Goal: Task Accomplishment & Management: Use online tool/utility

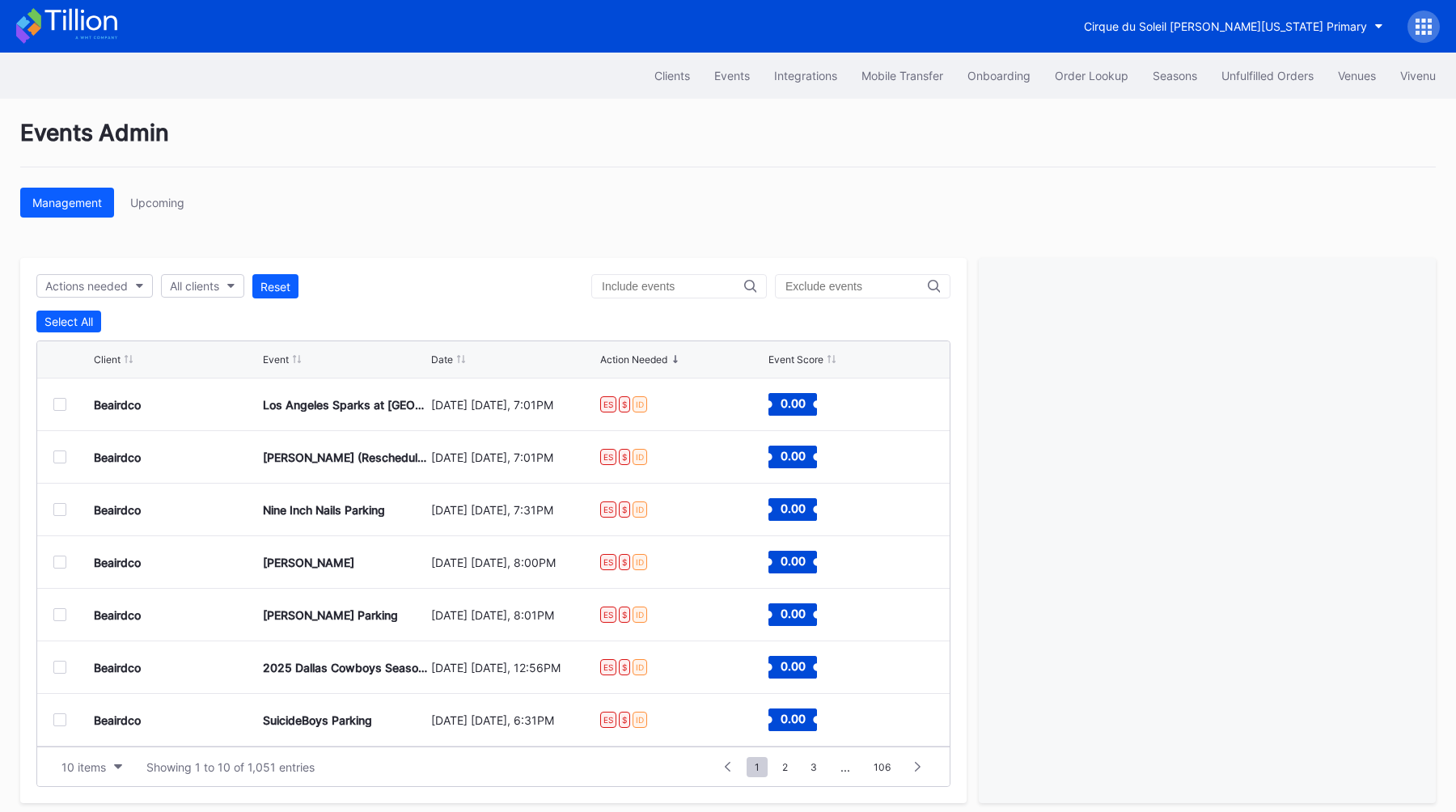
click at [377, 206] on div "Management Upcoming" at bounding box center [728, 202] width 1415 height 30
click at [718, 38] on button "Cirque du Soleil [PERSON_NAME][US_STATE] Primary" at bounding box center [1233, 26] width 324 height 30
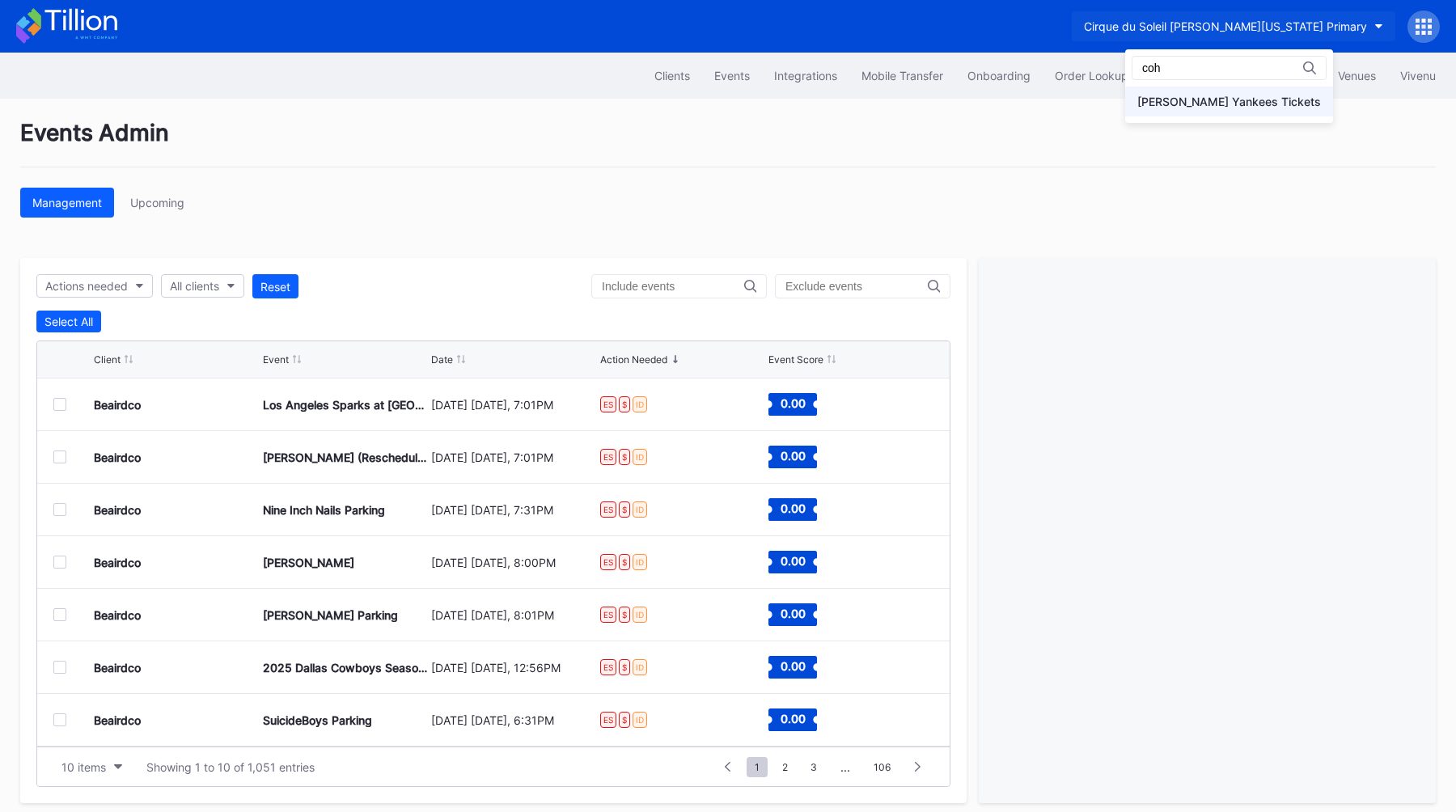
type input "coh"
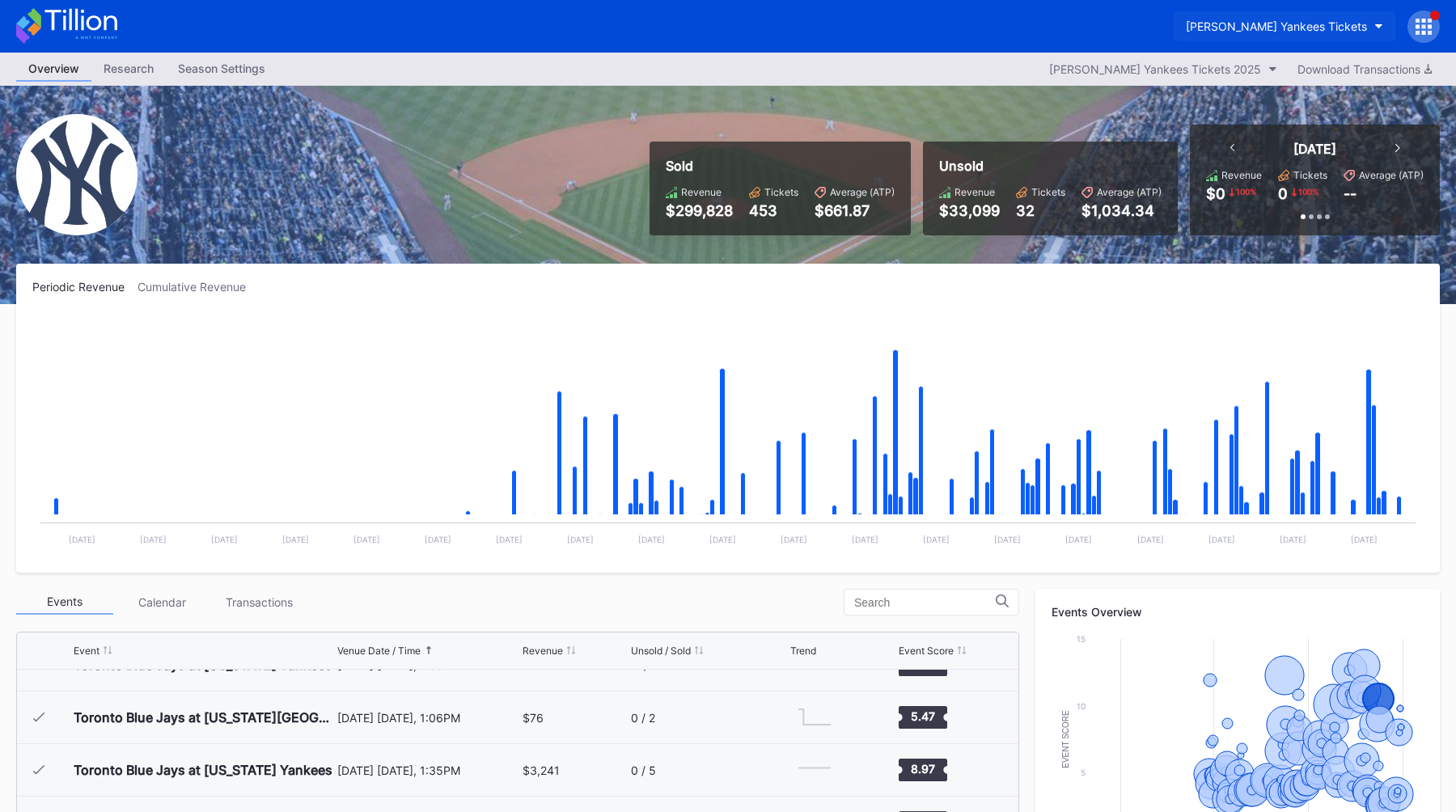
click at [718, 20] on div "Cohens Yankees Tickets" at bounding box center [1276, 26] width 181 height 14
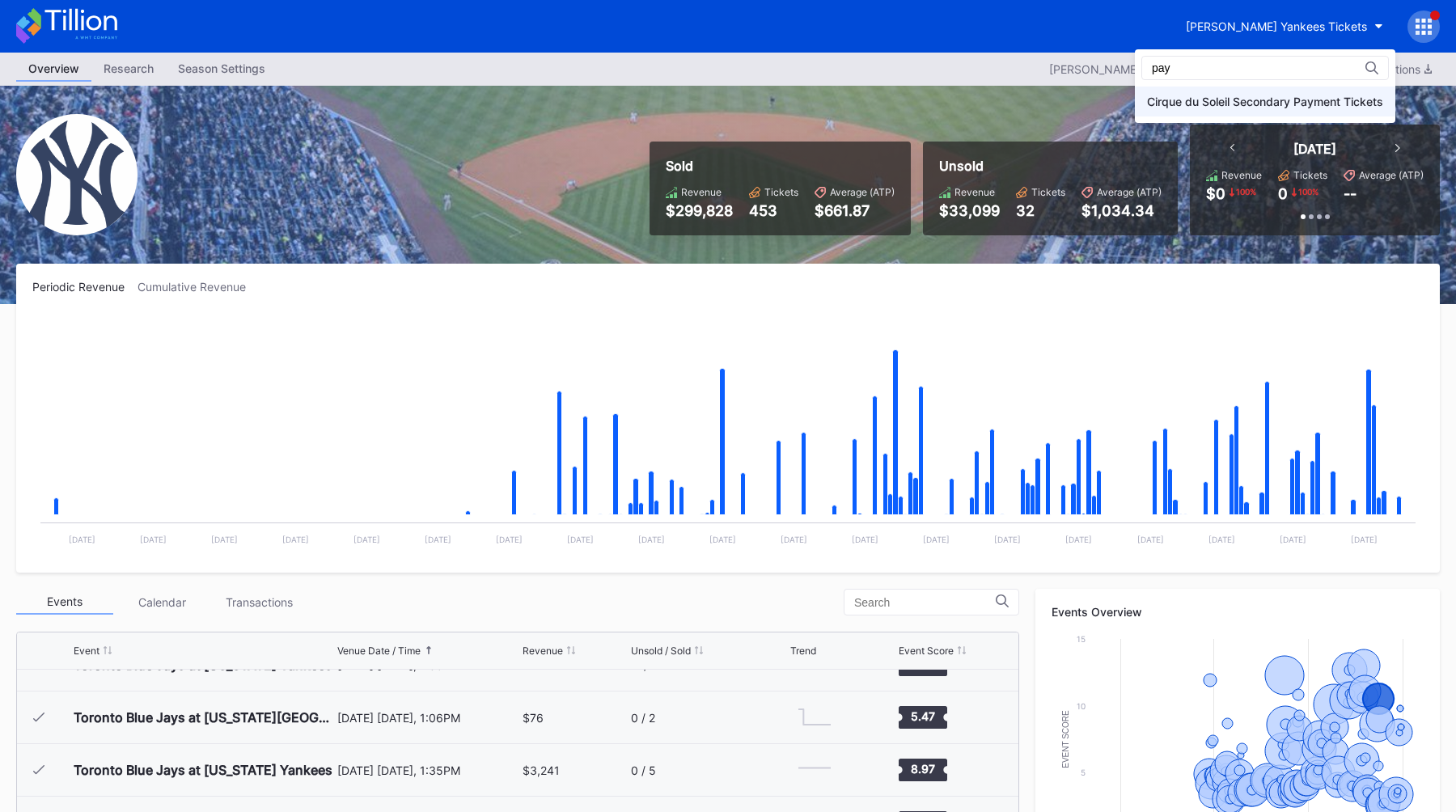
type input "pay"
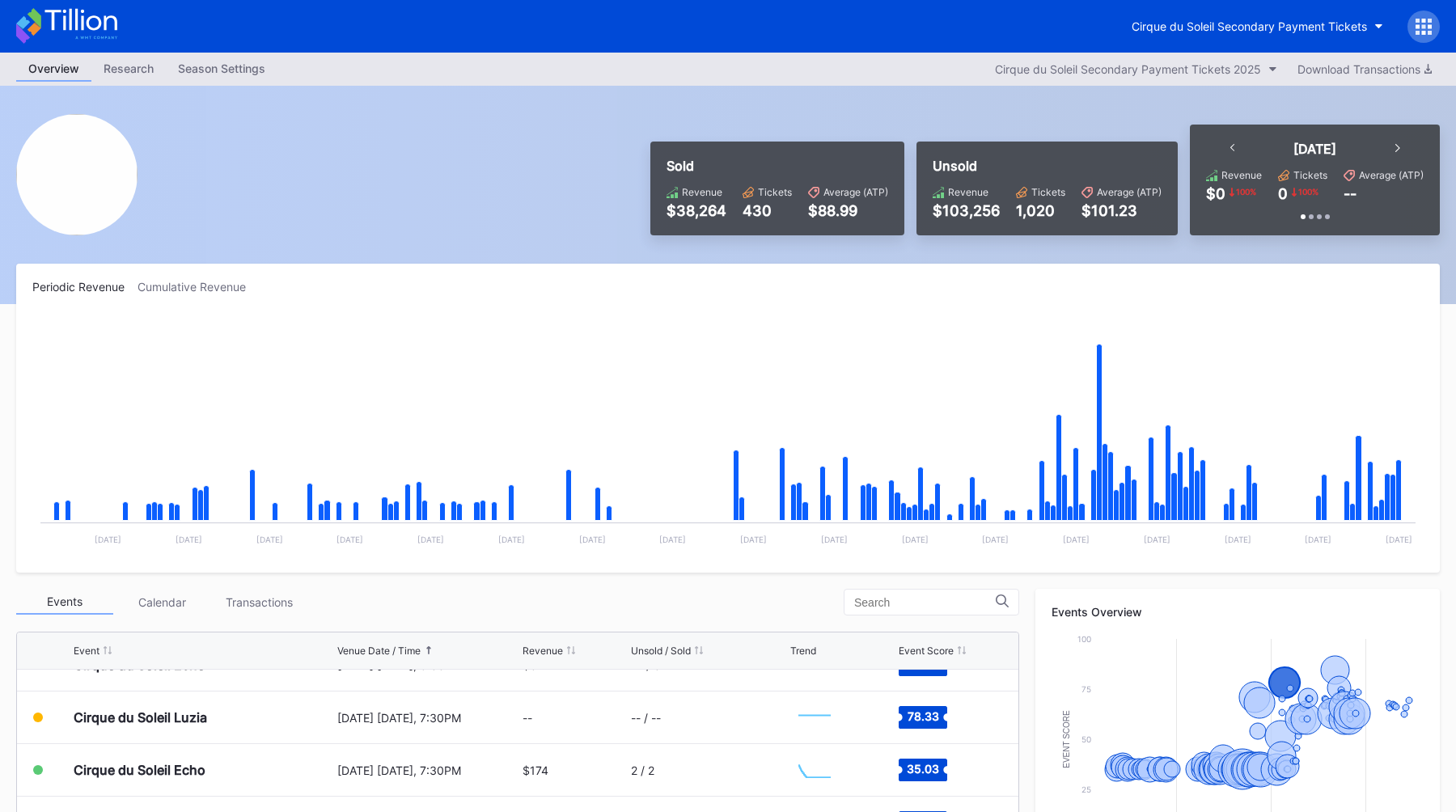
click at [718, 32] on icon at bounding box center [1423, 26] width 16 height 16
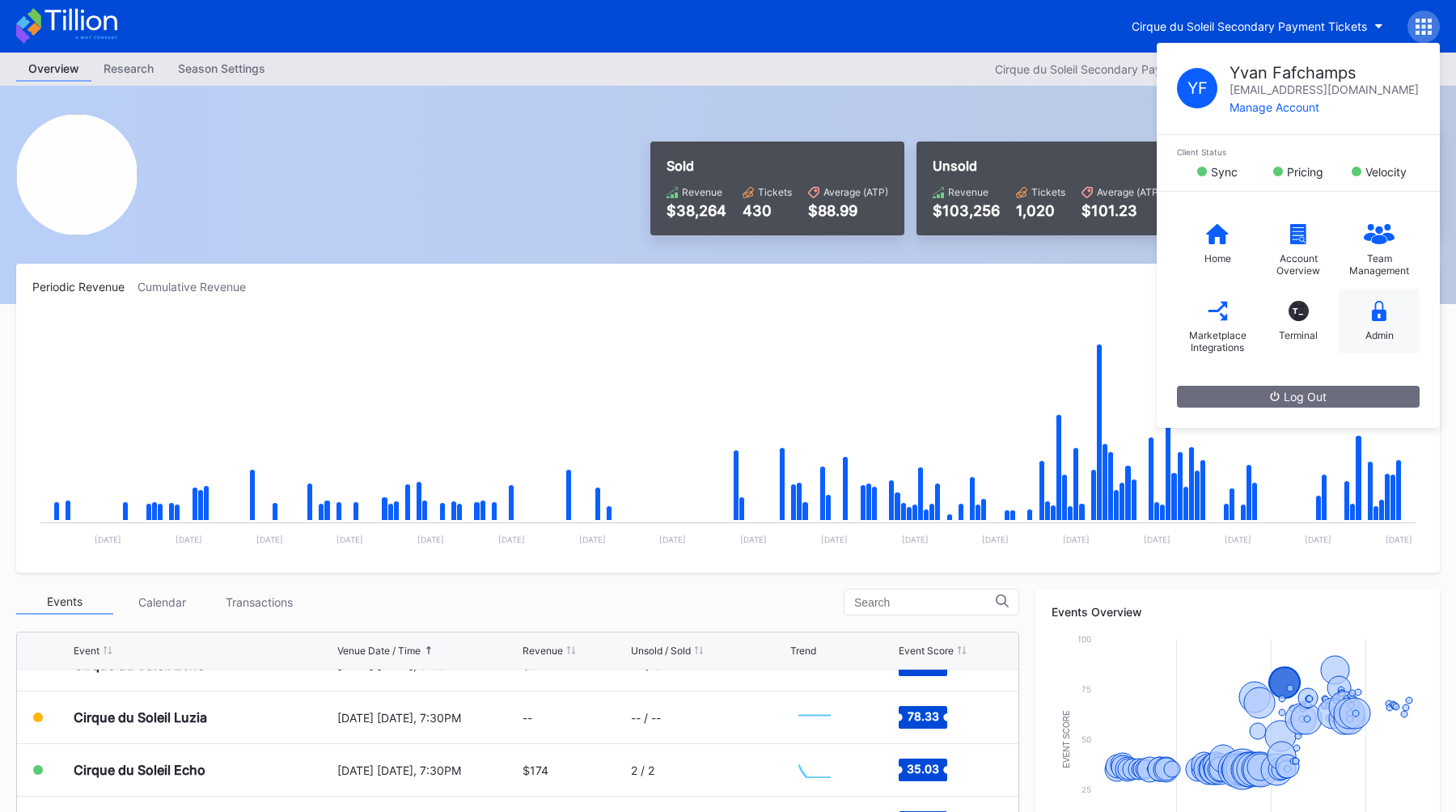
click at [718, 311] on div "Admin" at bounding box center [1379, 321] width 81 height 65
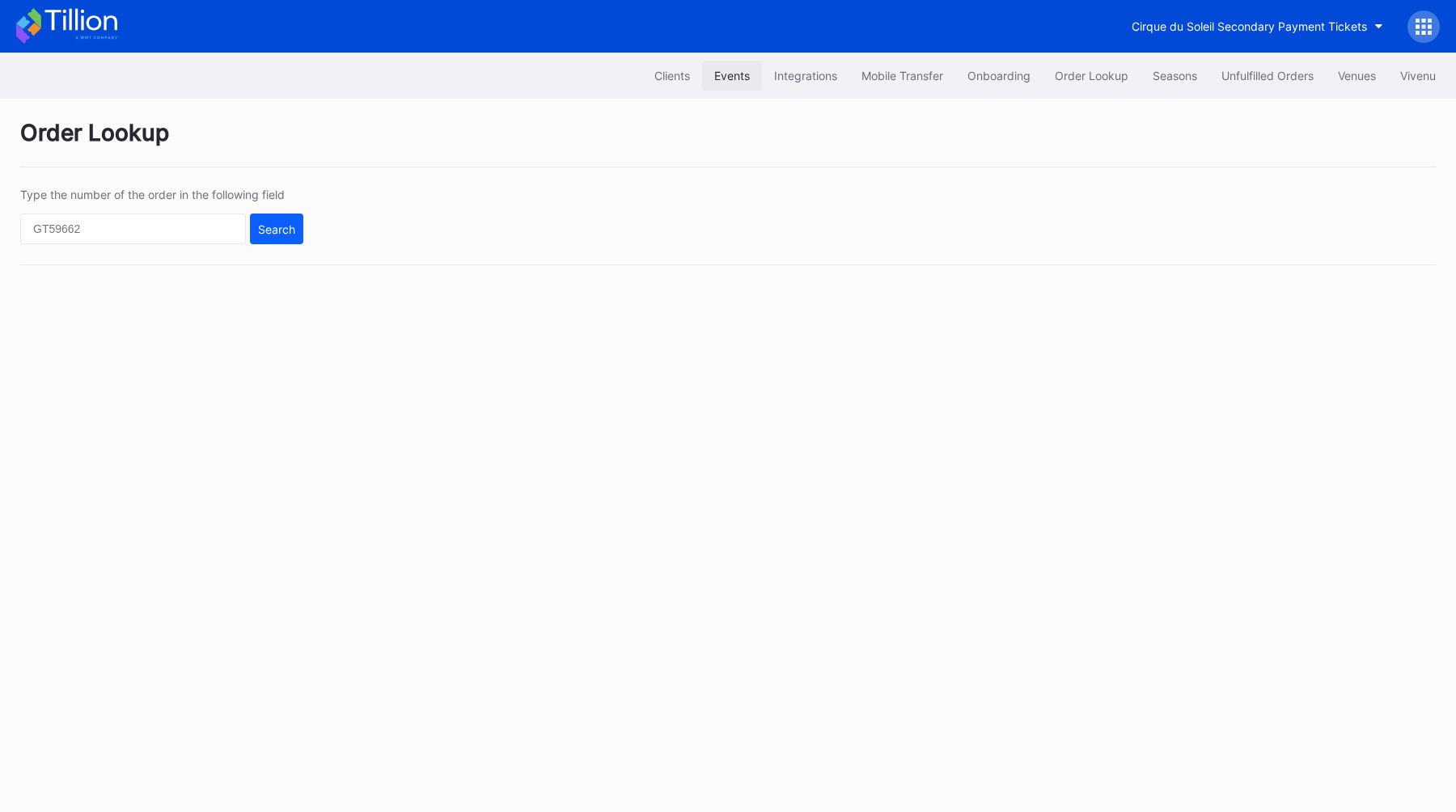
click at [717, 71] on div "Events" at bounding box center [731, 75] width 36 height 14
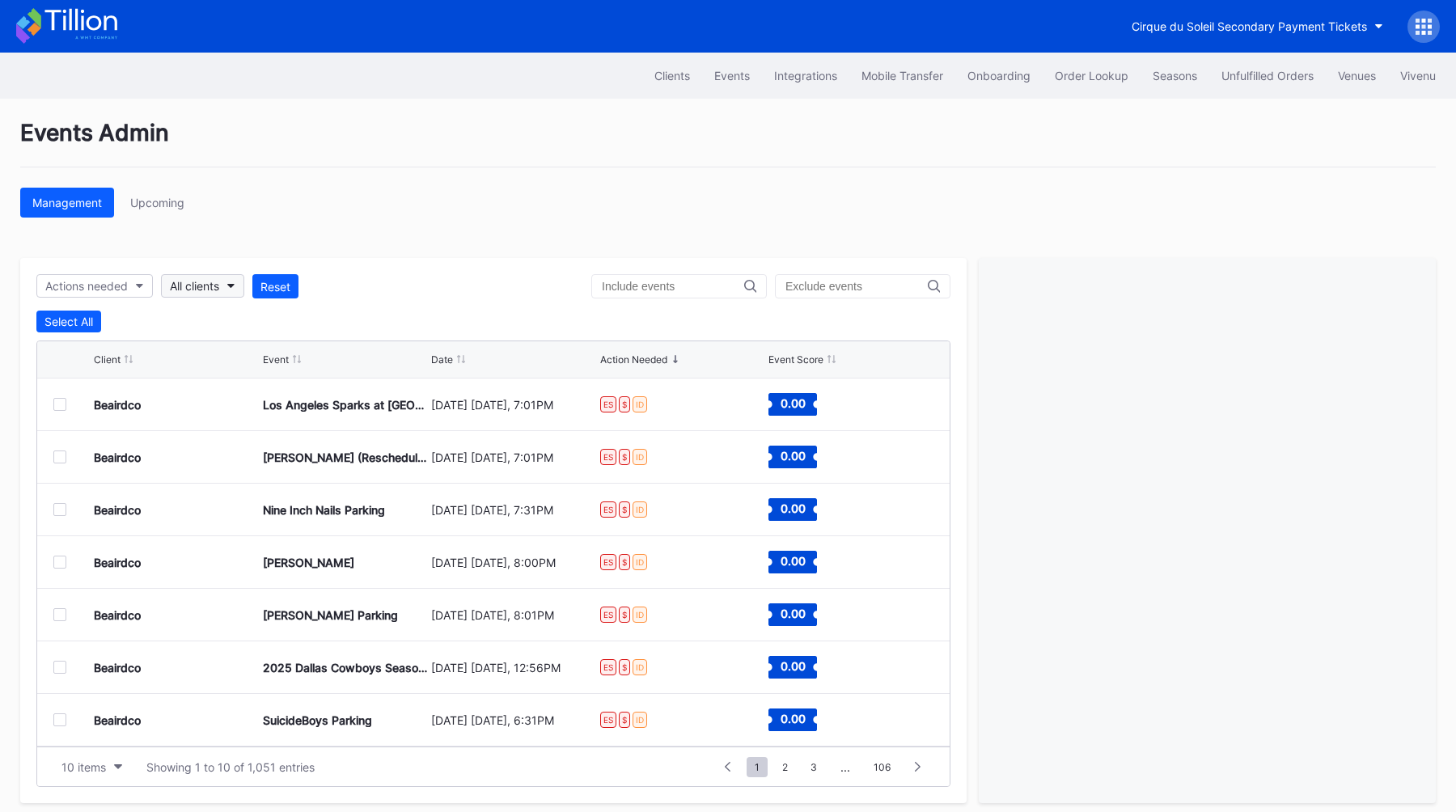
click at [209, 291] on div "All clients" at bounding box center [194, 285] width 49 height 14
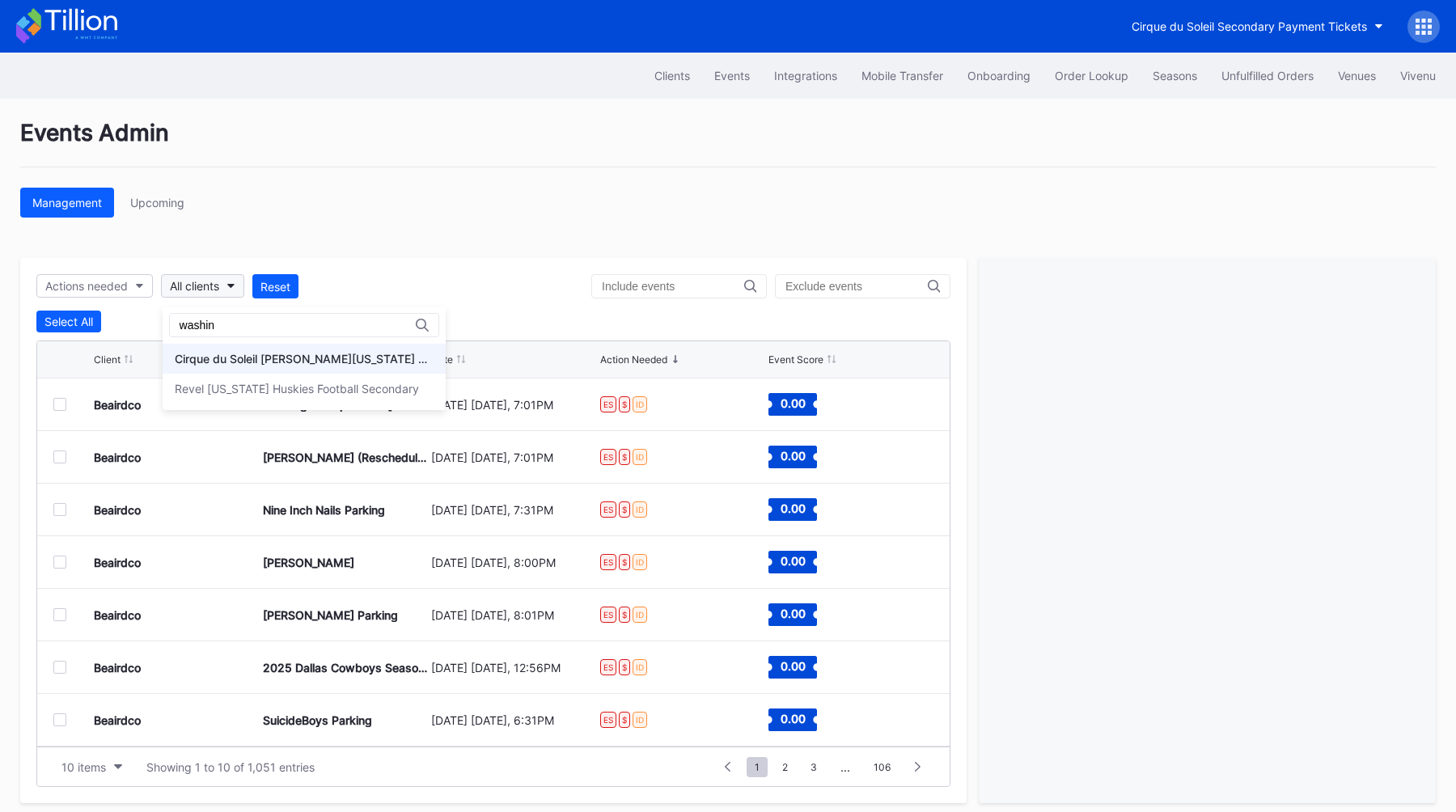
type input "washin"
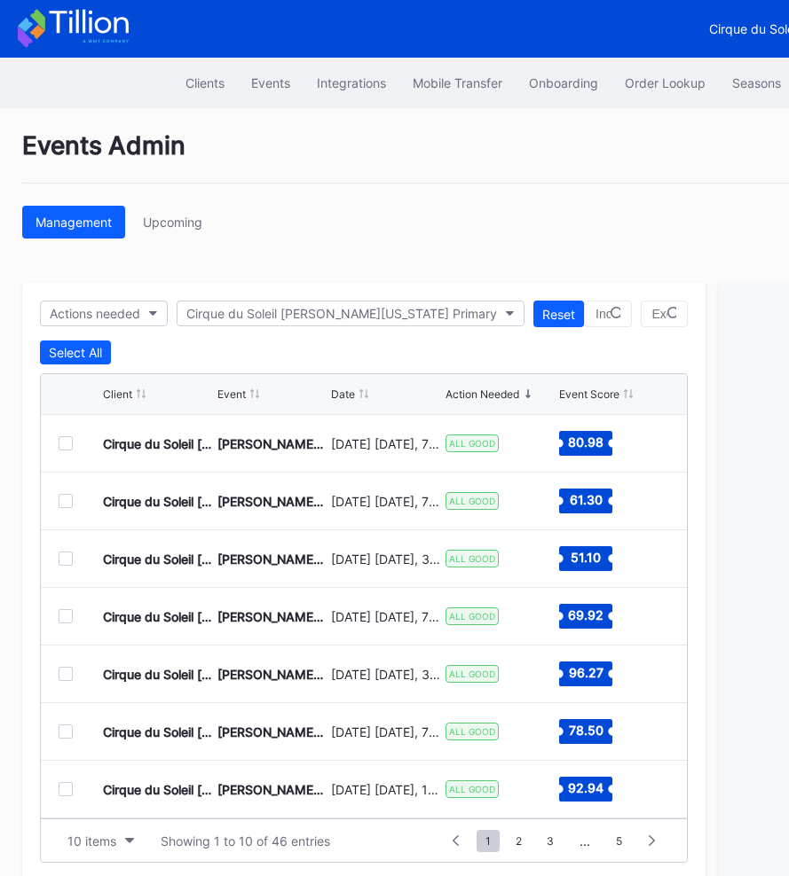
click at [316, 255] on div "Events Admin Management Upcoming Actions needed Cirque du Soleil LUZIA Washingt…" at bounding box center [532, 505] width 1065 height 795
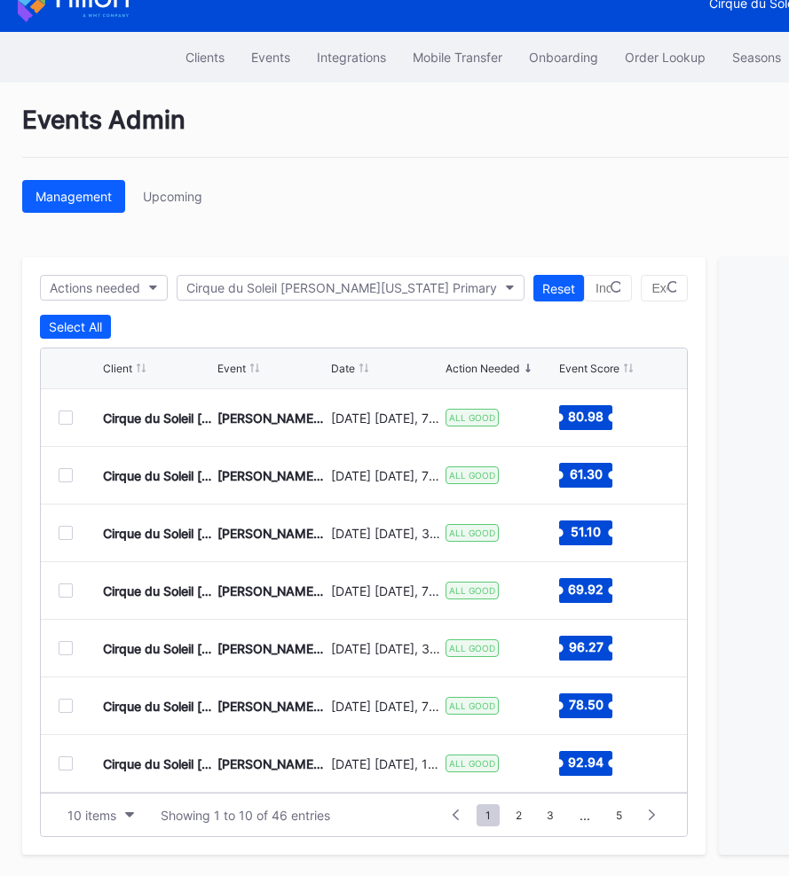
click at [350, 365] on div "Date" at bounding box center [343, 368] width 24 height 13
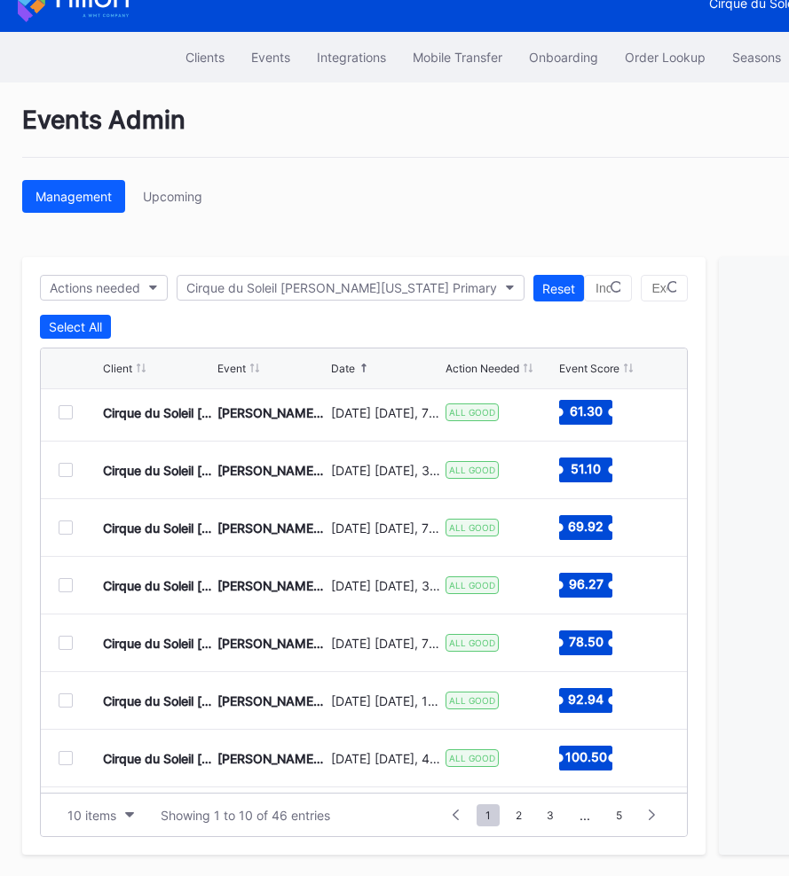
scroll to position [173, 0]
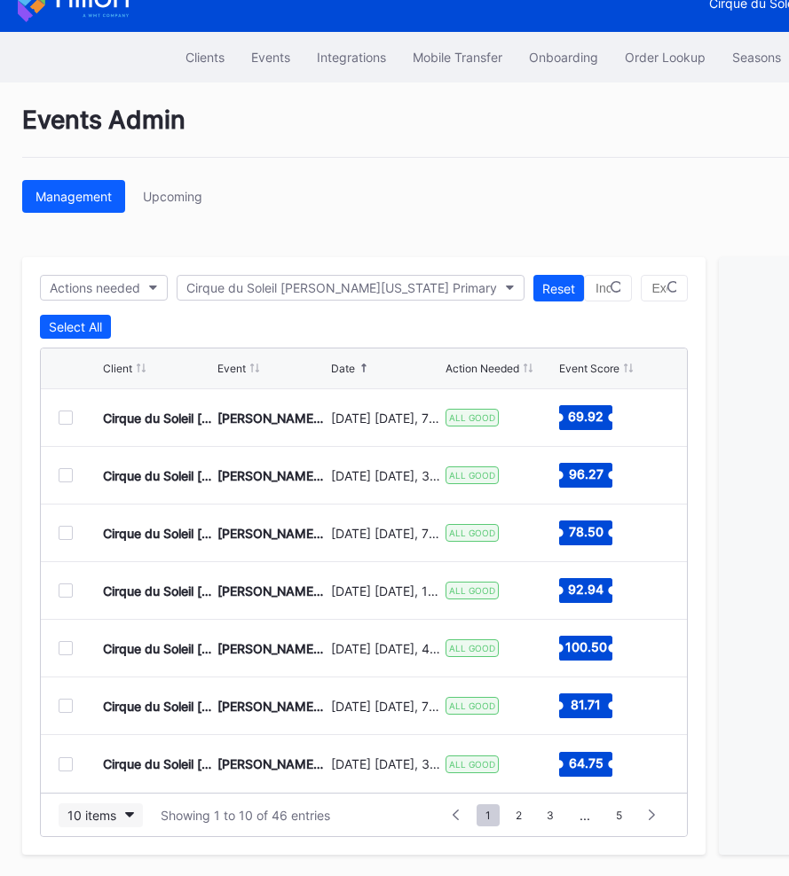
click at [94, 806] on button "10 items" at bounding box center [101, 816] width 84 height 24
click at [114, 768] on div "200 items" at bounding box center [101, 770] width 58 height 15
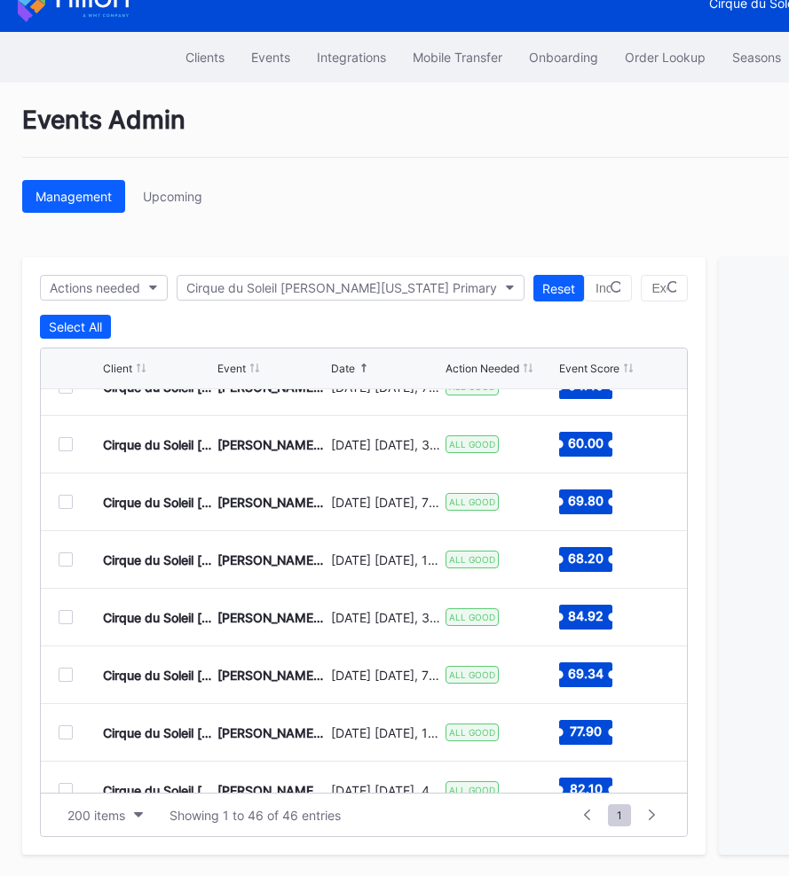
scroll to position [1365, 0]
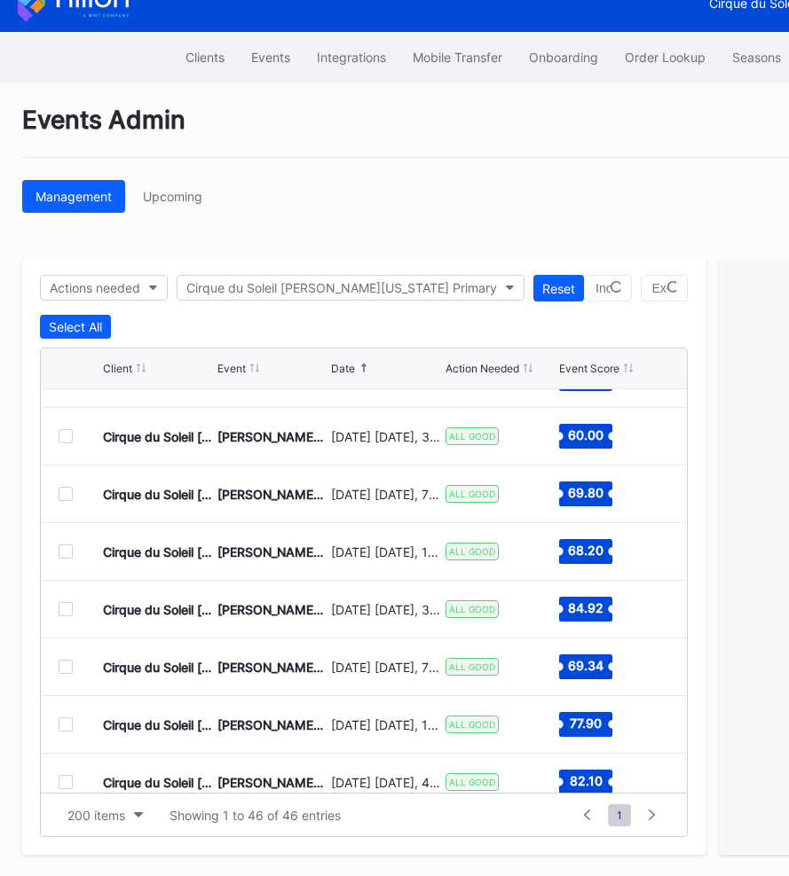
click at [60, 495] on div at bounding box center [66, 494] width 14 height 14
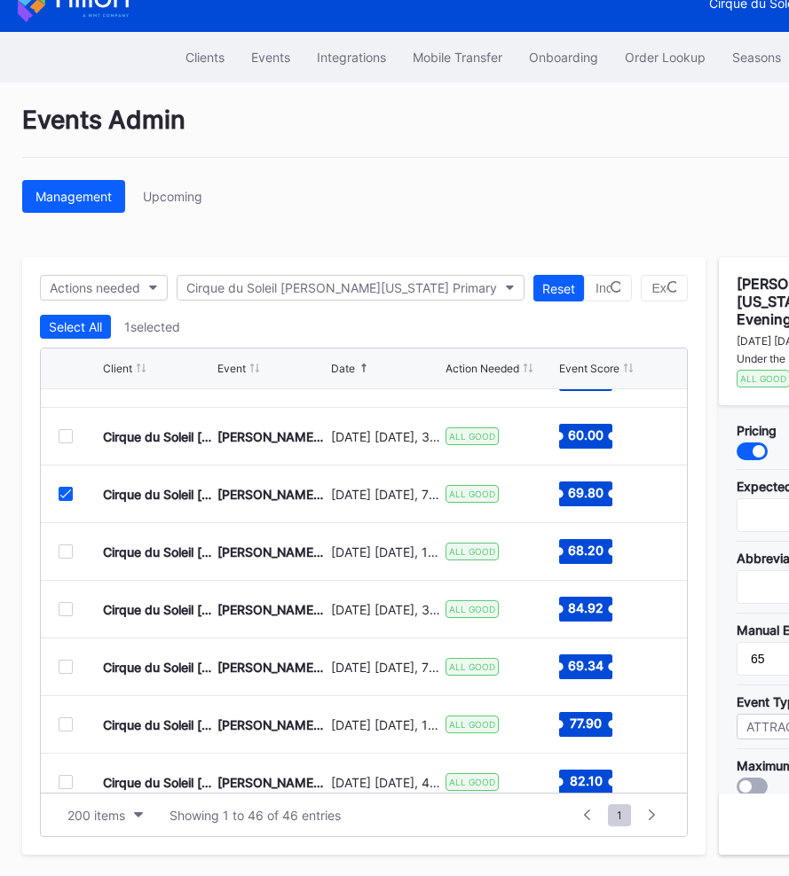
click at [66, 670] on div at bounding box center [66, 667] width 14 height 14
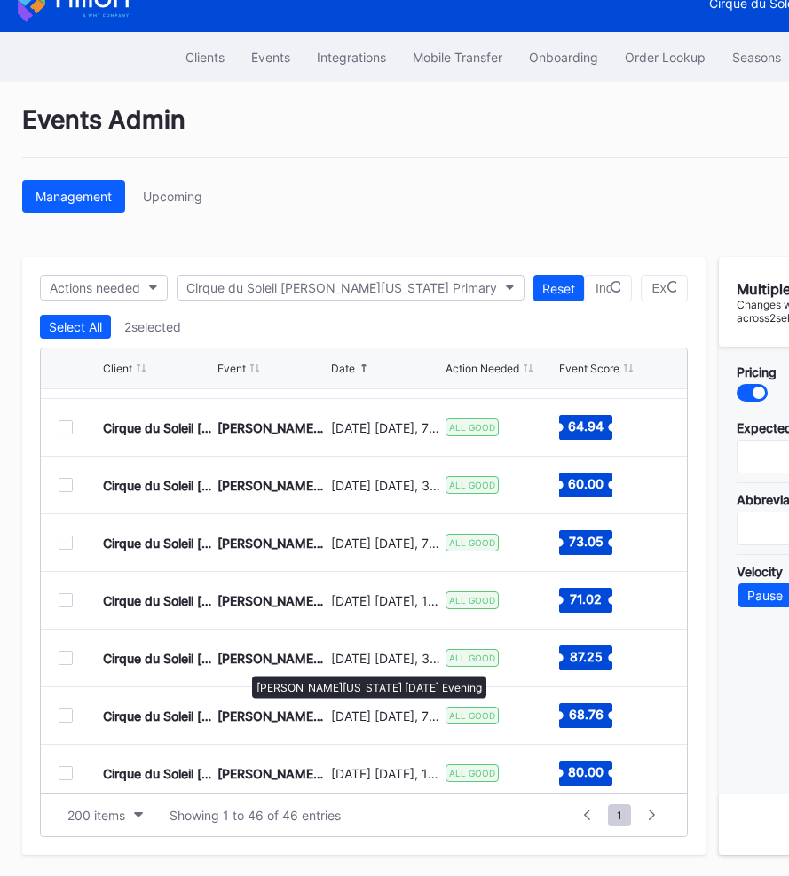
scroll to position [1786, 0]
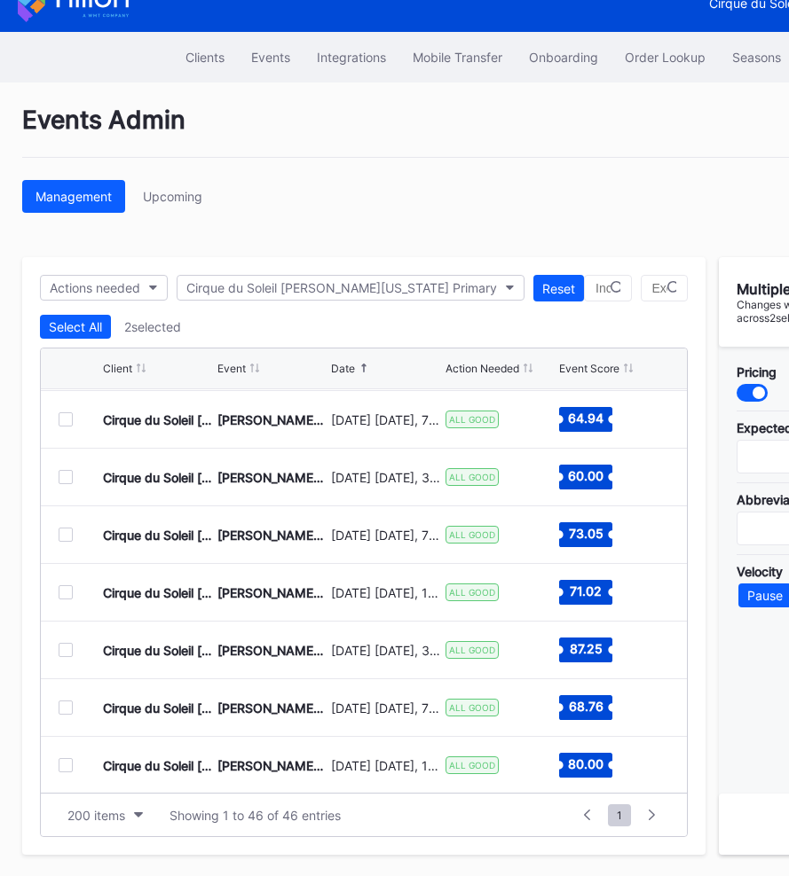
click at [68, 536] on div at bounding box center [66, 535] width 14 height 14
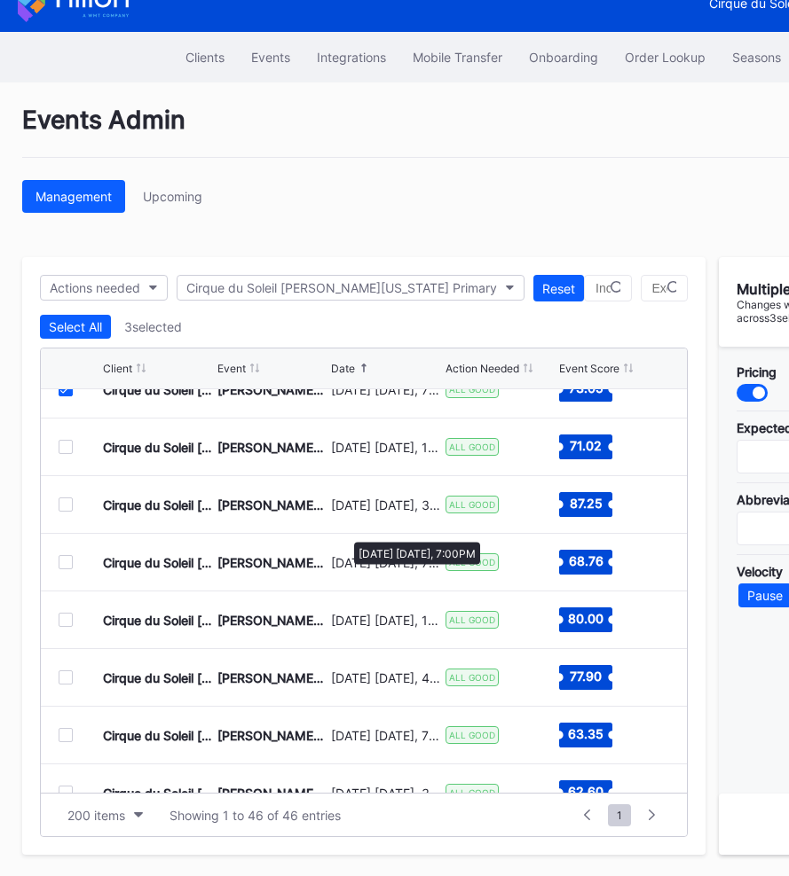
scroll to position [1934, 0]
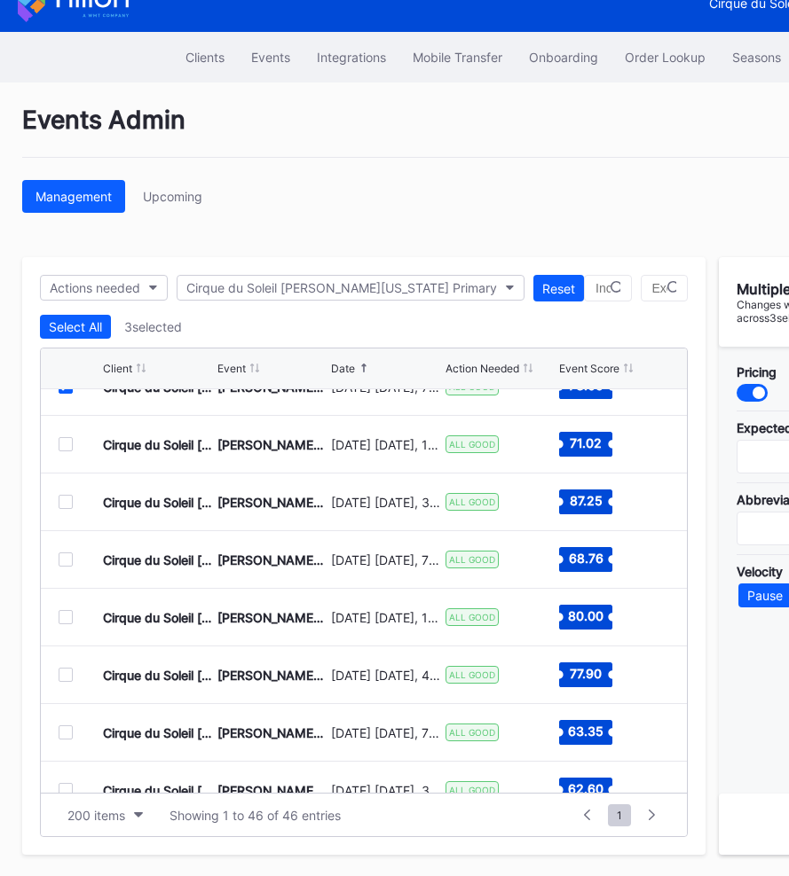
click at [67, 556] on div at bounding box center [66, 560] width 14 height 14
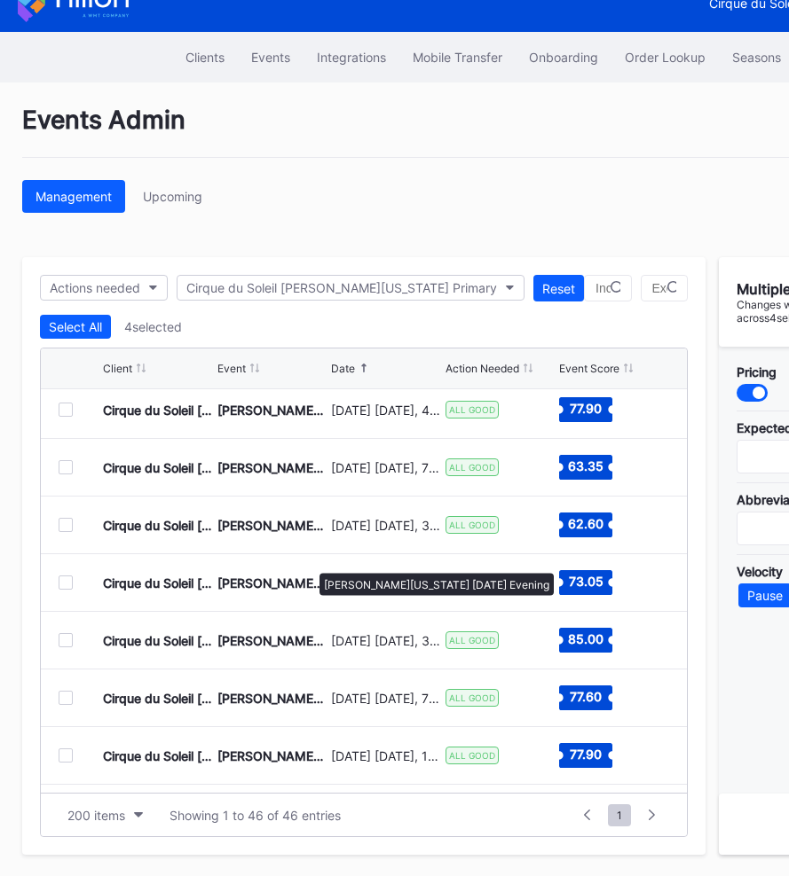
scroll to position [2206, 0]
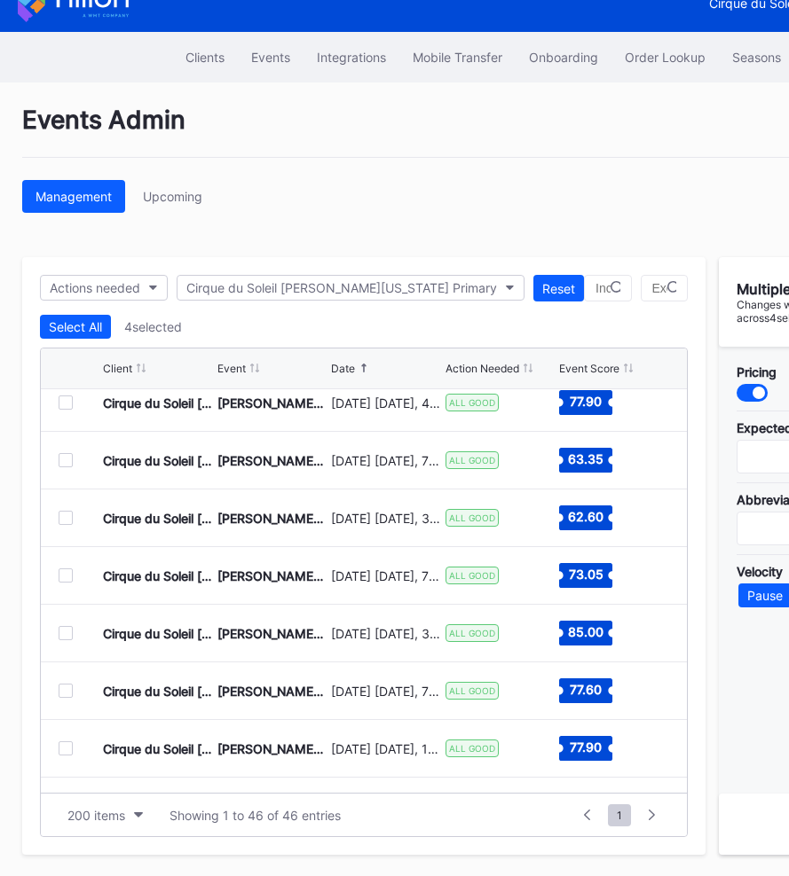
click at [61, 577] on div at bounding box center [66, 576] width 14 height 14
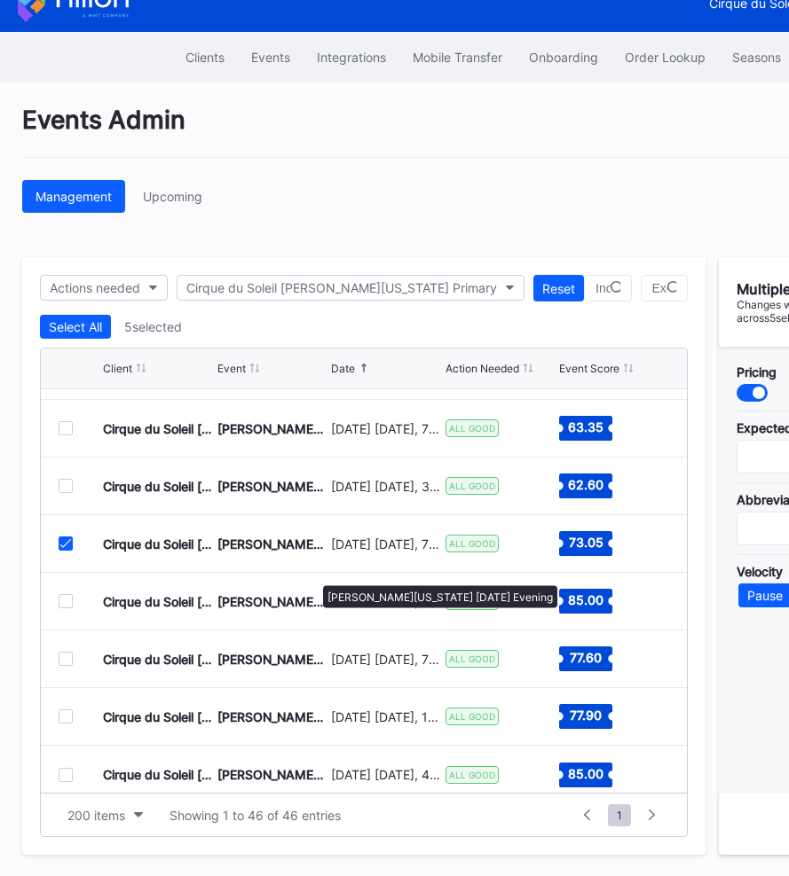
scroll to position [2249, 0]
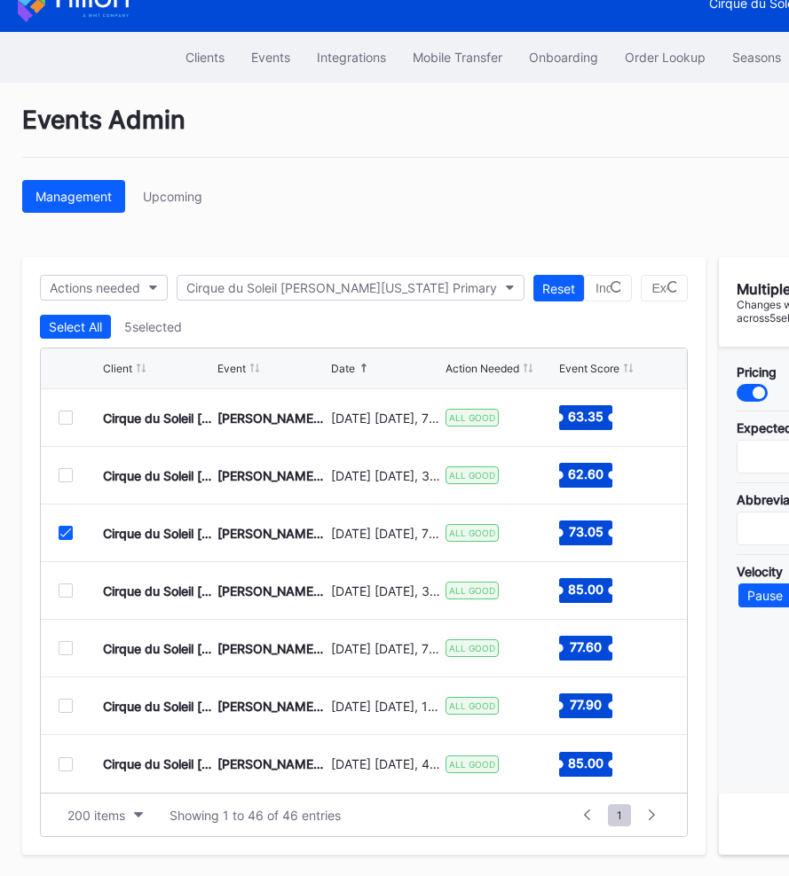
click at [70, 708] on div at bounding box center [66, 706] width 14 height 14
click at [69, 762] on div at bounding box center [66, 765] width 14 height 14
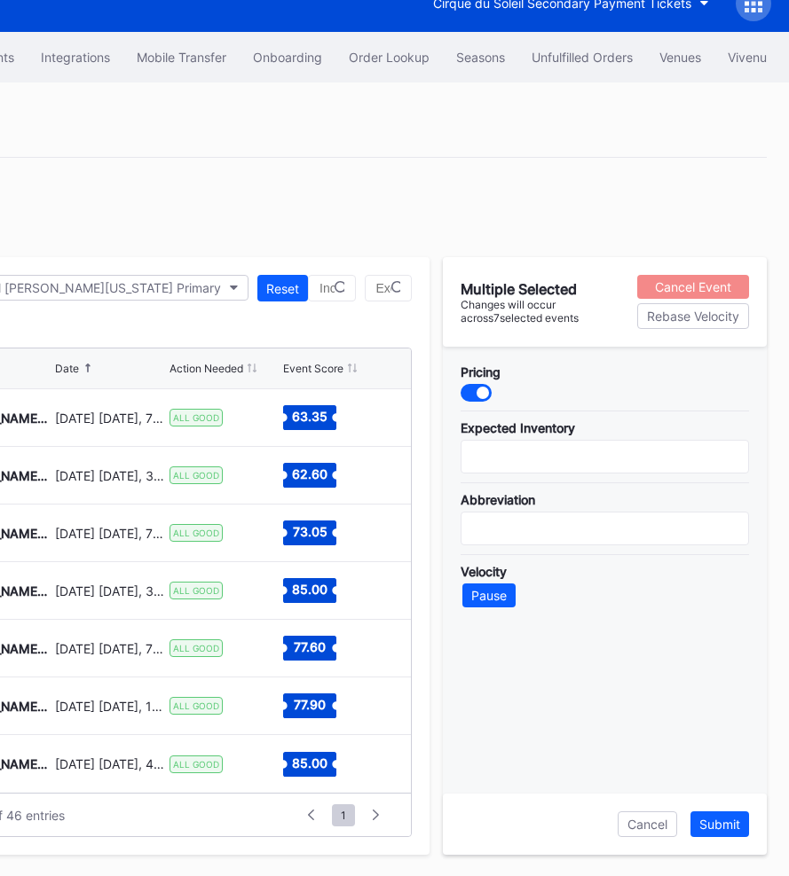
click at [685, 283] on div "Cancel Event" at bounding box center [693, 286] width 76 height 15
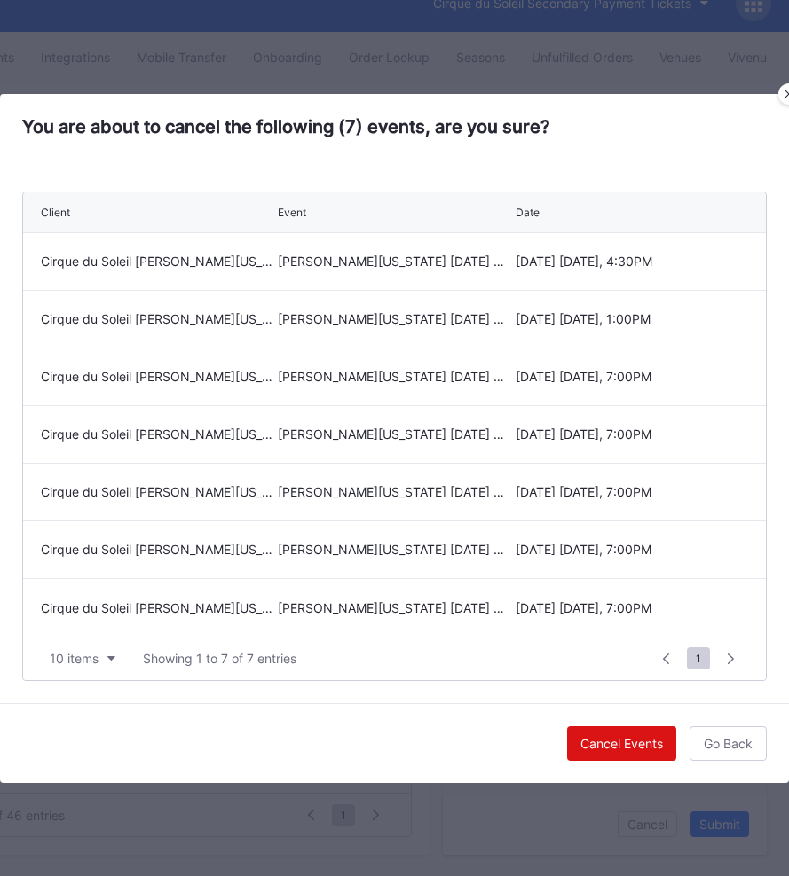
scroll to position [0, 276]
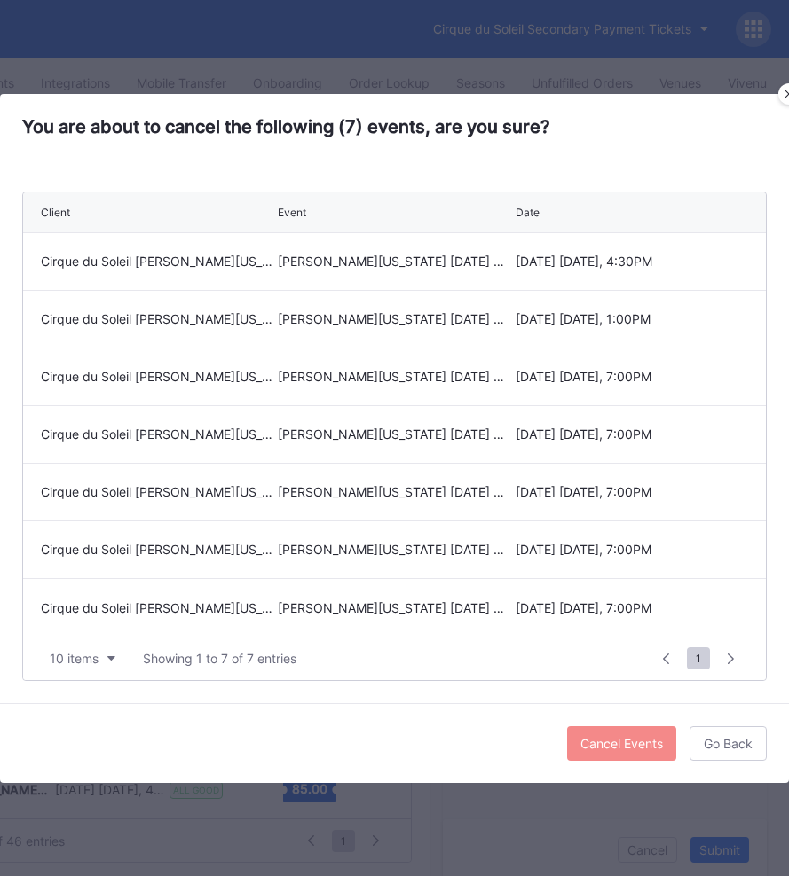
click at [609, 740] on div "Cancel Events" at bounding box center [621, 743] width 83 height 15
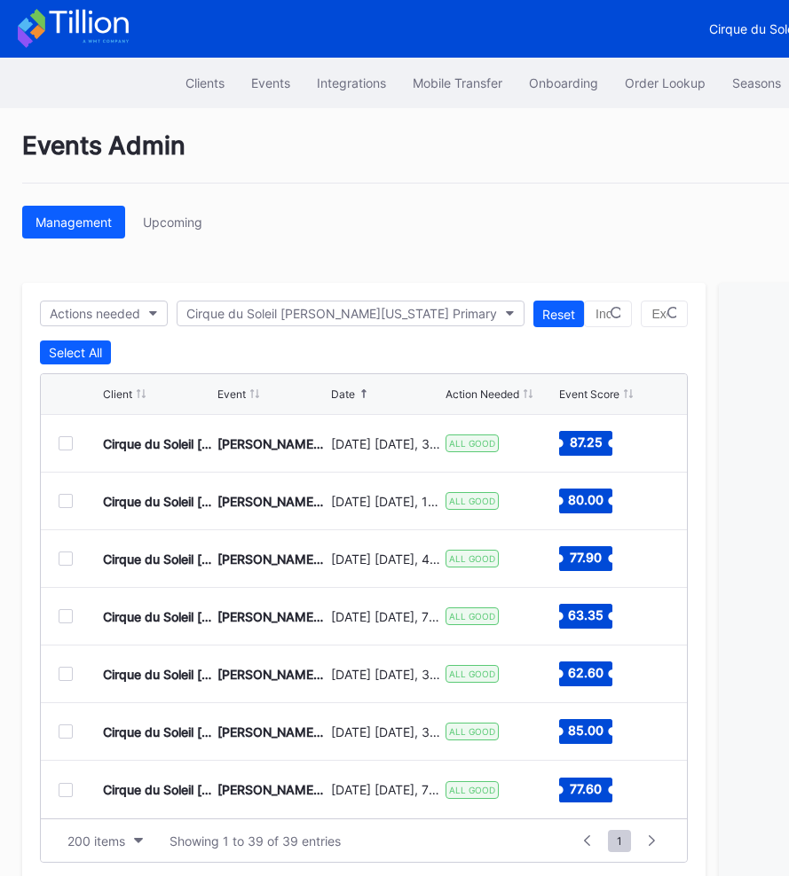
scroll to position [0, 0]
click at [494, 169] on div "Events Admin" at bounding box center [532, 156] width 1020 height 53
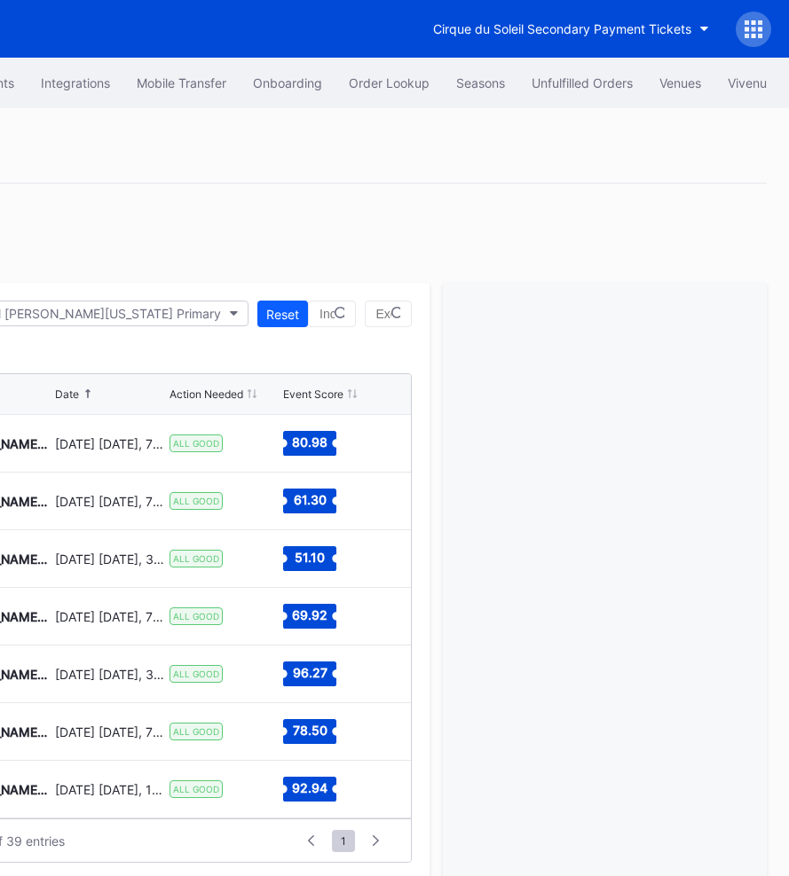
click at [750, 32] on icon at bounding box center [753, 29] width 18 height 18
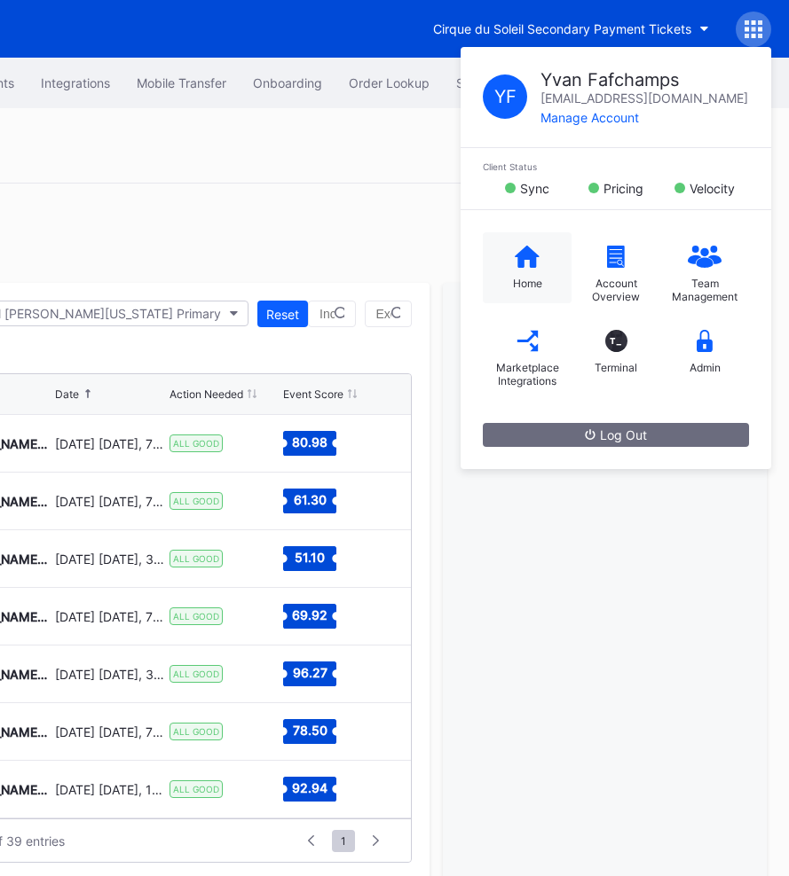
click at [512, 270] on div "Home" at bounding box center [527, 267] width 89 height 71
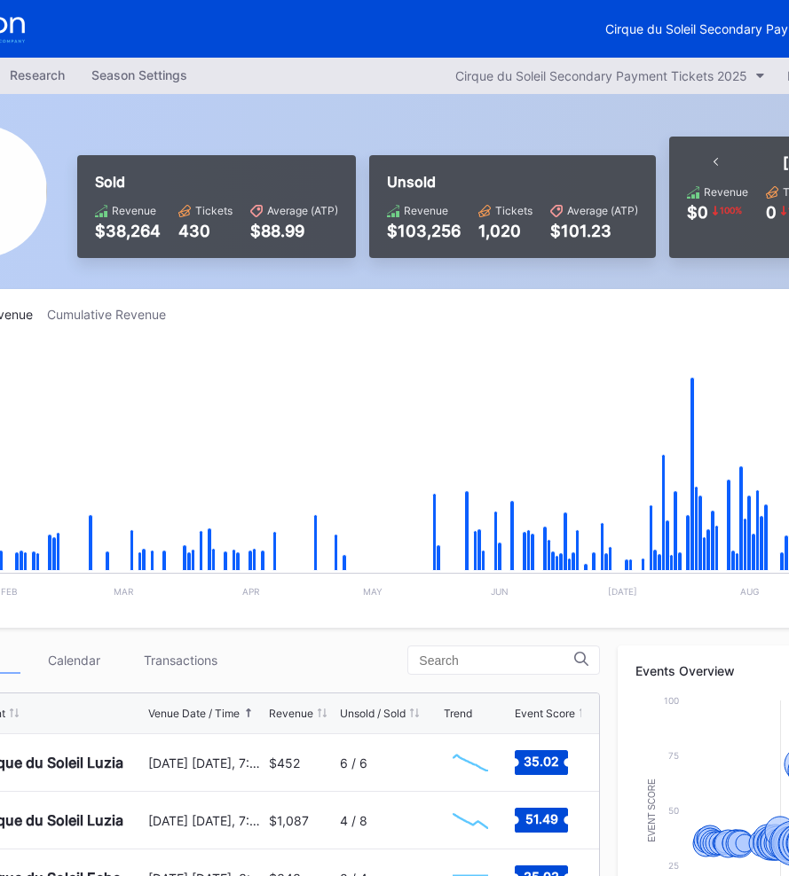
scroll to position [0, 276]
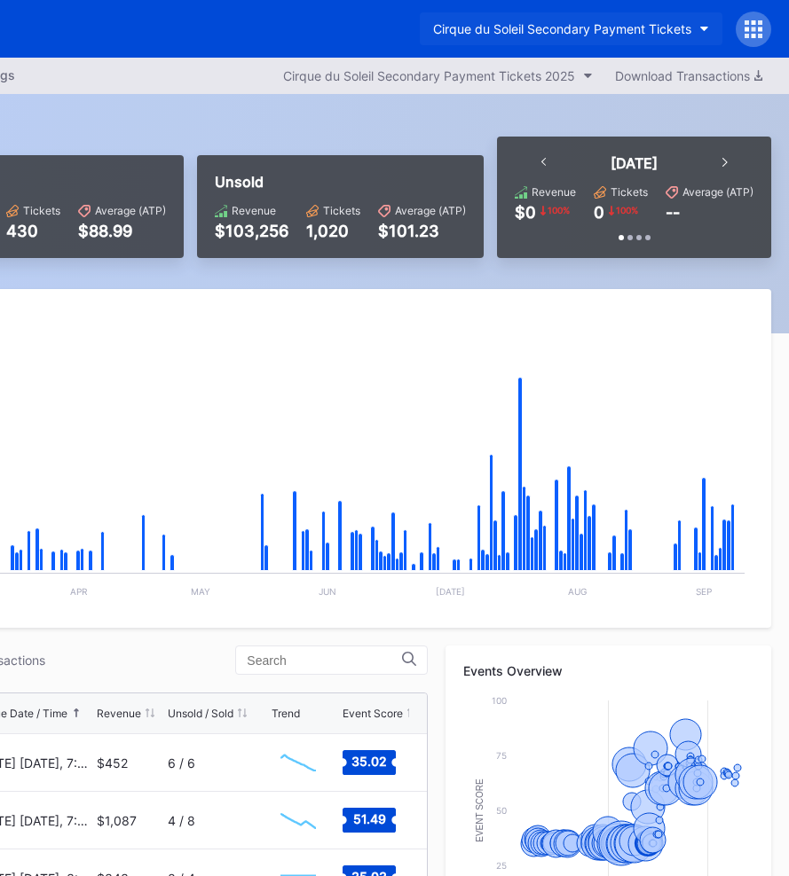
click at [603, 28] on div "Cirque du Soleil Secondary Payment Tickets" at bounding box center [562, 28] width 258 height 15
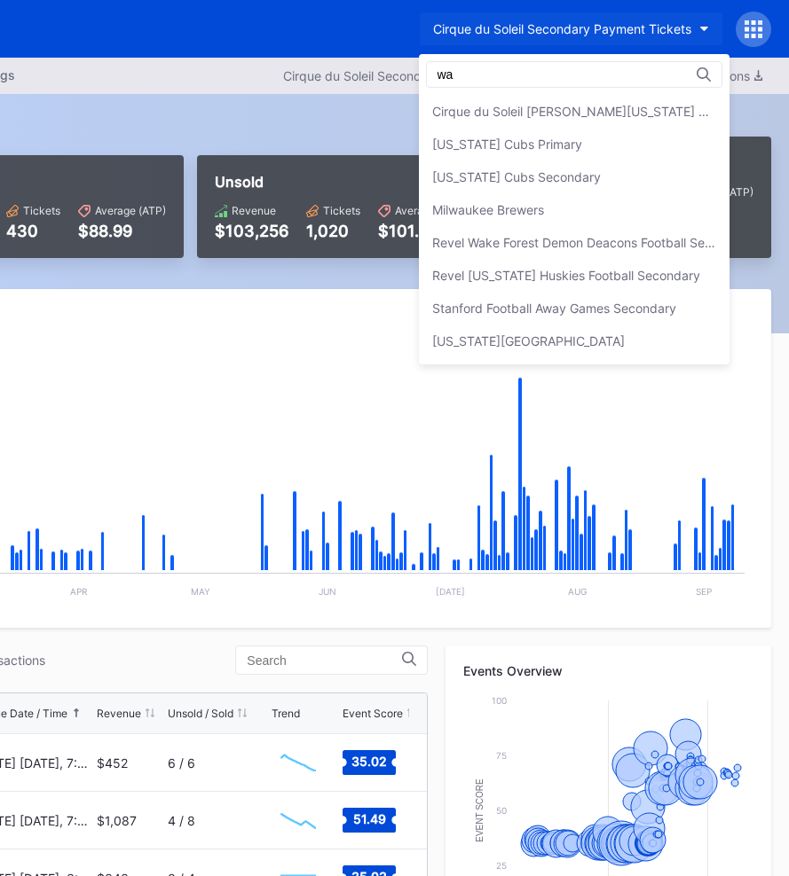
scroll to position [0, 0]
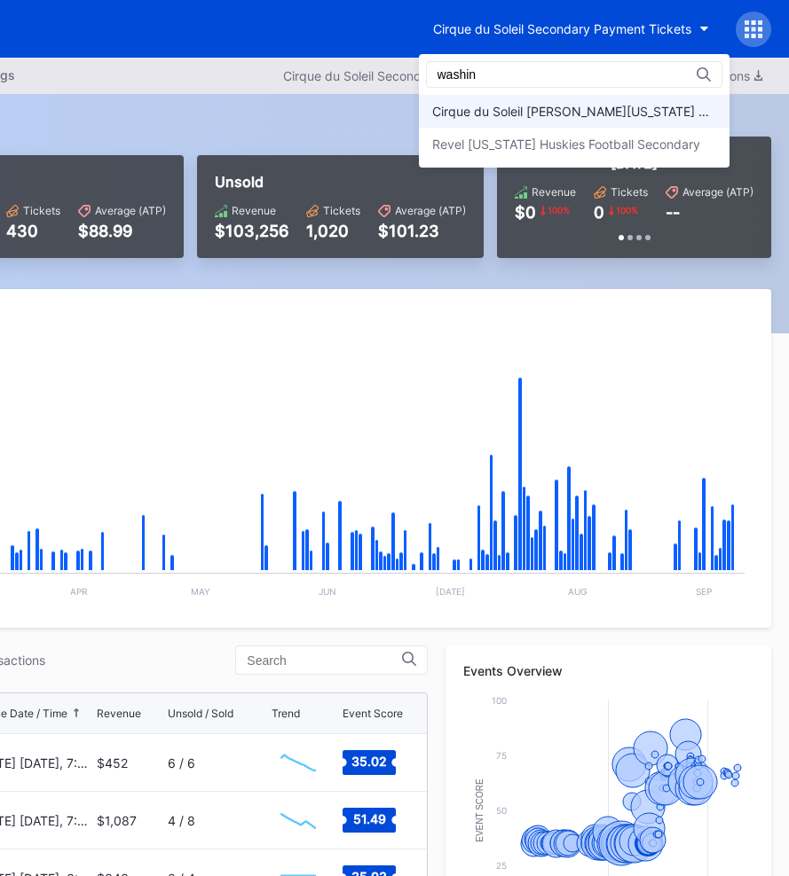
type input "washin"
click at [522, 117] on div "Cirque du Soleil LUZIA Washington Primary" at bounding box center [574, 111] width 284 height 15
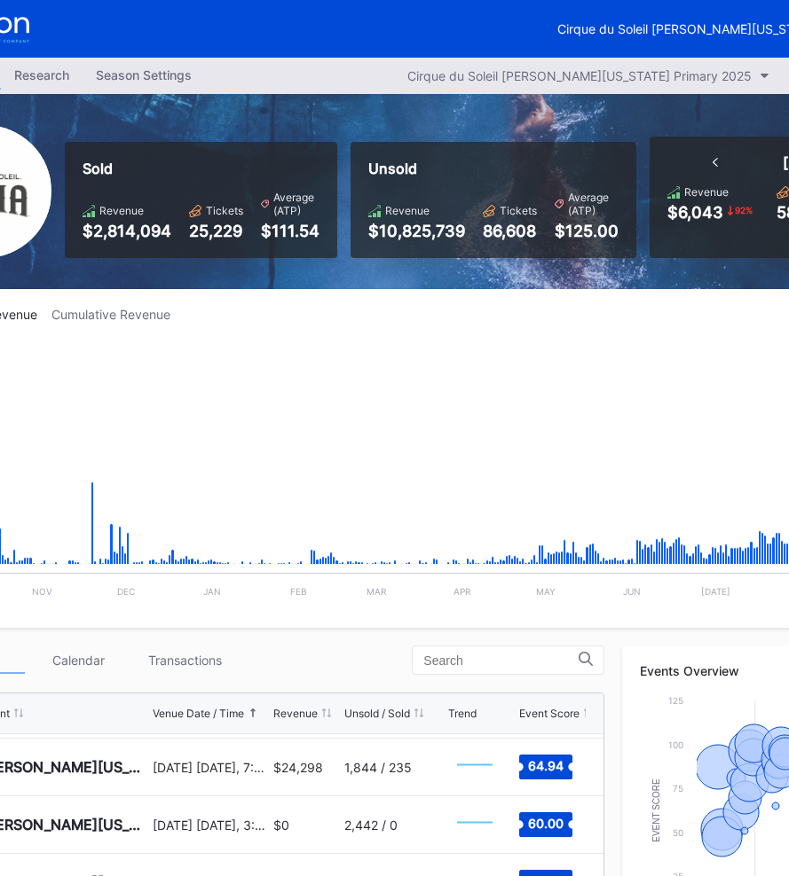
scroll to position [0, 276]
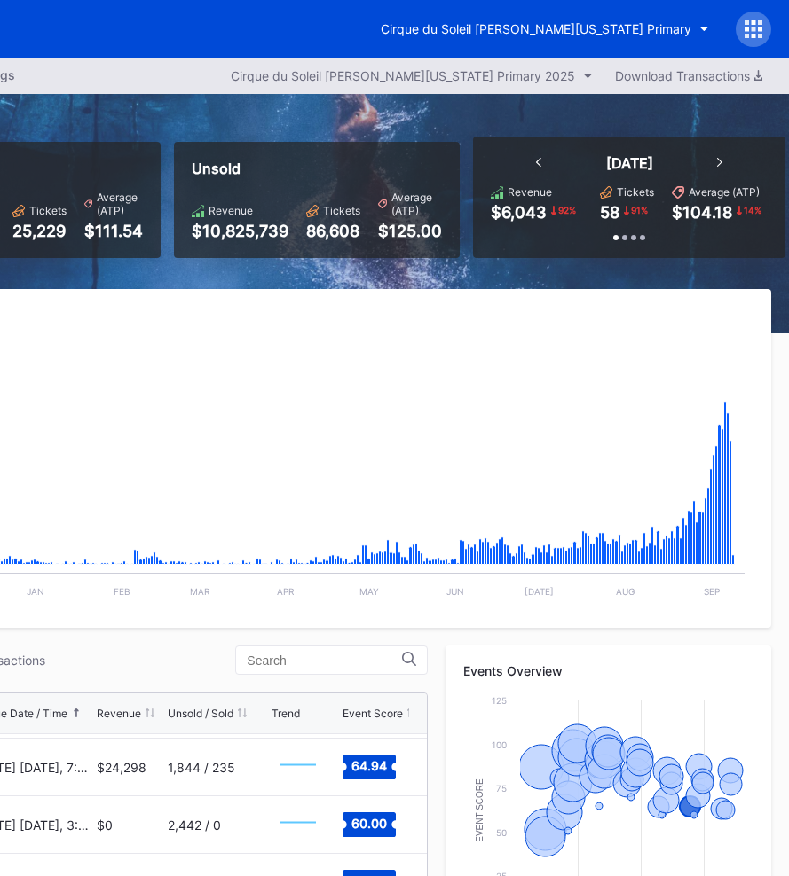
click at [741, 33] on div at bounding box center [752, 29] width 35 height 35
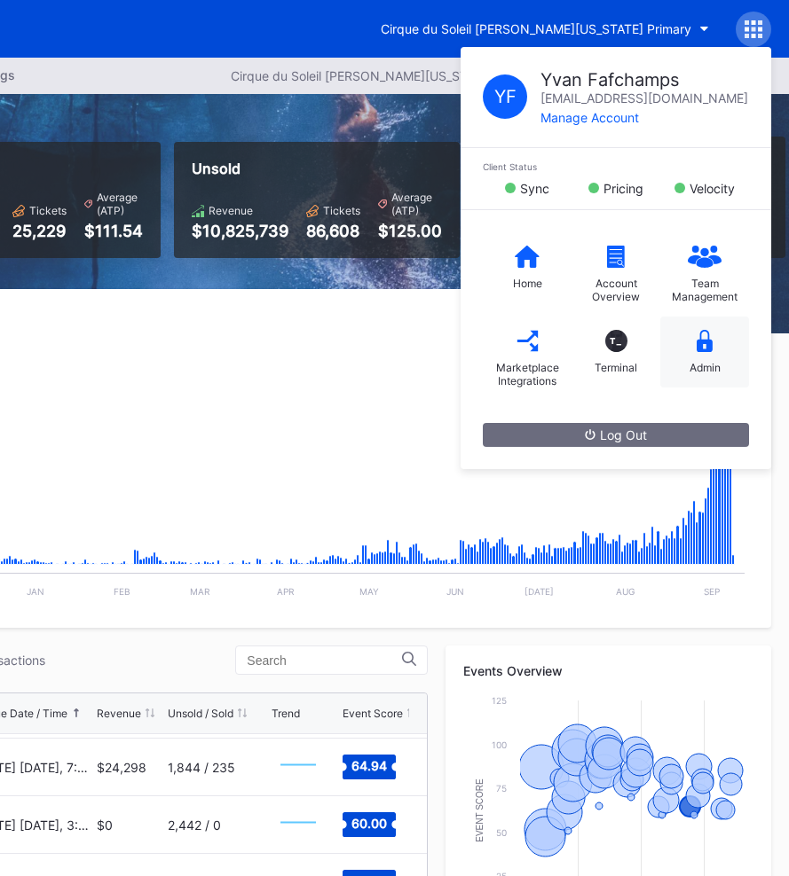
click at [696, 366] on div "Admin" at bounding box center [704, 367] width 31 height 13
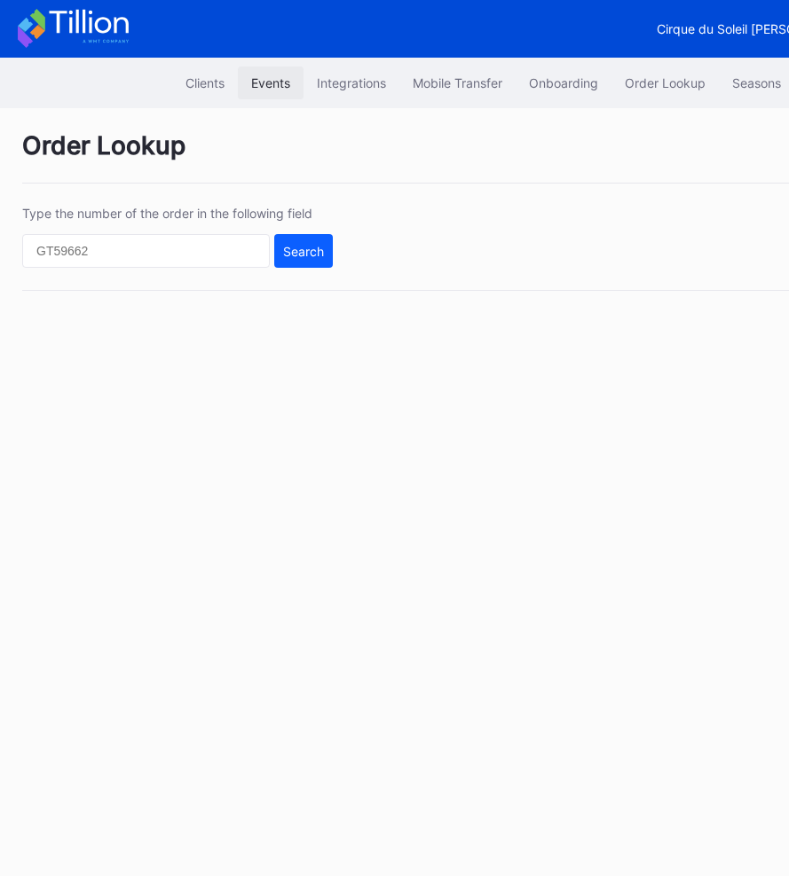
click at [265, 83] on div "Events" at bounding box center [270, 82] width 39 height 15
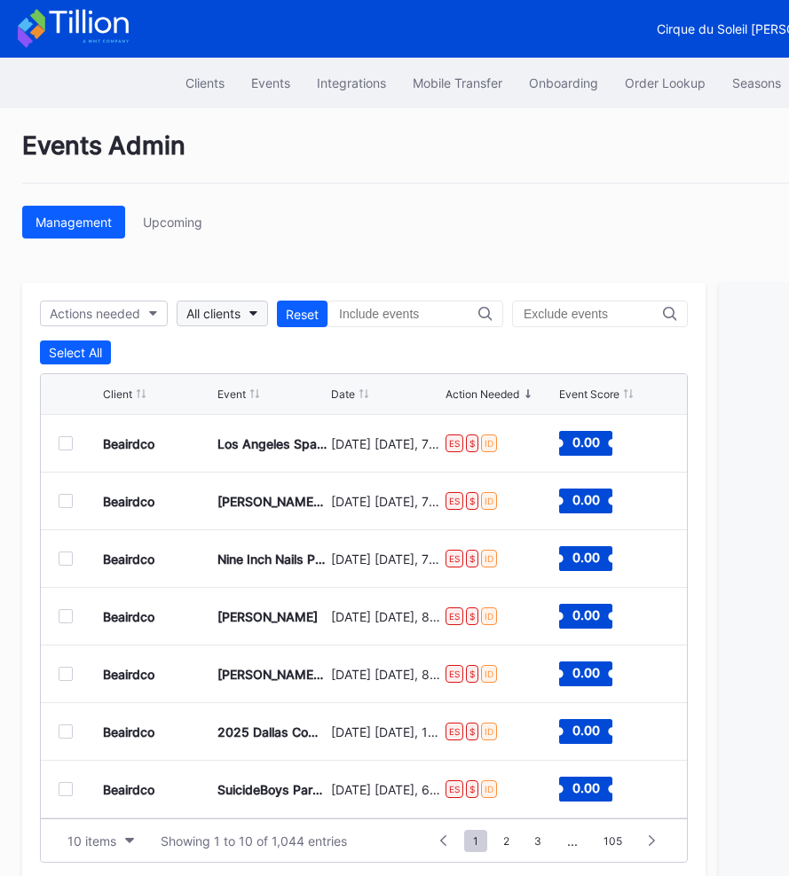
click at [233, 303] on button "All clients" at bounding box center [222, 314] width 91 height 26
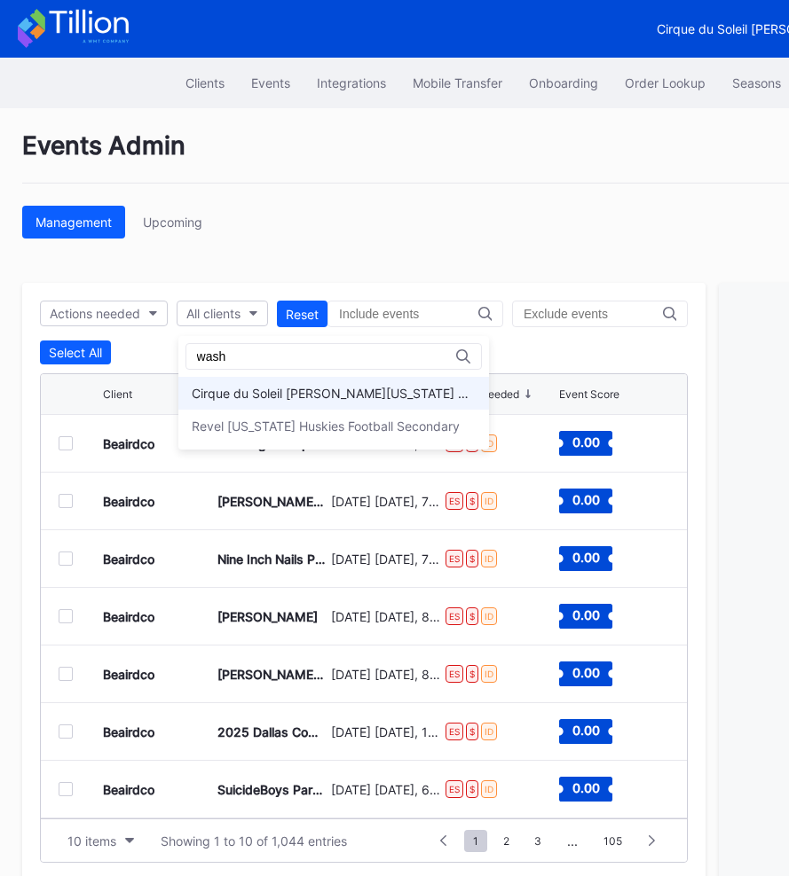
type input "wash"
click at [297, 386] on div "Cirque du Soleil LUZIA Washington Primary" at bounding box center [334, 393] width 284 height 15
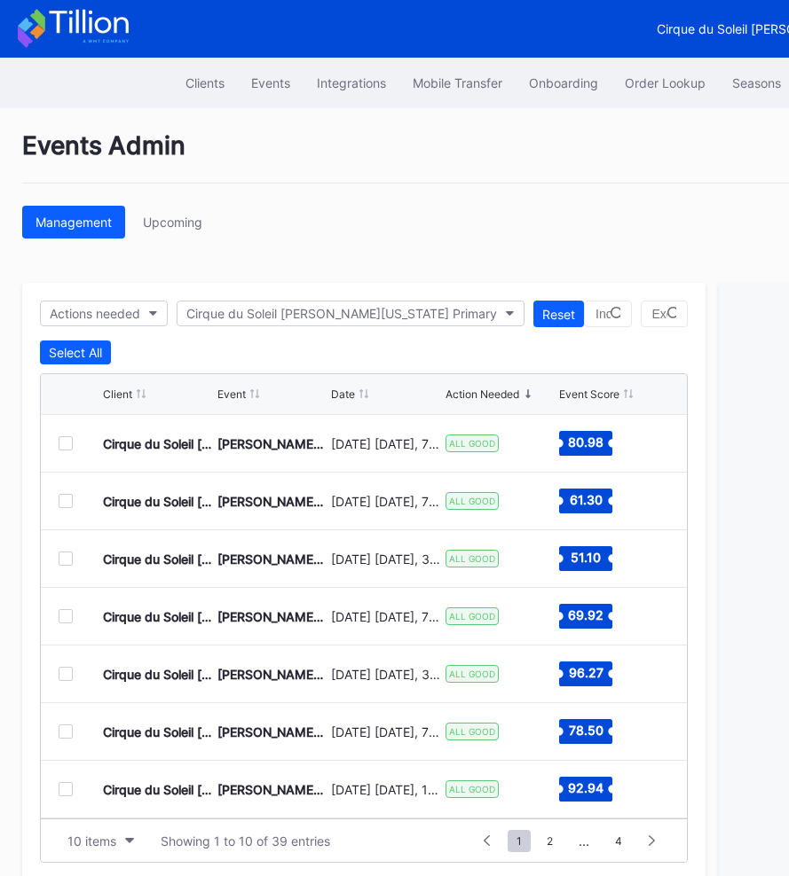
click at [376, 262] on div "Events Admin Management Upcoming Actions needed Cirque du Soleil LUZIA Washingt…" at bounding box center [532, 505] width 1065 height 795
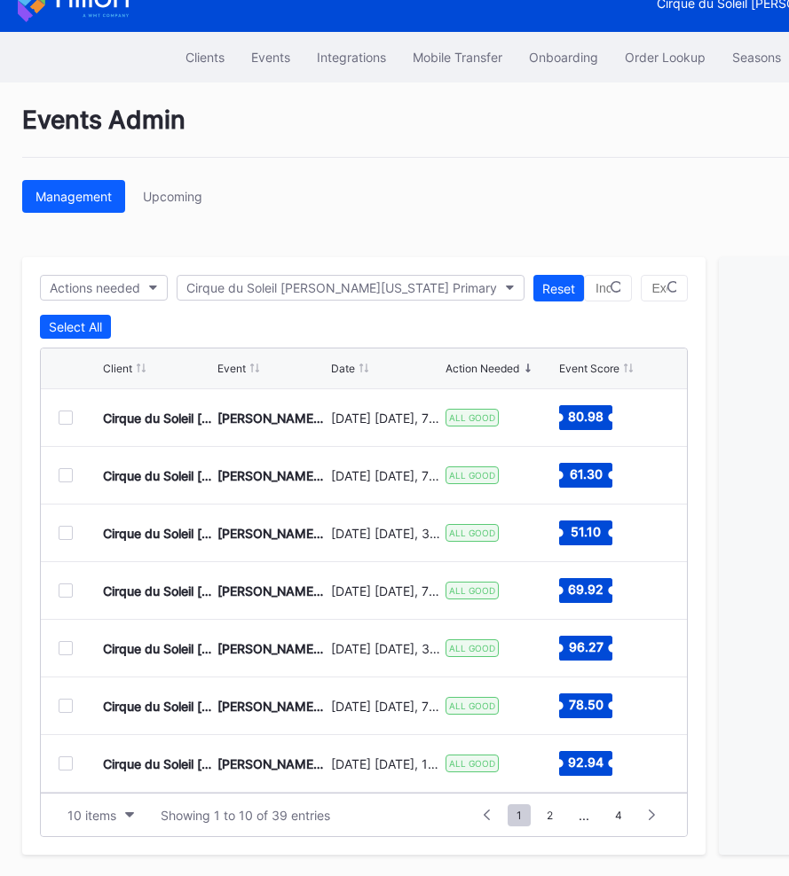
click at [69, 536] on div at bounding box center [66, 533] width 14 height 14
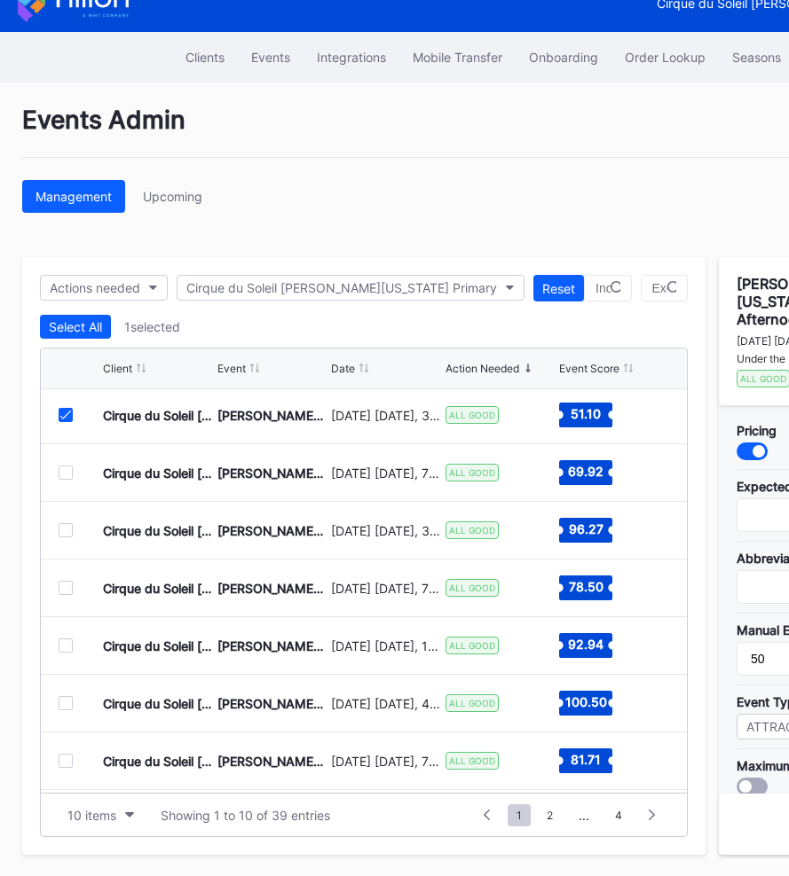
scroll to position [173, 0]
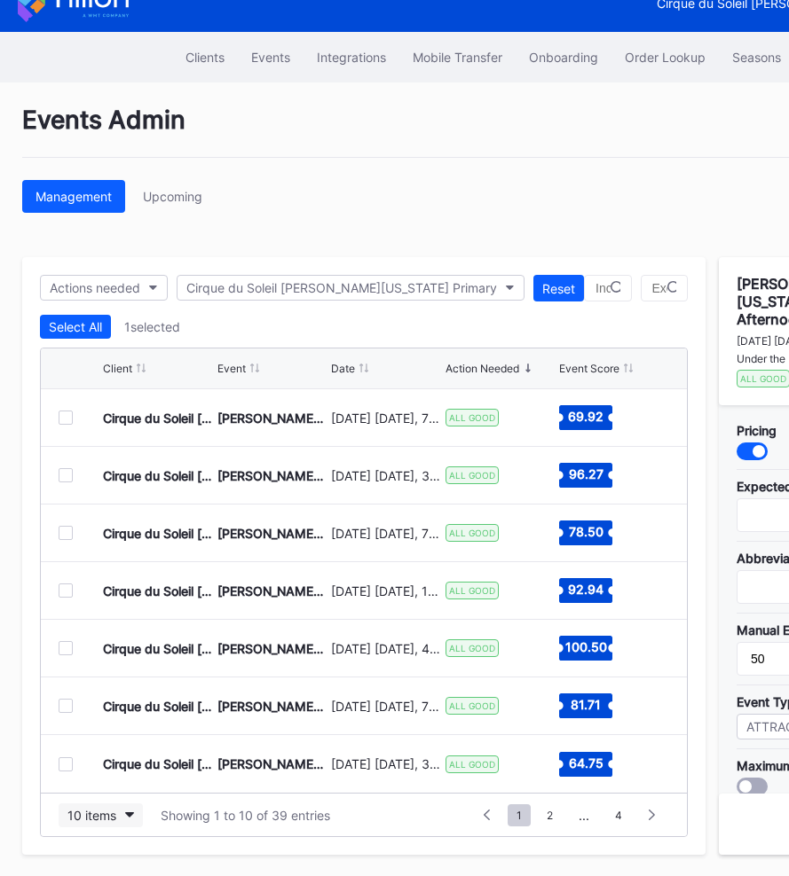
click at [101, 816] on div "10 items" at bounding box center [91, 815] width 49 height 15
click at [111, 771] on div "200 items" at bounding box center [101, 770] width 58 height 15
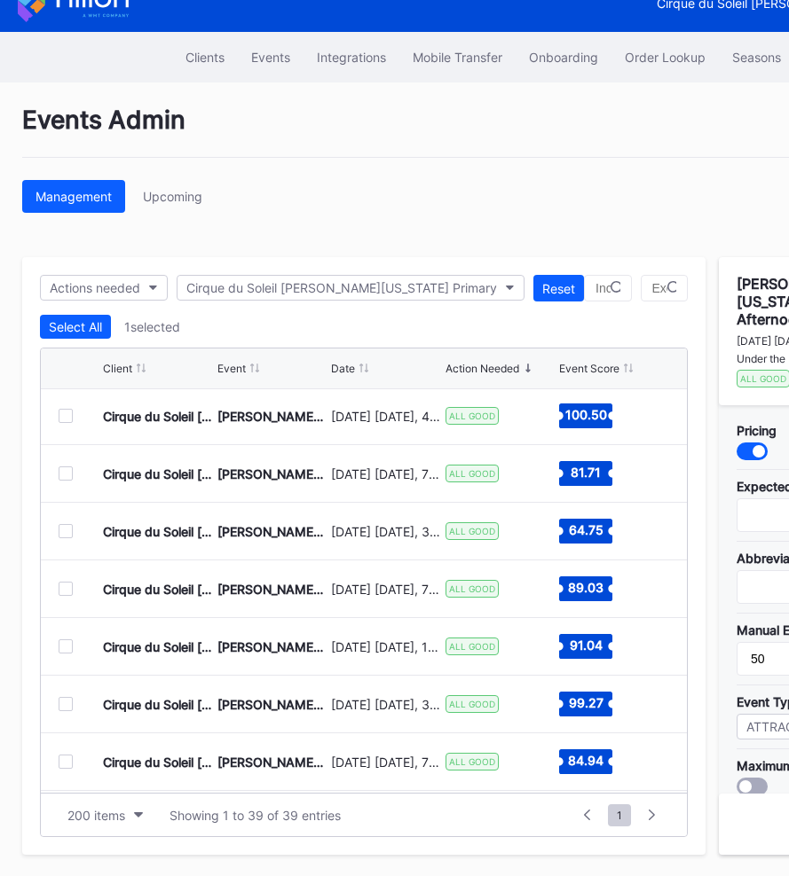
click at [69, 530] on div at bounding box center [66, 531] width 14 height 14
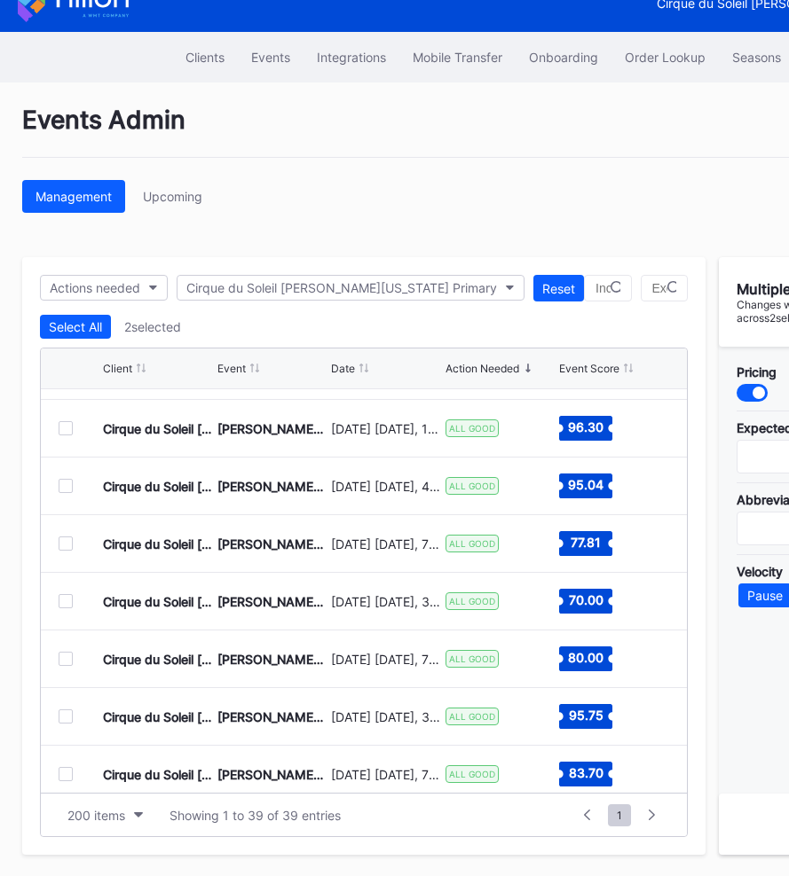
scroll to position [842, 0]
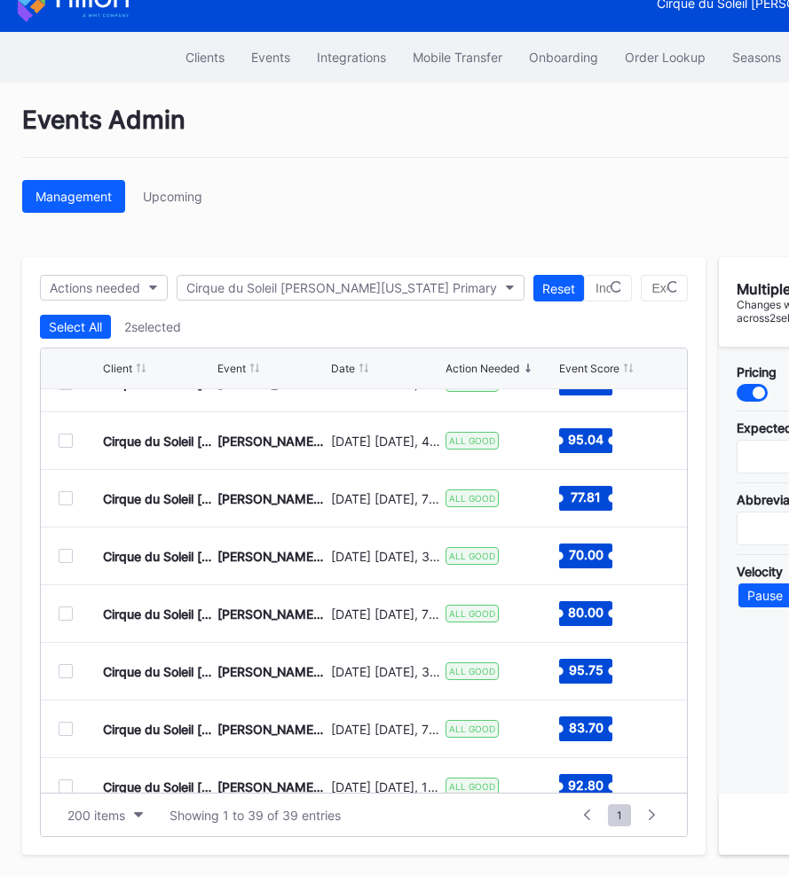
click at [62, 558] on div at bounding box center [66, 556] width 14 height 14
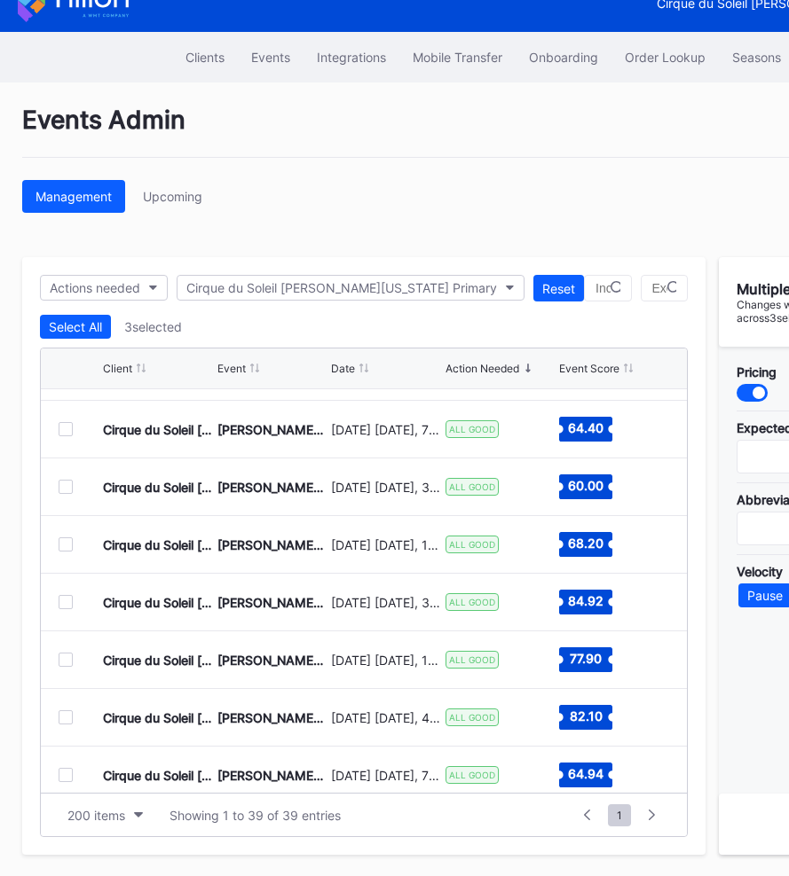
scroll to position [1316, 0]
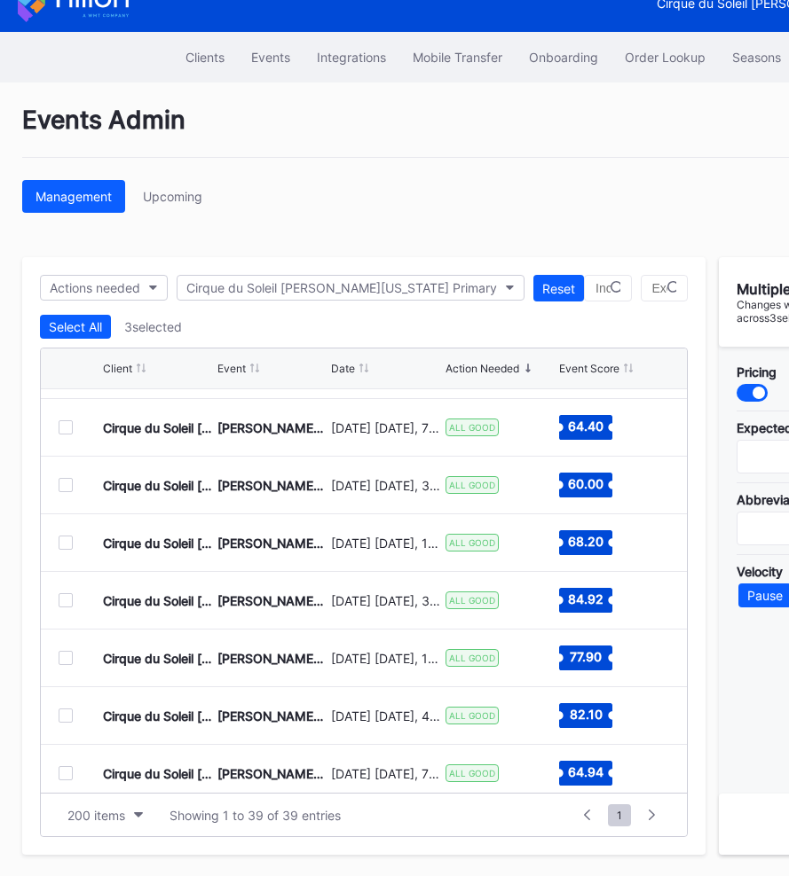
click at [68, 485] on div at bounding box center [66, 485] width 14 height 14
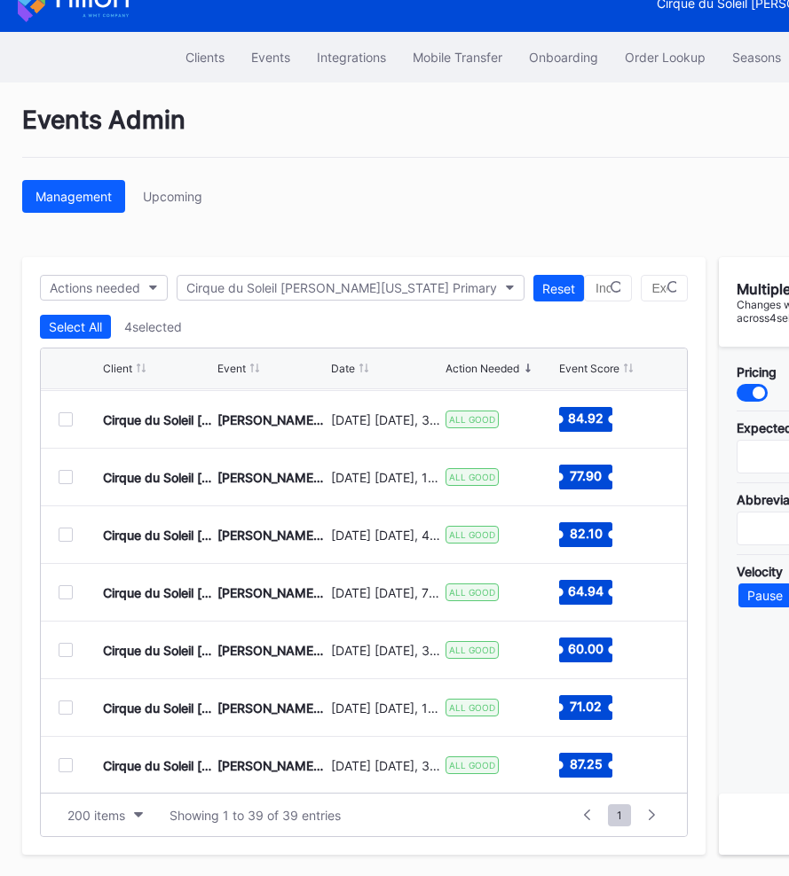
scroll to position [1538, 0]
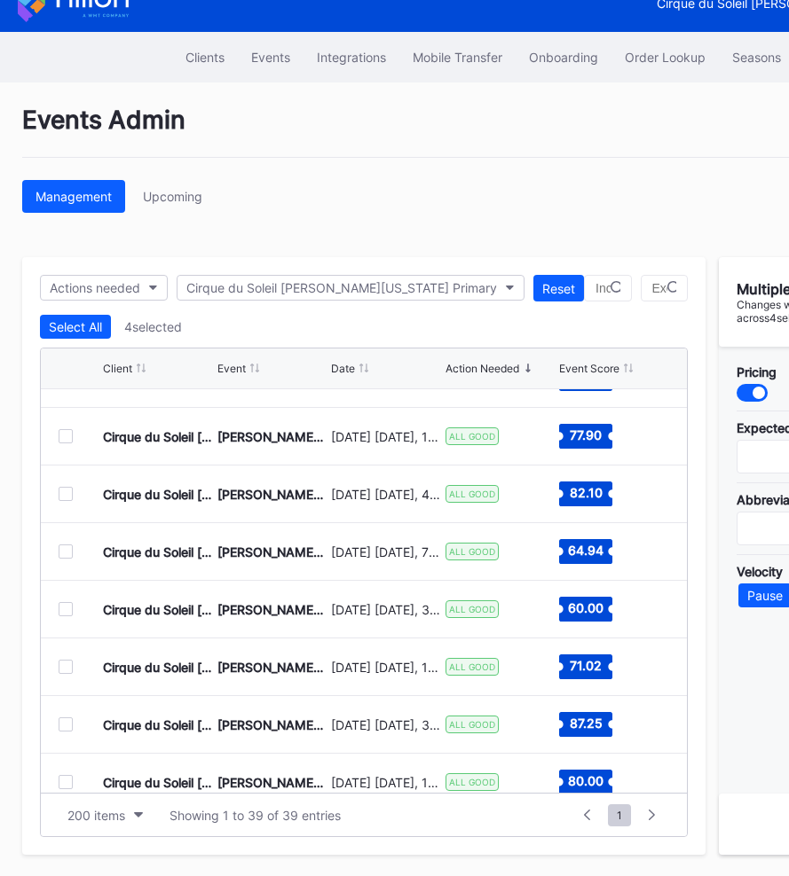
click at [65, 612] on div at bounding box center [66, 609] width 14 height 14
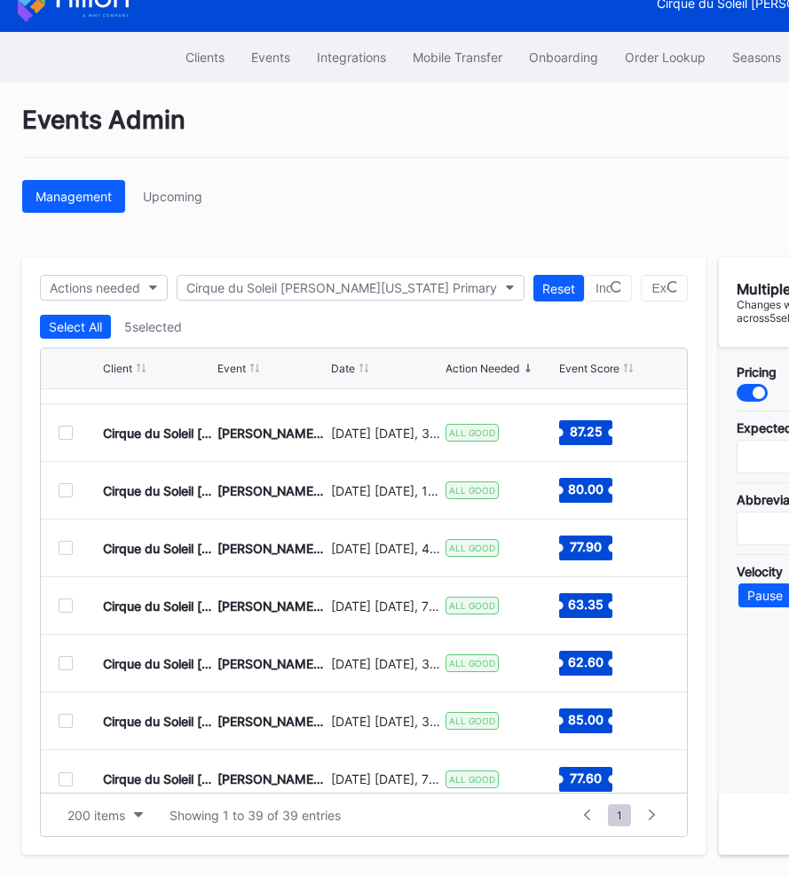
scroll to position [26, 276]
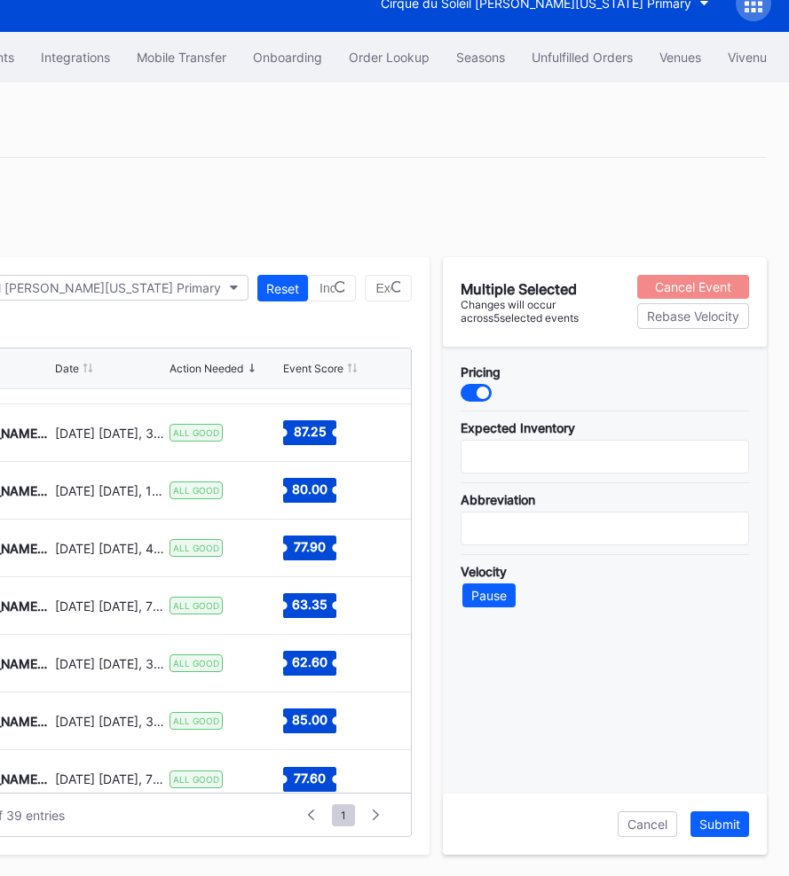
click at [673, 281] on div "Cancel Event" at bounding box center [693, 286] width 76 height 15
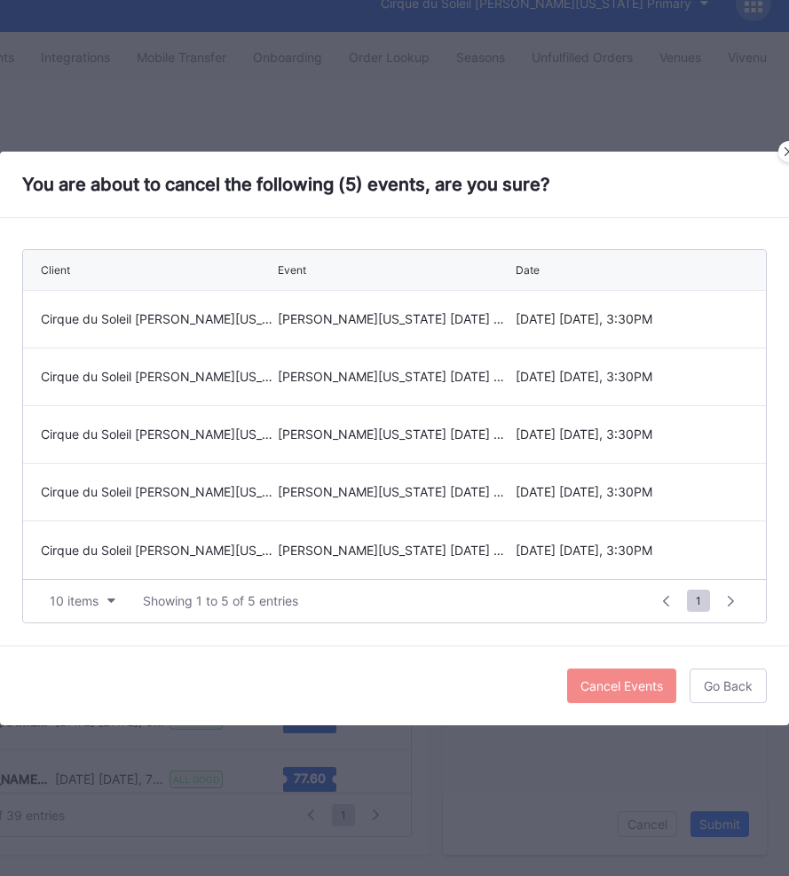
click at [596, 689] on div "Cancel Events" at bounding box center [621, 686] width 83 height 15
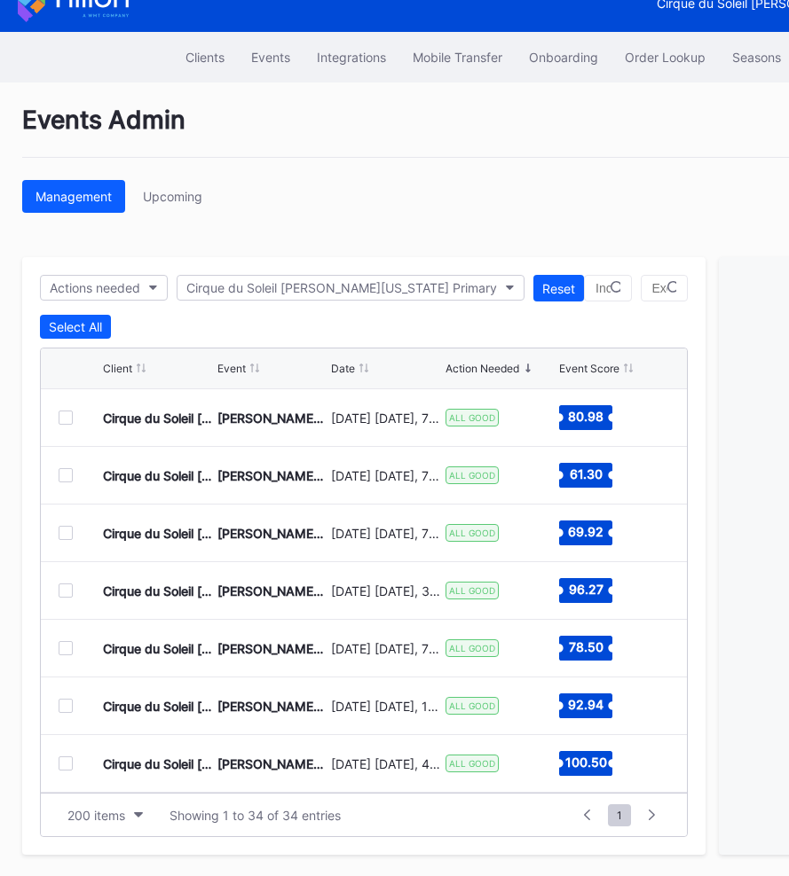
scroll to position [0, 0]
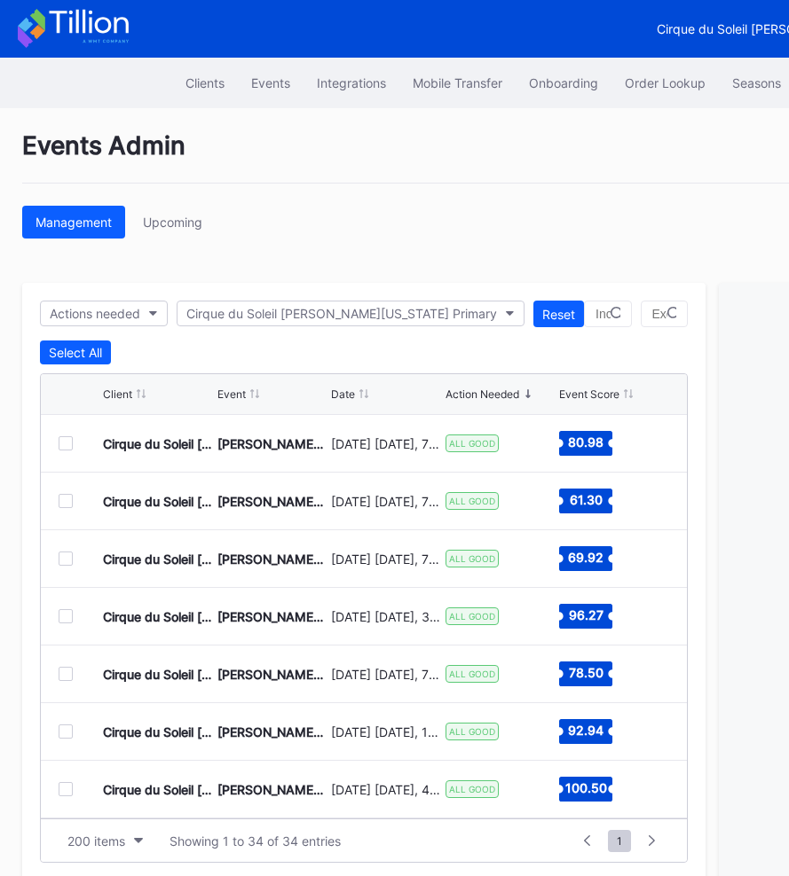
click at [435, 172] on div "Events Admin" at bounding box center [532, 156] width 1020 height 53
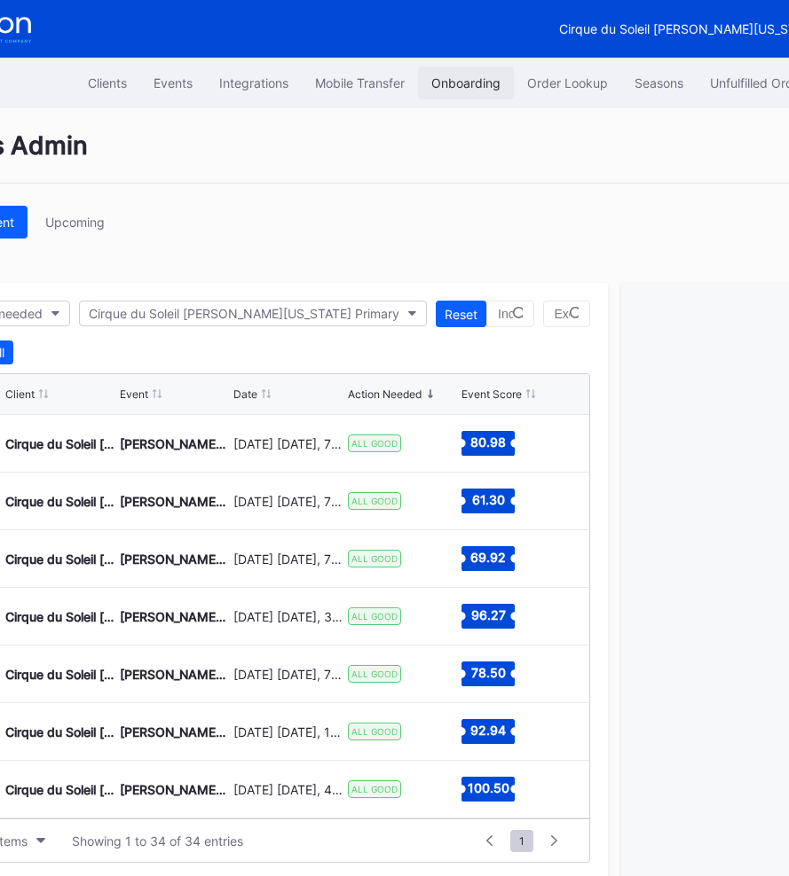
scroll to position [0, 276]
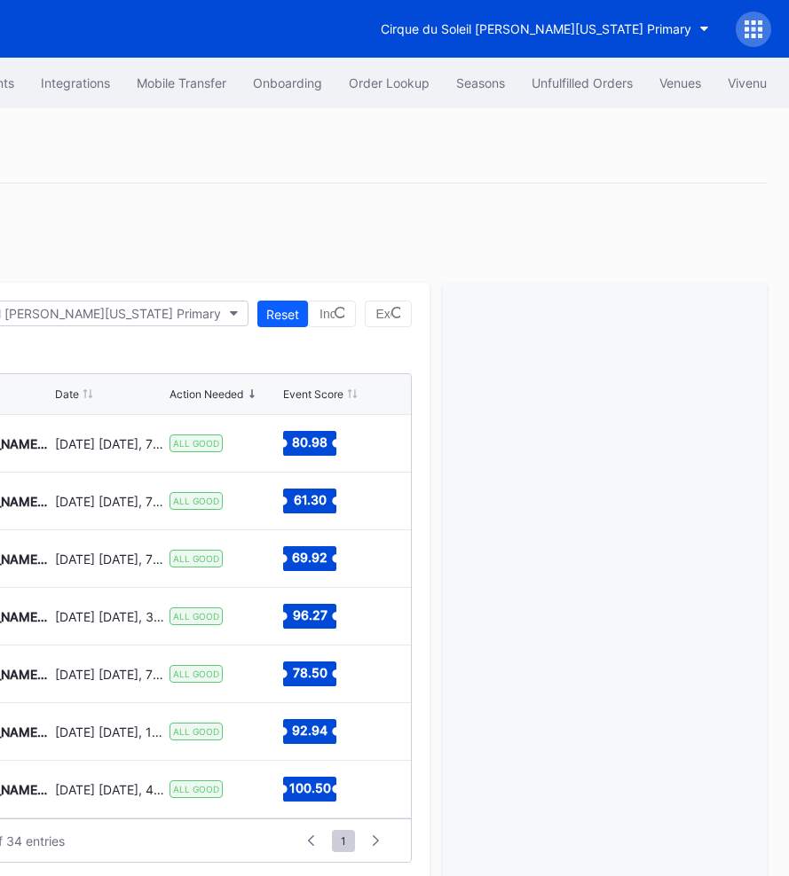
click at [743, 31] on div at bounding box center [752, 29] width 35 height 35
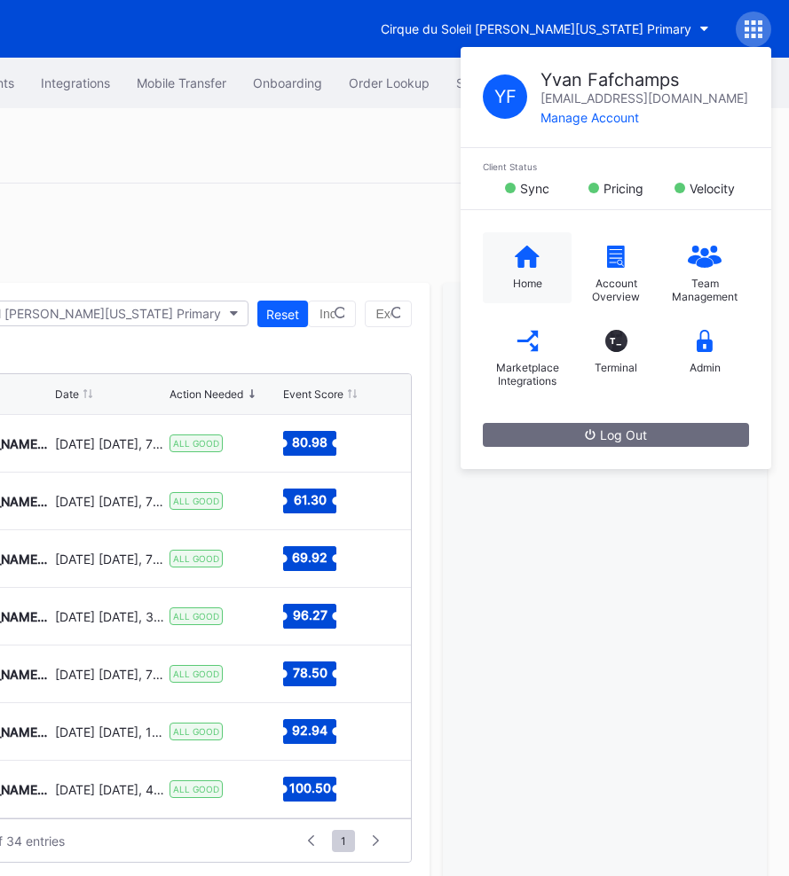
click at [520, 236] on div "Home" at bounding box center [527, 267] width 89 height 71
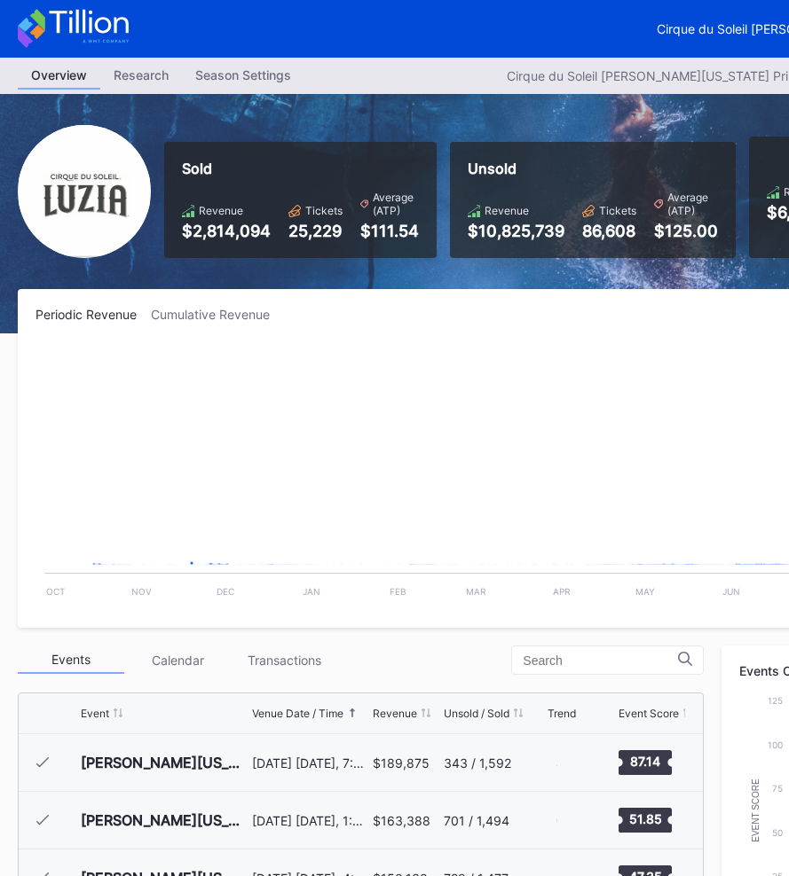
scroll to position [173, 0]
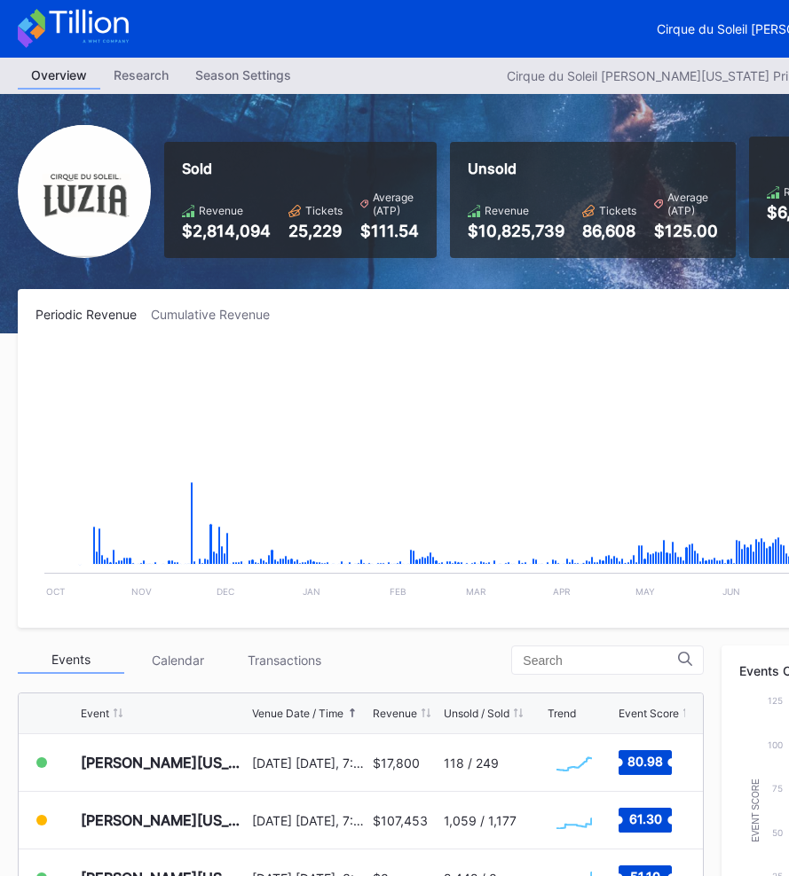
click at [352, 305] on div "Periodic Revenue Cumulative Revenue Created with Highcharts 11.2.0 Chart title …" at bounding box center [532, 458] width 1029 height 339
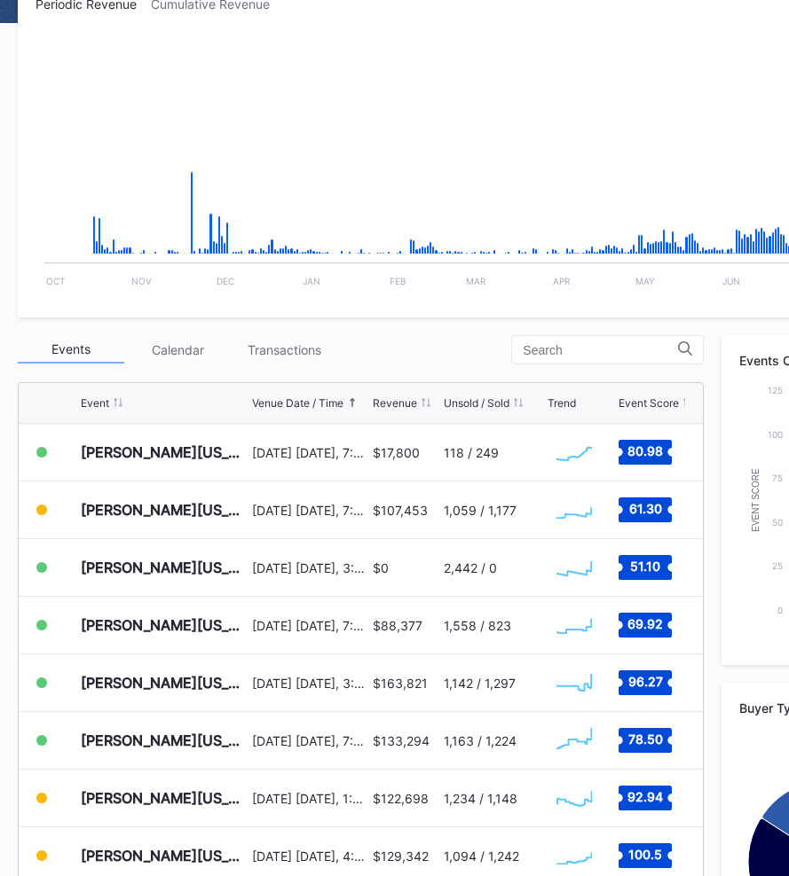
scroll to position [311, 0]
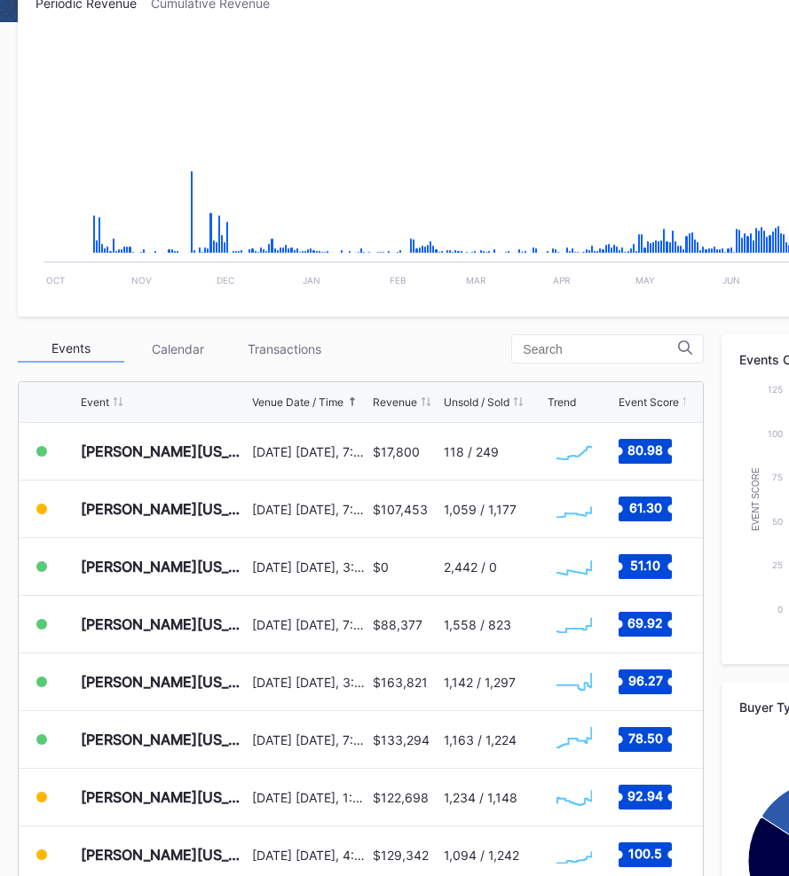
click at [385, 340] on div "Events Calendar Transactions" at bounding box center [361, 348] width 686 height 29
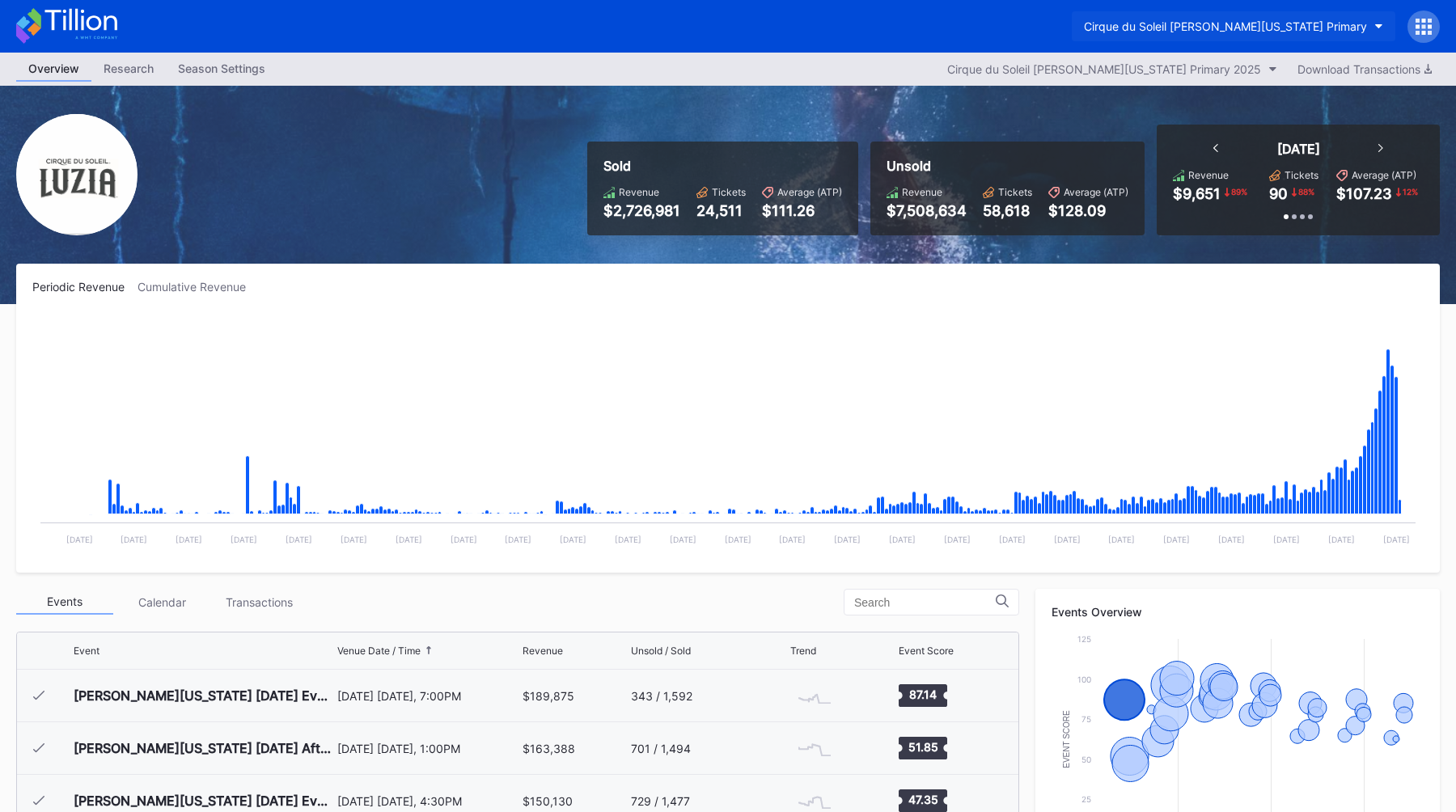
click at [718, 20] on div "Cirque du Soleil [PERSON_NAME][US_STATE] Primary" at bounding box center [1225, 26] width 283 height 14
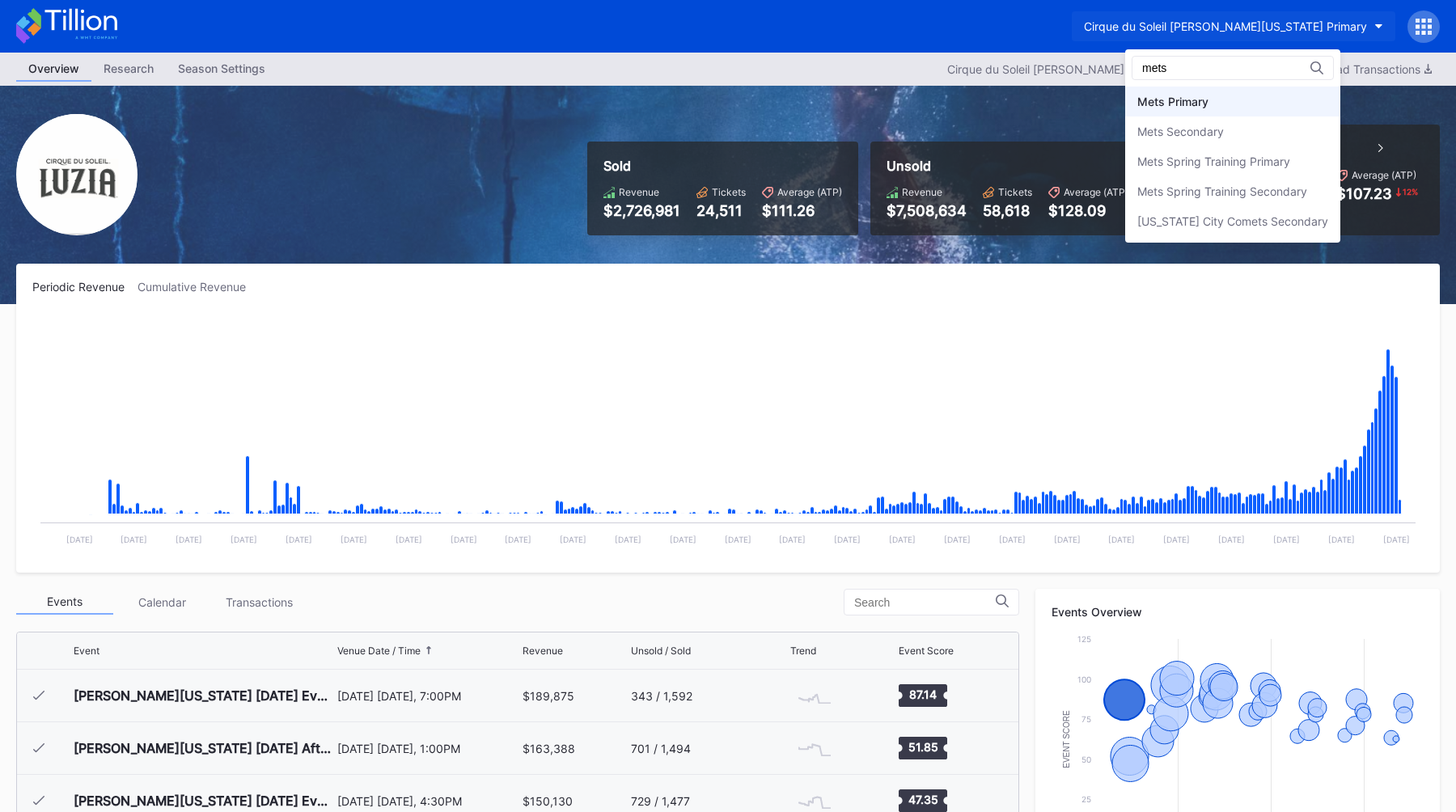
type input "mets"
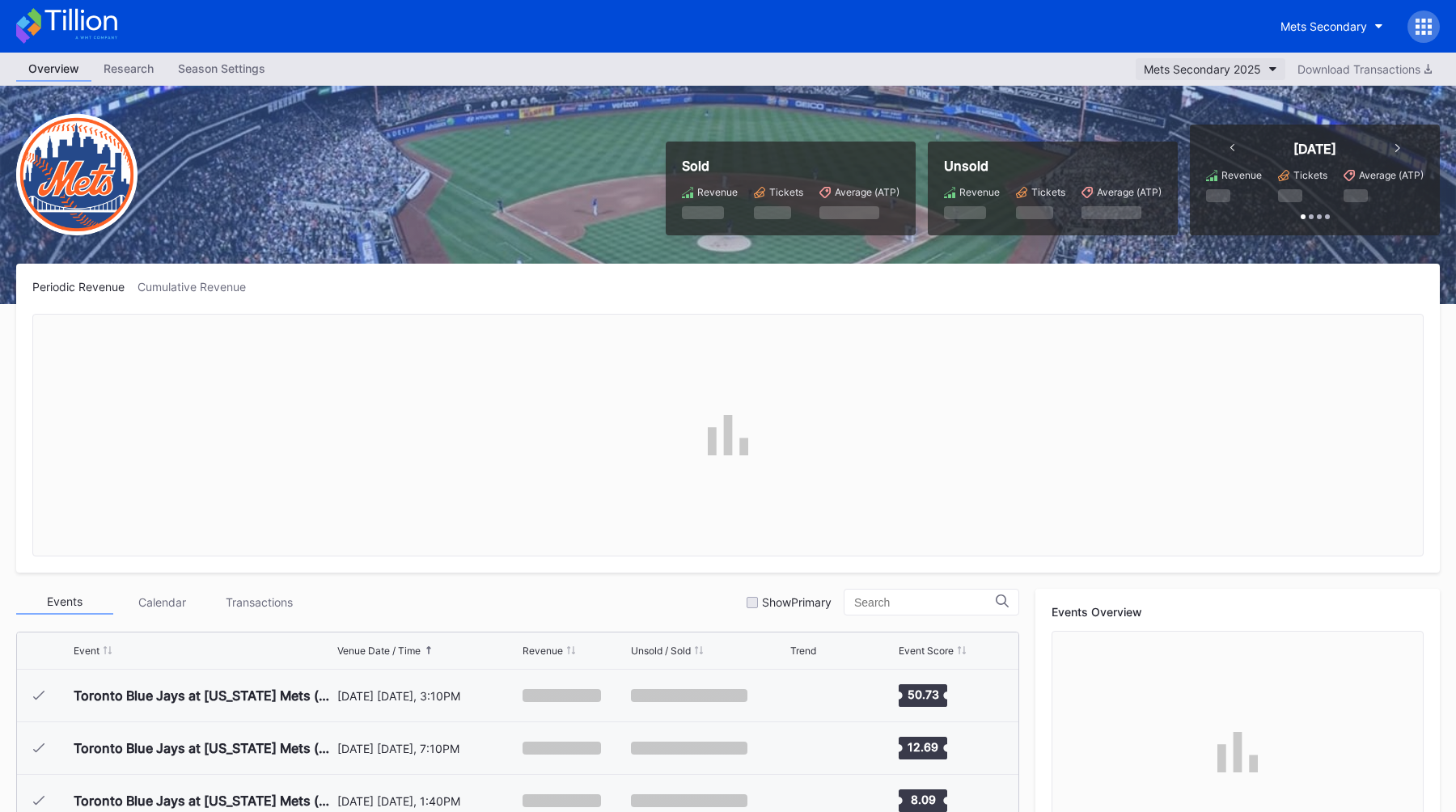
click at [718, 59] on button "Mets Secondary 2025" at bounding box center [1211, 69] width 150 height 22
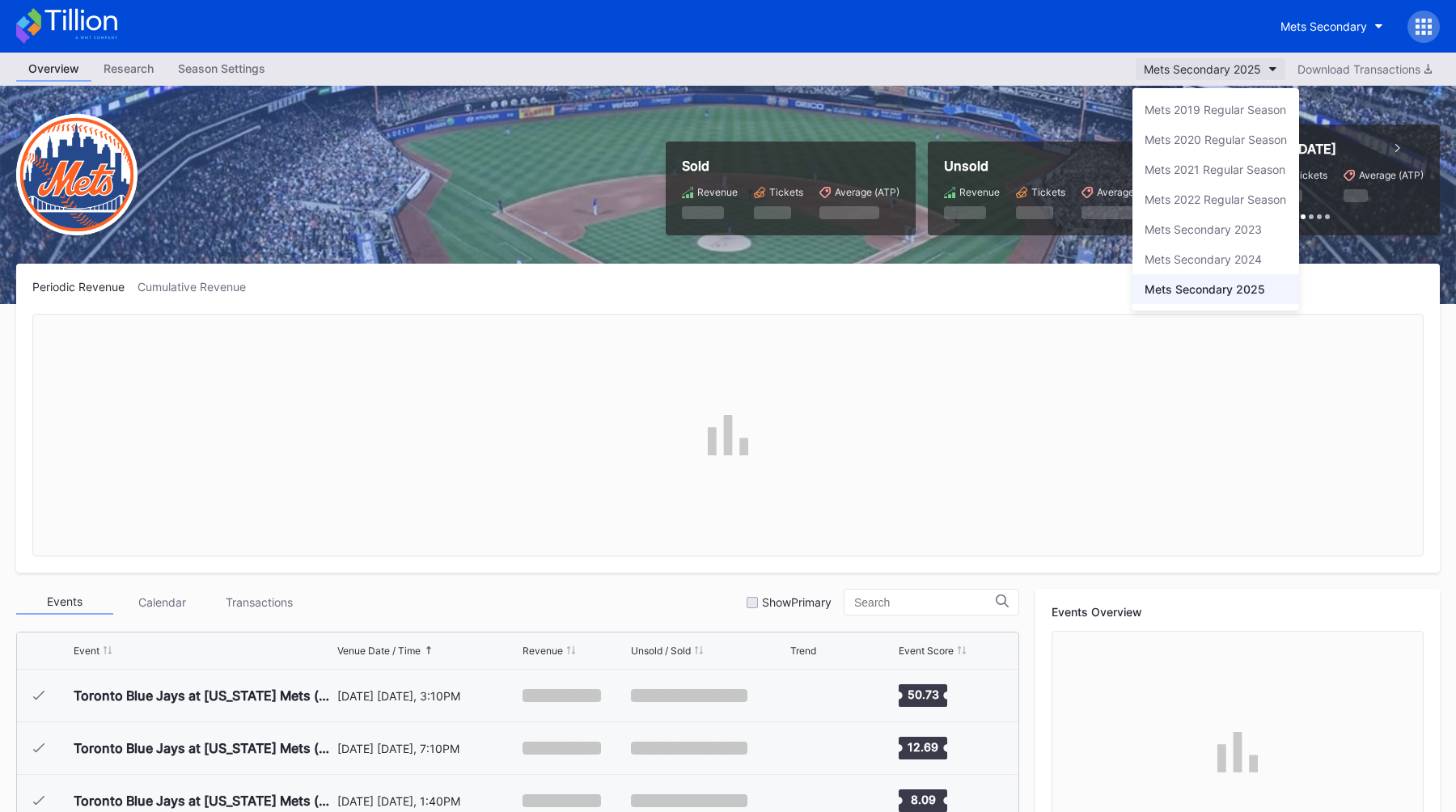
scroll to position [3731, 0]
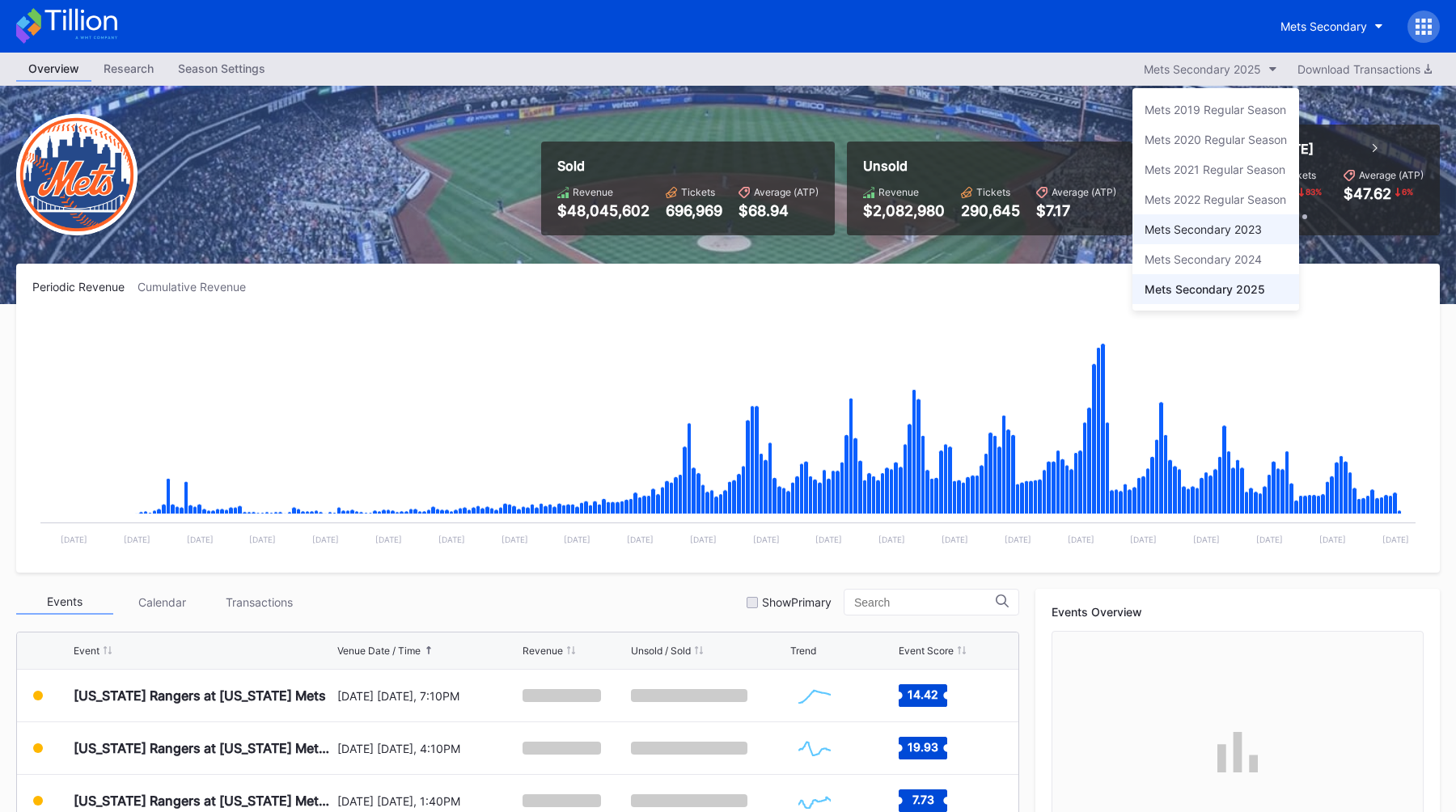
click at [718, 231] on div "Mets Secondary 2023" at bounding box center [1203, 229] width 118 height 14
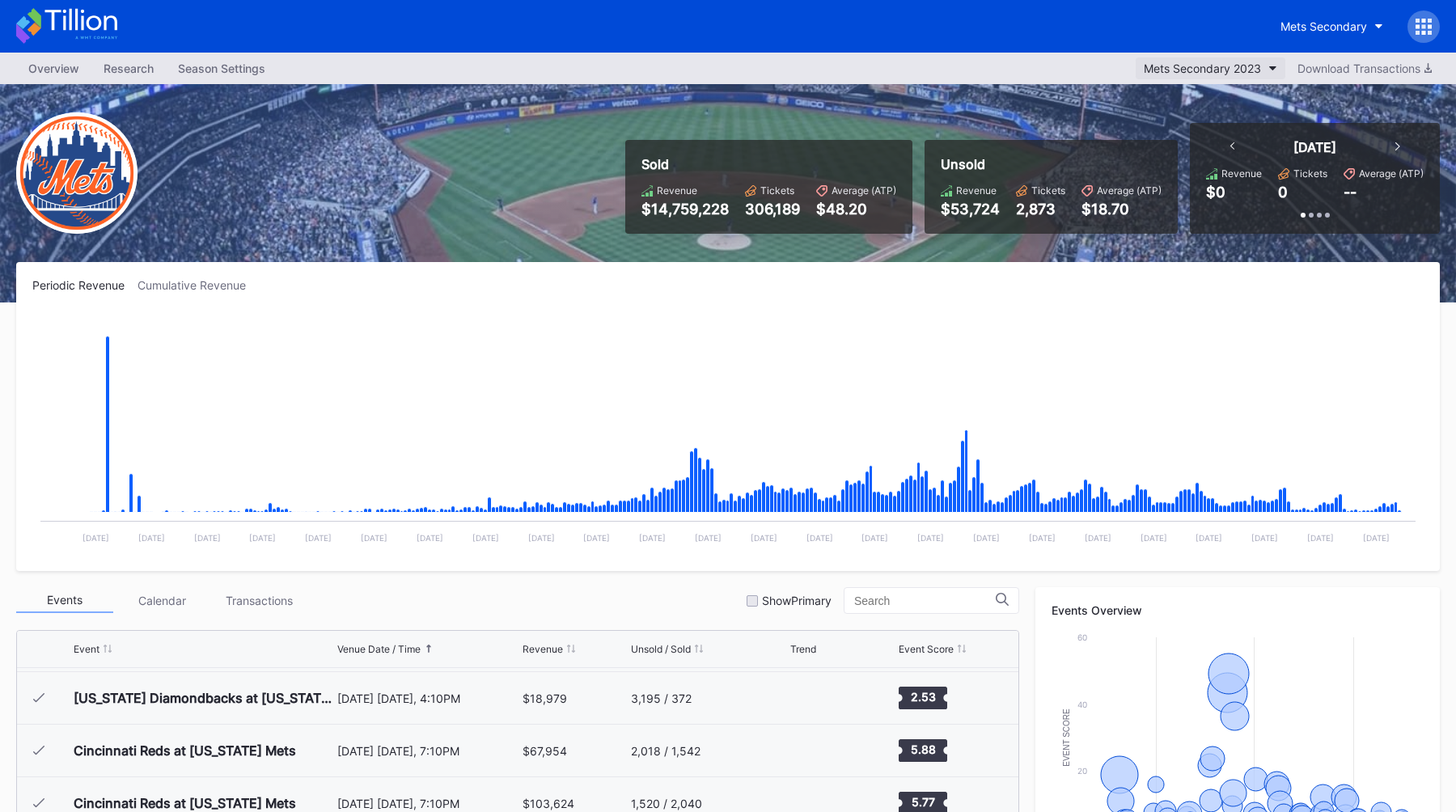
click at [718, 68] on div "Mets Secondary 2023" at bounding box center [1202, 67] width 118 height 14
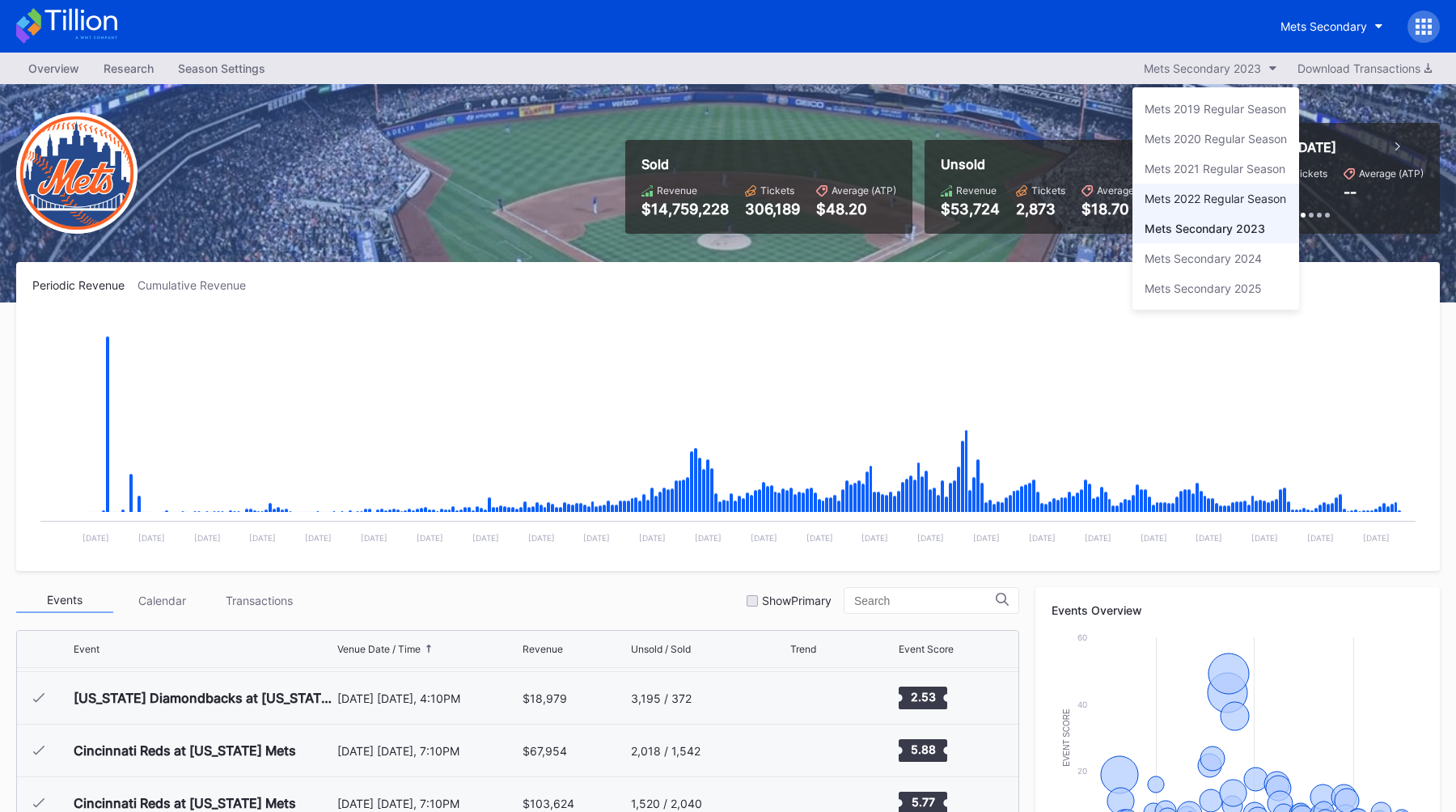
click at [718, 203] on div "Mets 2022 Regular Season" at bounding box center [1214, 198] width 141 height 14
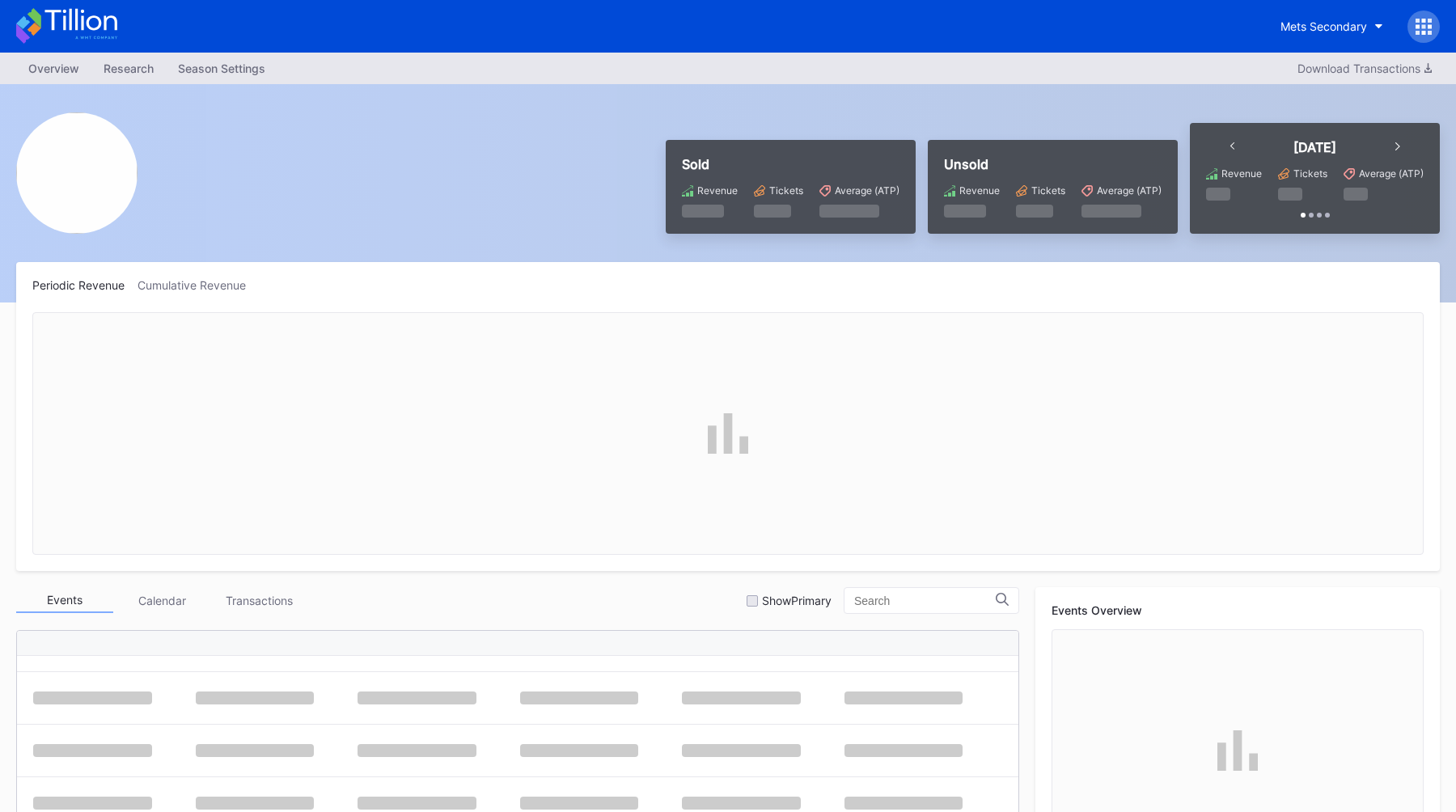
scroll to position [509, 0]
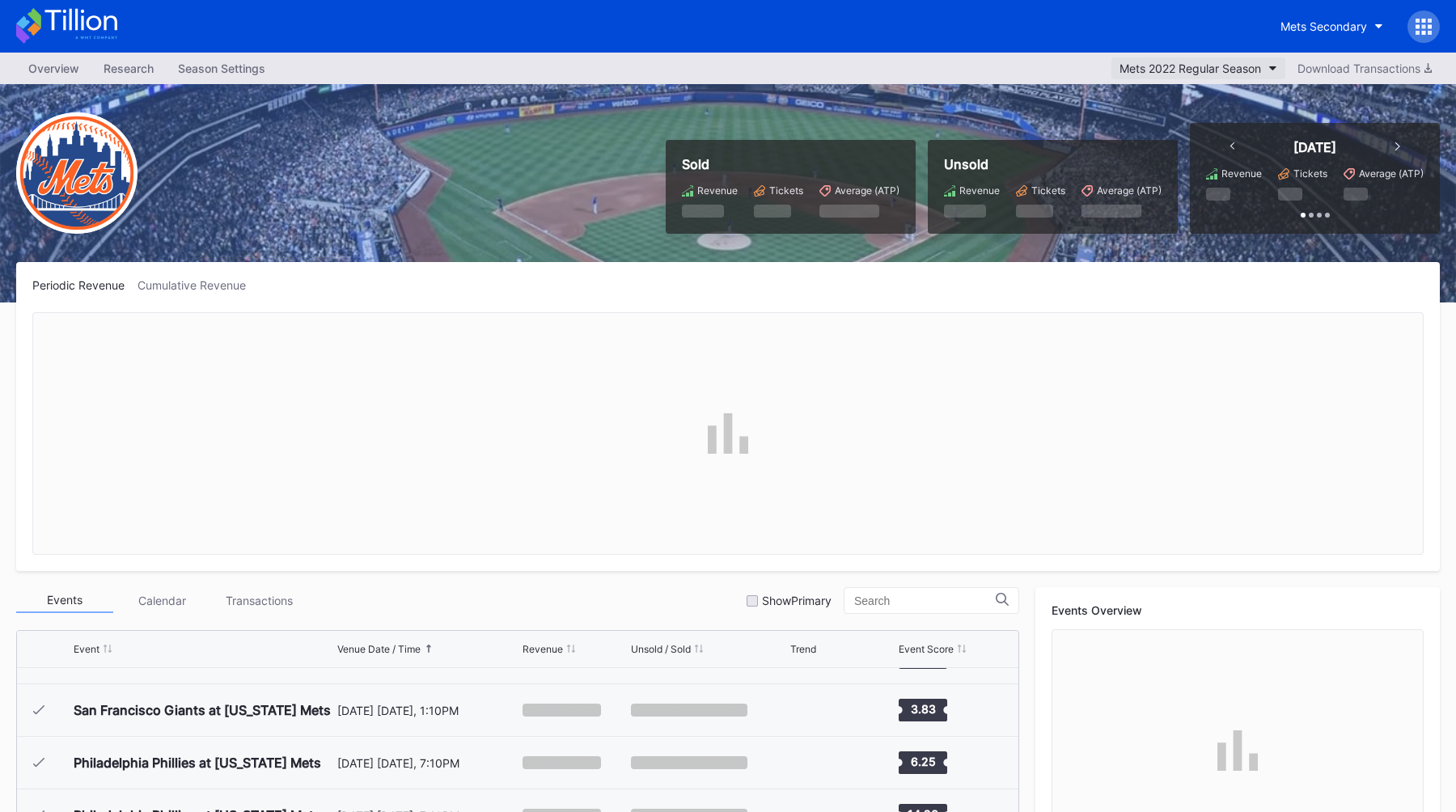
click at [718, 74] on div "Mets 2022 Regular Season" at bounding box center [1190, 67] width 141 height 14
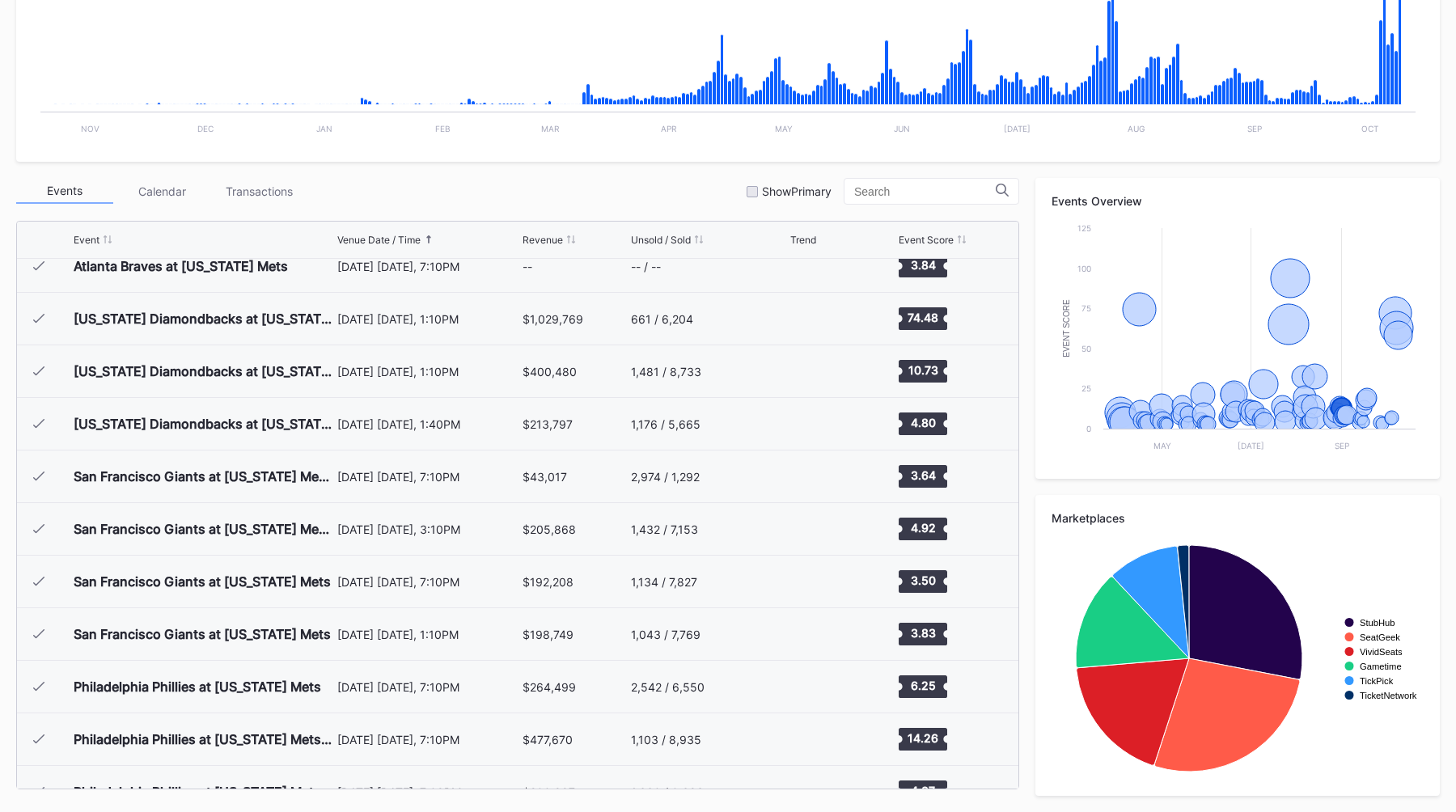
scroll to position [0, 0]
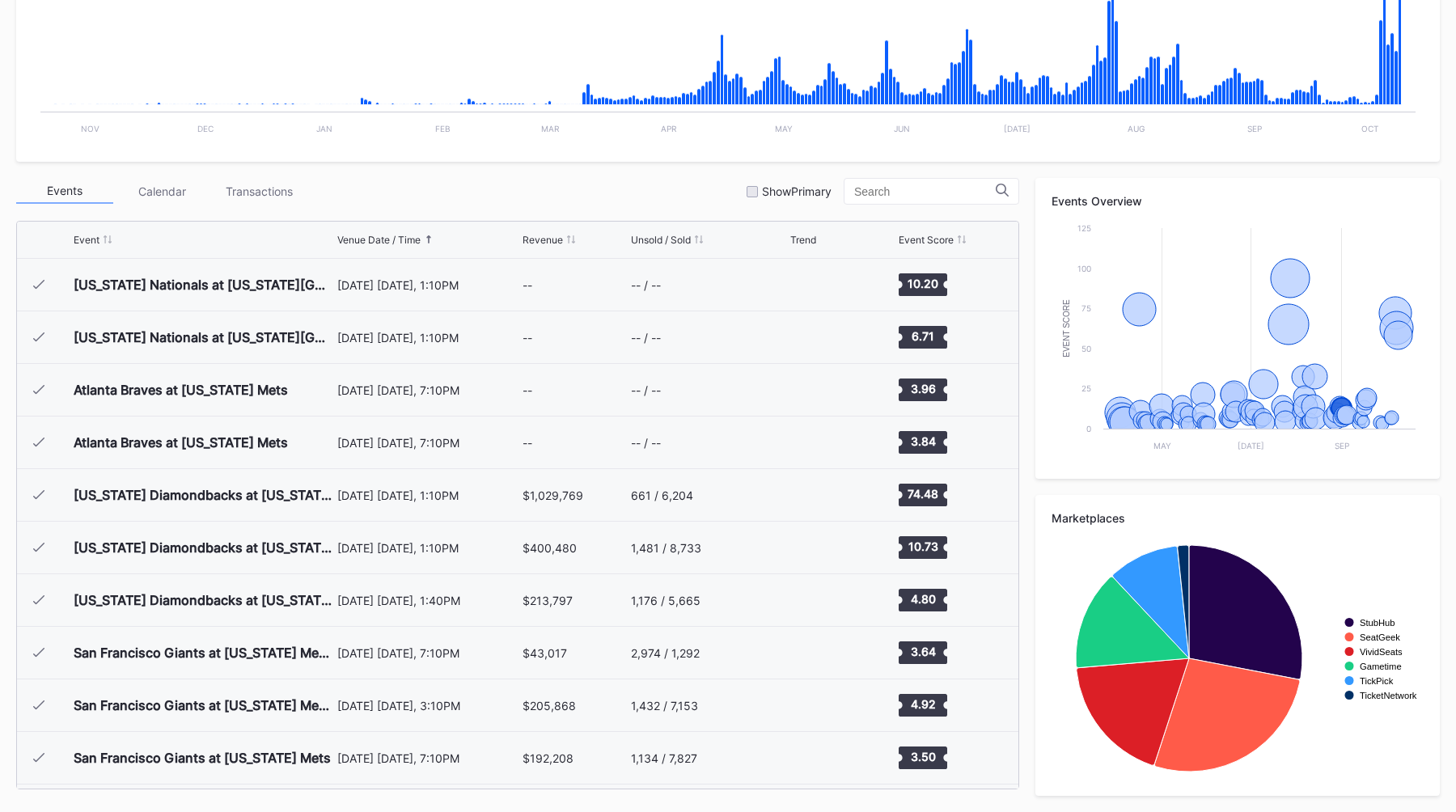
drag, startPoint x: 465, startPoint y: 427, endPoint x: 480, endPoint y: 211, distance: 216.5
click at [480, 211] on div "Events Calendar Transactions Show Primary Event Venue Date / Time Revenue Unsol…" at bounding box center [518, 483] width 1003 height 612
click at [482, 169] on div "Periodic Revenue Cumulative Revenue Created with Highcharts 11.2.0 Chart title …" at bounding box center [728, 333] width 1456 height 959
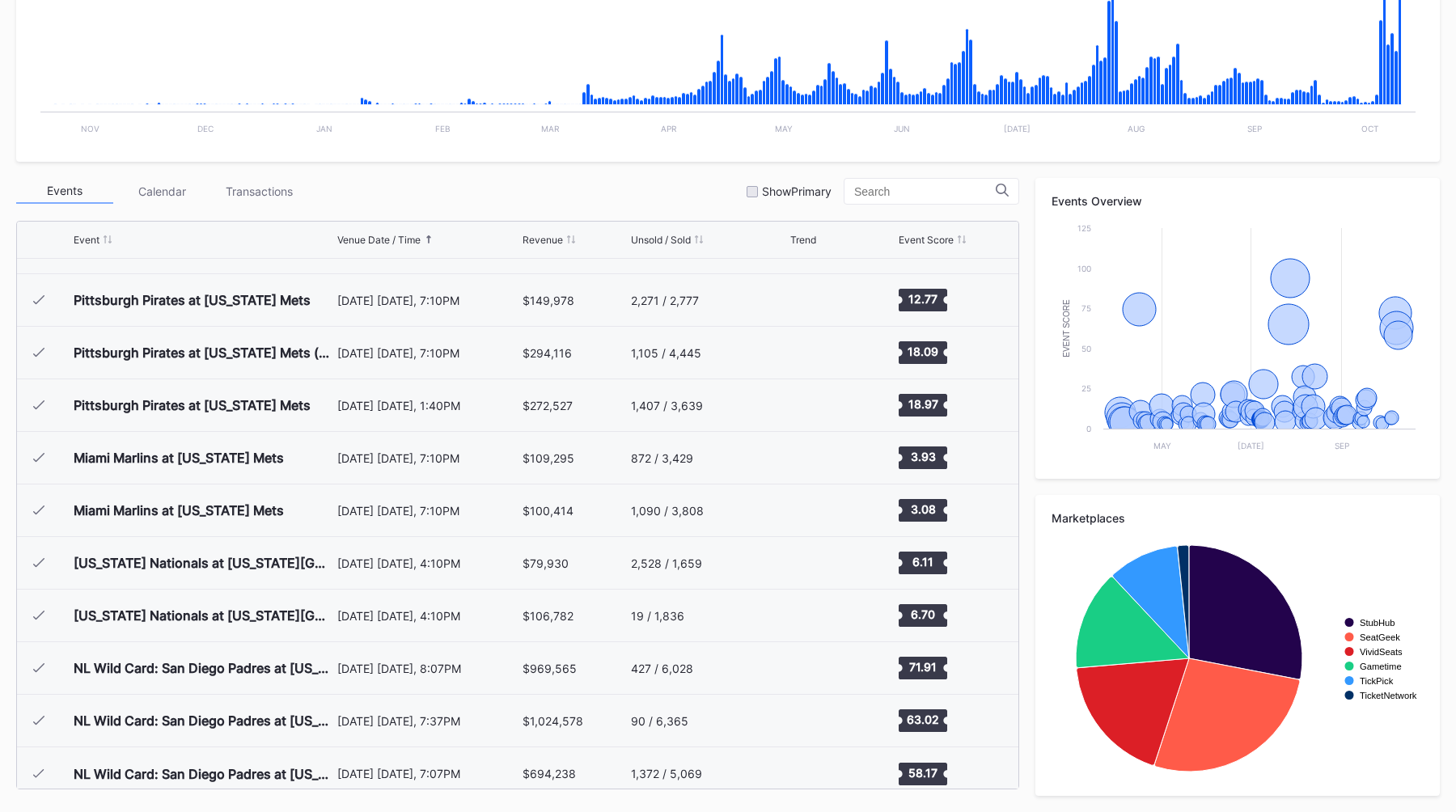
scroll to position [3990, 0]
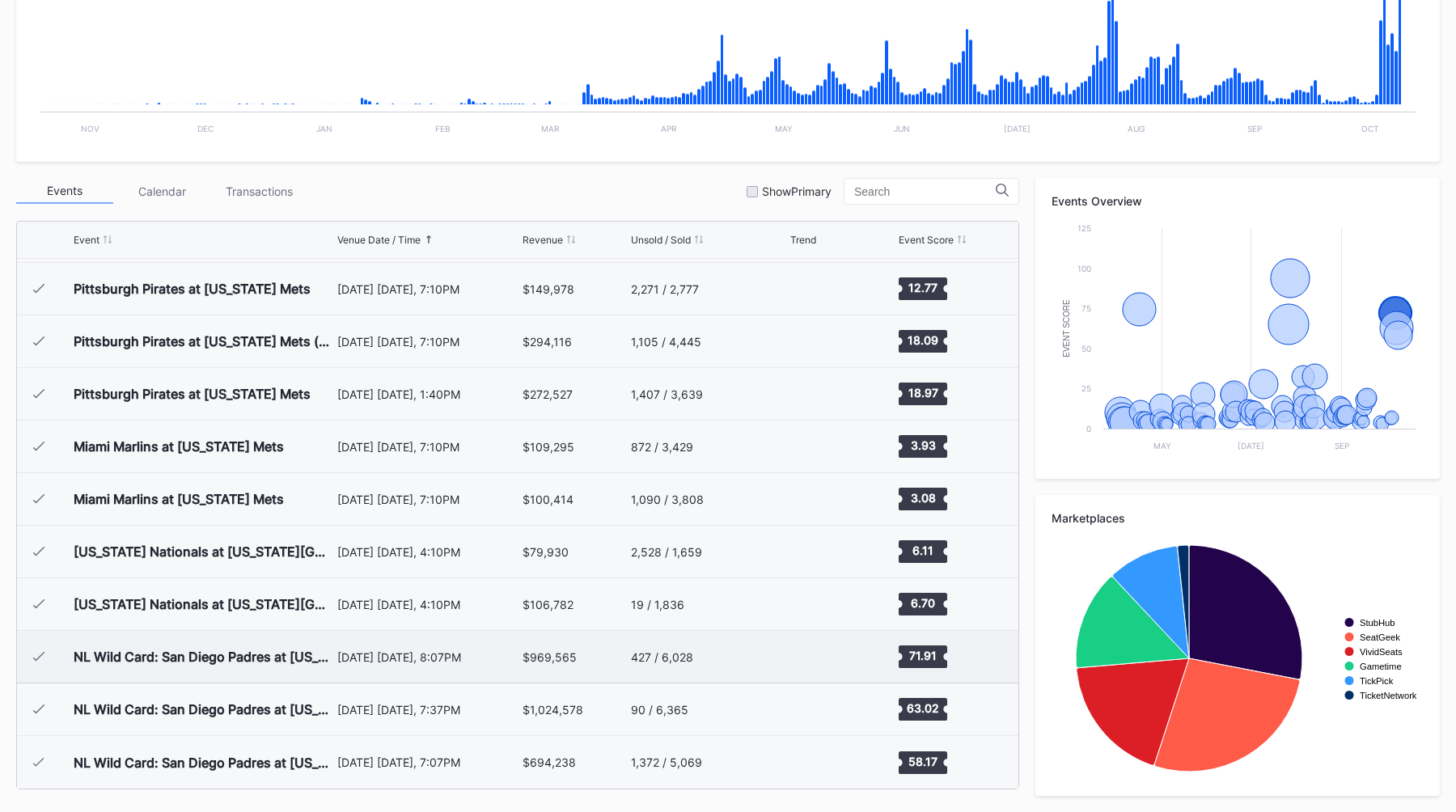
click at [355, 653] on div "October 7 Friday, 8:07PM" at bounding box center [429, 656] width 182 height 14
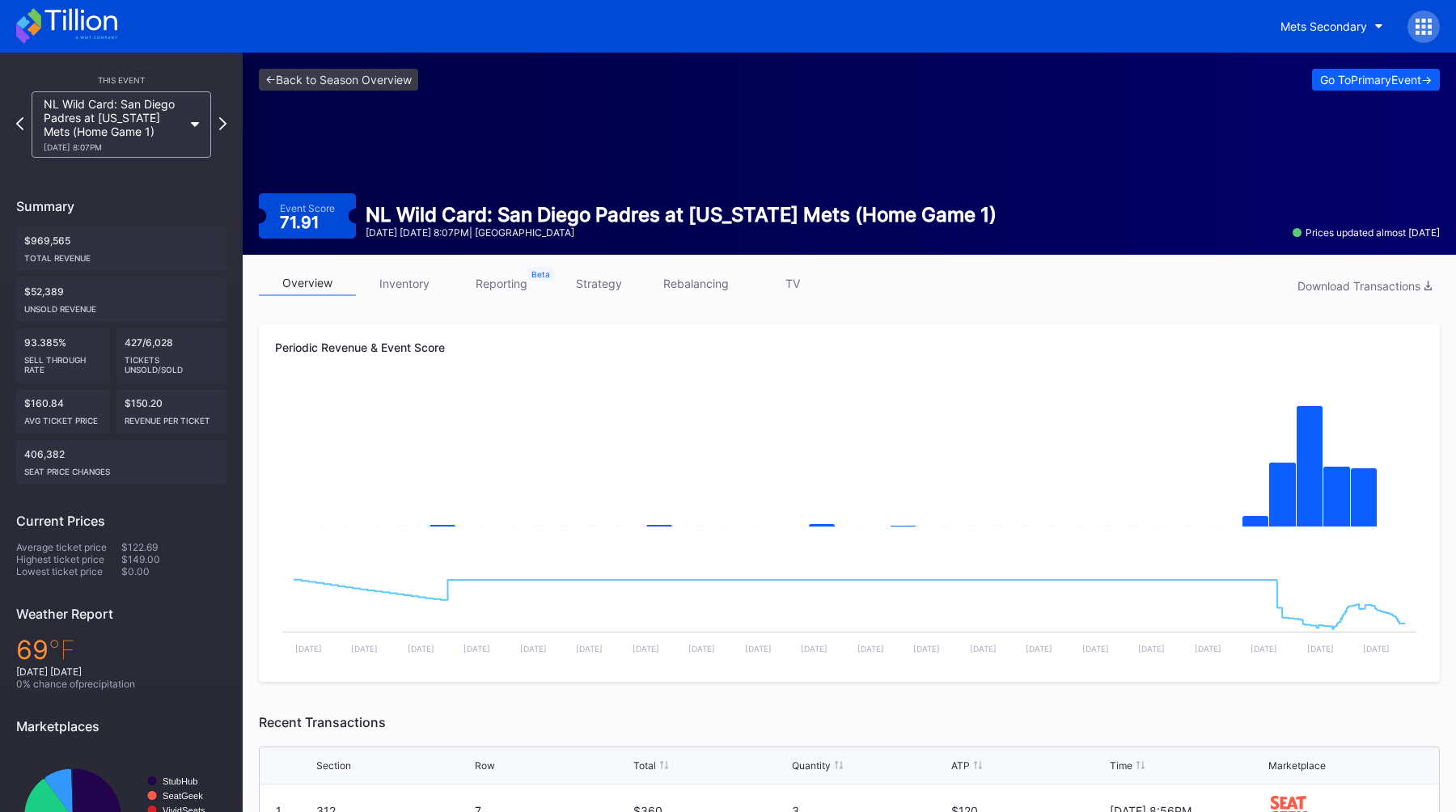
click at [611, 276] on link "strategy" at bounding box center [598, 283] width 97 height 26
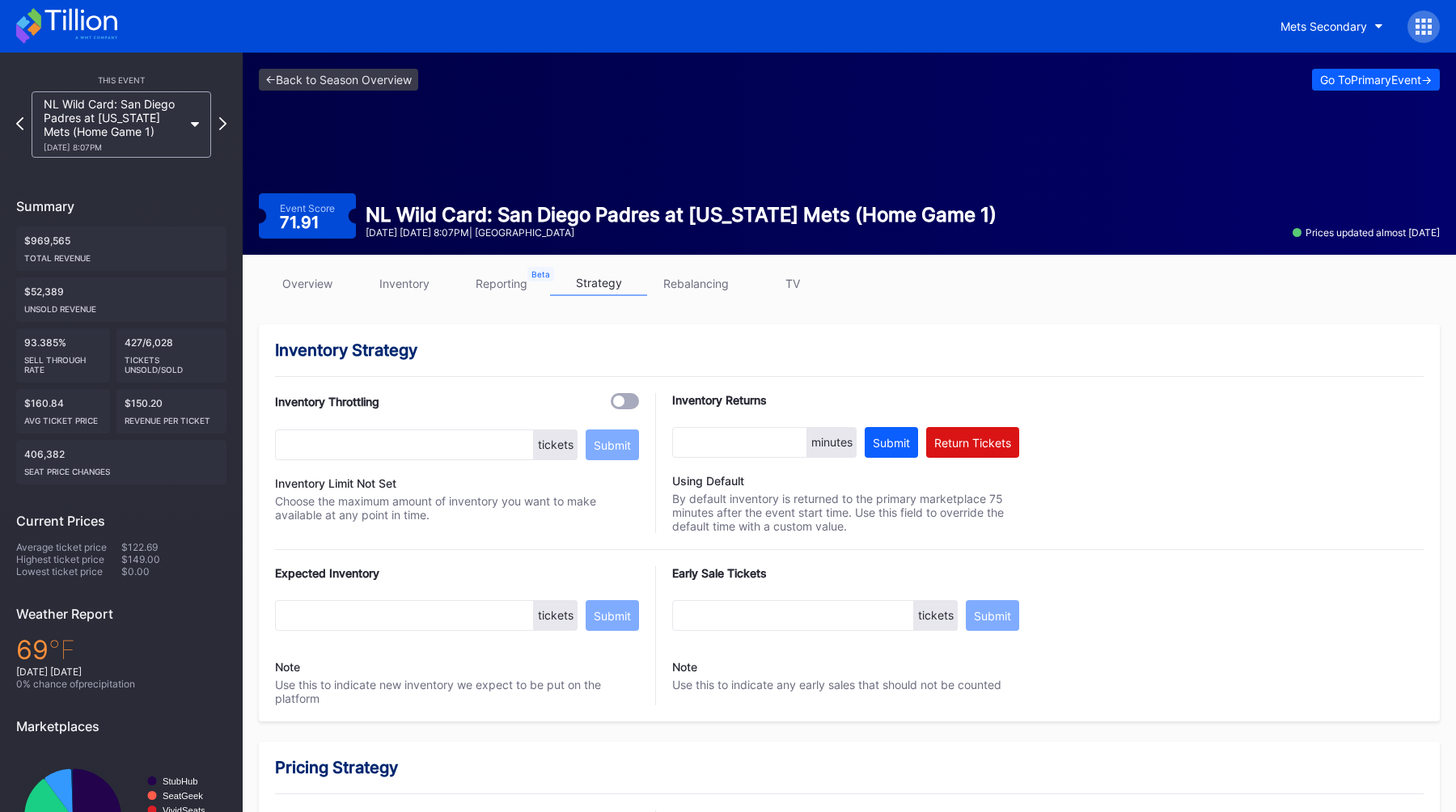
click at [320, 284] on link "overview" at bounding box center [307, 283] width 97 height 26
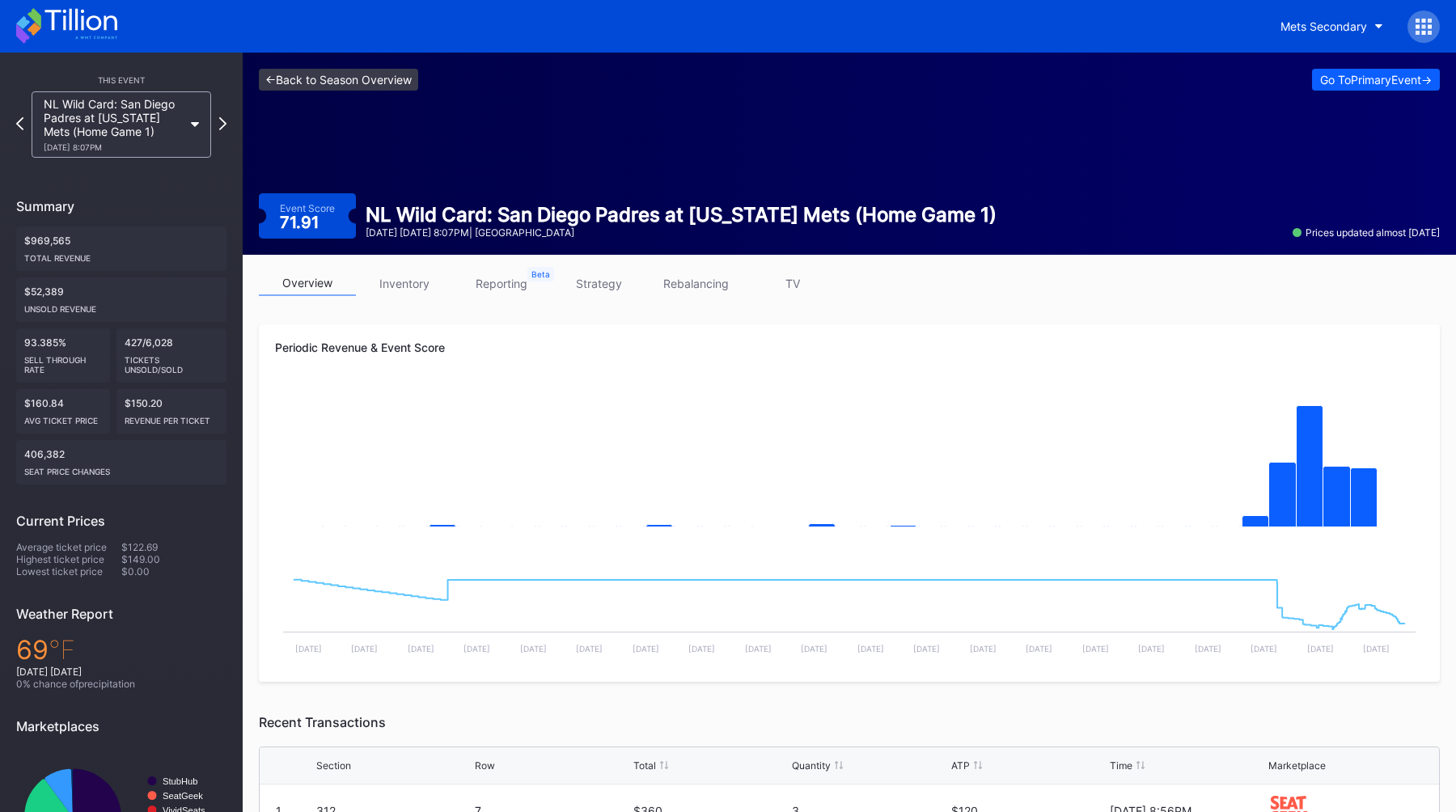
click at [330, 82] on link "<- Back to Season Overview" at bounding box center [338, 79] width 160 height 22
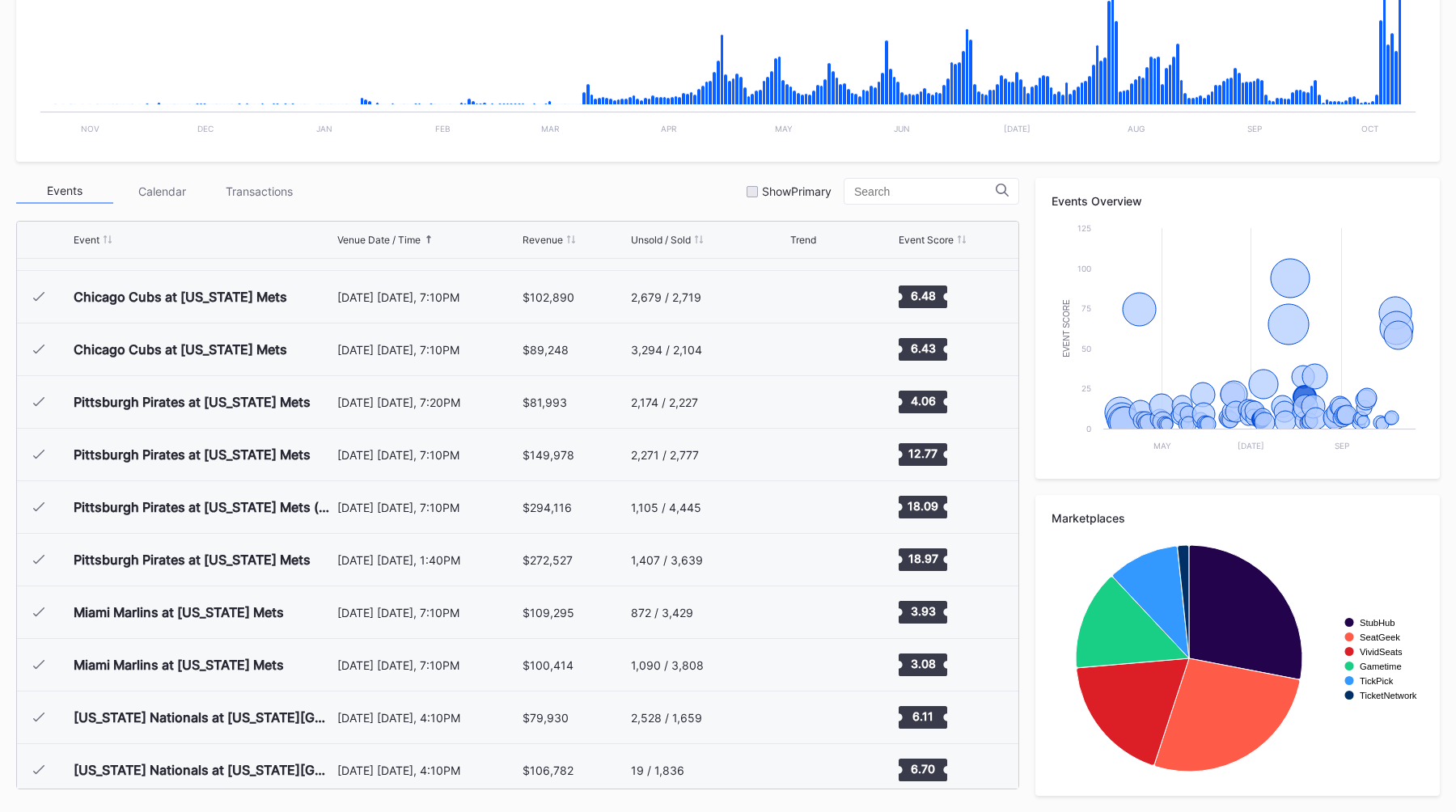
scroll to position [3990, 0]
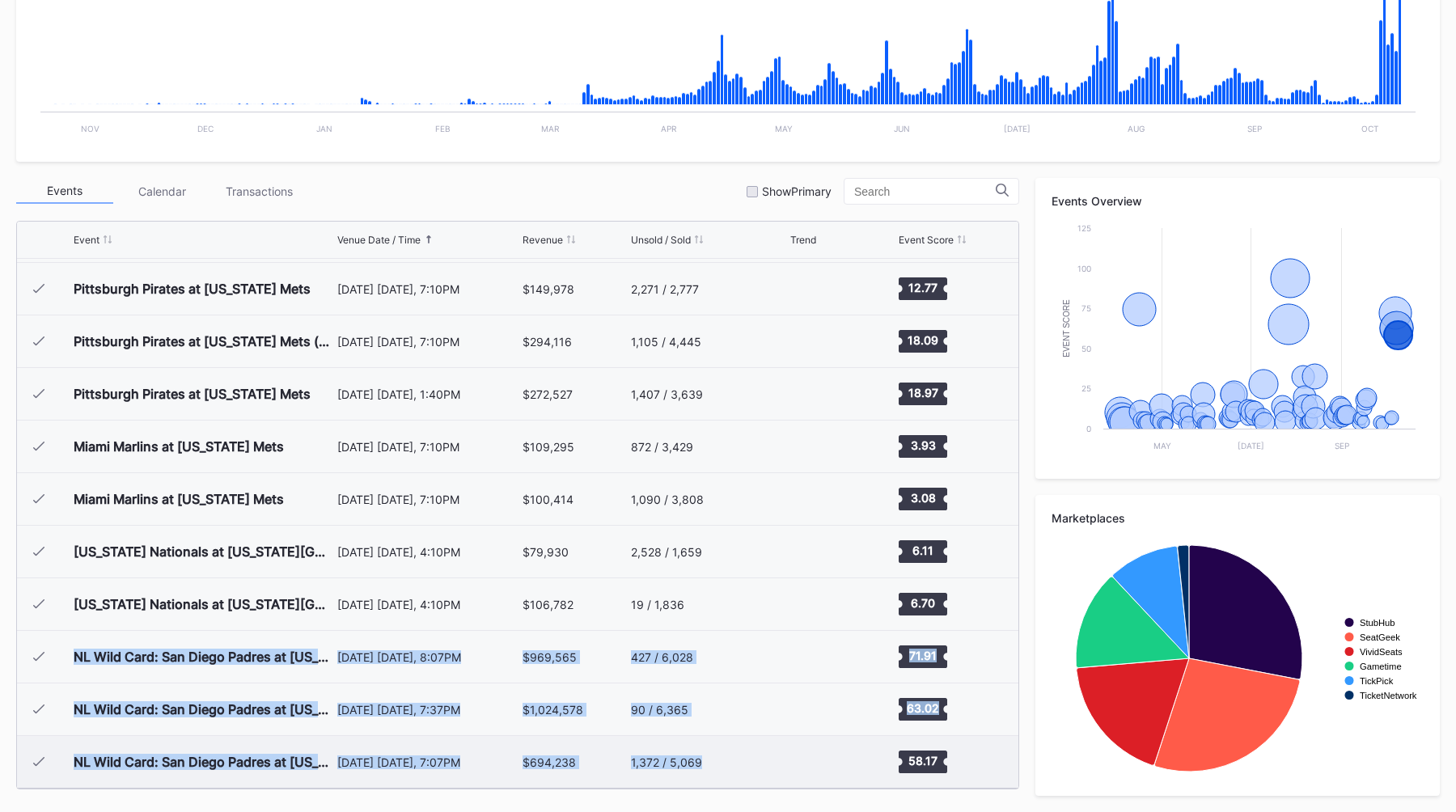
drag, startPoint x: 61, startPoint y: 652, endPoint x: 783, endPoint y: 770, distance: 731.6
click at [718, 770] on div "Washington Nationals at New York Mets April 2 Saturday, 1:10PM -- -- / -- Creat…" at bounding box center [518, 523] width 1001 height 529
copy div "NL Wild Card: San Diego Padres at New York Mets (Home Game 1) October 7 Friday,…"
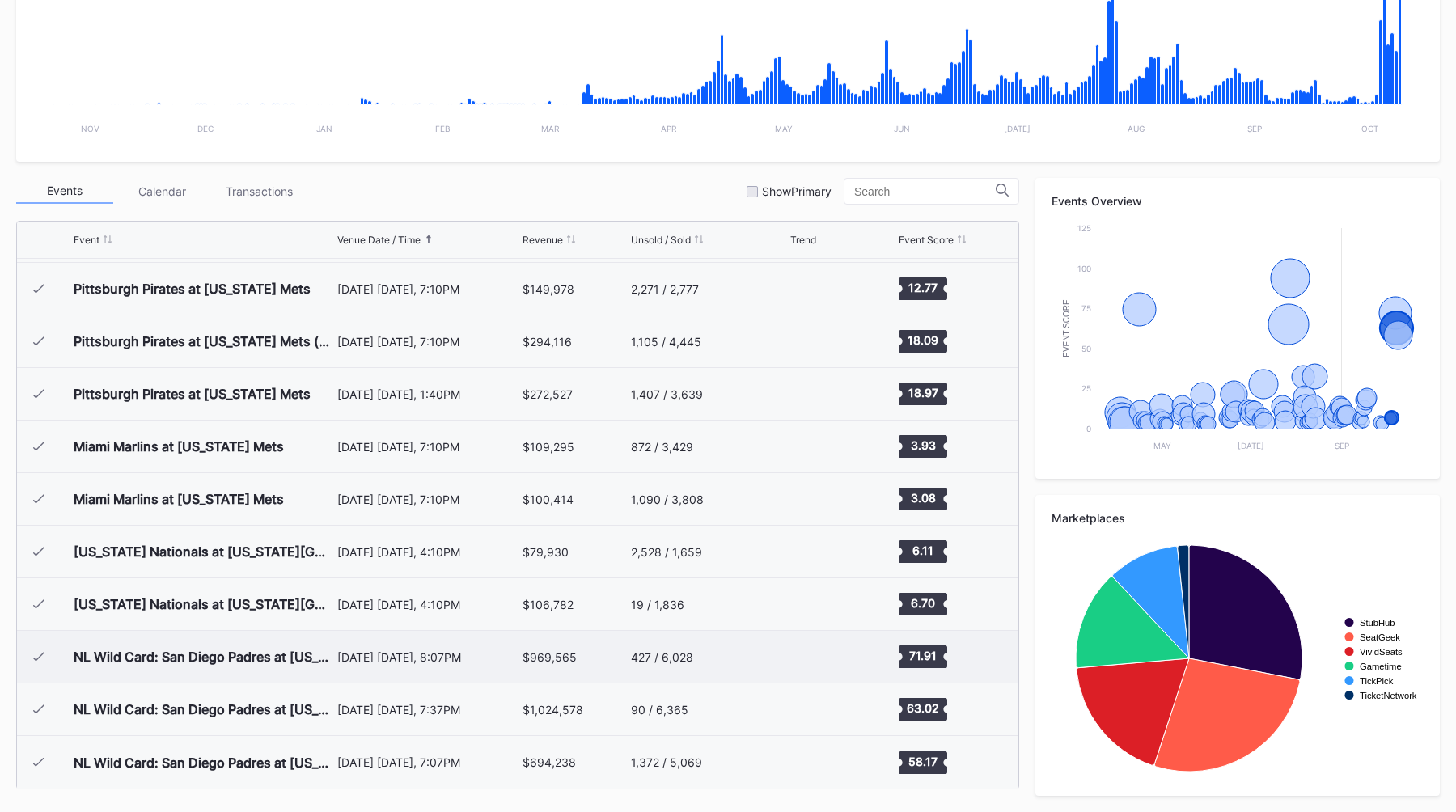
click at [362, 670] on div "October 7 Friday, 8:07PM" at bounding box center [429, 656] width 182 height 52
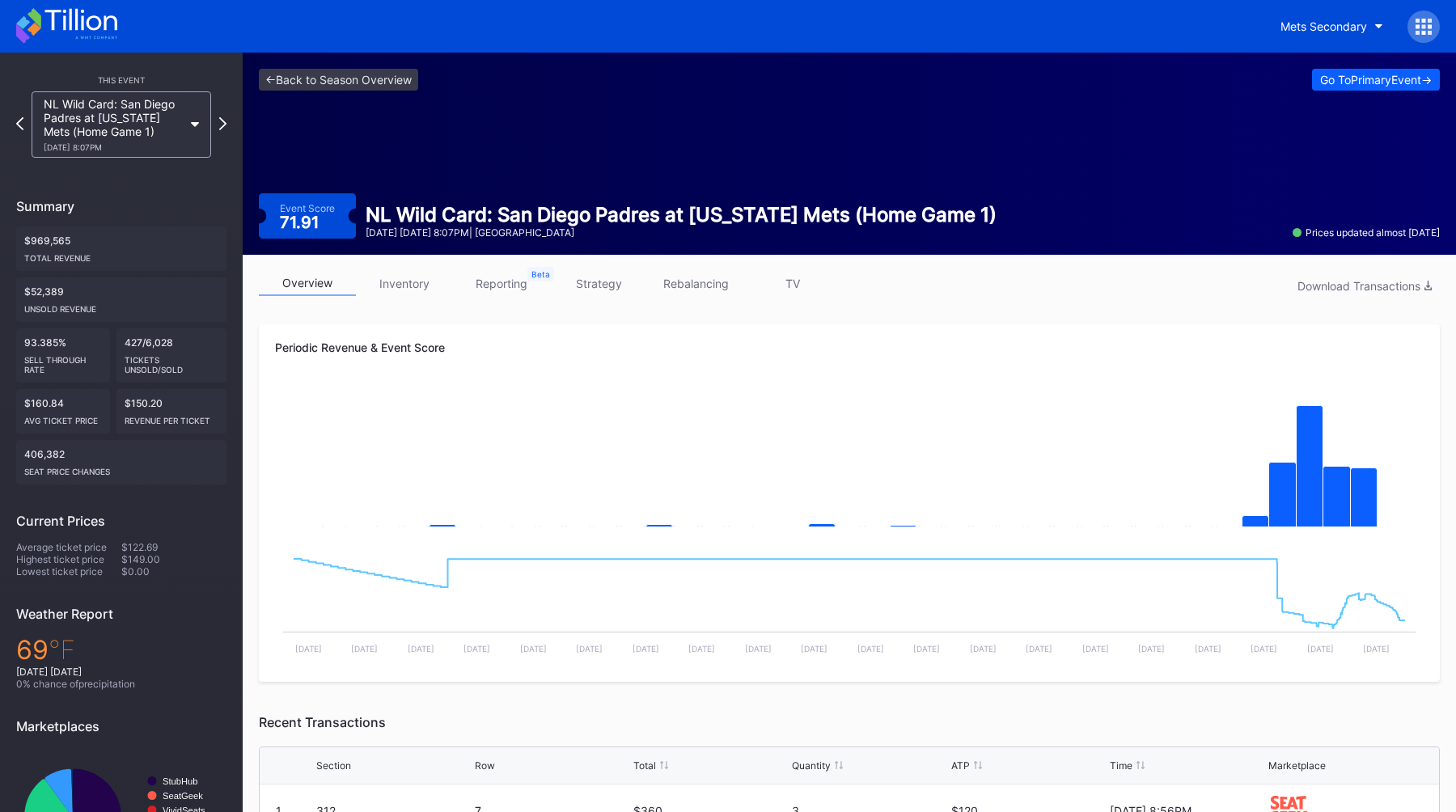
click at [55, 296] on div "$52,389 Unsold Revenue" at bounding box center [121, 299] width 211 height 45
copy div "52,389"
click at [226, 126] on icon at bounding box center [223, 123] width 9 height 15
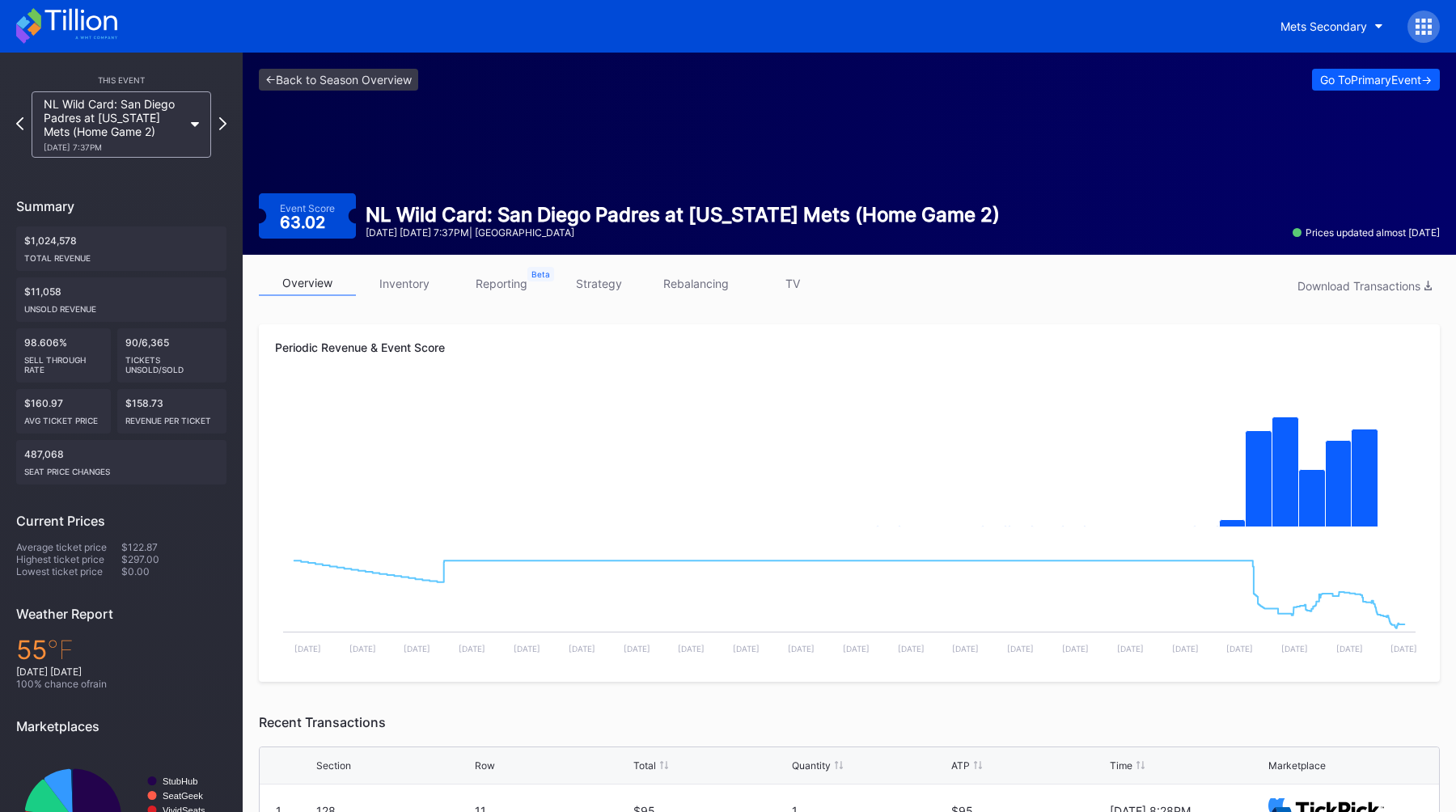
click at [36, 286] on div "$11,058 Unsold Revenue" at bounding box center [121, 299] width 211 height 45
copy div "11,058"
click at [223, 124] on icon at bounding box center [223, 123] width 9 height 15
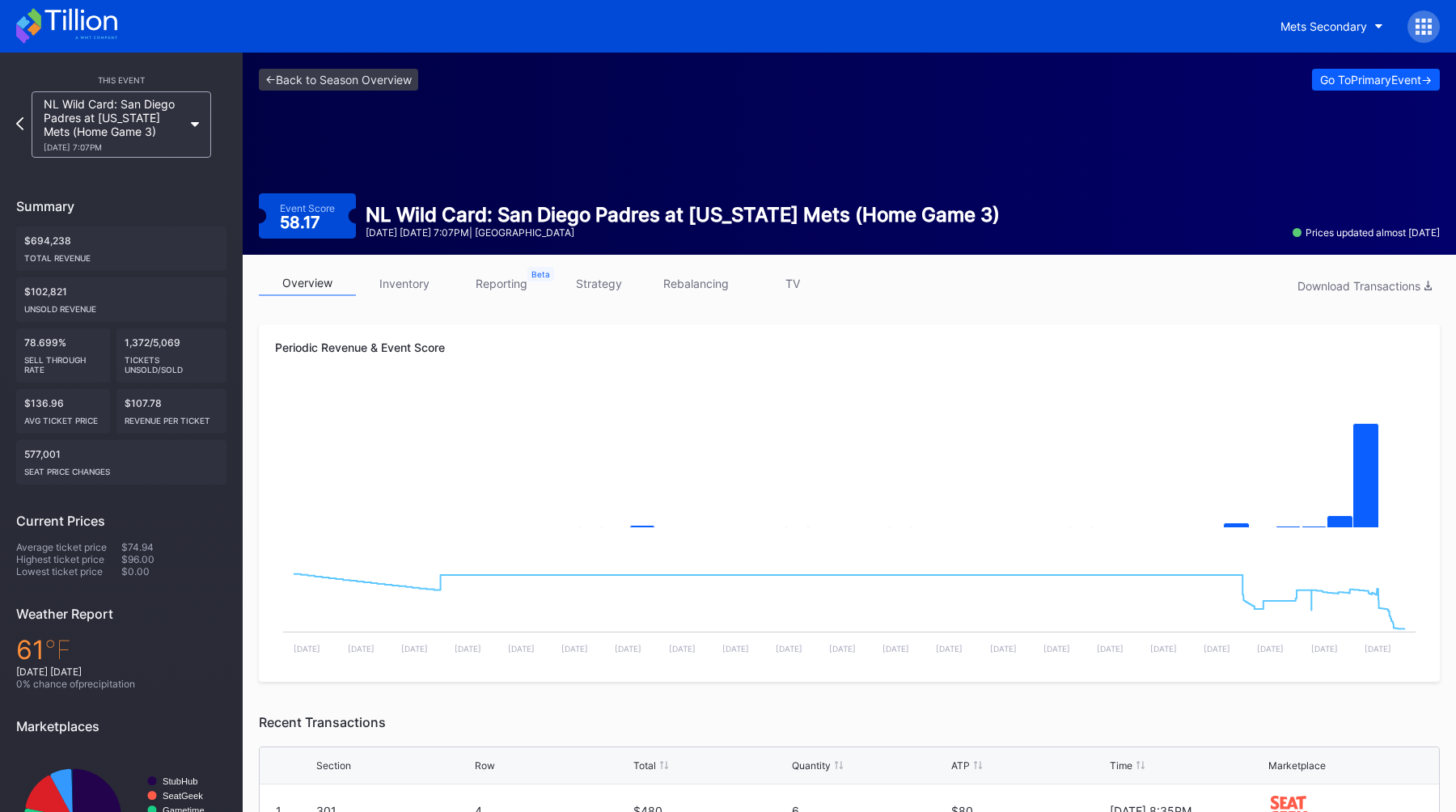
click at [51, 296] on div "$102,821 Unsold Revenue" at bounding box center [121, 299] width 211 height 45
copy div "102,821"
click at [246, 139] on div "<- Back to Season Overview Go To Primary Event -> Event Score 58.17 NL Wild Car…" at bounding box center [849, 154] width 1213 height 202
click at [297, 226] on div "58.17" at bounding box center [302, 222] width 45 height 16
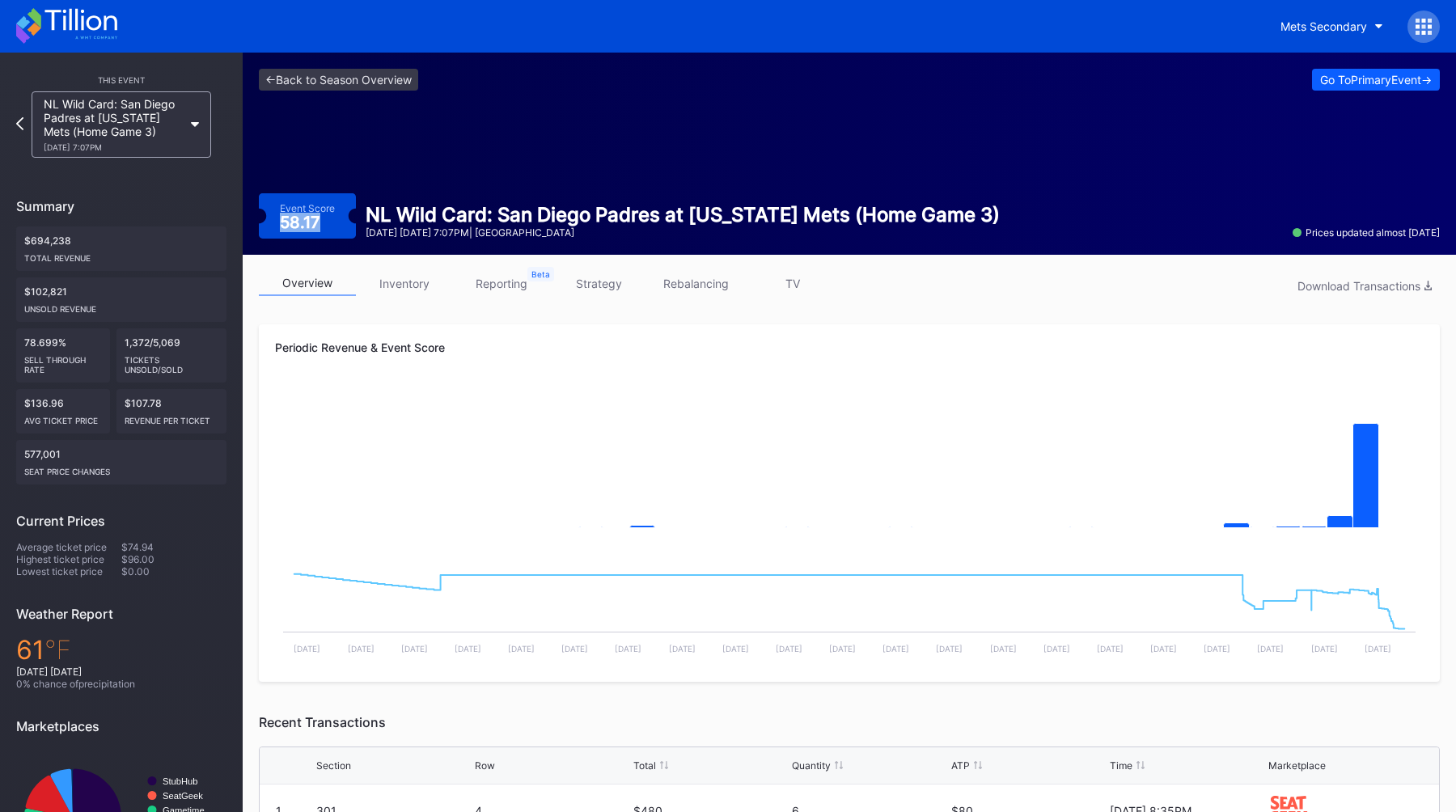
click at [297, 226] on div "58.17" at bounding box center [302, 222] width 45 height 16
copy div "58.17"
click at [12, 128] on div "This Event NL Wild Card: San Diego Padres at New York Mets (Home Game 3) 10/9 S…" at bounding box center [121, 478] width 243 height 851
click at [24, 124] on icon at bounding box center [20, 123] width 9 height 15
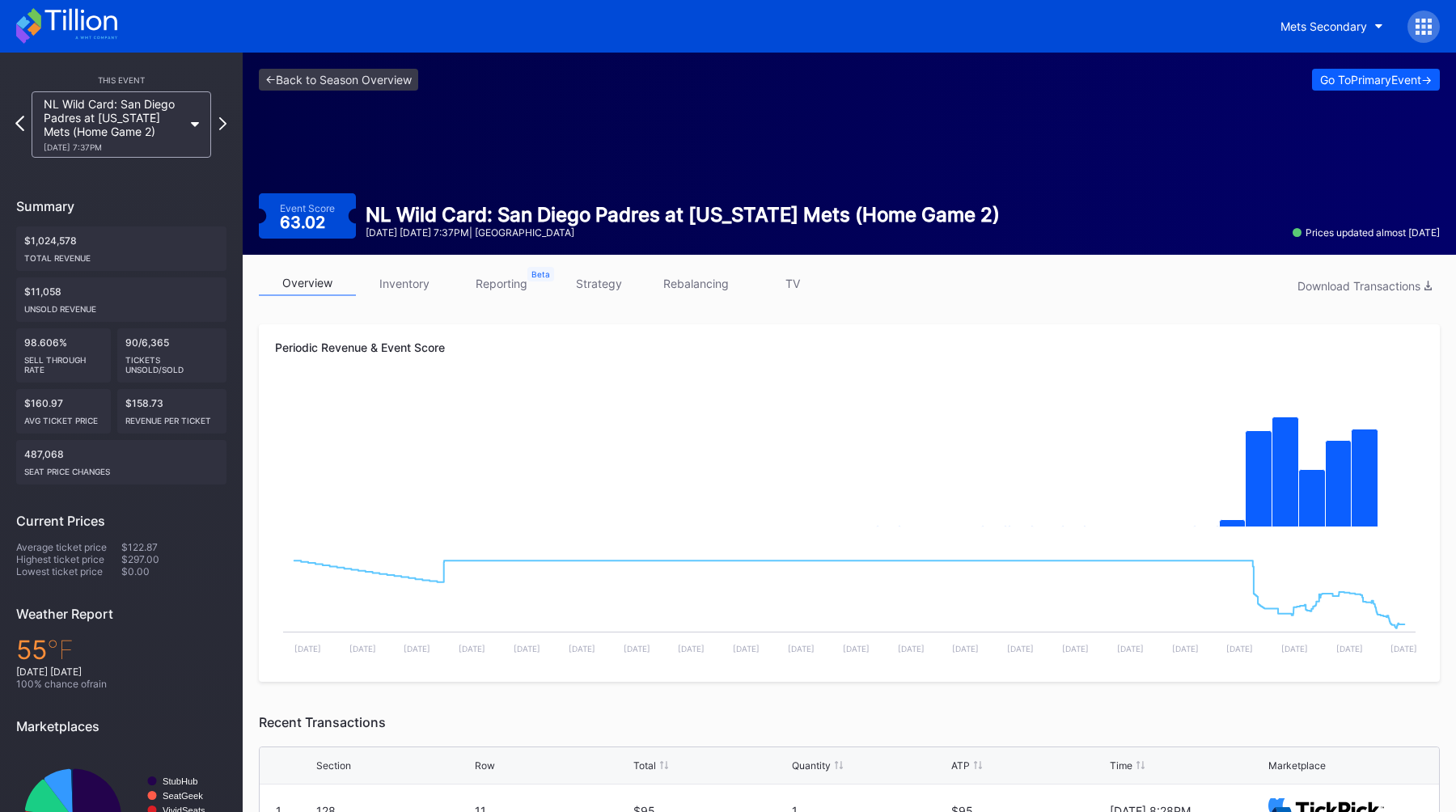
click at [23, 125] on icon at bounding box center [20, 123] width 9 height 15
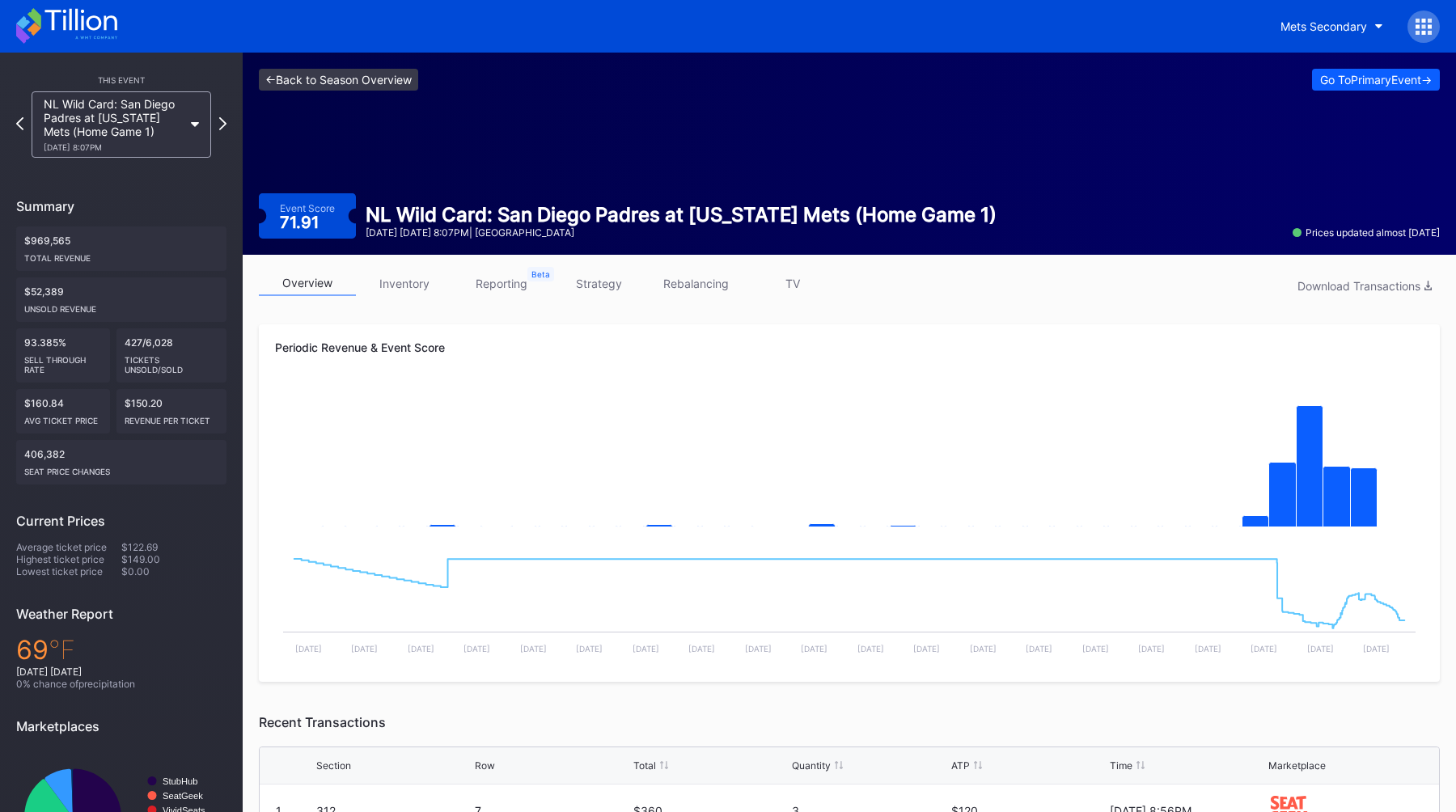
click at [325, 72] on link "<- Back to Season Overview" at bounding box center [338, 79] width 160 height 22
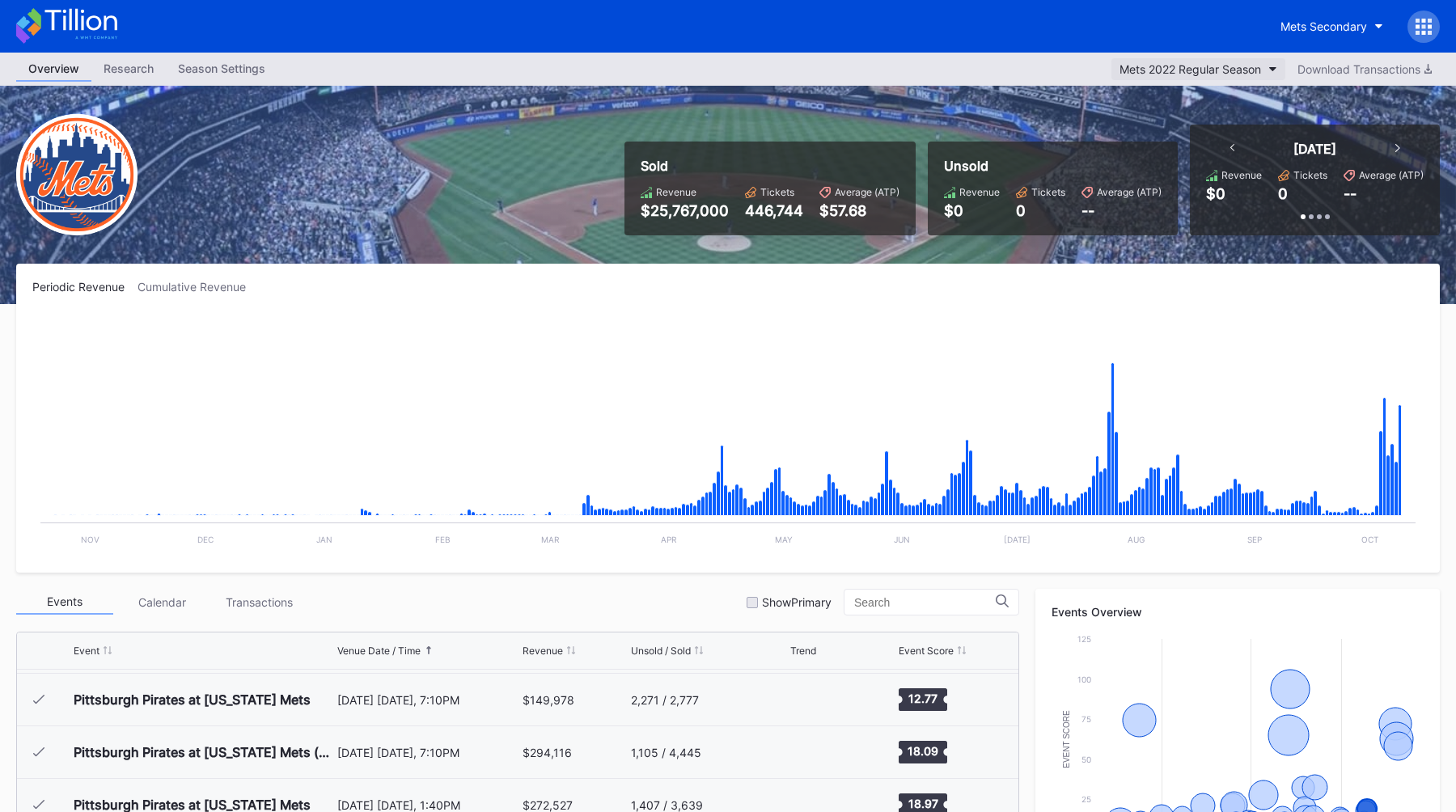
click at [718, 65] on div "Mets 2022 Regular Season" at bounding box center [1190, 68] width 141 height 14
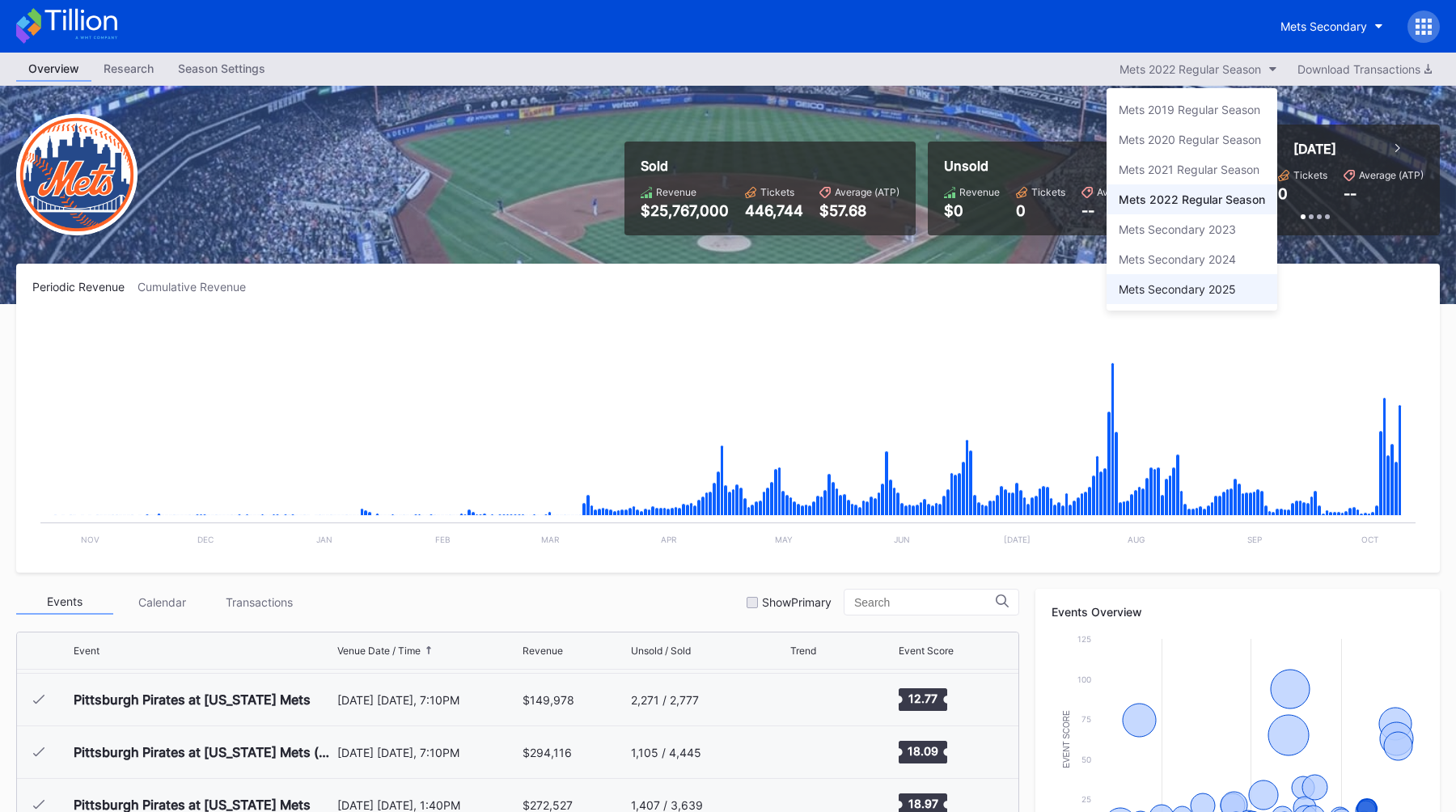
click at [718, 300] on div "Mets Secondary 2025" at bounding box center [1192, 289] width 170 height 30
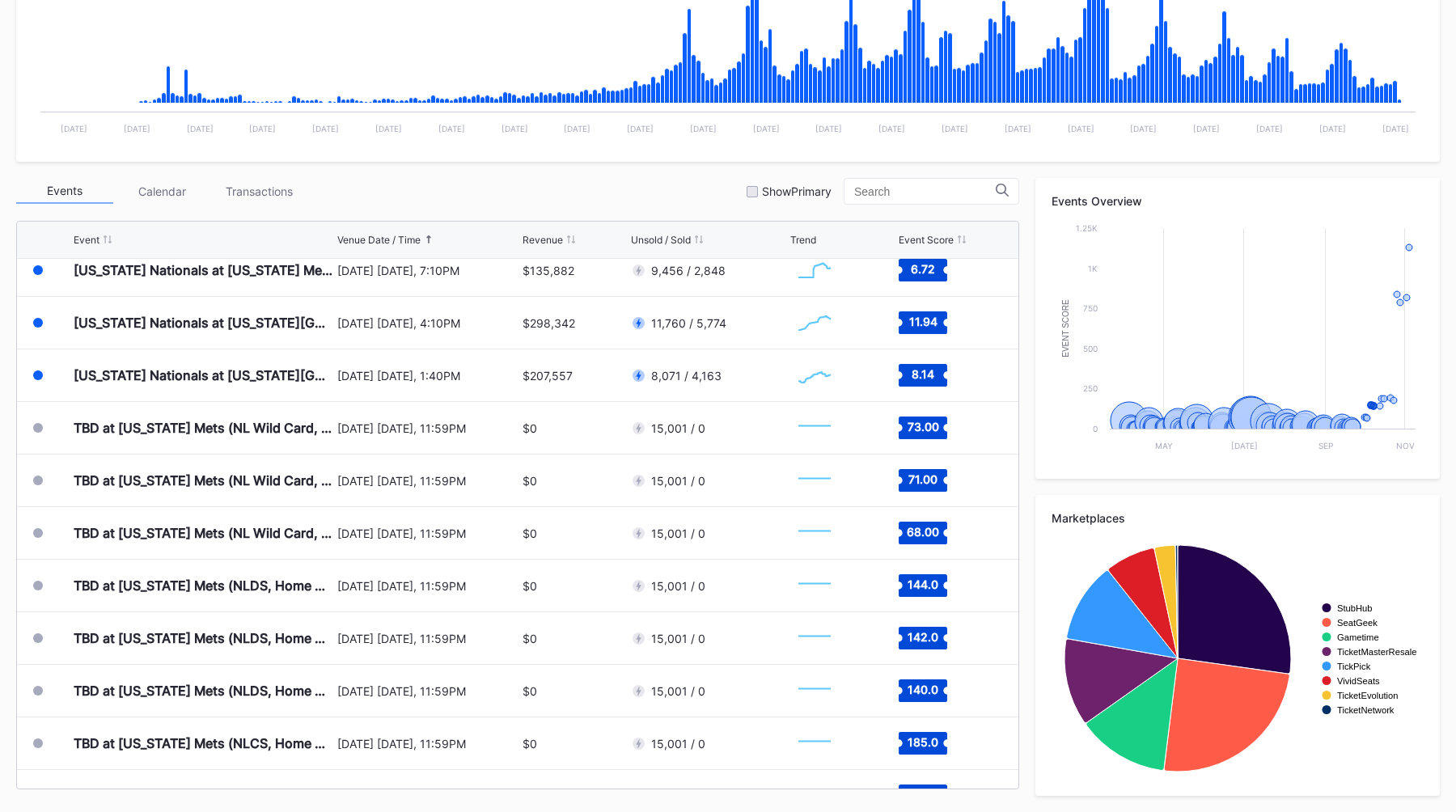
scroll to position [4051, 0]
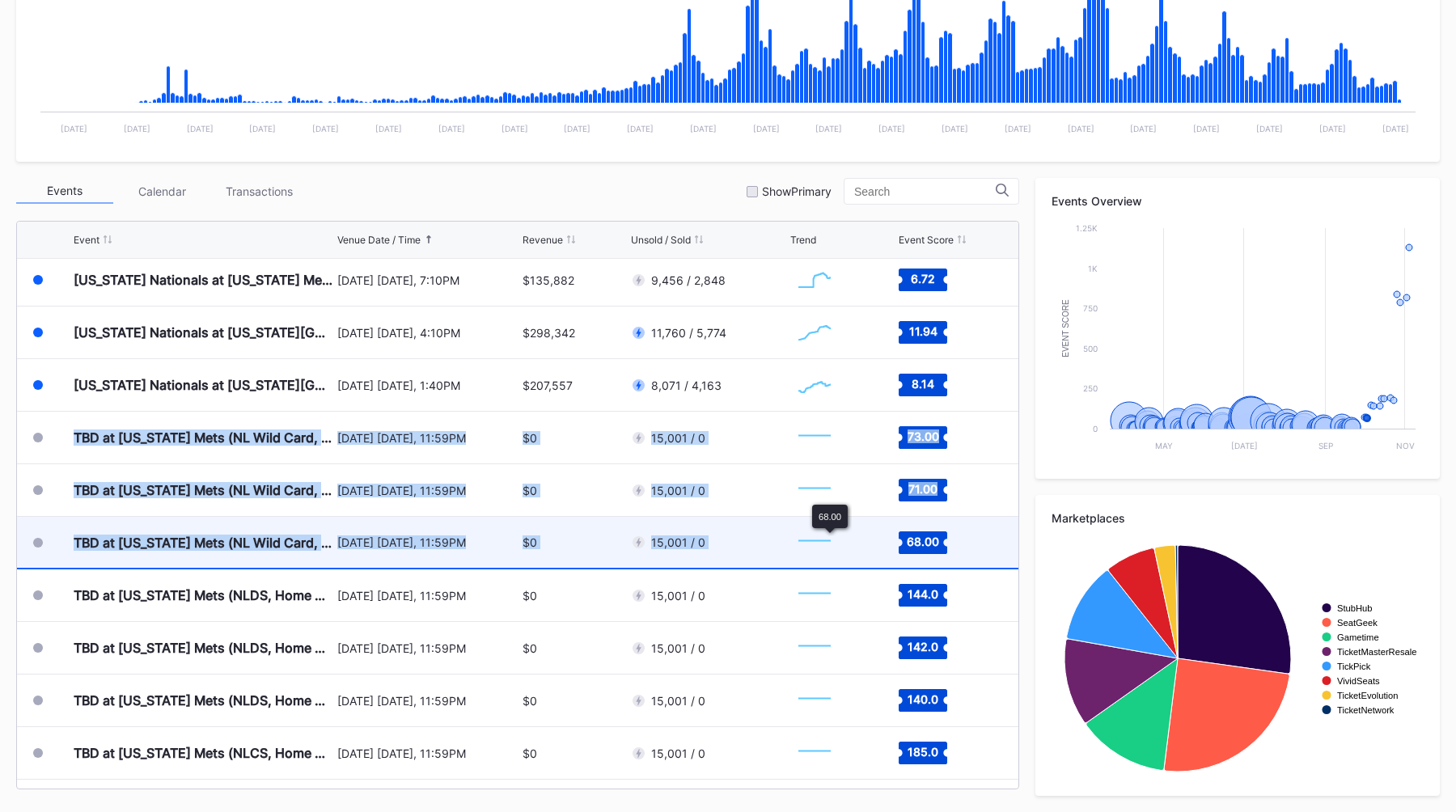
drag, startPoint x: 66, startPoint y: 433, endPoint x: 861, endPoint y: 532, distance: 801.1
click at [718, 532] on div "Toronto Blue Jays at New York Mets (Mets Opening Day) April 4 Friday, 3:10PM $2…" at bounding box center [518, 523] width 1001 height 529
click at [718, 545] on div "68.00" at bounding box center [951, 542] width 104 height 51
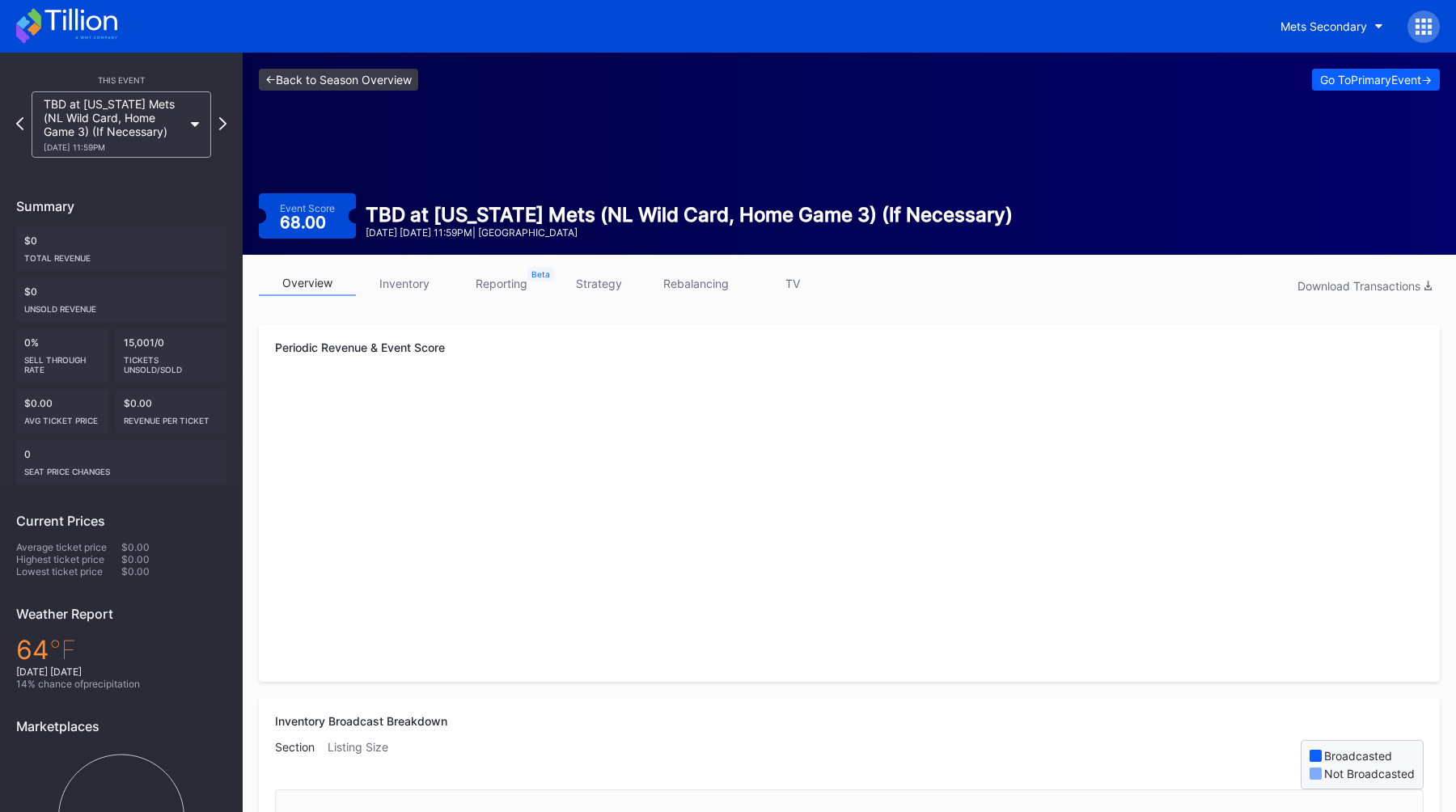
click at [337, 82] on link "<- Back to Season Overview" at bounding box center [338, 79] width 160 height 22
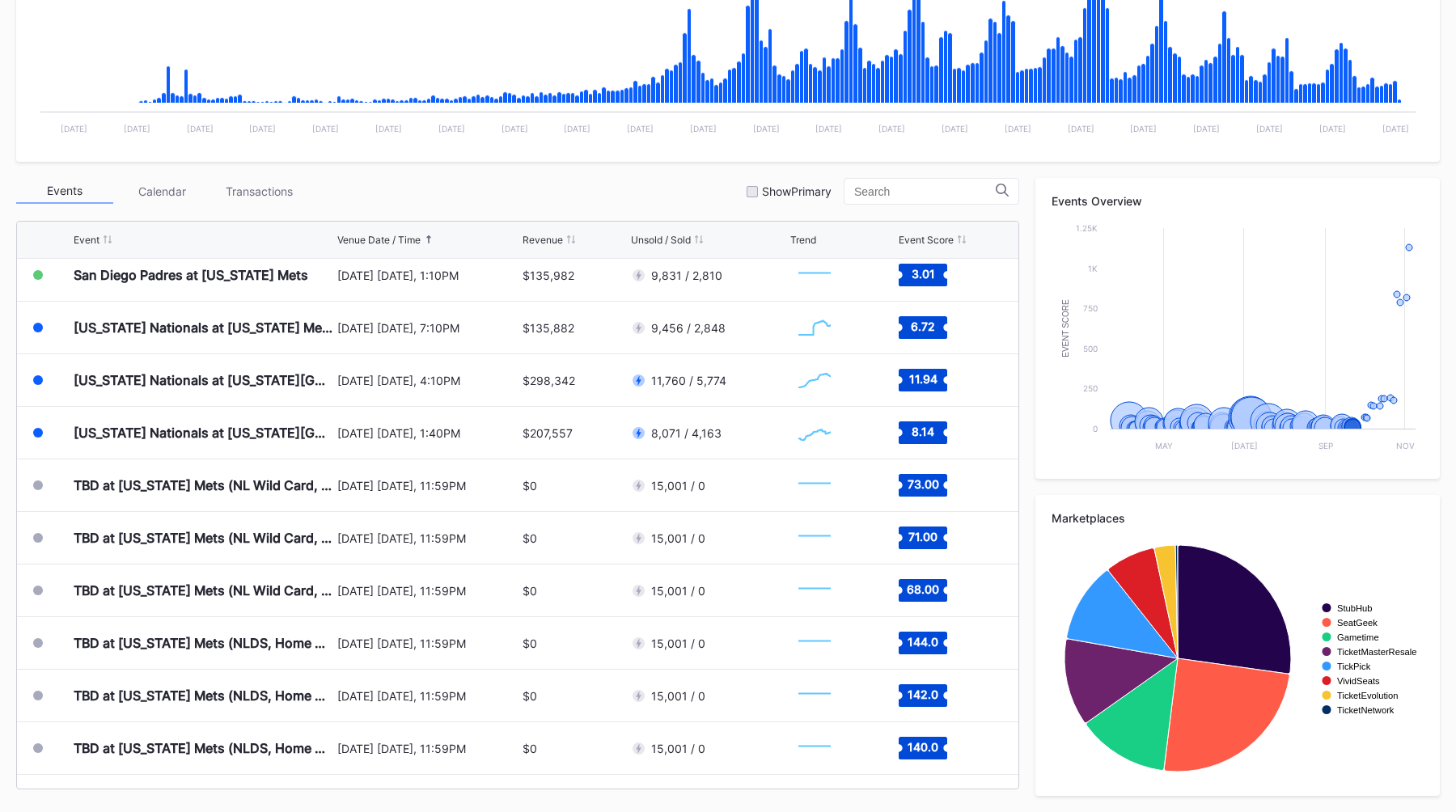
scroll to position [4012, 0]
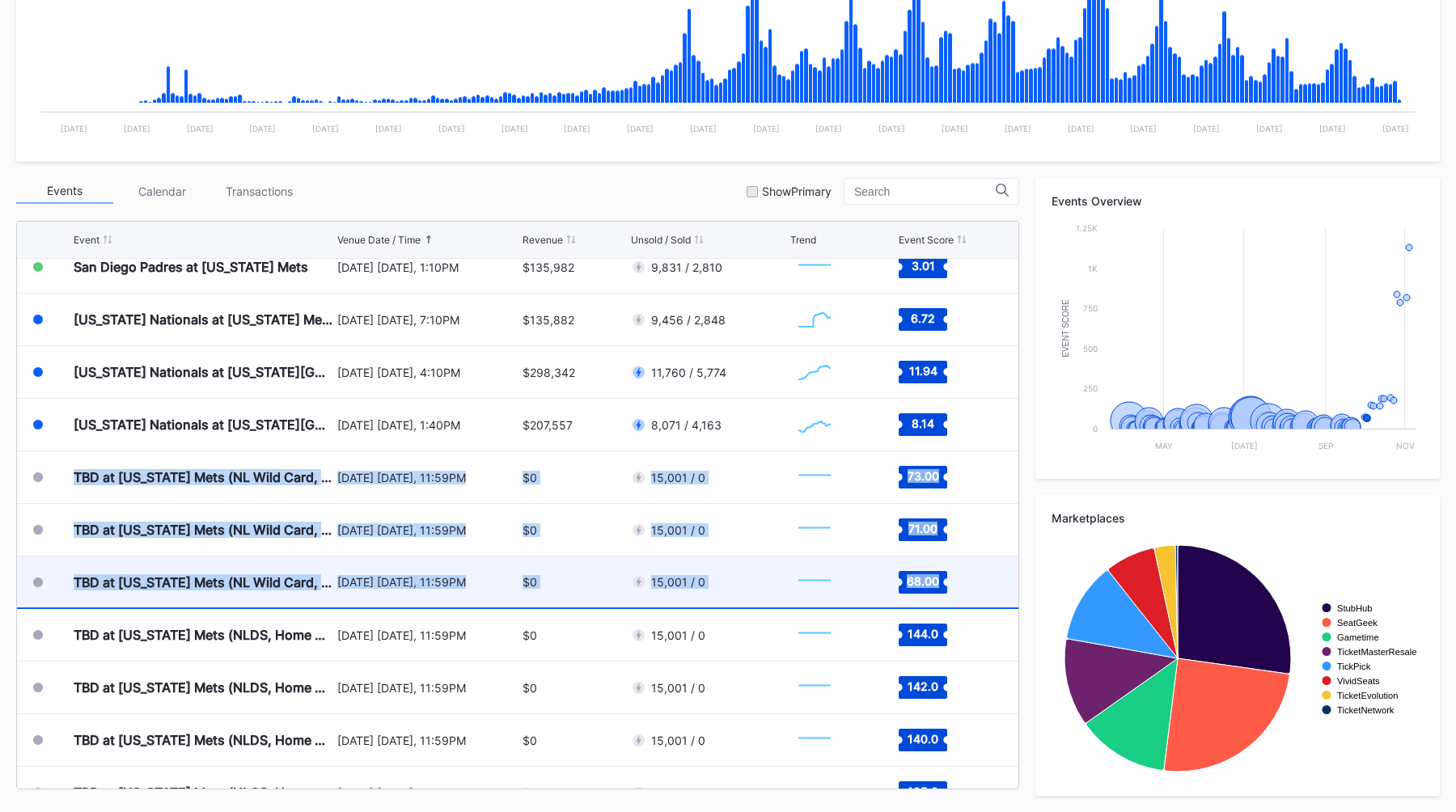
drag, startPoint x: 69, startPoint y: 477, endPoint x: 1005, endPoint y: 583, distance: 942.0
click at [718, 583] on div "Toronto Blue Jays at New York Mets (Mets Opening Day) April 4 Friday, 3:10PM $2…" at bounding box center [518, 523] width 1001 height 529
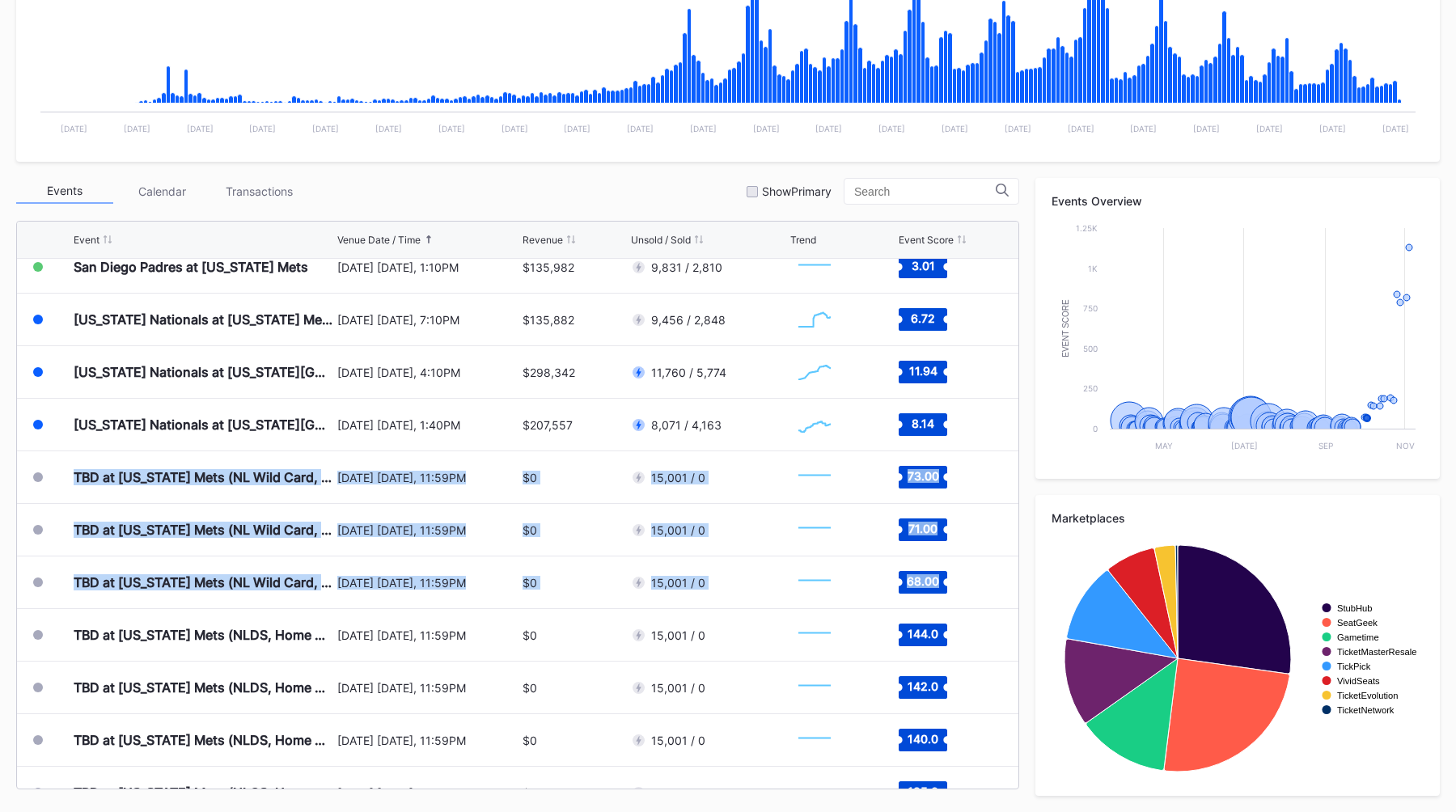
copy div "TBD at New York Mets (NL Wild Card, Home Game 1) (If Necessary) September 30 Tu…"
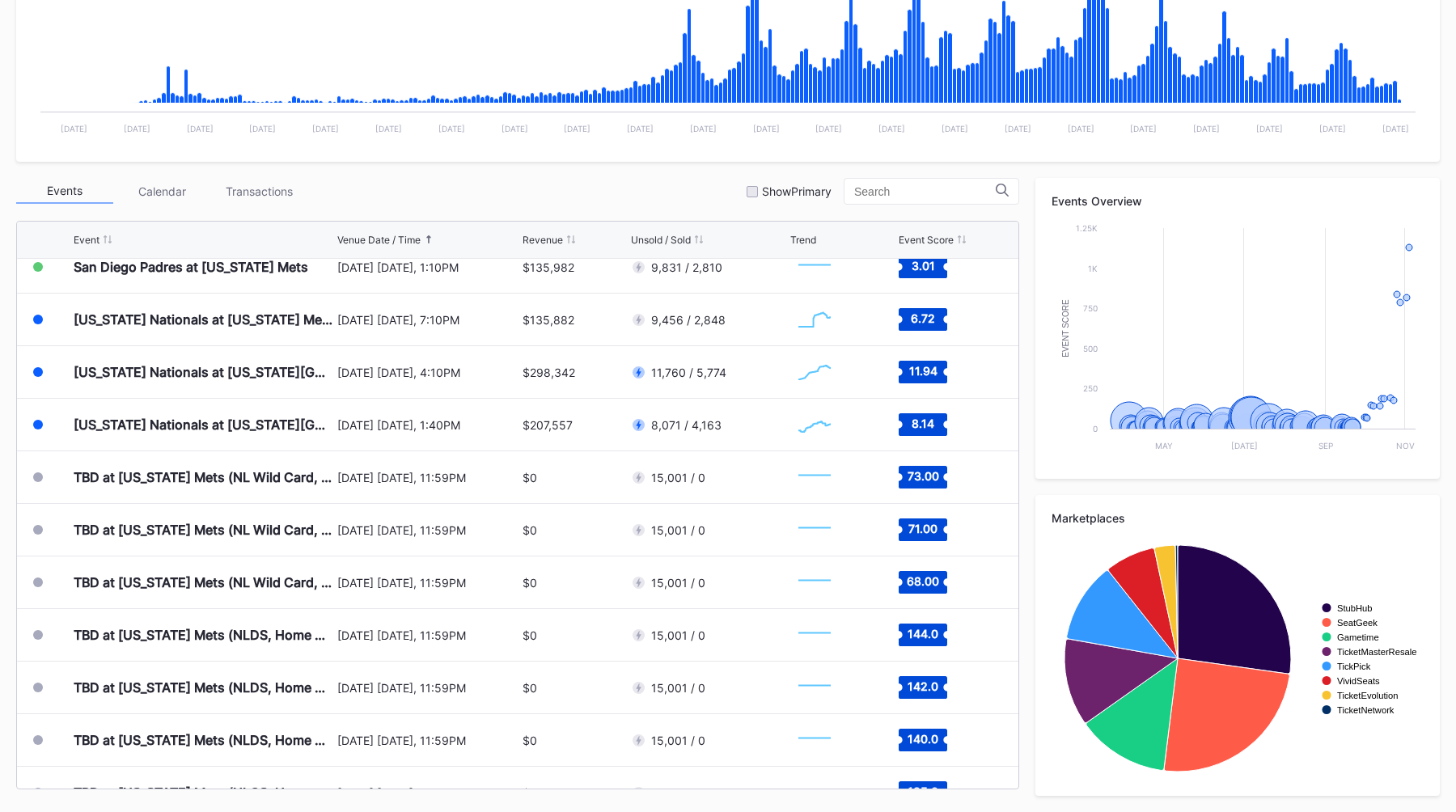
click at [604, 196] on div "Events Calendar Transactions Show Primary" at bounding box center [518, 190] width 1003 height 26
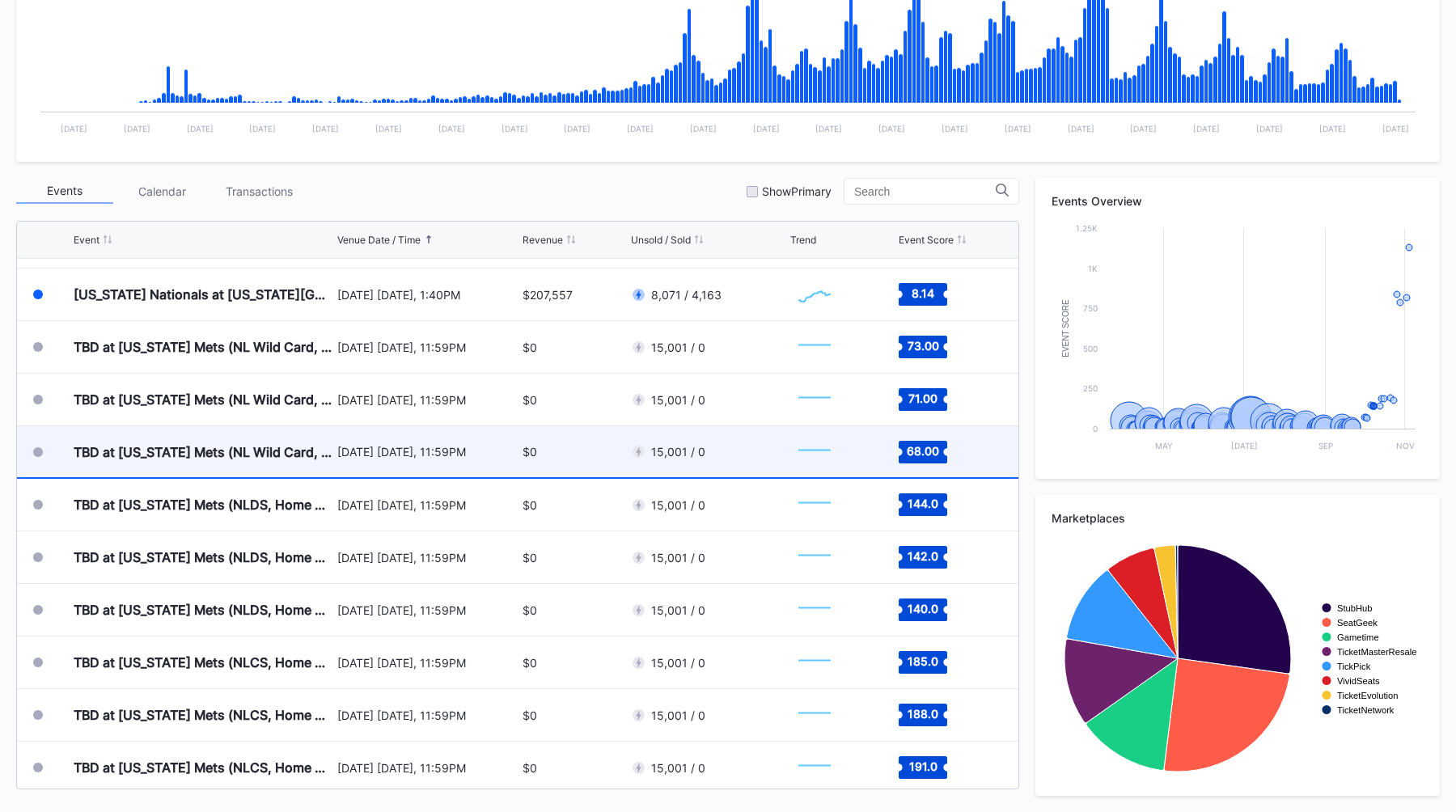
scroll to position [4143, 0]
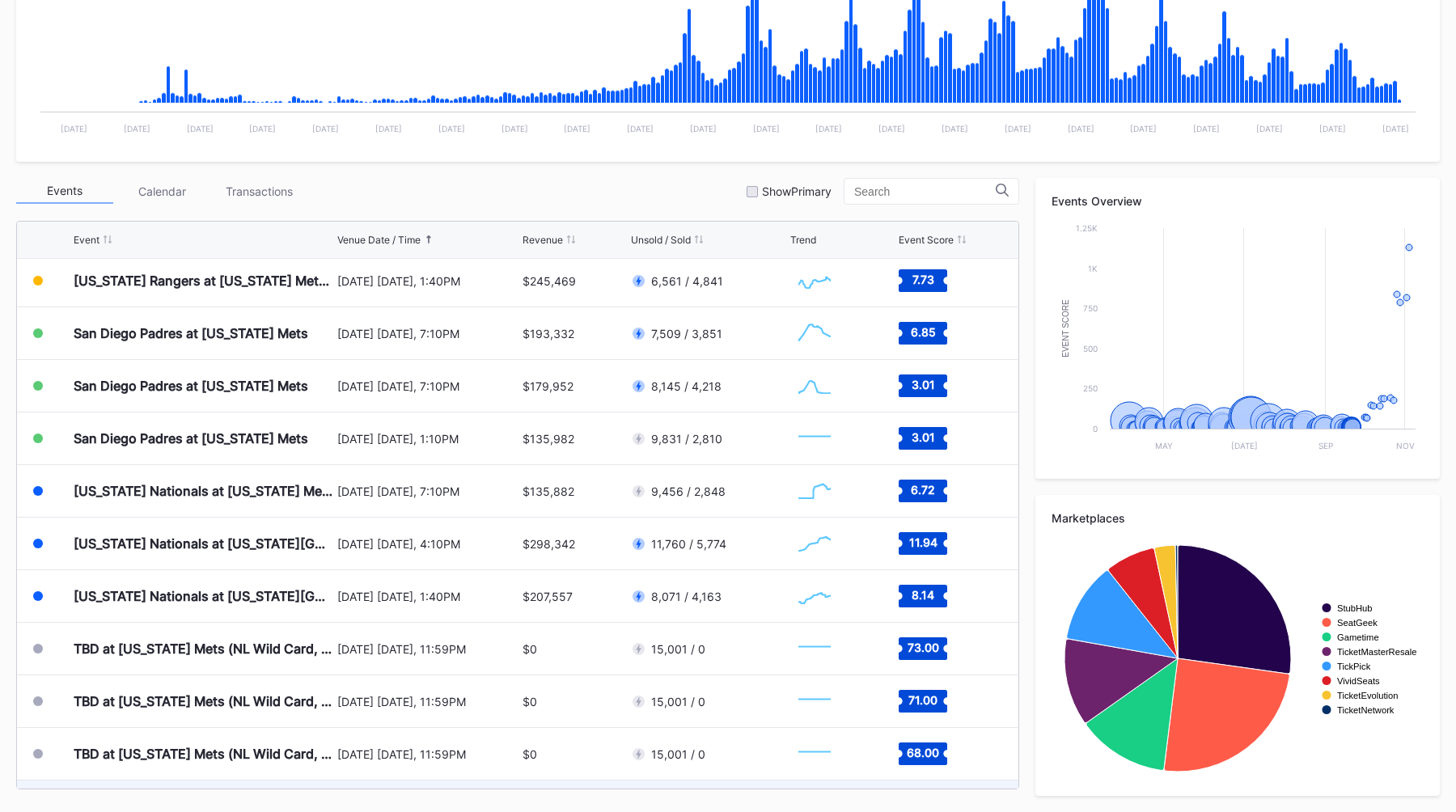
scroll to position [3828, 0]
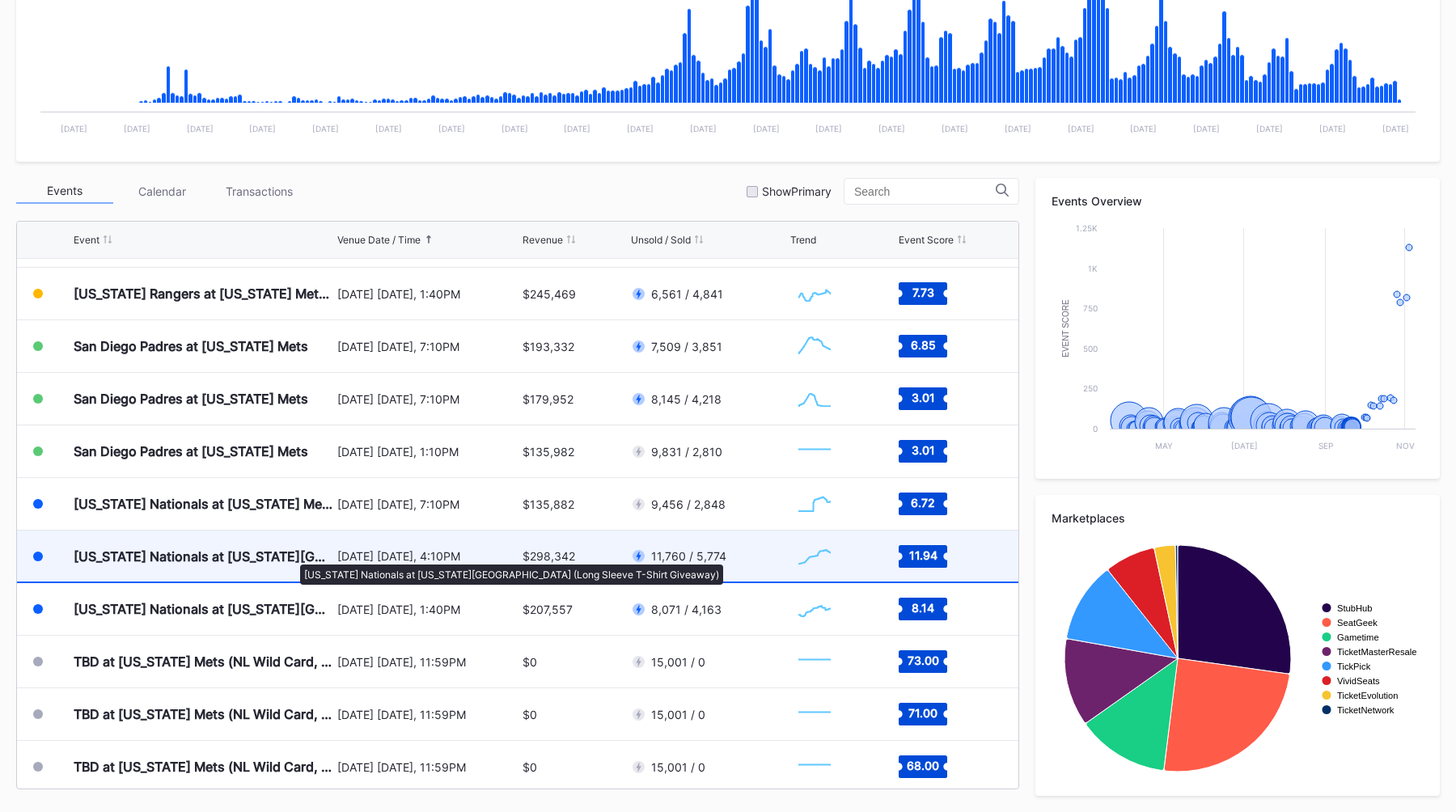
click at [293, 556] on div "[US_STATE] Nationals at [US_STATE][GEOGRAPHIC_DATA] (Long Sleeve T-Shirt Giveaw…" at bounding box center [203, 556] width 260 height 16
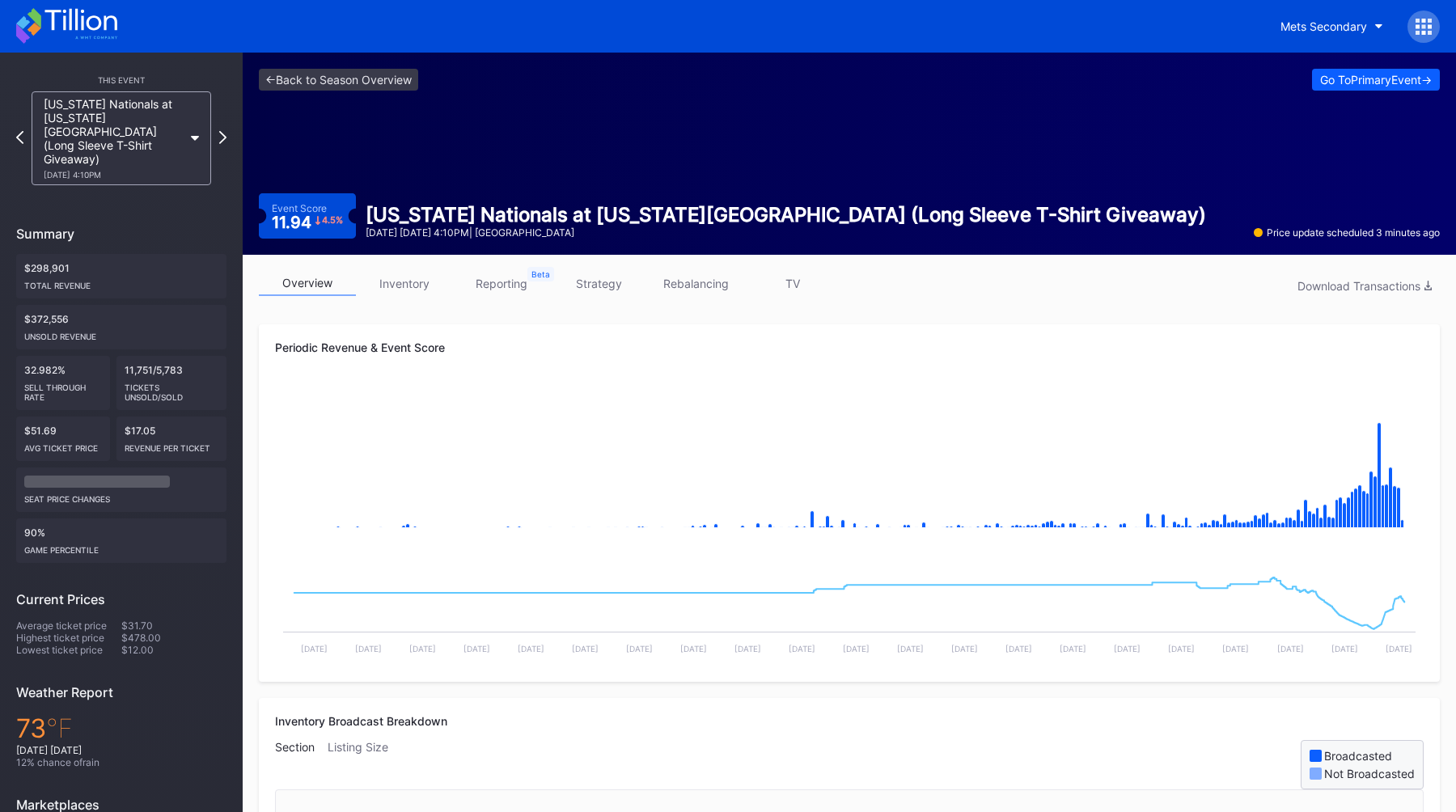
click at [593, 283] on link "strategy" at bounding box center [598, 283] width 97 height 26
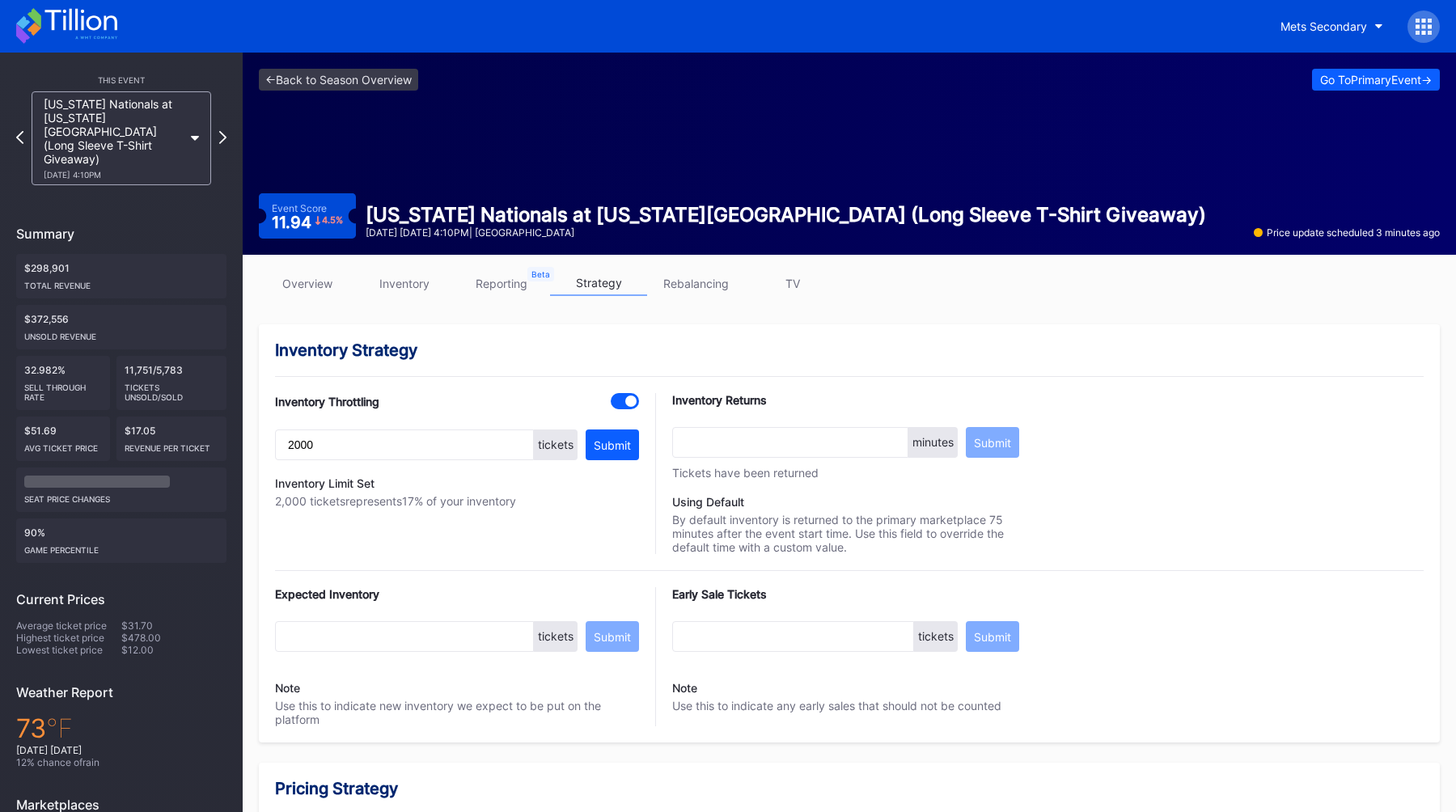
click at [312, 285] on link "overview" at bounding box center [307, 283] width 97 height 26
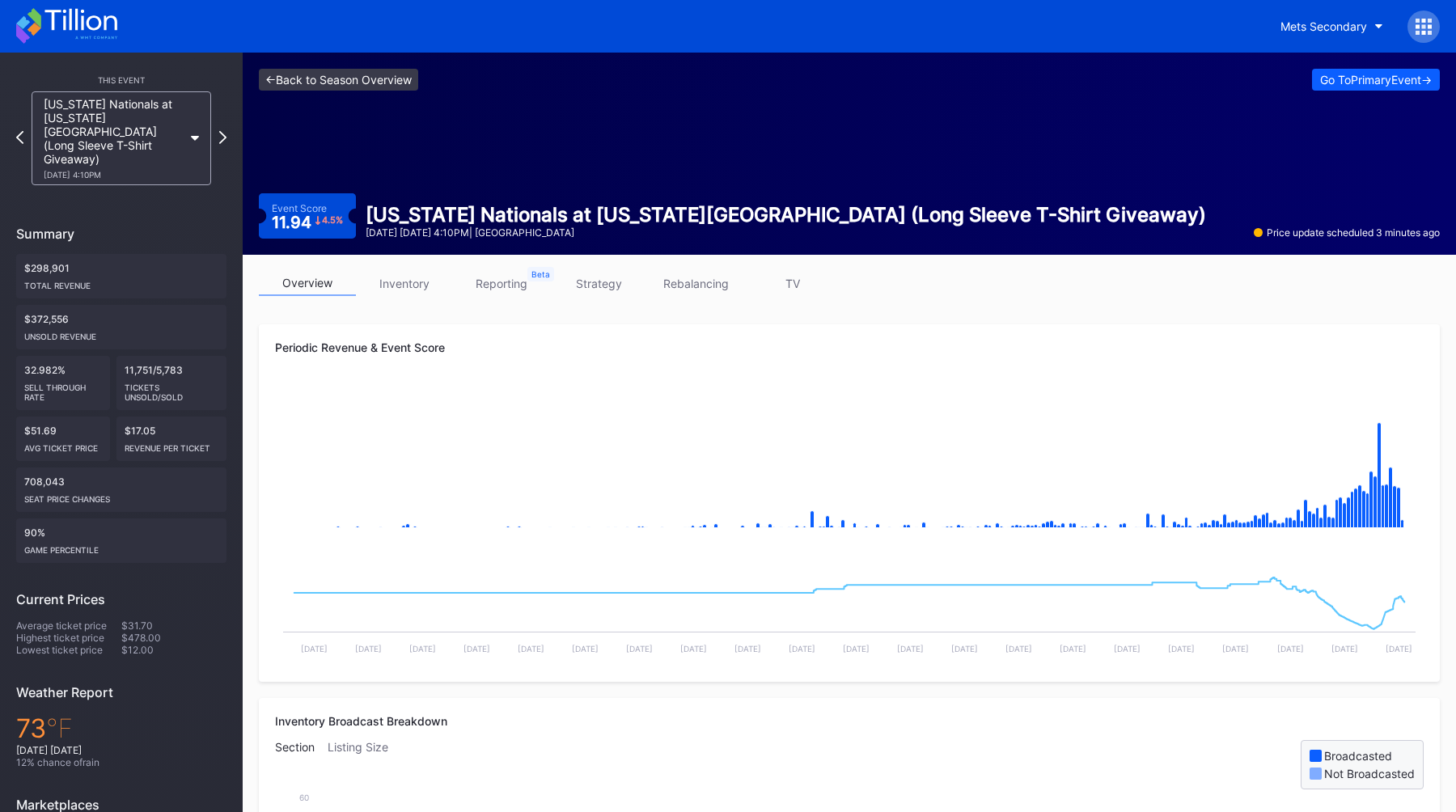
click at [323, 81] on link "<- Back to Season Overview" at bounding box center [338, 79] width 160 height 22
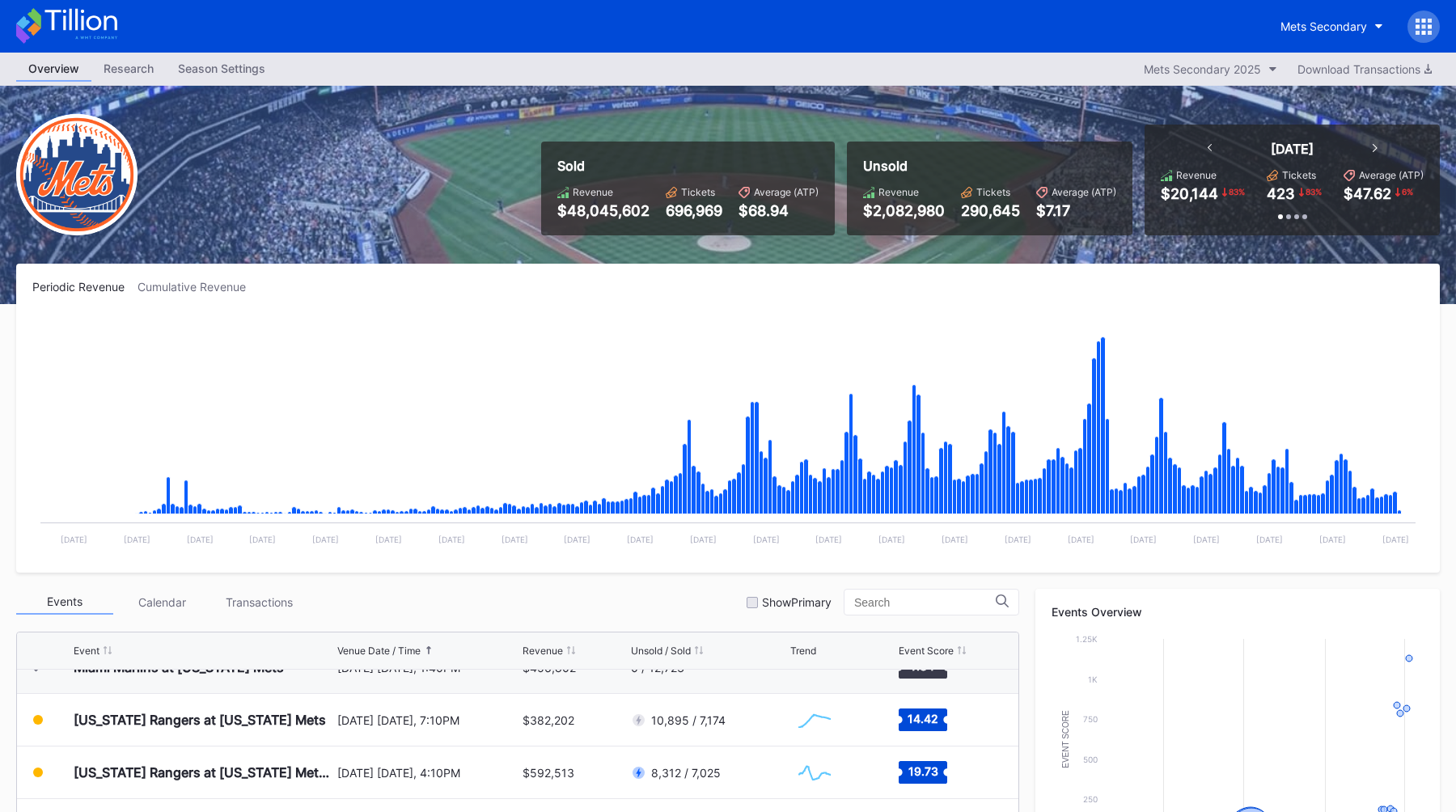
click at [1421, 31] on icon at bounding box center [1423, 26] width 16 height 16
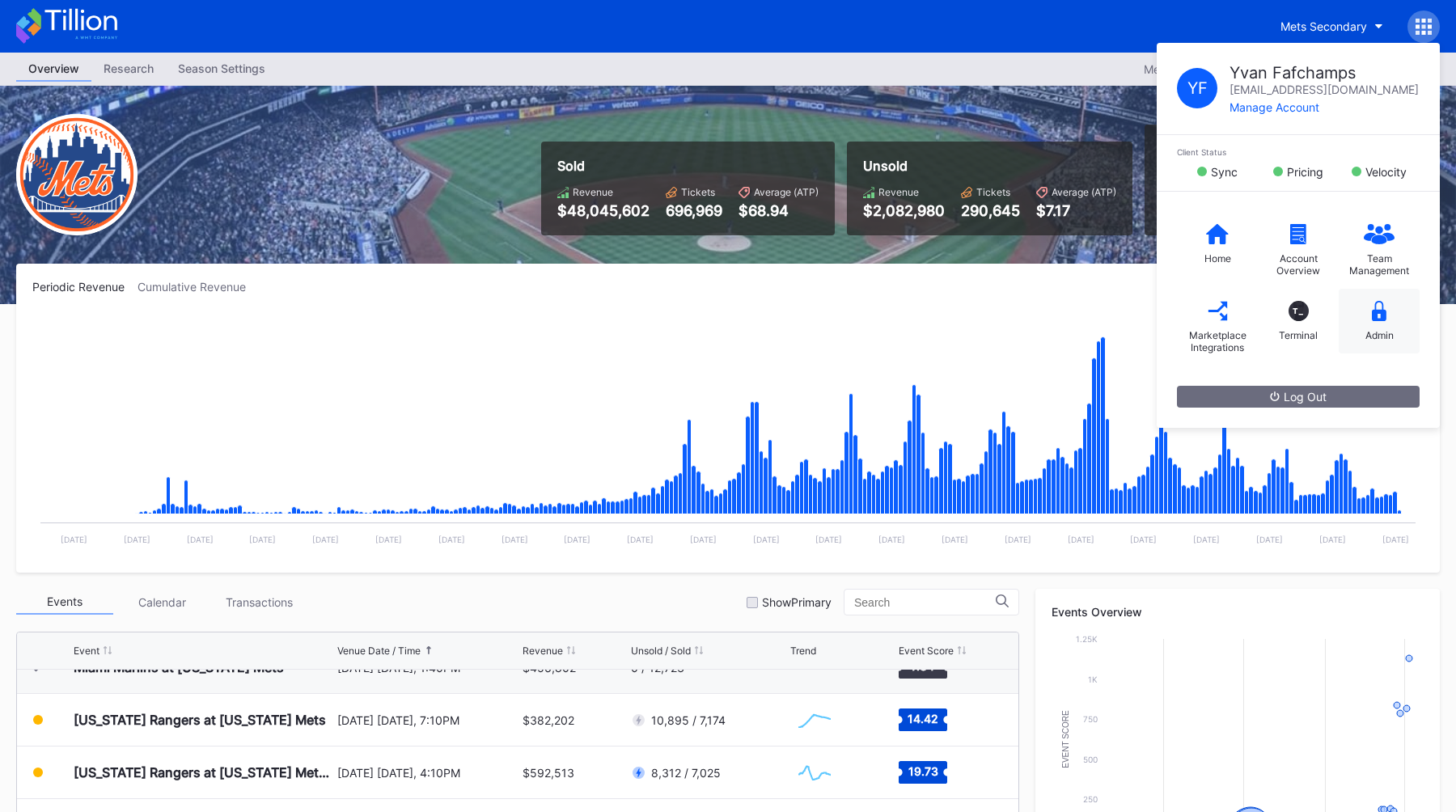
click at [1365, 330] on div "Admin" at bounding box center [1379, 334] width 28 height 12
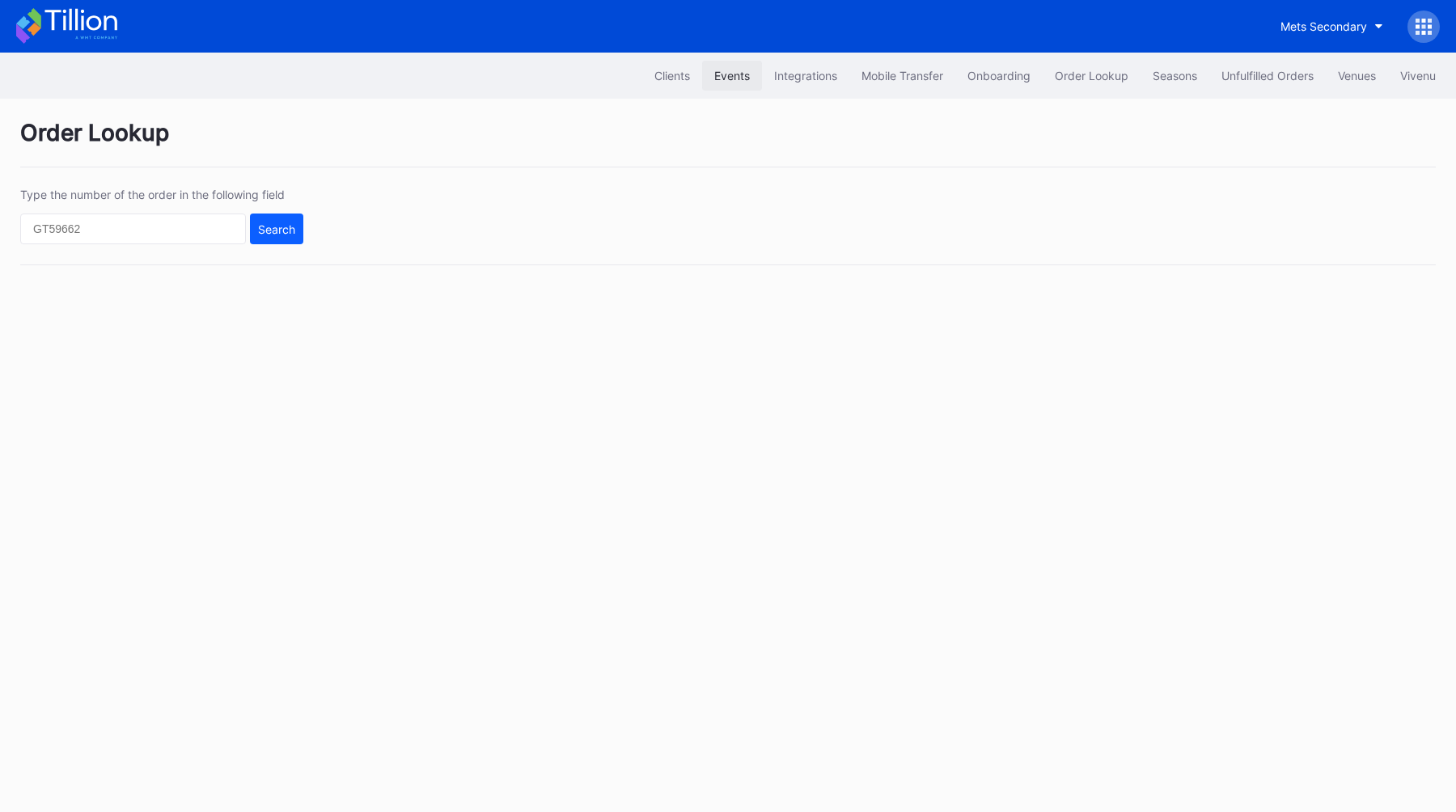
click at [723, 73] on div "Events" at bounding box center [731, 75] width 36 height 14
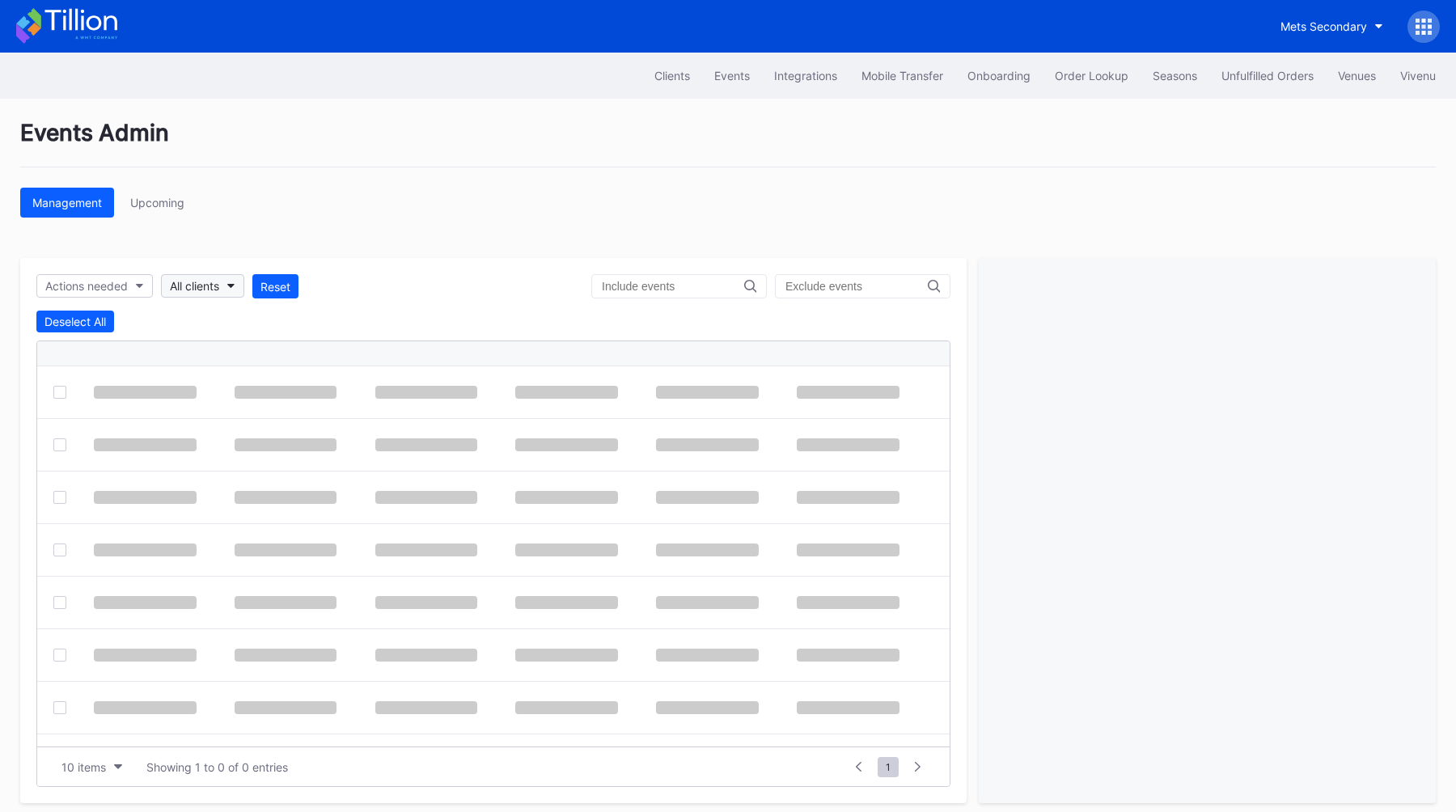
click at [224, 272] on div "Actions needed All clients Reset Deselect All 10 items Showing 1 to 0 of 0 entr…" at bounding box center [493, 530] width 946 height 545
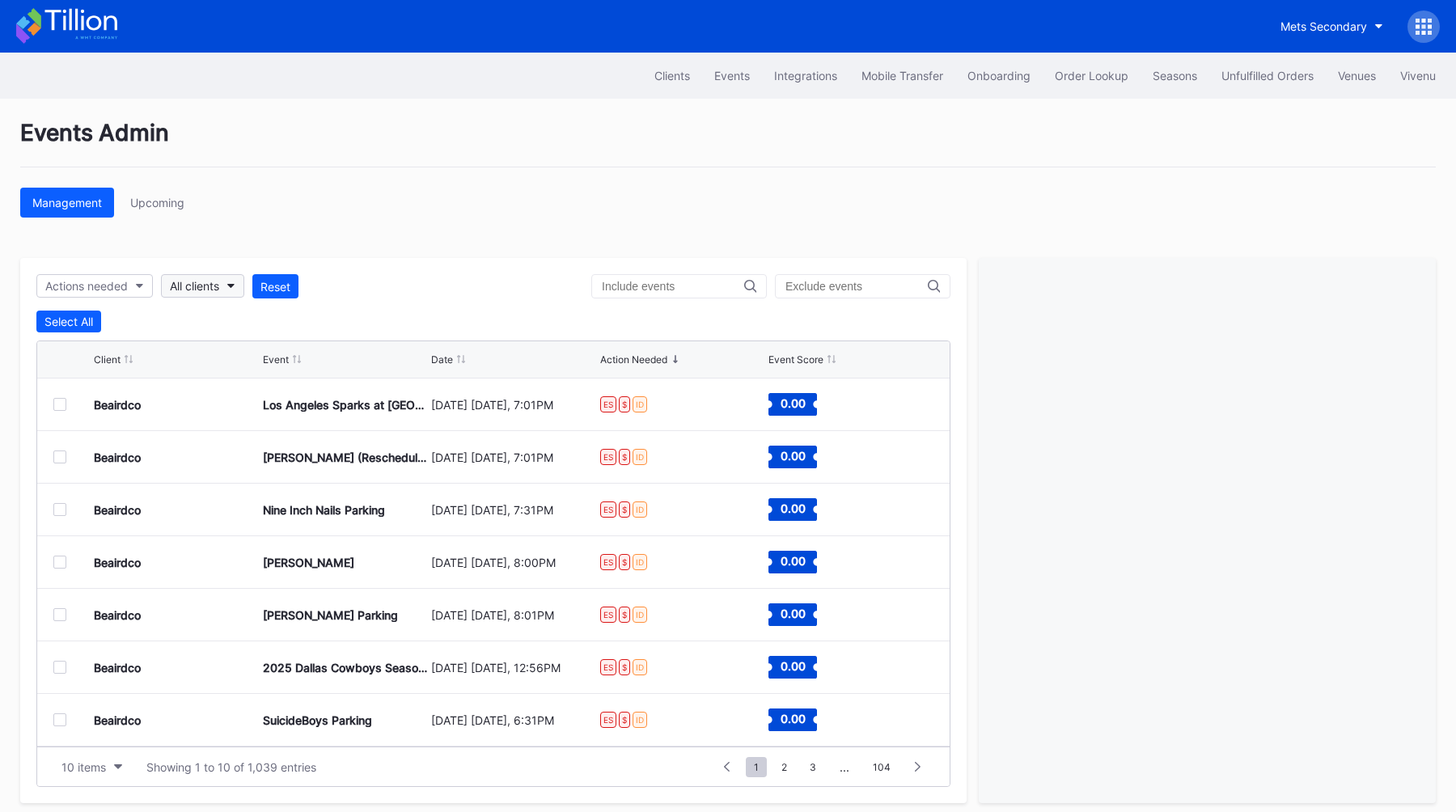
click at [226, 284] on button "All clients" at bounding box center [202, 286] width 83 height 24
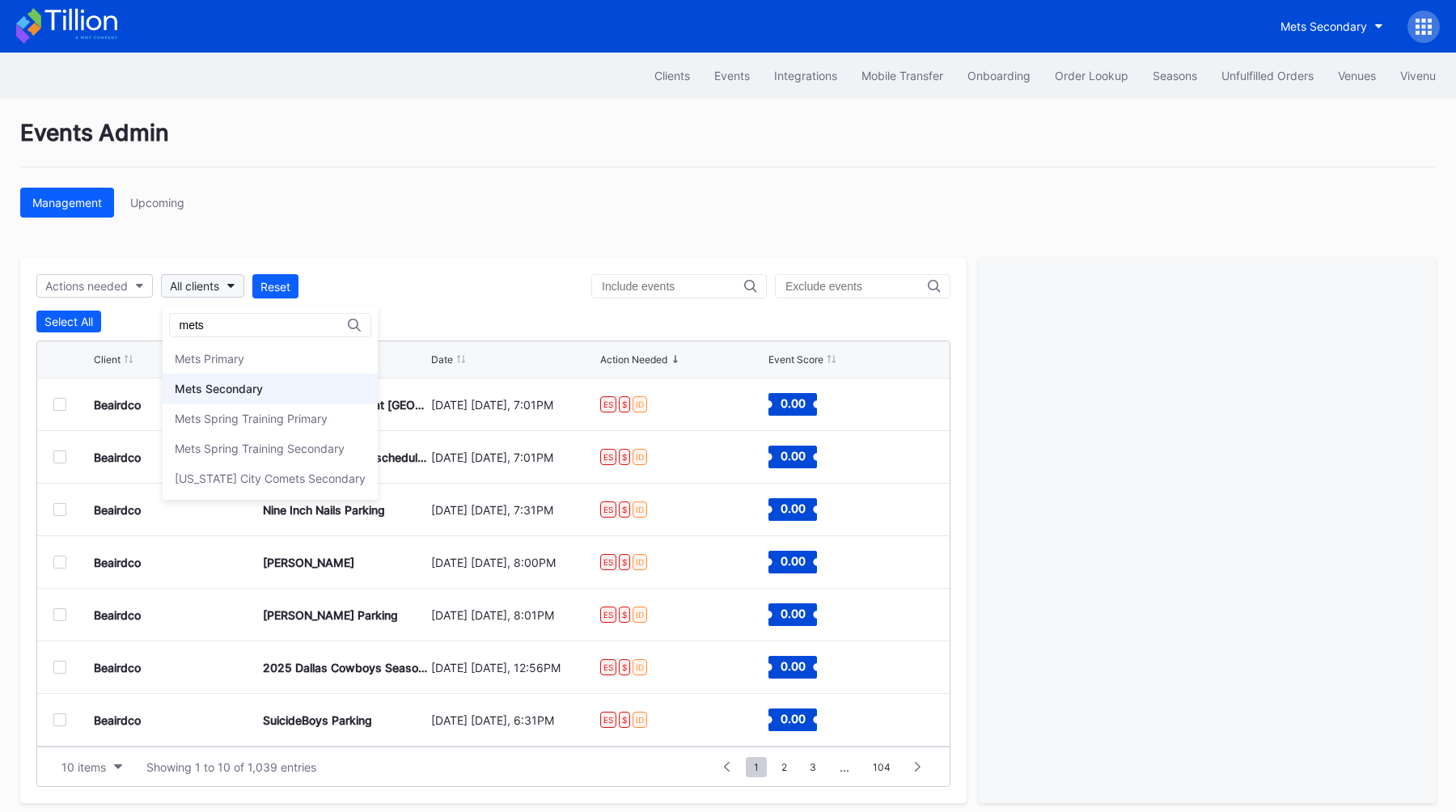
type input "mets"
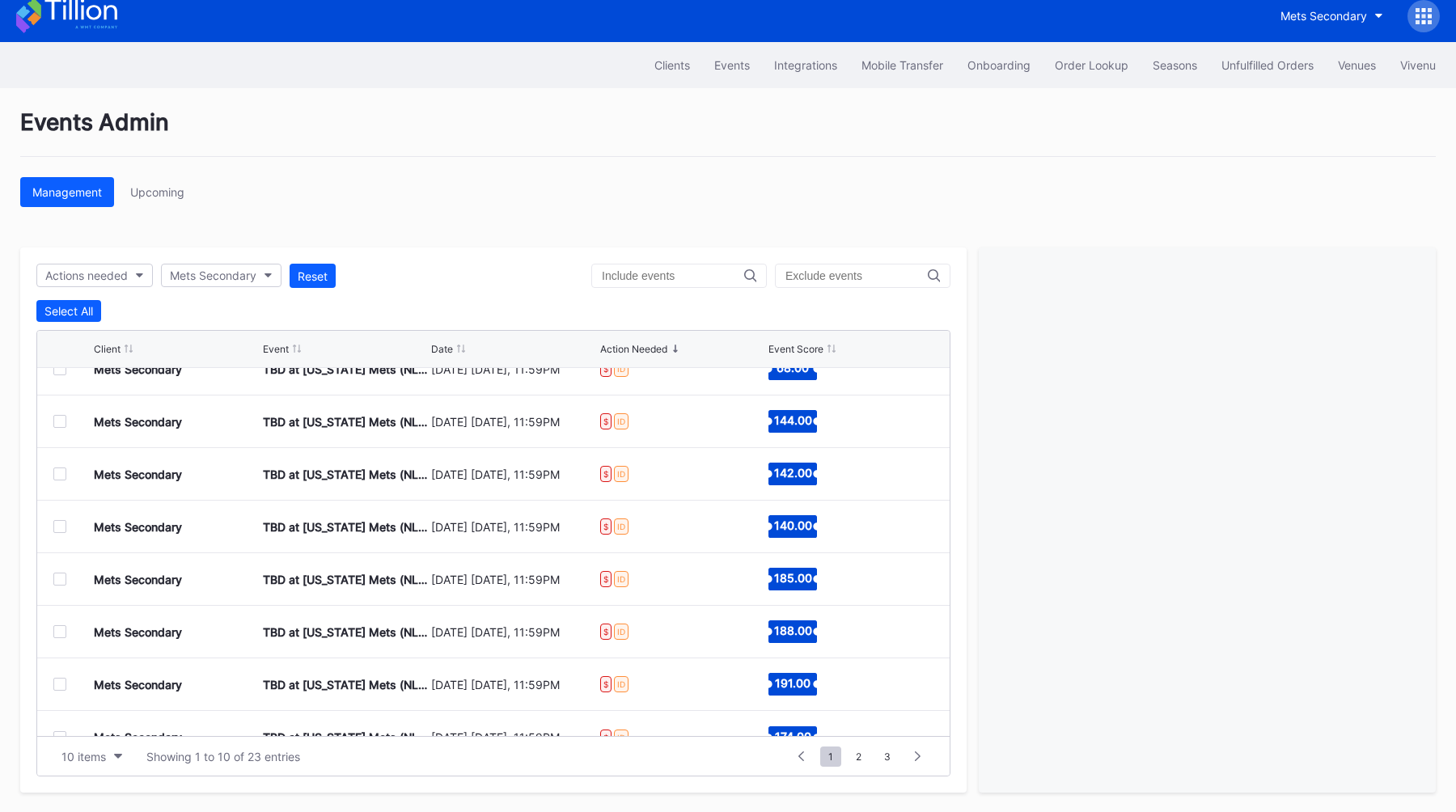
scroll to position [158, 0]
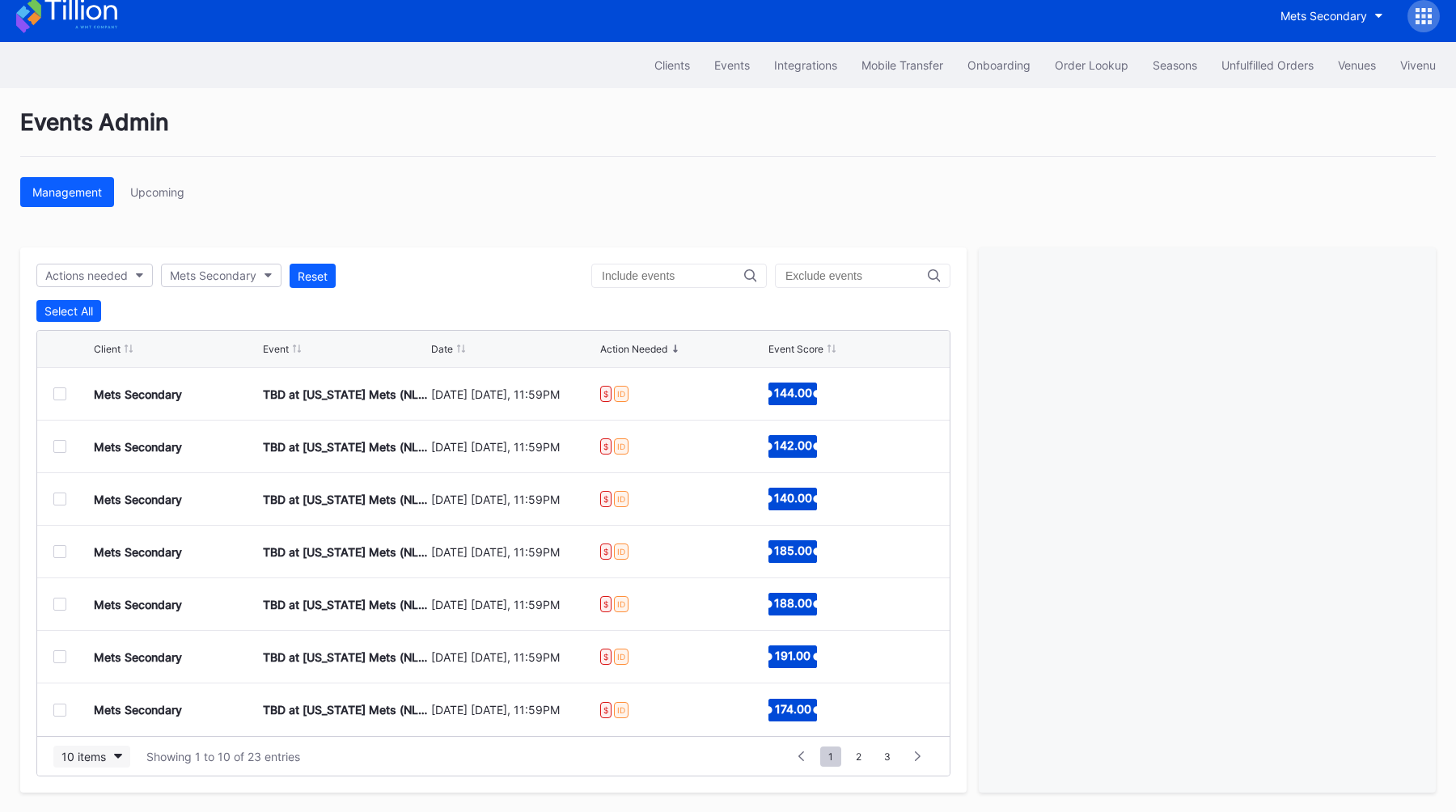
click at [83, 752] on div "10 items" at bounding box center [83, 755] width 45 height 14
click at [105, 722] on div "200 items" at bounding box center [92, 714] width 77 height 30
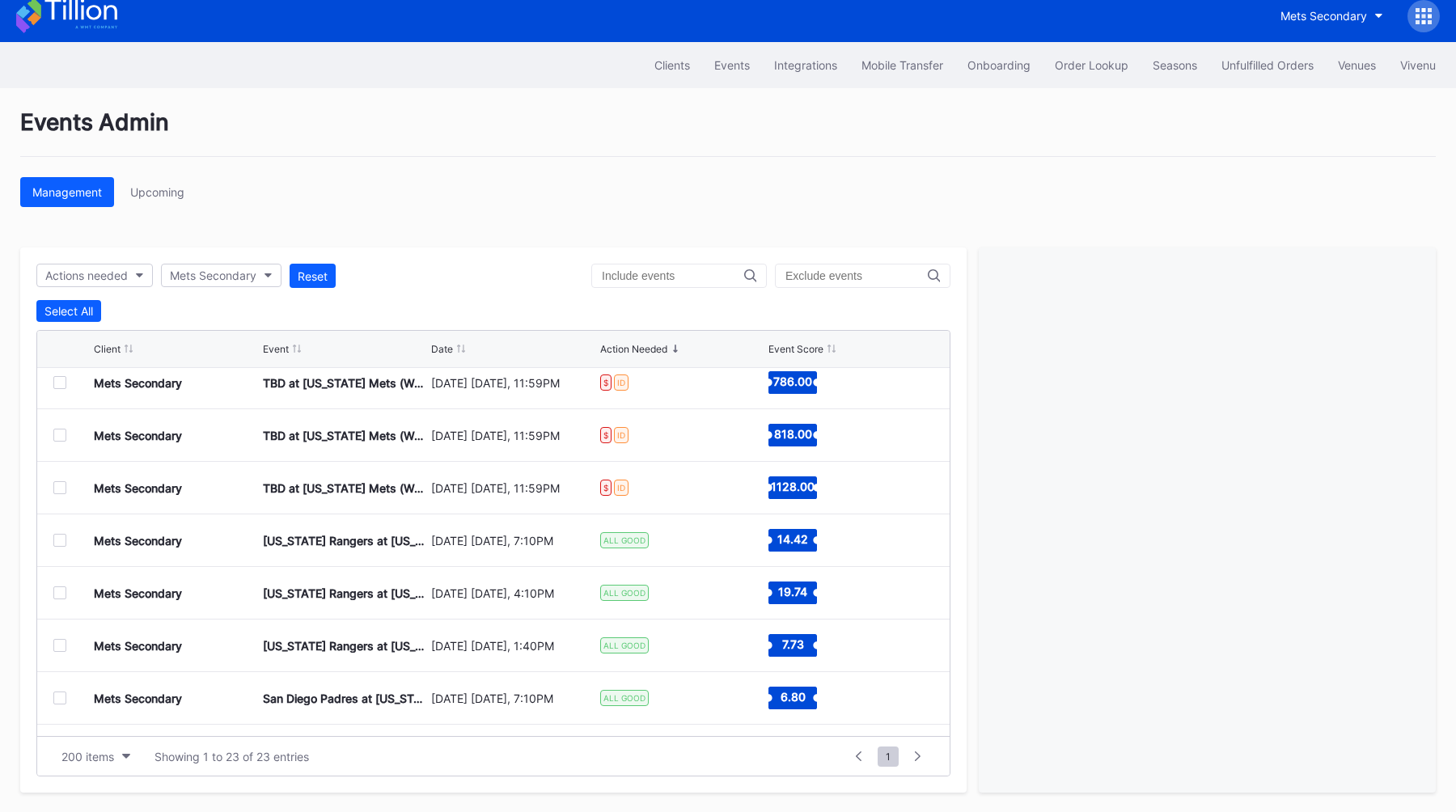
scroll to position [672, 0]
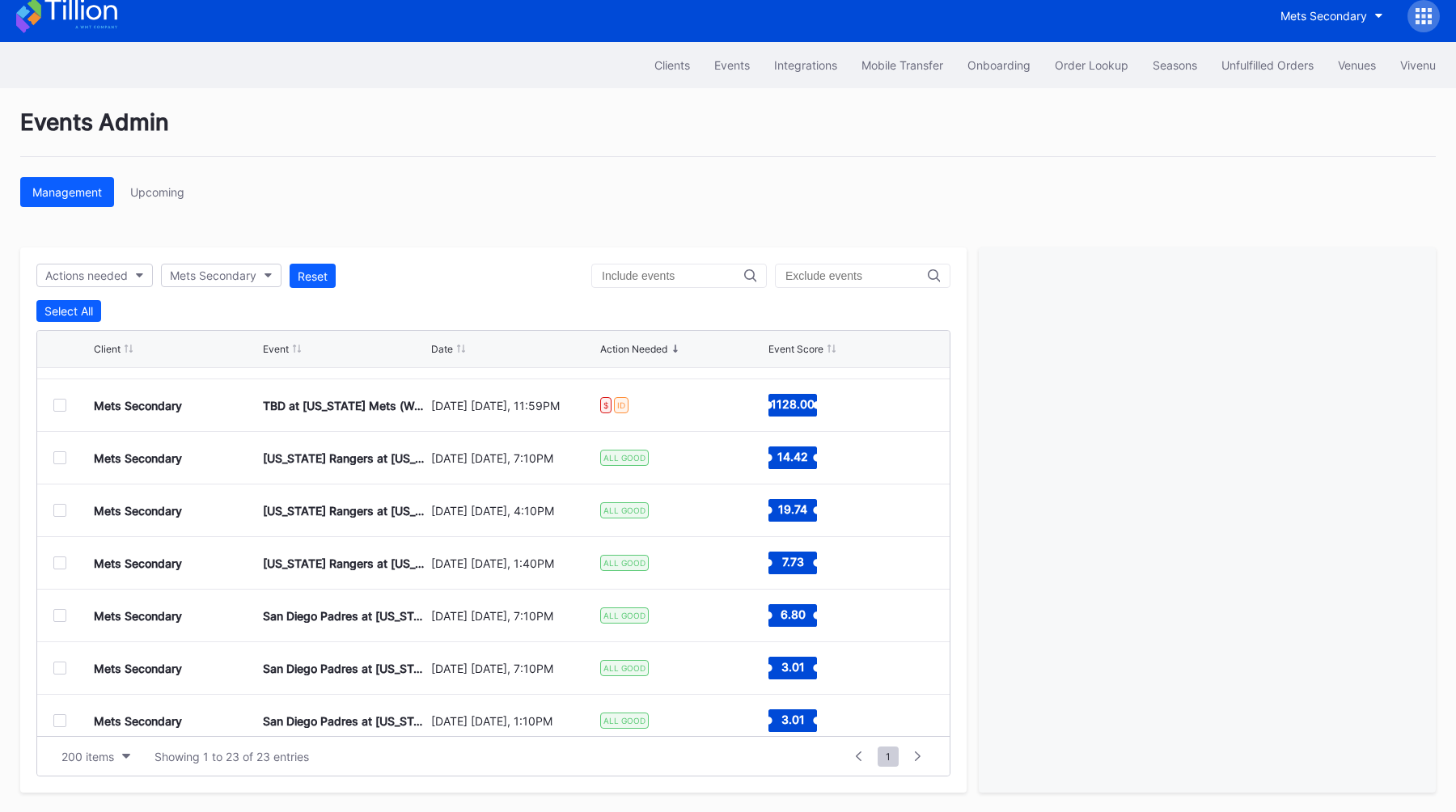
click at [61, 615] on div at bounding box center [60, 615] width 13 height 13
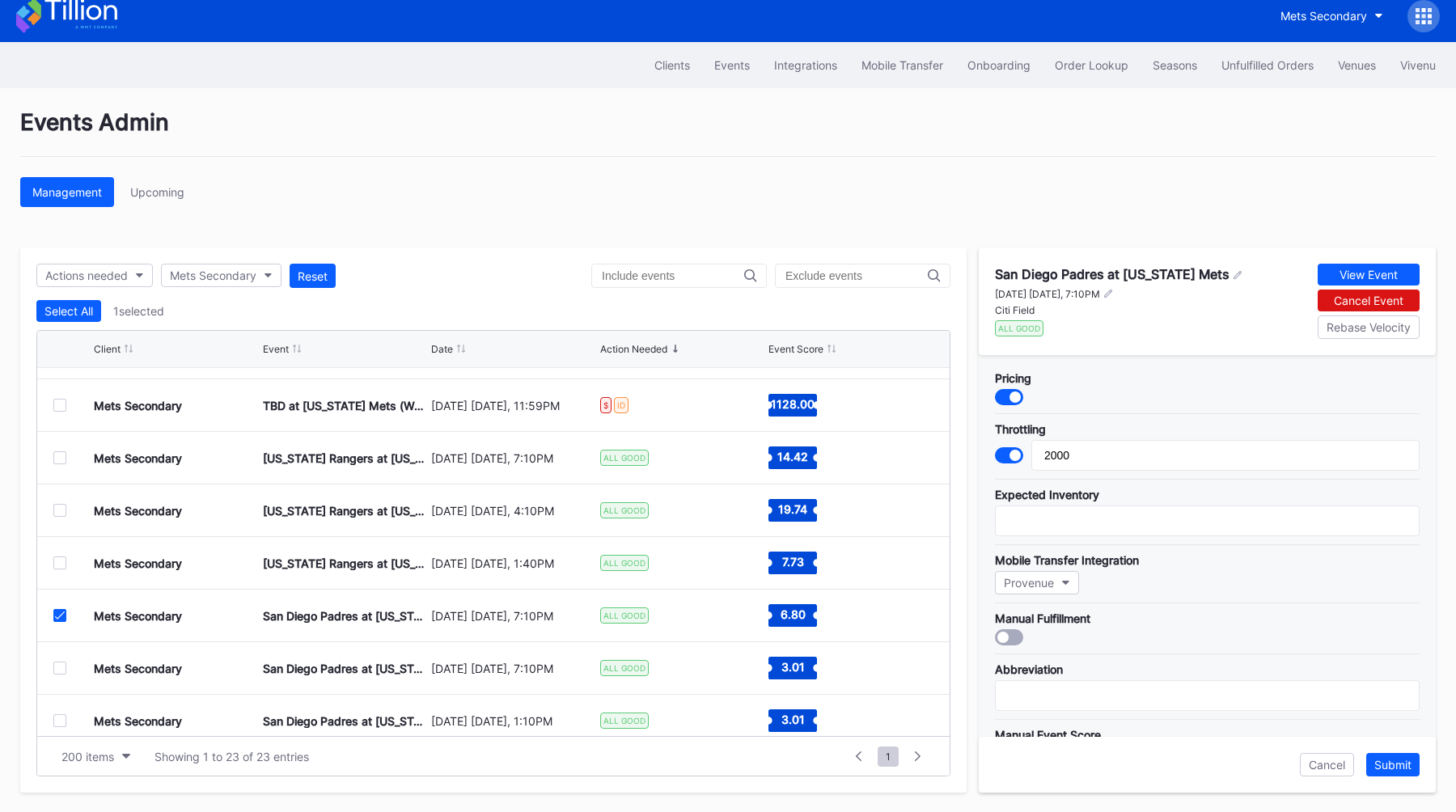
drag, startPoint x: 1135, startPoint y: 366, endPoint x: 1417, endPoint y: 4, distance: 458.9
click at [1417, 4] on div at bounding box center [1423, 15] width 32 height 32
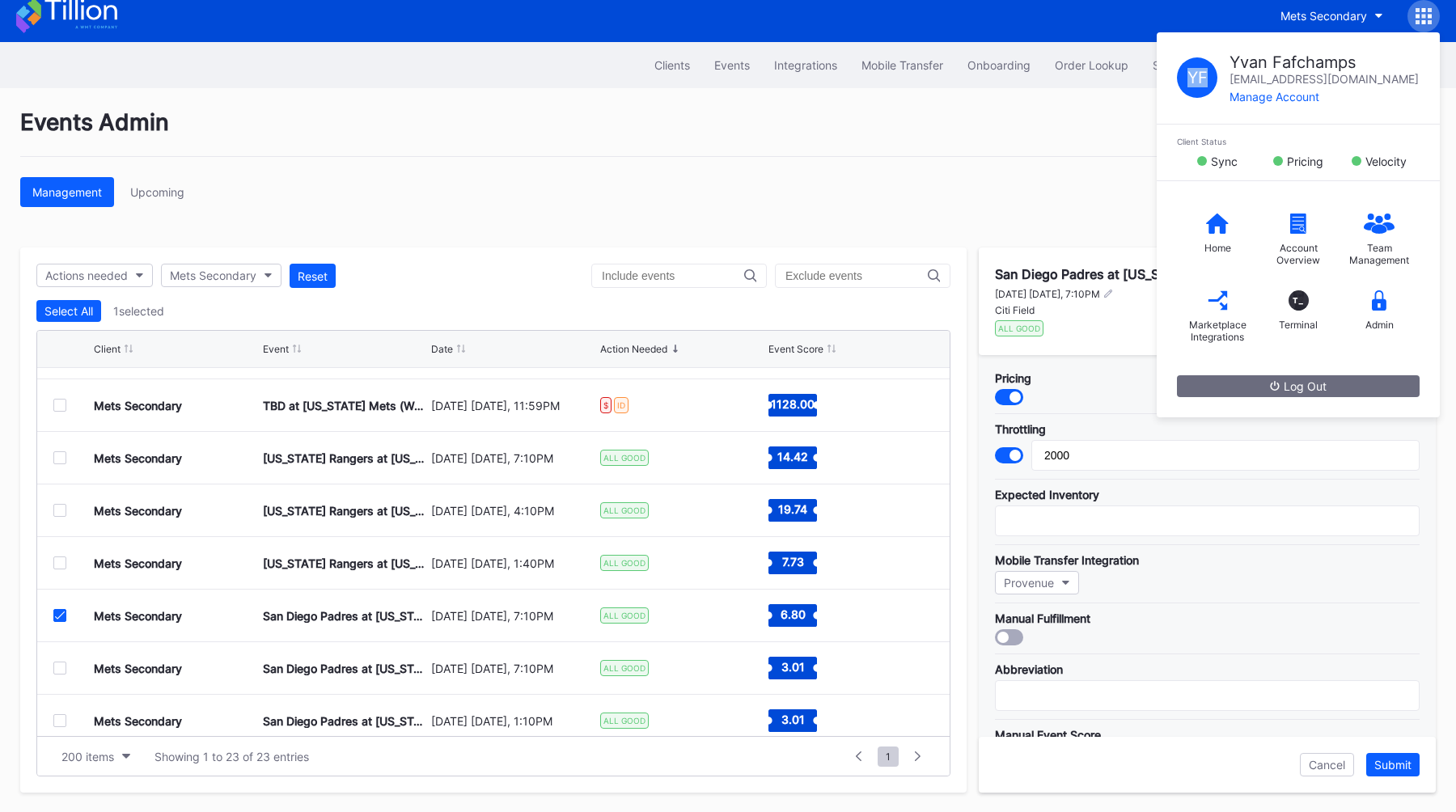
click at [1417, 4] on div "Y F Yvan Fafchamps yvan.fafchamps@eventdynamic.com Manage Account Client Status…" at bounding box center [1423, 15] width 32 height 32
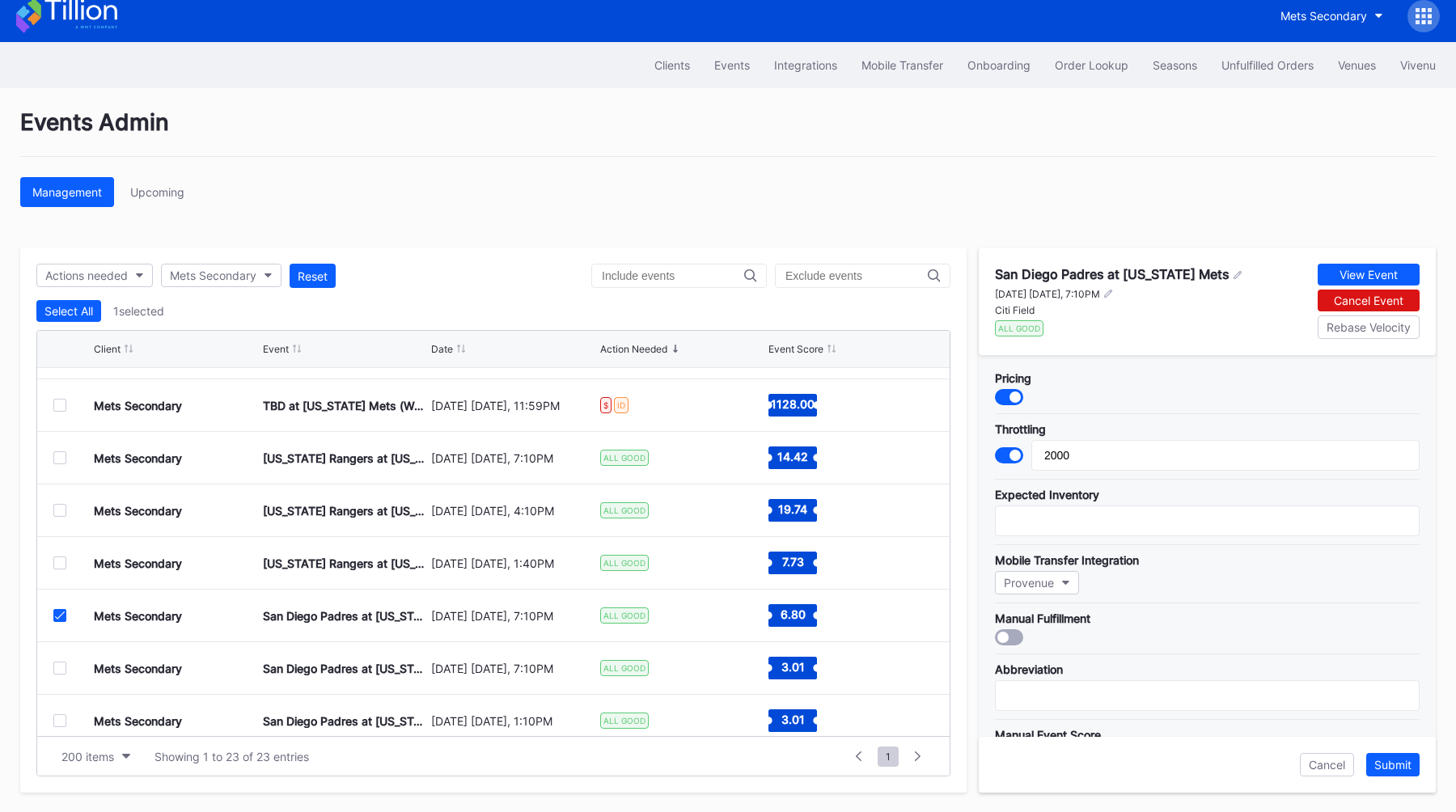
click at [62, 670] on div at bounding box center [60, 668] width 13 height 13
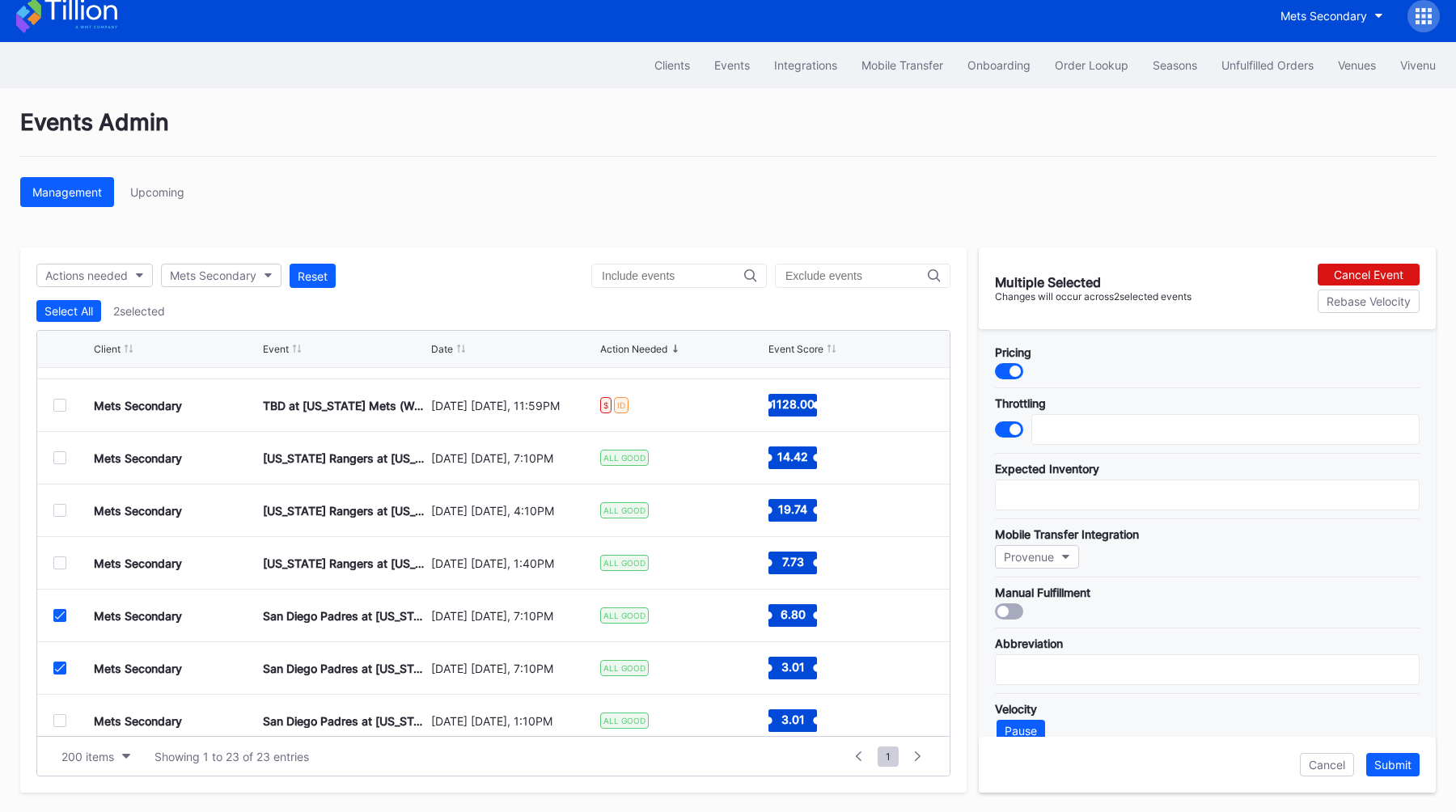
click at [1441, 18] on div "Mets Secondary" at bounding box center [728, 15] width 1456 height 53
click at [1430, 18] on icon at bounding box center [1423, 16] width 16 height 16
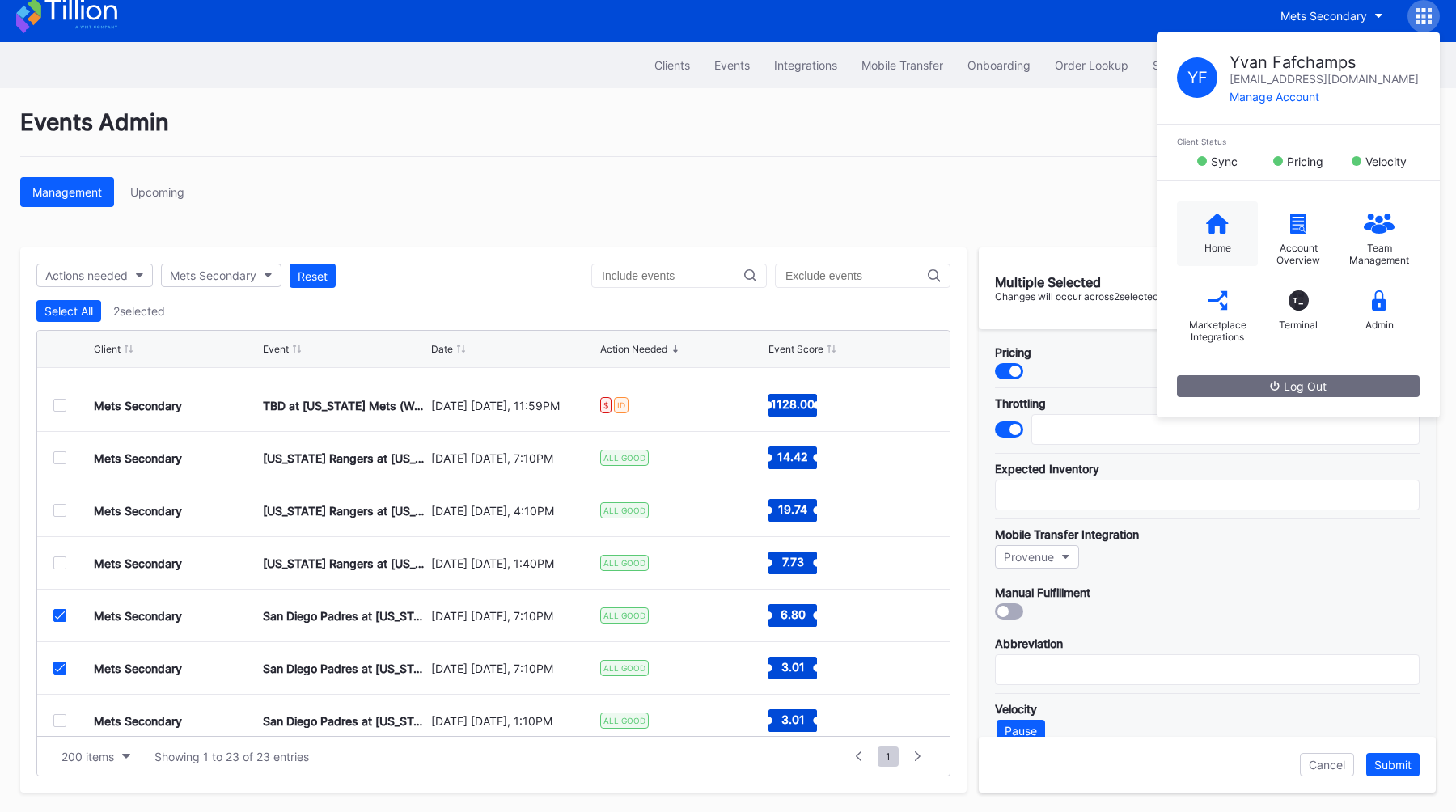
drag, startPoint x: 1417, startPoint y: 4, endPoint x: 1209, endPoint y: 226, distance: 304.2
click at [1209, 226] on icon at bounding box center [1217, 223] width 23 height 20
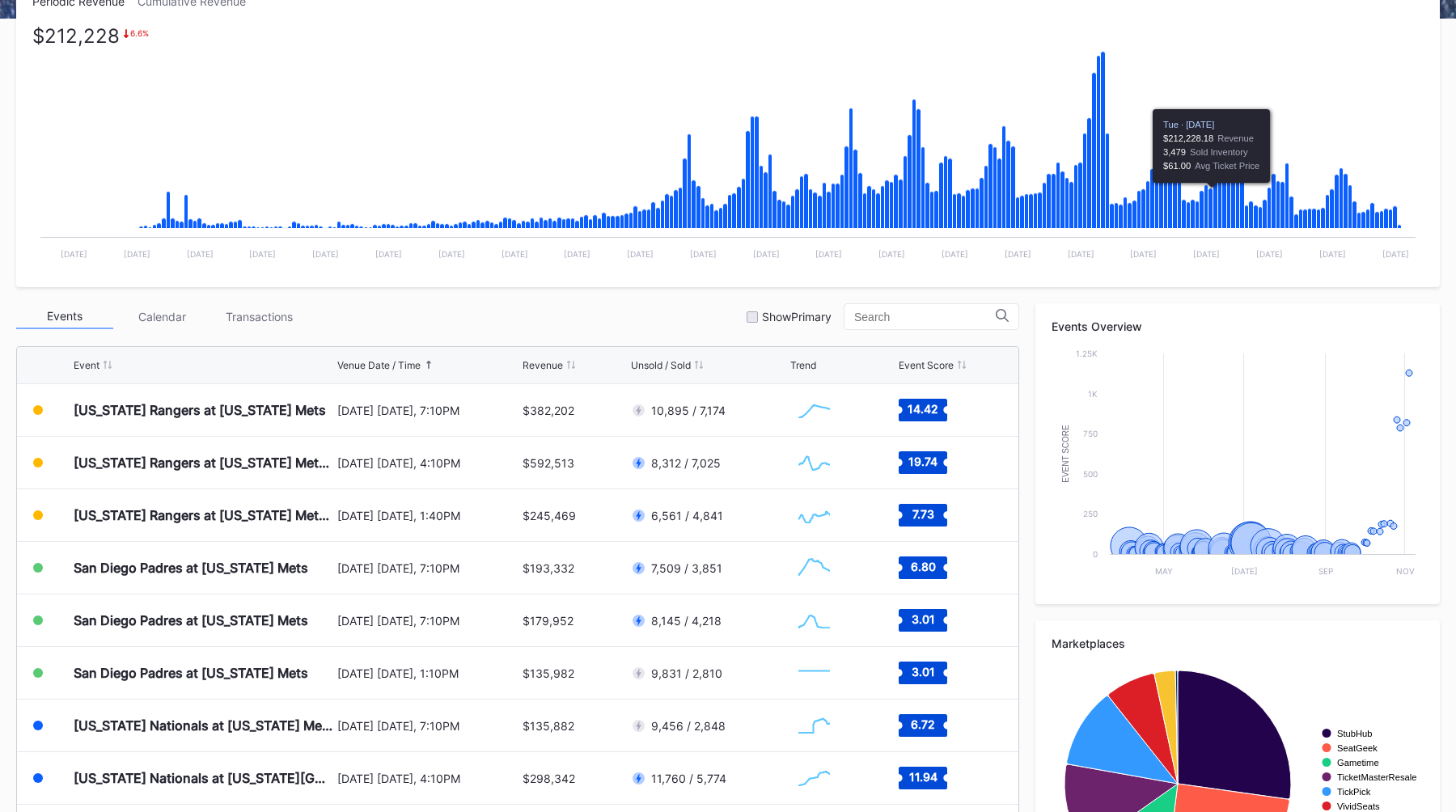
scroll to position [319, 0]
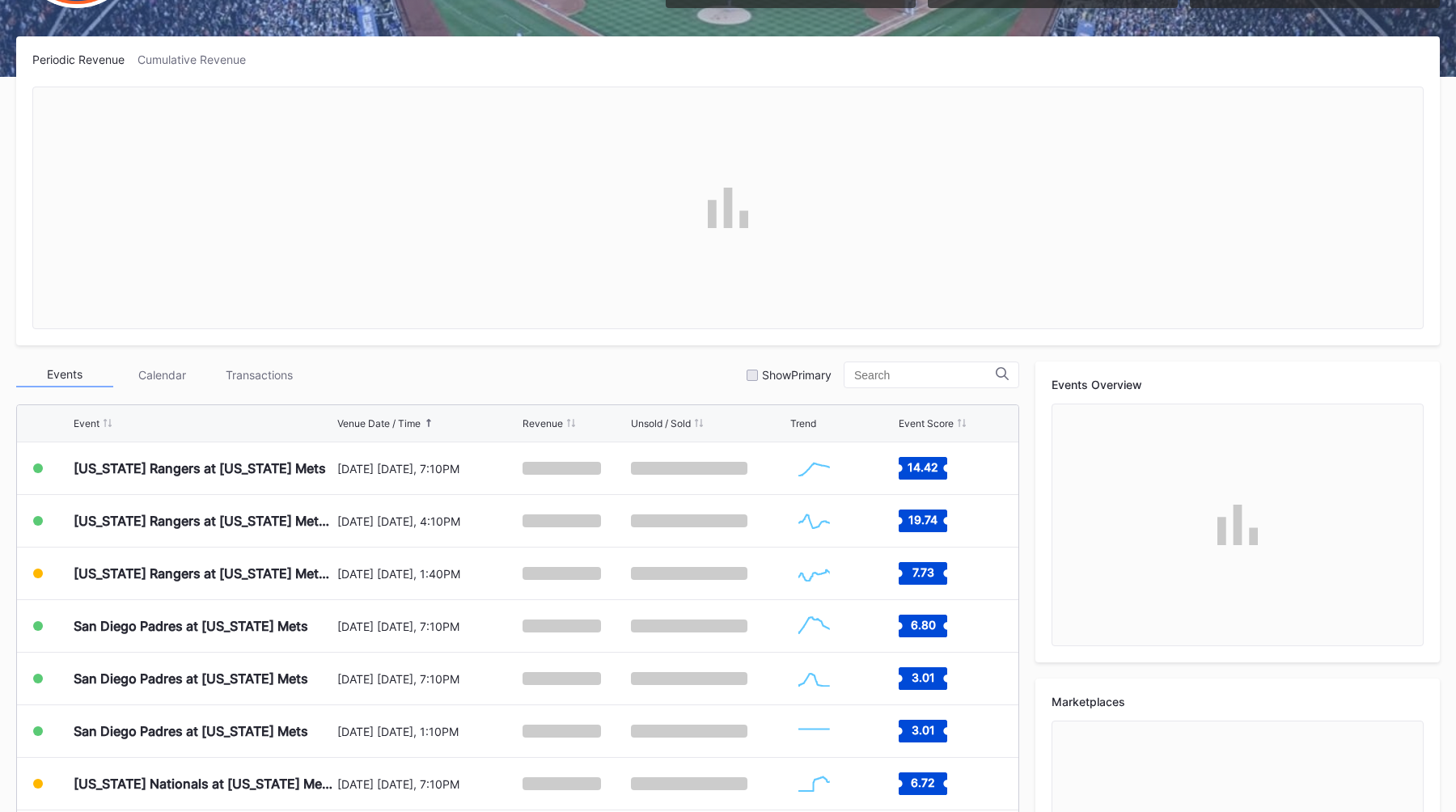
scroll to position [254, 0]
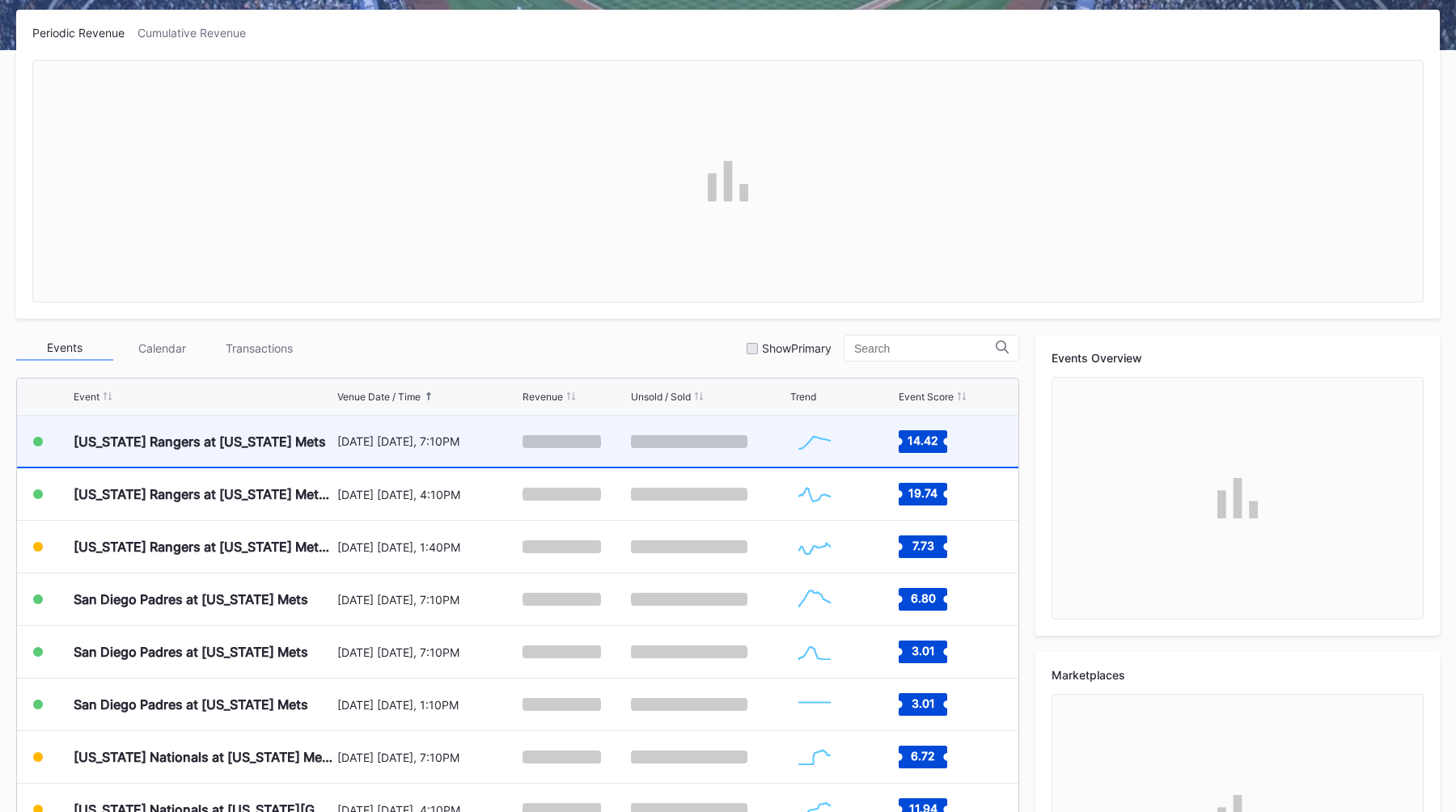
click at [299, 452] on div "[US_STATE] Rangers at [US_STATE] Mets" at bounding box center [203, 441] width 260 height 51
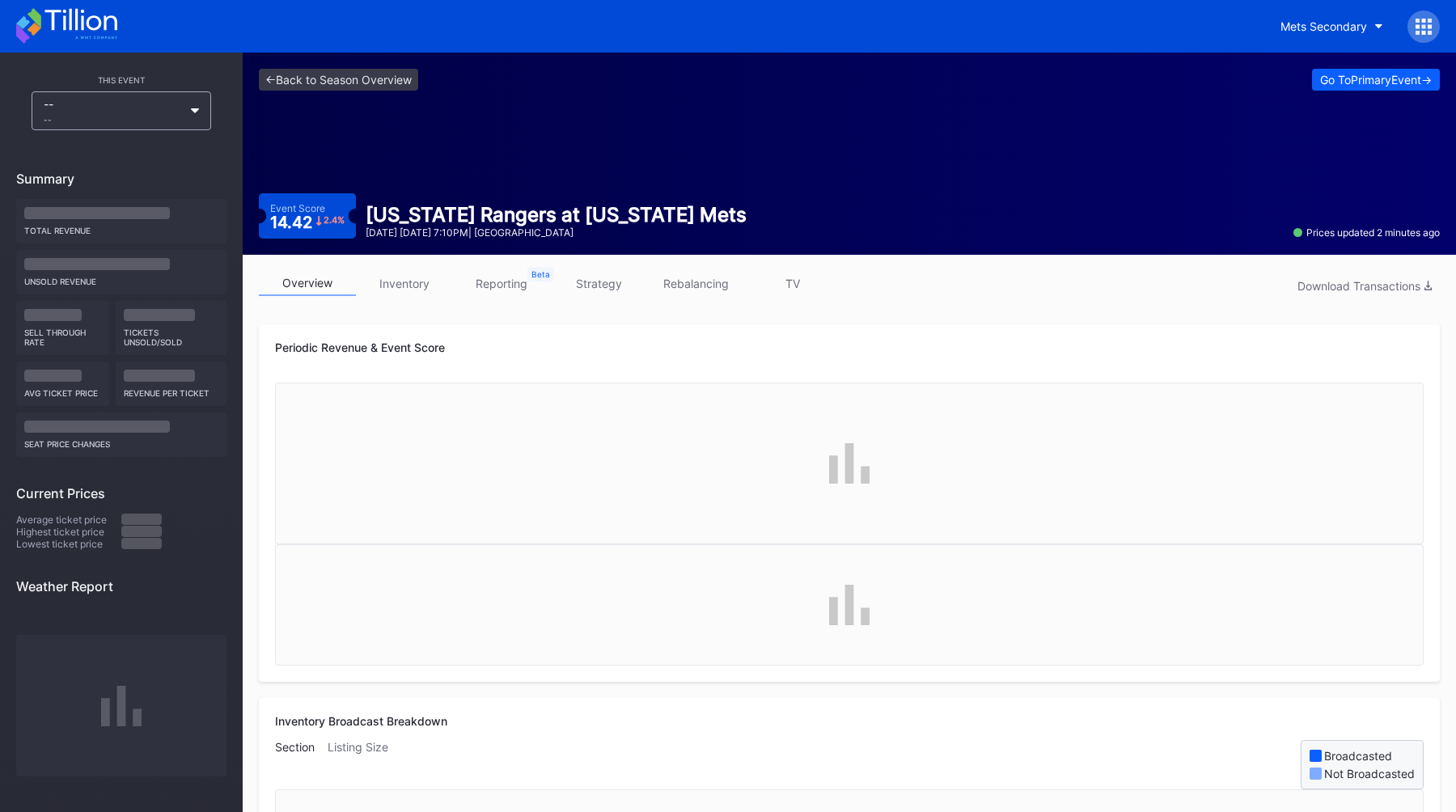
click at [593, 293] on link "strategy" at bounding box center [598, 283] width 97 height 26
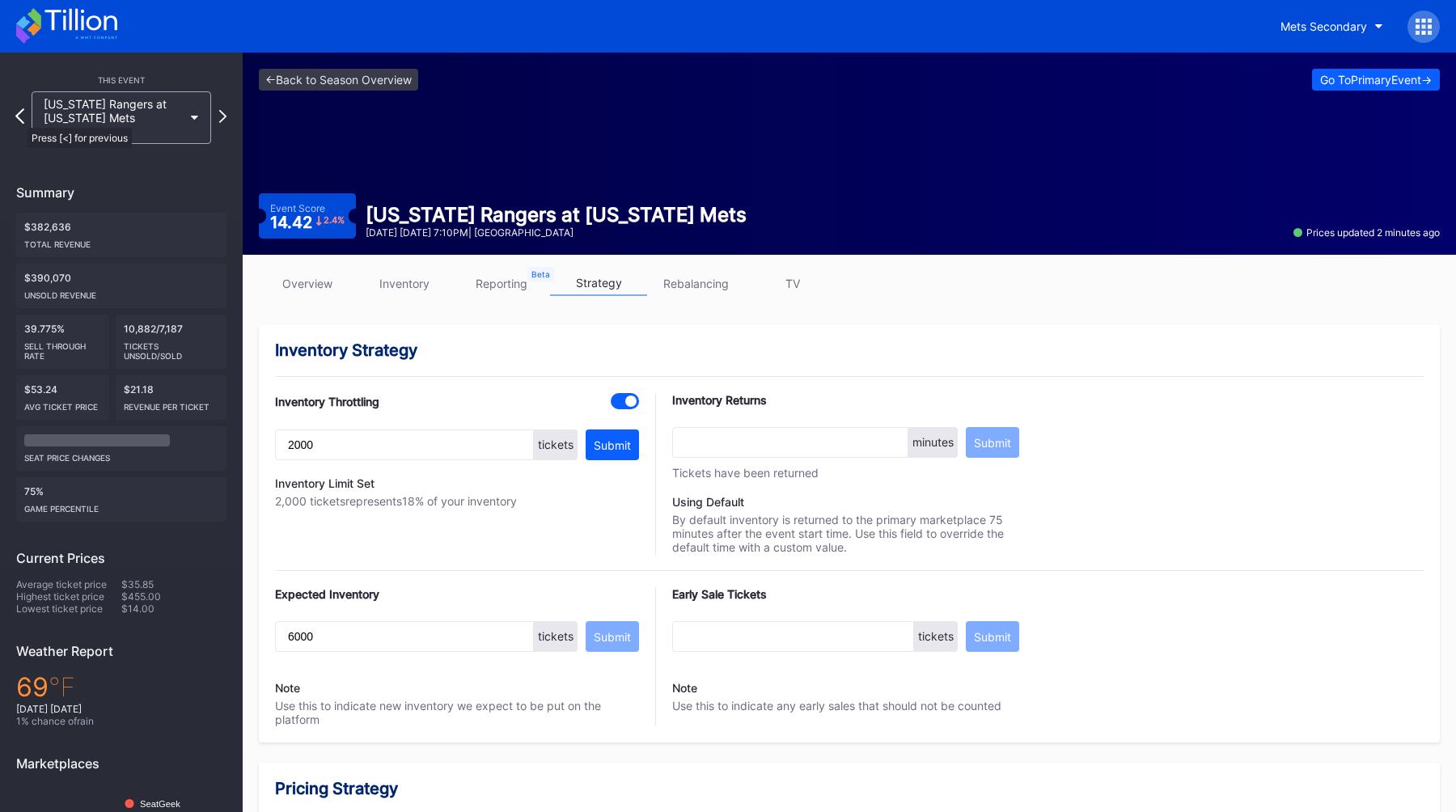
click at [19, 119] on icon at bounding box center [20, 116] width 9 height 15
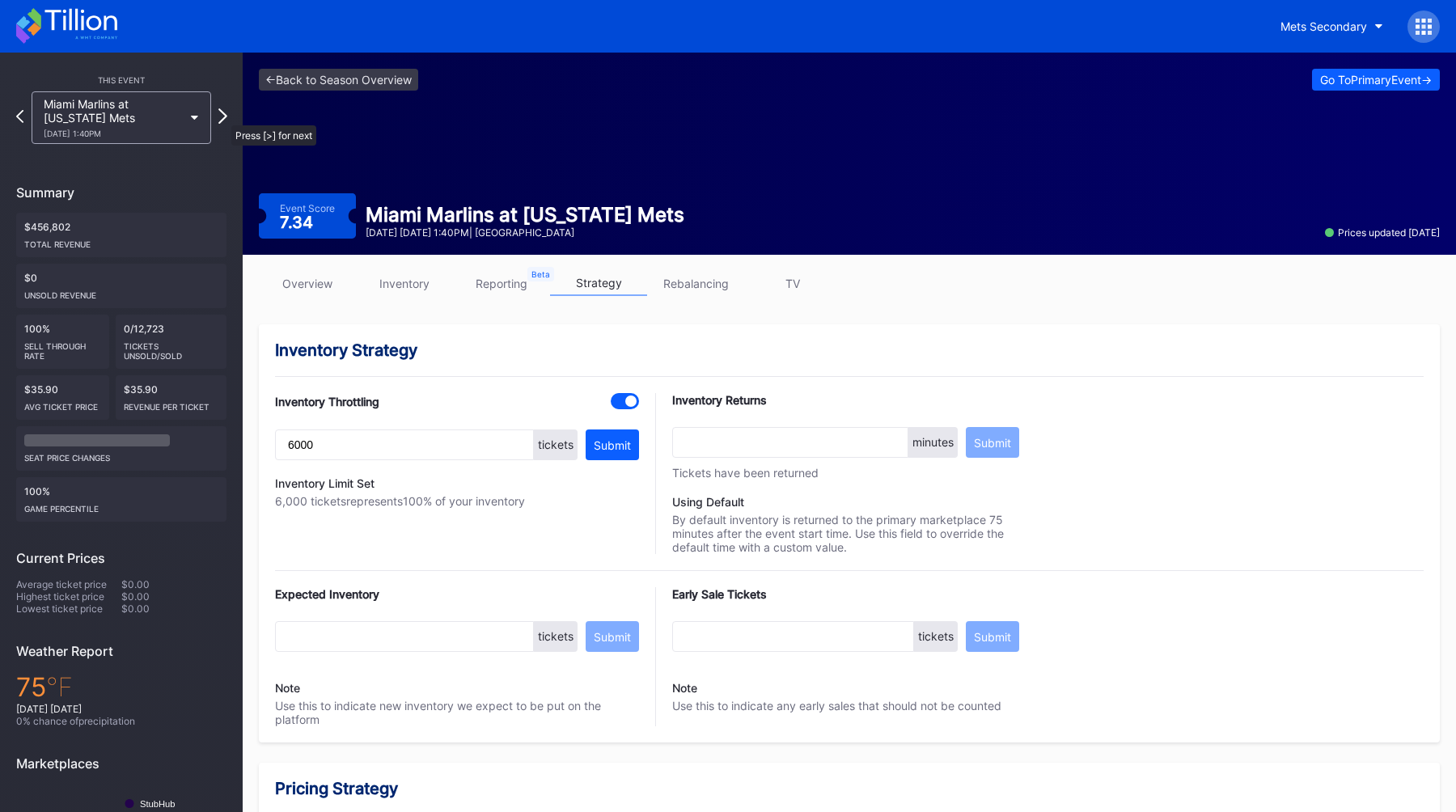
click at [223, 118] on icon at bounding box center [223, 116] width 9 height 15
click at [223, 118] on icon at bounding box center [222, 117] width 7 height 13
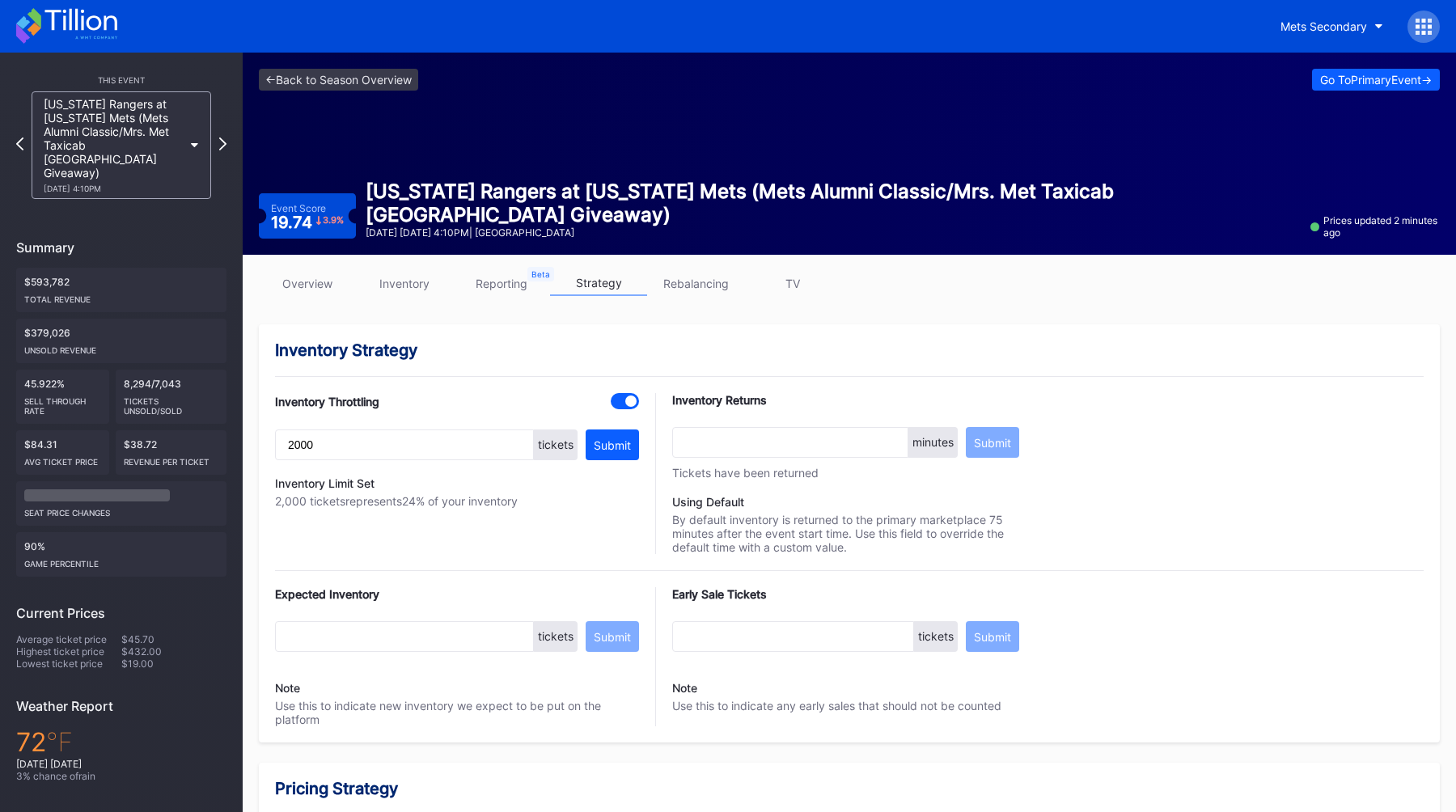
click at [223, 118] on div "Texas Rangers at New York Mets (Mets Alumni Classic/Mrs. Met Taxicab Bobblehead…" at bounding box center [121, 145] width 211 height 108
click at [226, 137] on icon at bounding box center [223, 143] width 9 height 15
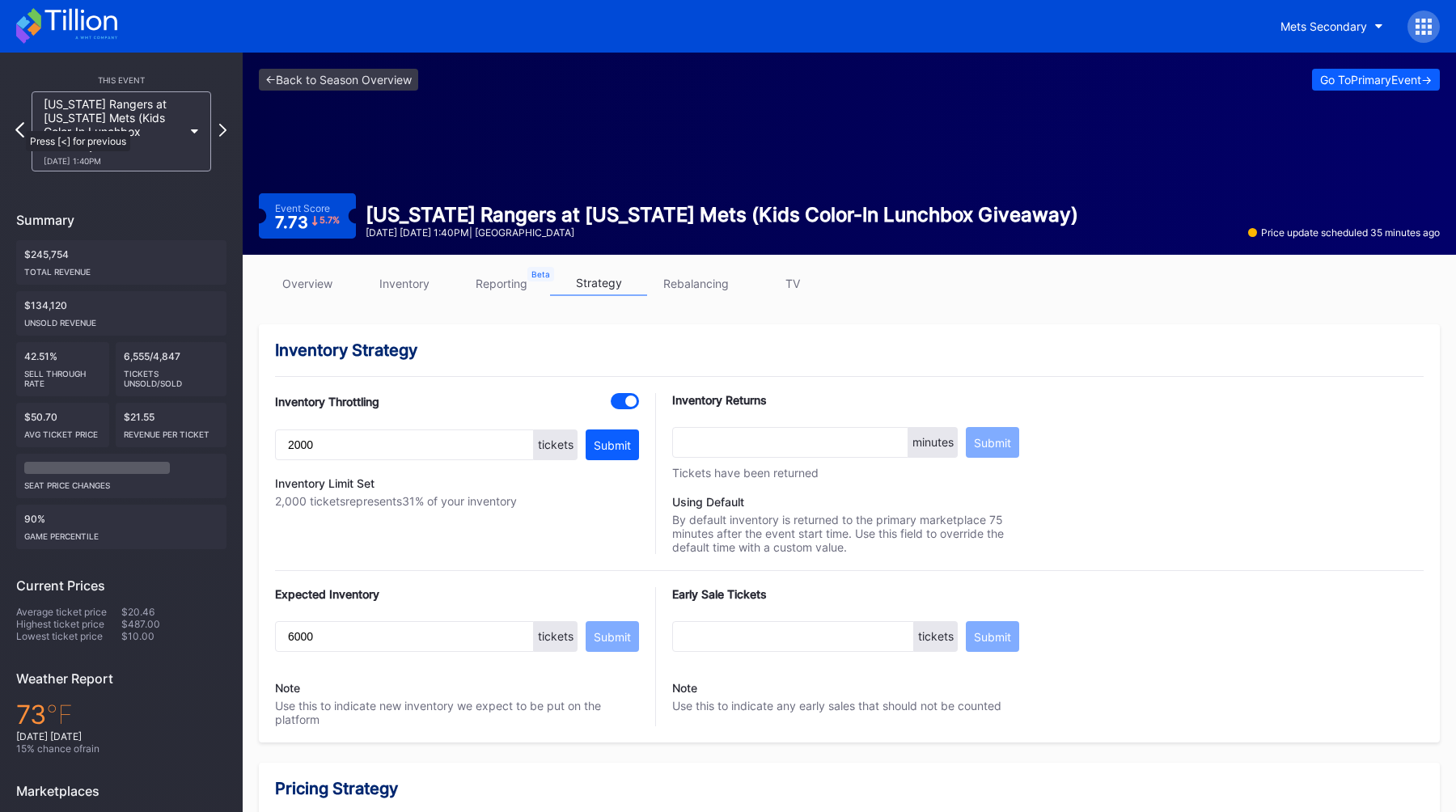
click at [18, 123] on icon at bounding box center [20, 129] width 9 height 15
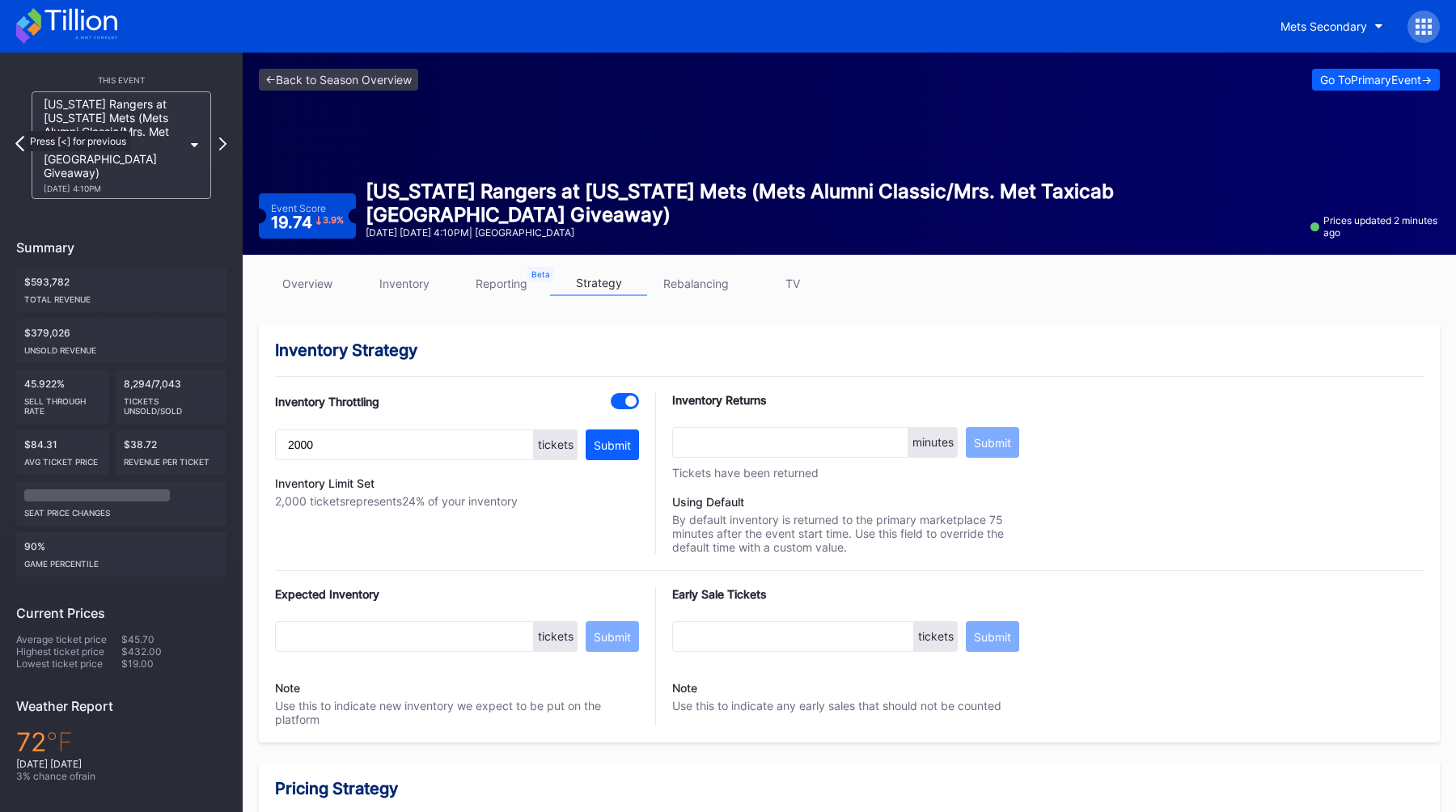
click at [18, 136] on icon at bounding box center [20, 143] width 9 height 15
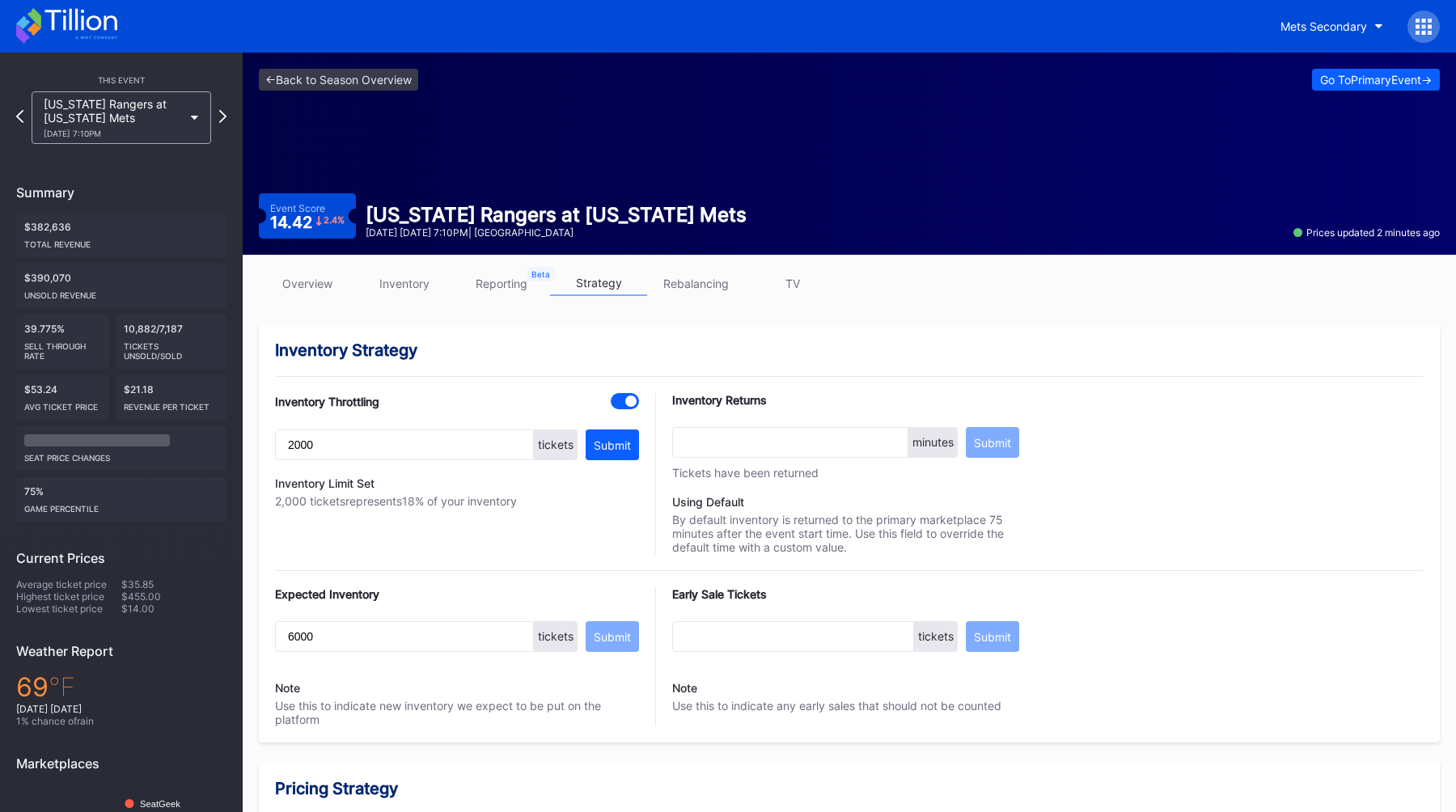
click at [1422, 29] on icon at bounding box center [1423, 26] width 16 height 16
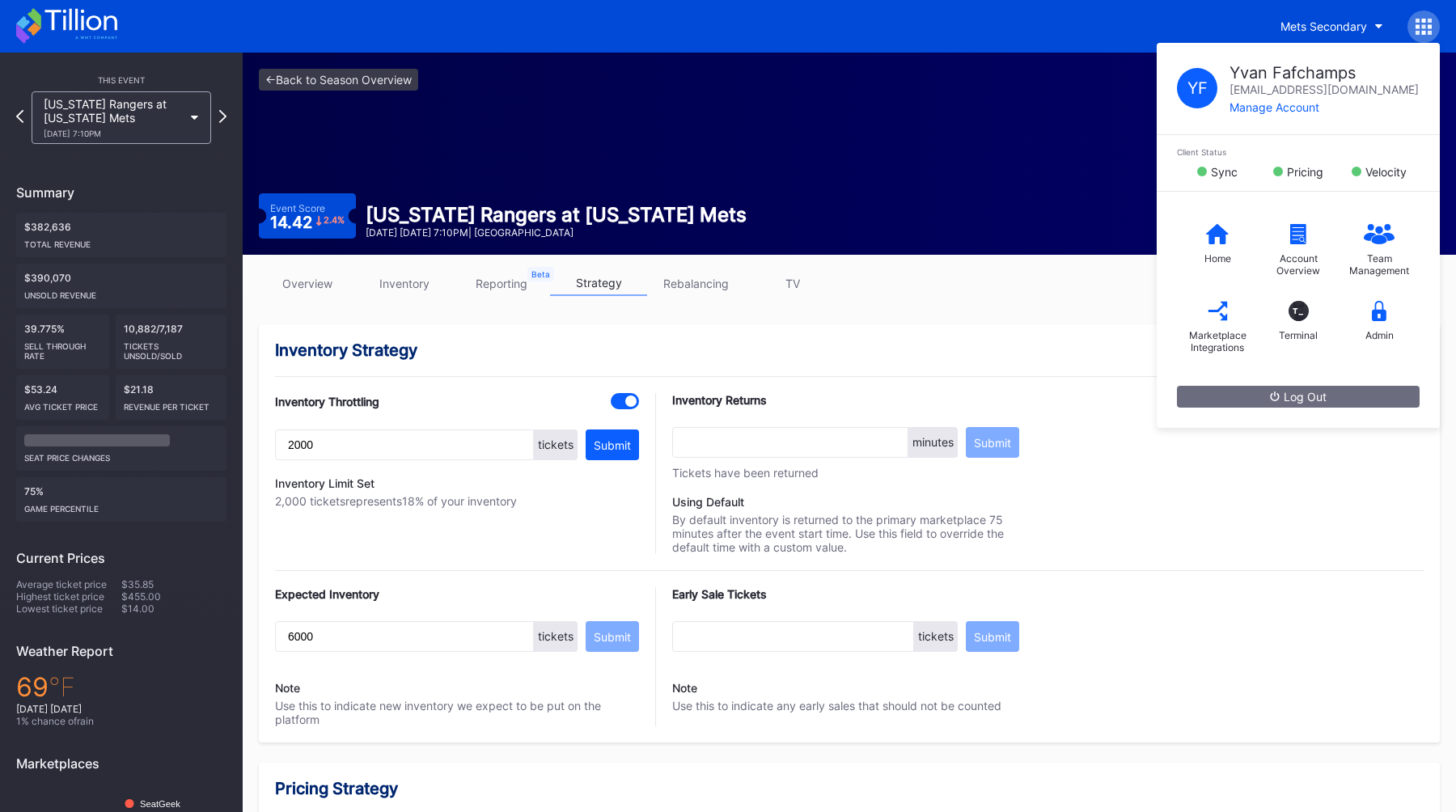
click at [350, 166] on div "<- Back to Season Overview Go To Primary Event -> Event Score 14.42 2.4 % Texas…" at bounding box center [849, 154] width 1213 height 202
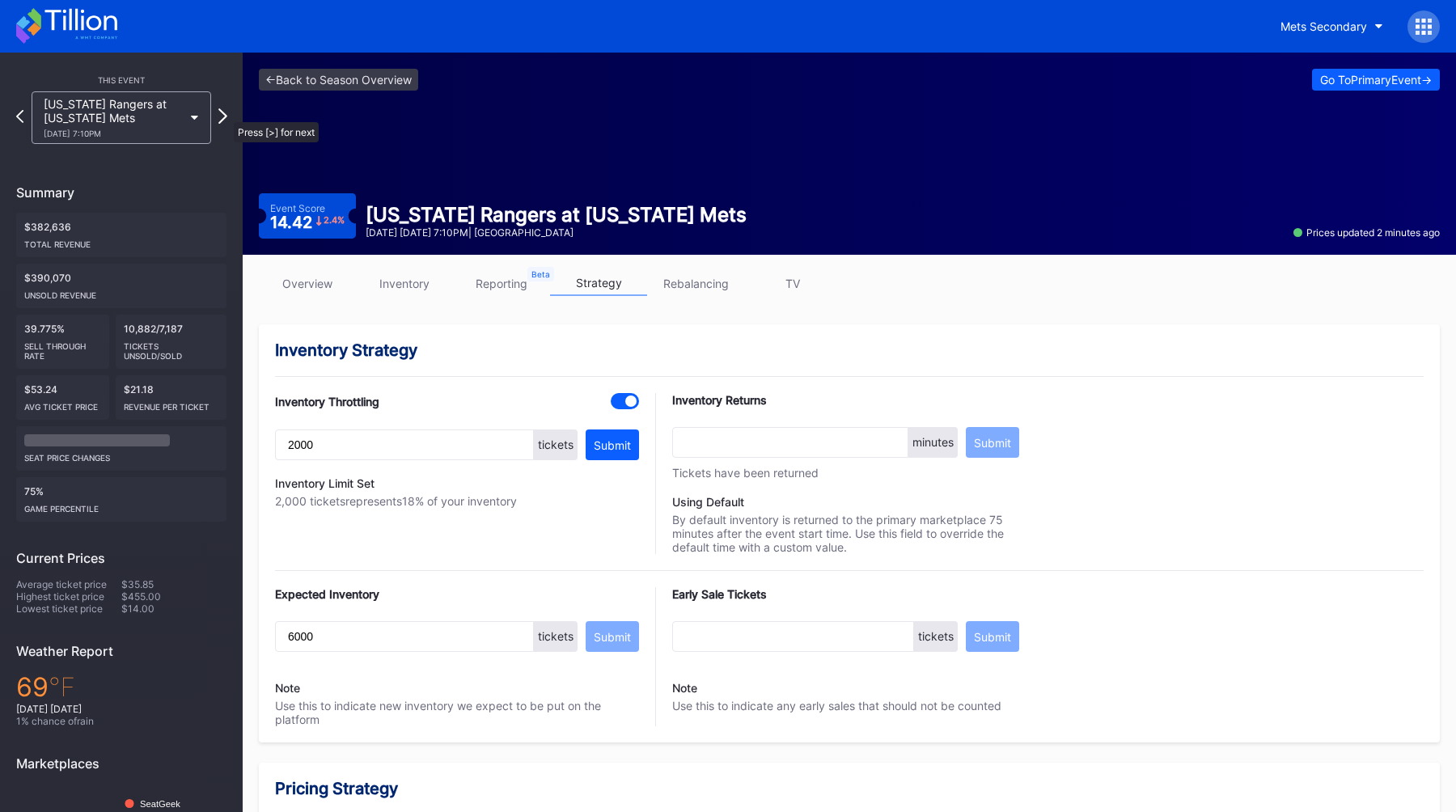
click at [226, 114] on icon at bounding box center [223, 116] width 9 height 15
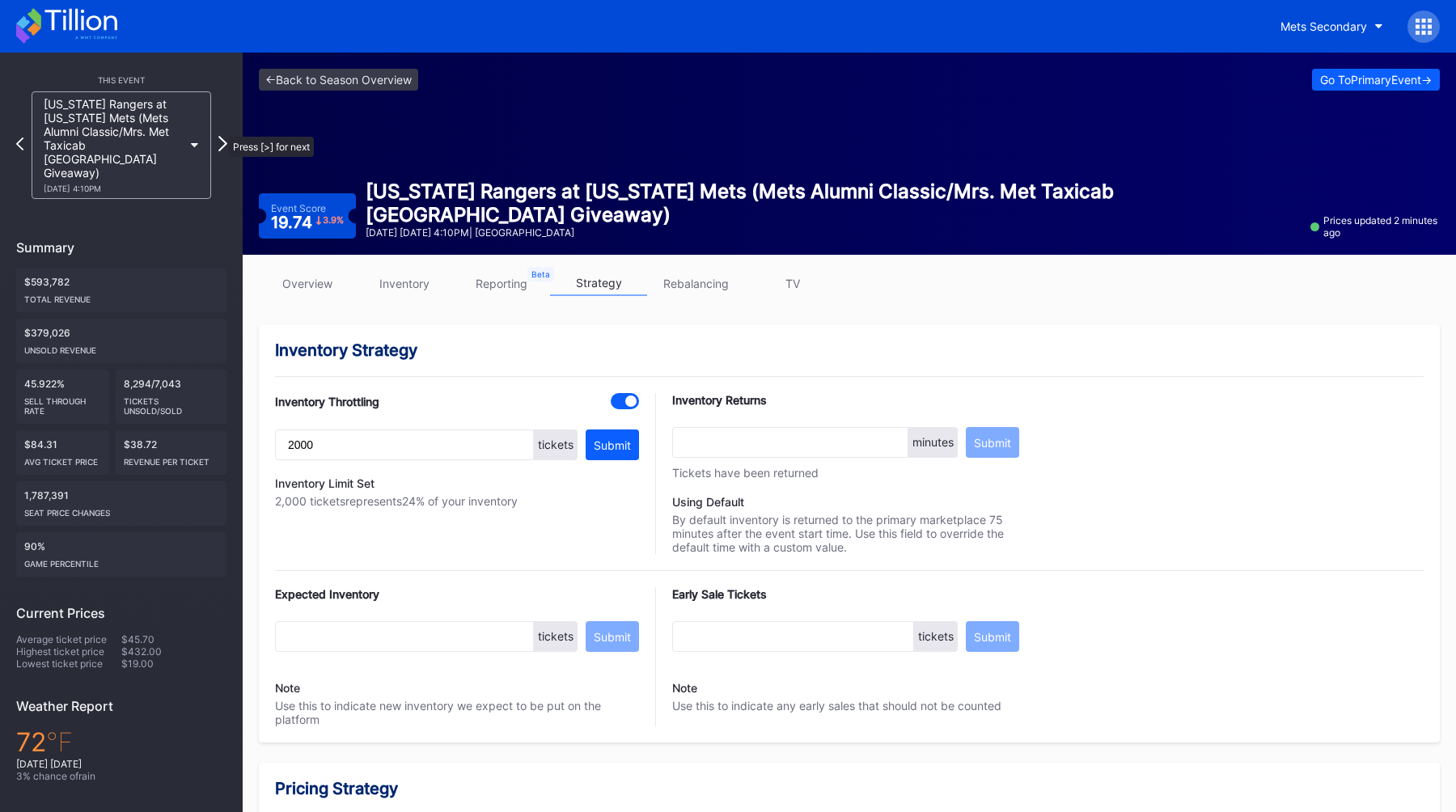
click at [221, 136] on icon at bounding box center [223, 143] width 9 height 15
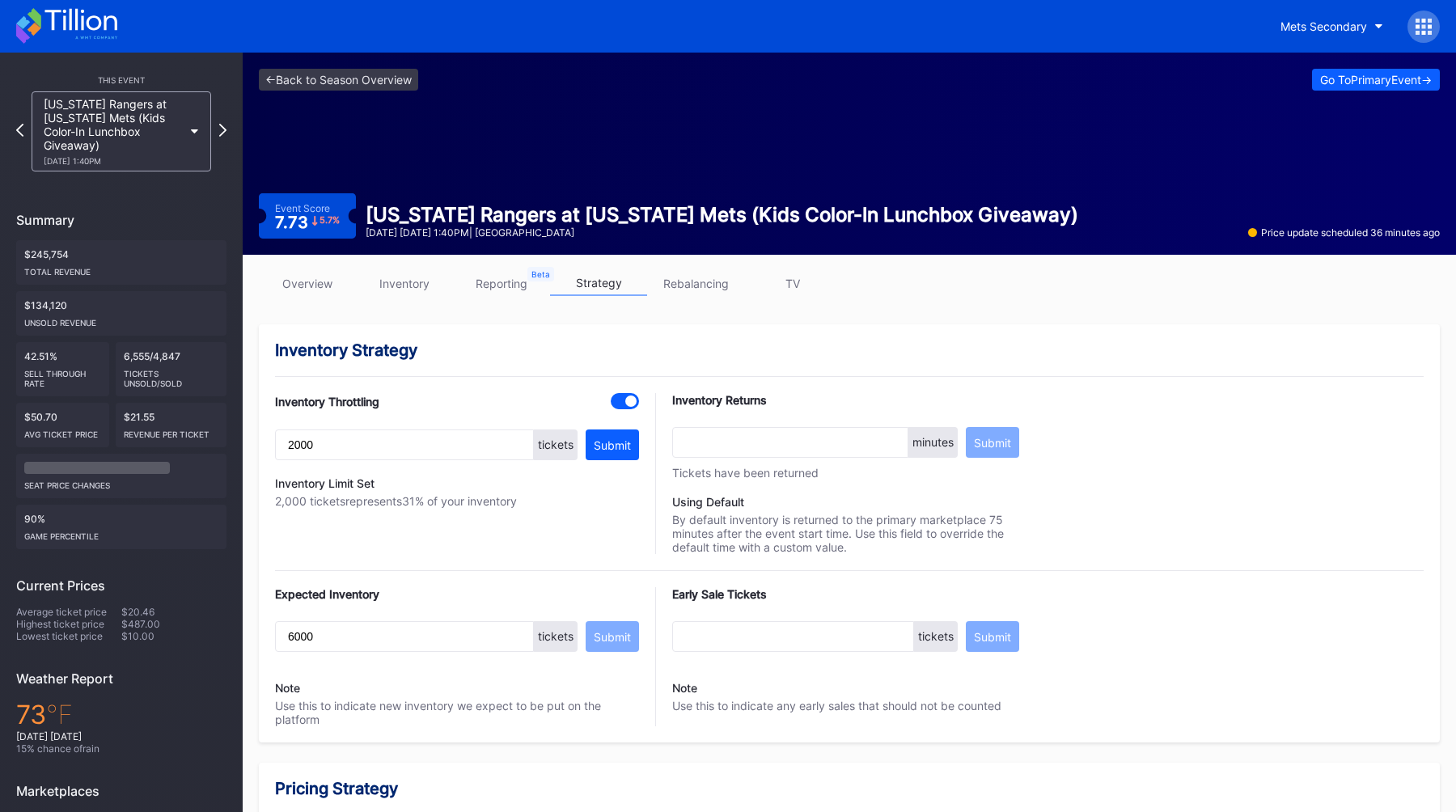
click at [221, 128] on icon at bounding box center [222, 130] width 7 height 13
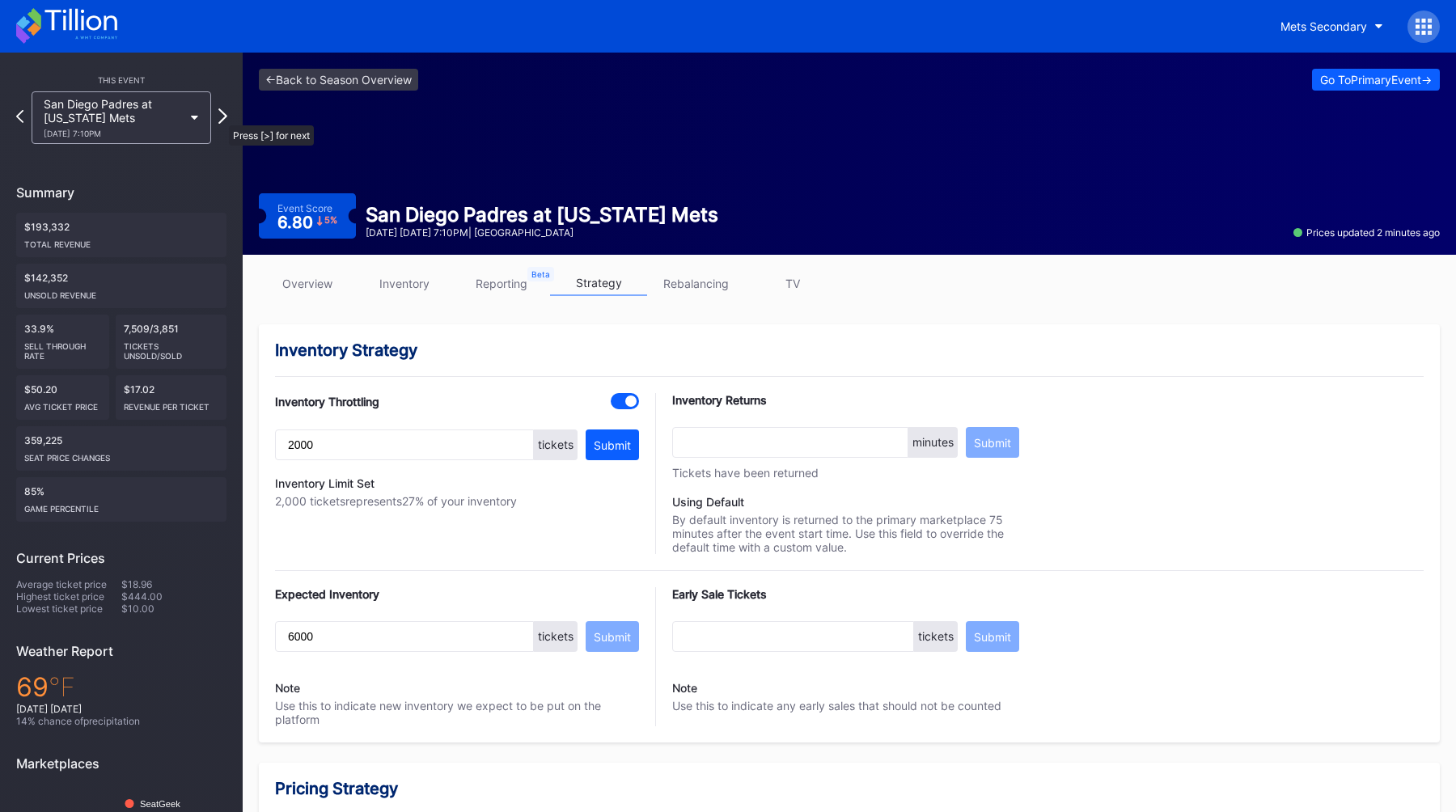
click at [221, 118] on icon at bounding box center [223, 116] width 9 height 15
click at [224, 118] on icon at bounding box center [223, 116] width 9 height 15
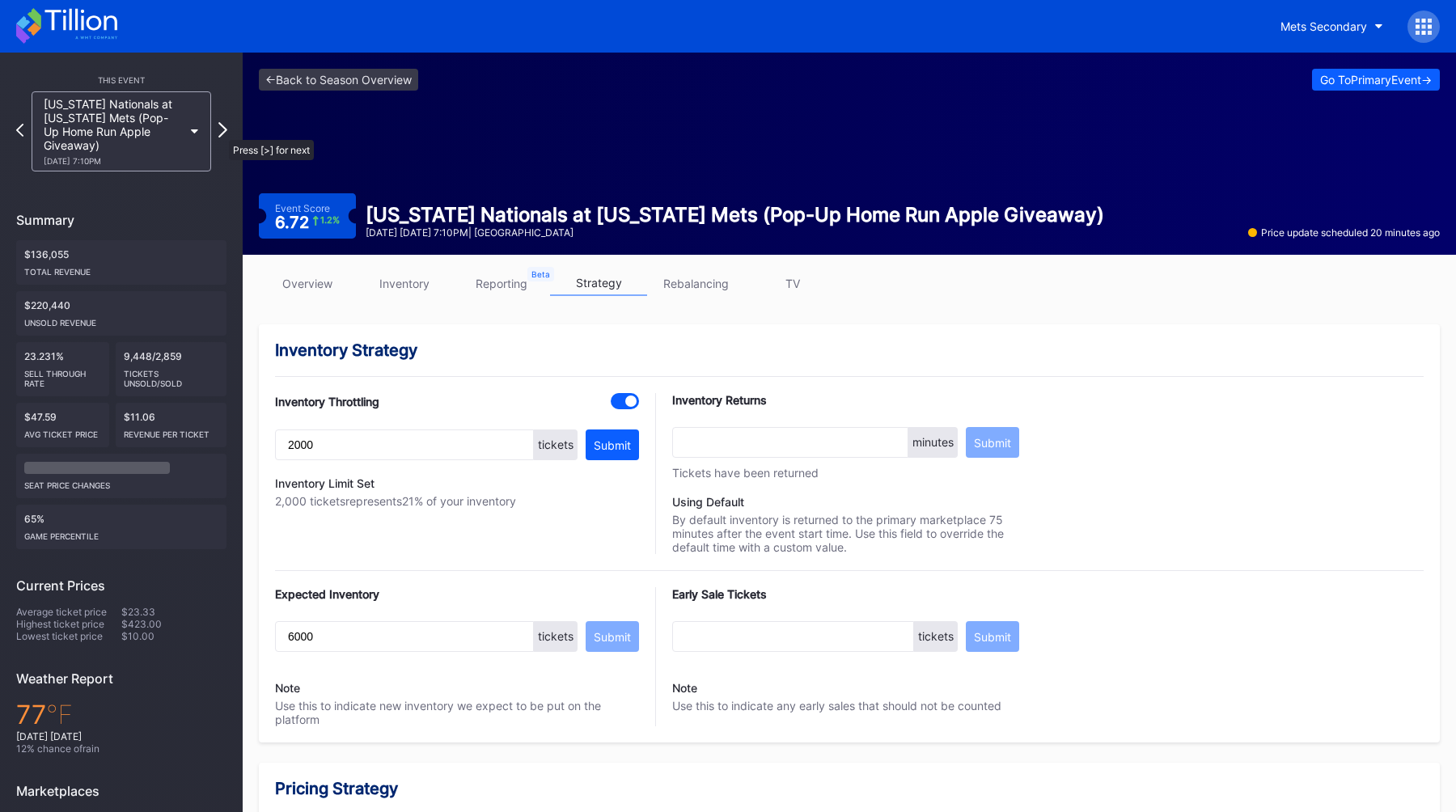
click at [221, 131] on icon at bounding box center [223, 129] width 9 height 15
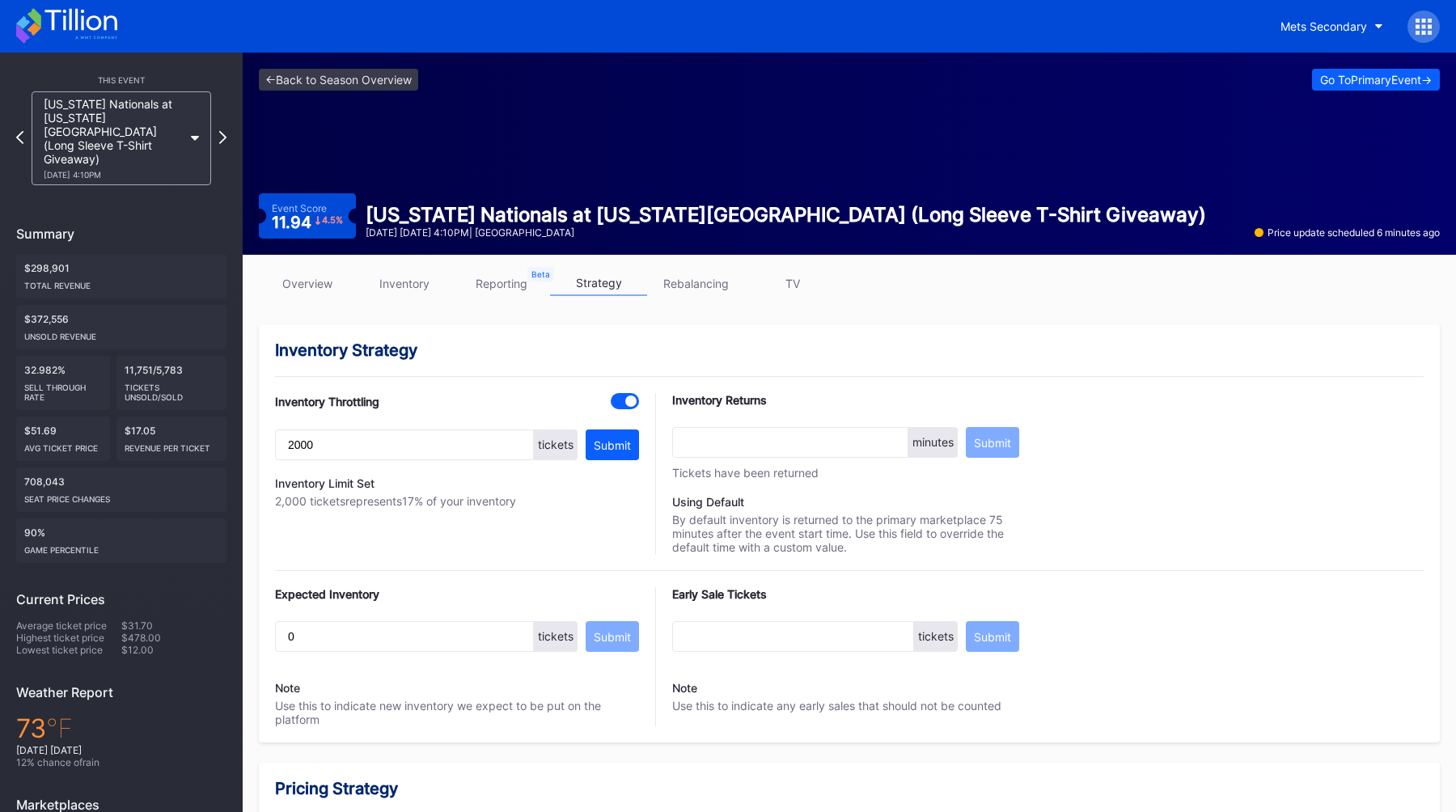
click at [380, 560] on div "Inventory Strategy Inventory Throttling 2000 tickets Submit Inventory Limit Set…" at bounding box center [849, 533] width 1181 height 418
click at [677, 175] on div "<- Back to Season Overview Go To Primary Event -> Event Score 11.94 4.5 % [US_S…" at bounding box center [849, 154] width 1213 height 202
click at [16, 129] on icon at bounding box center [20, 137] width 9 height 15
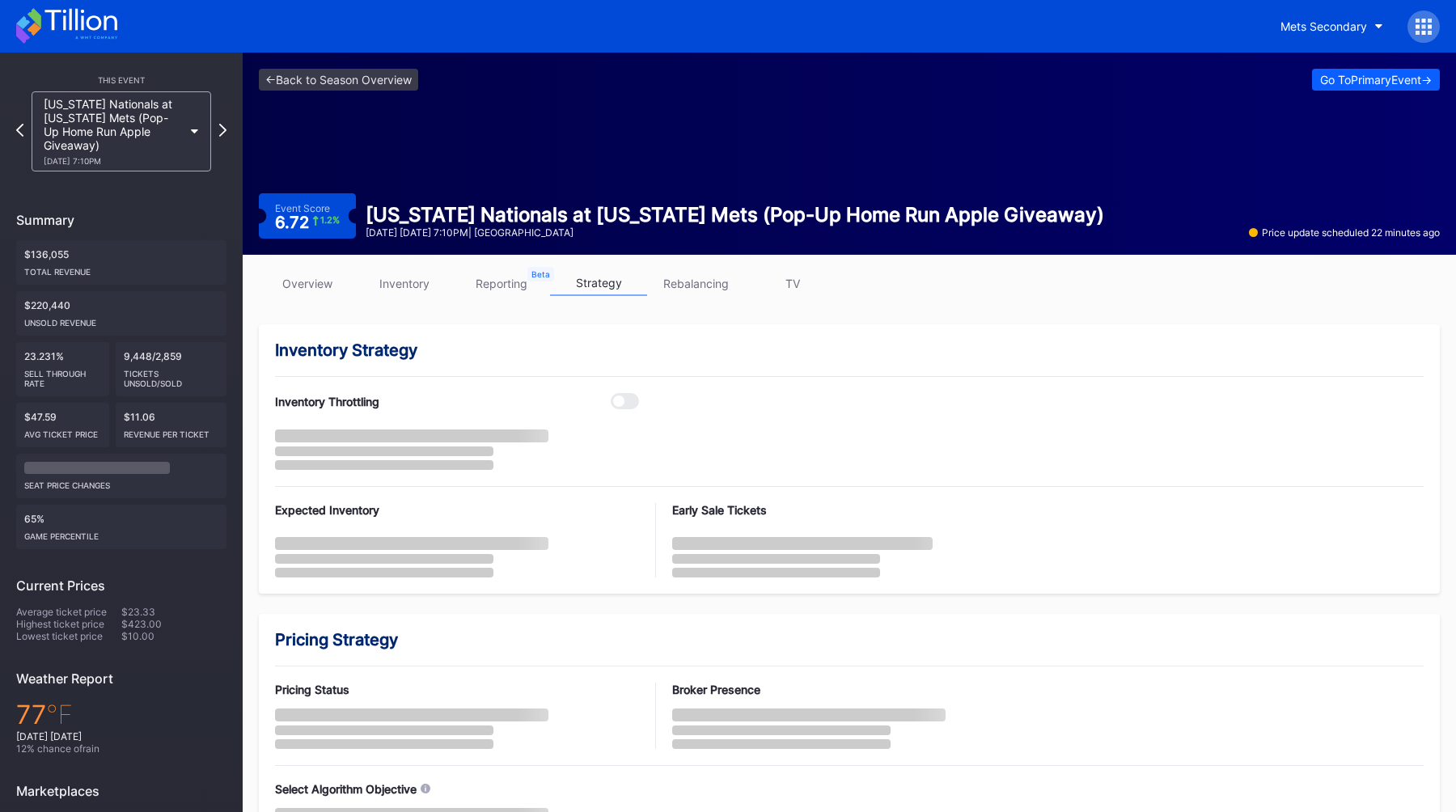
click at [16, 118] on div "[US_STATE] Nationals at [US_STATE] Mets (Pop-Up Home Run Apple Giveaway) [DATE]…" at bounding box center [121, 131] width 211 height 80
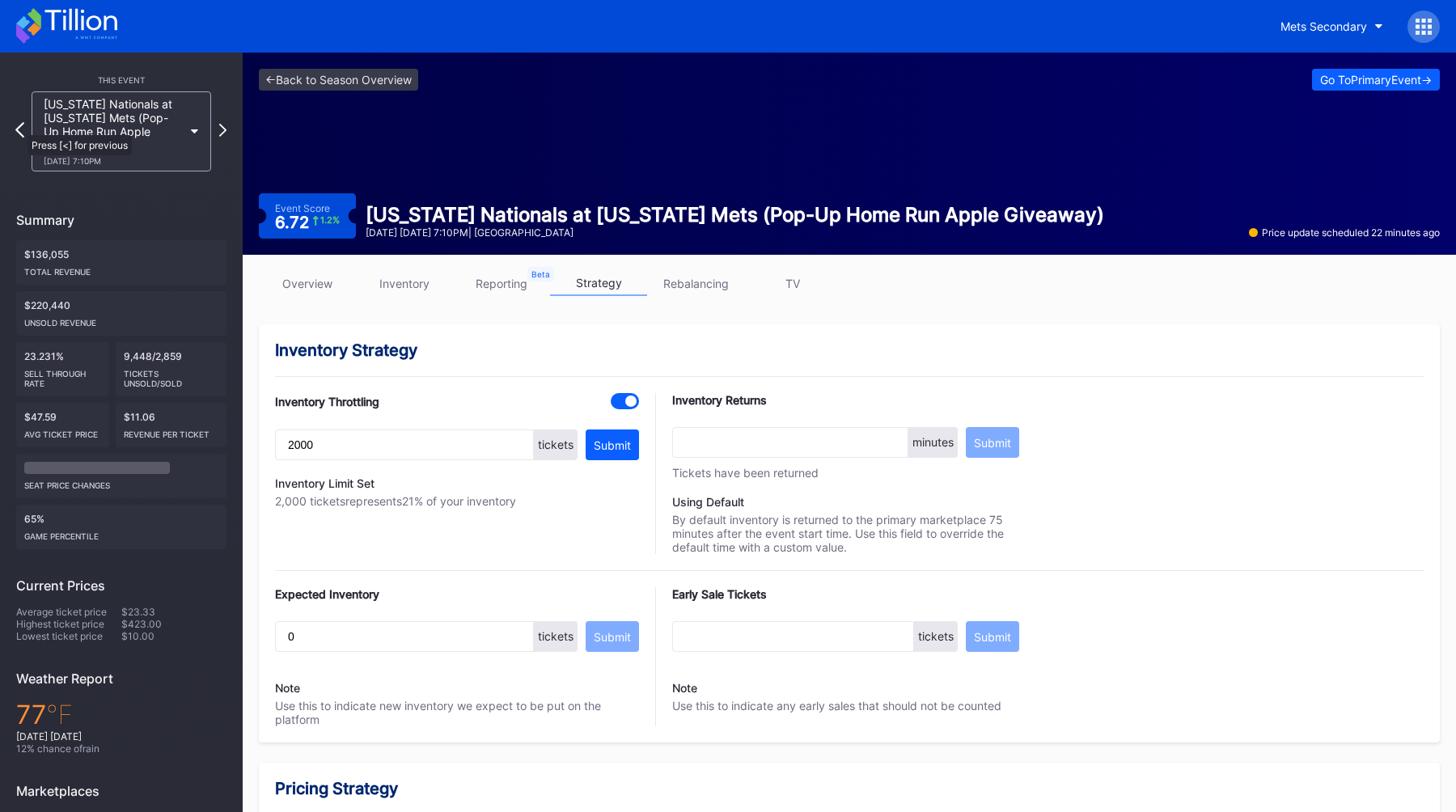
click at [19, 127] on icon at bounding box center [20, 129] width 9 height 15
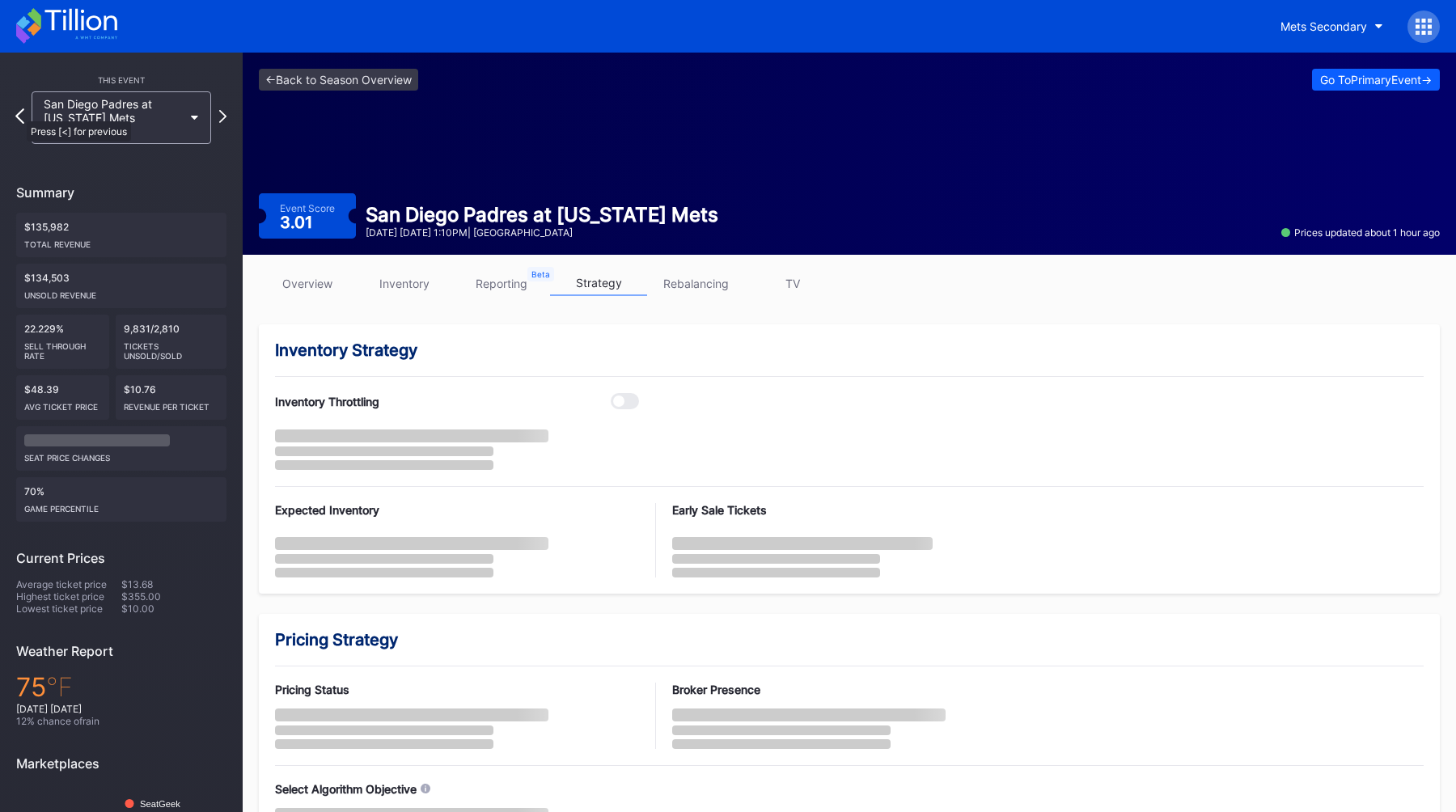
click at [18, 113] on icon at bounding box center [20, 116] width 9 height 15
click at [18, 111] on icon at bounding box center [20, 116] width 9 height 15
click at [18, 115] on icon at bounding box center [20, 116] width 9 height 15
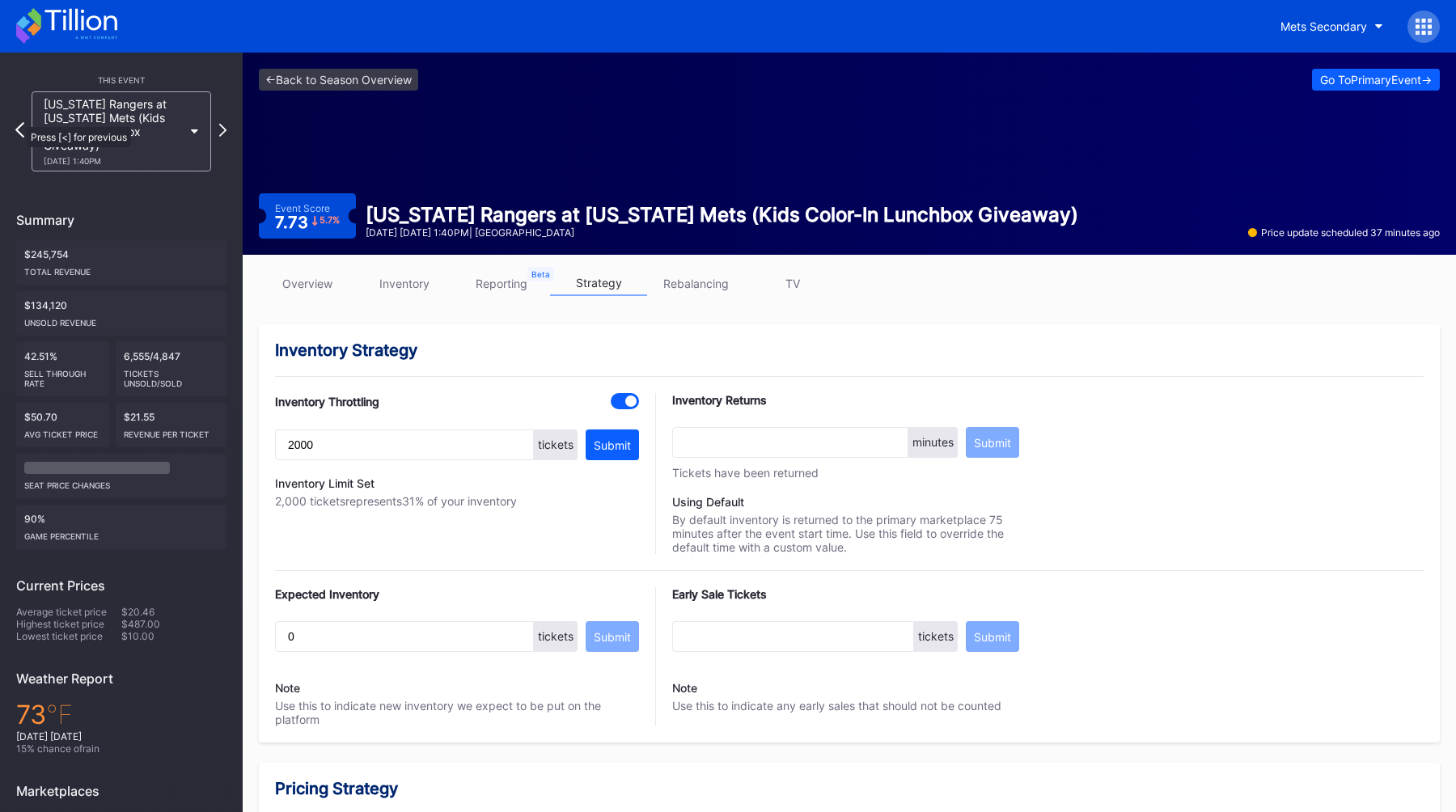
click at [20, 125] on icon at bounding box center [20, 129] width 9 height 15
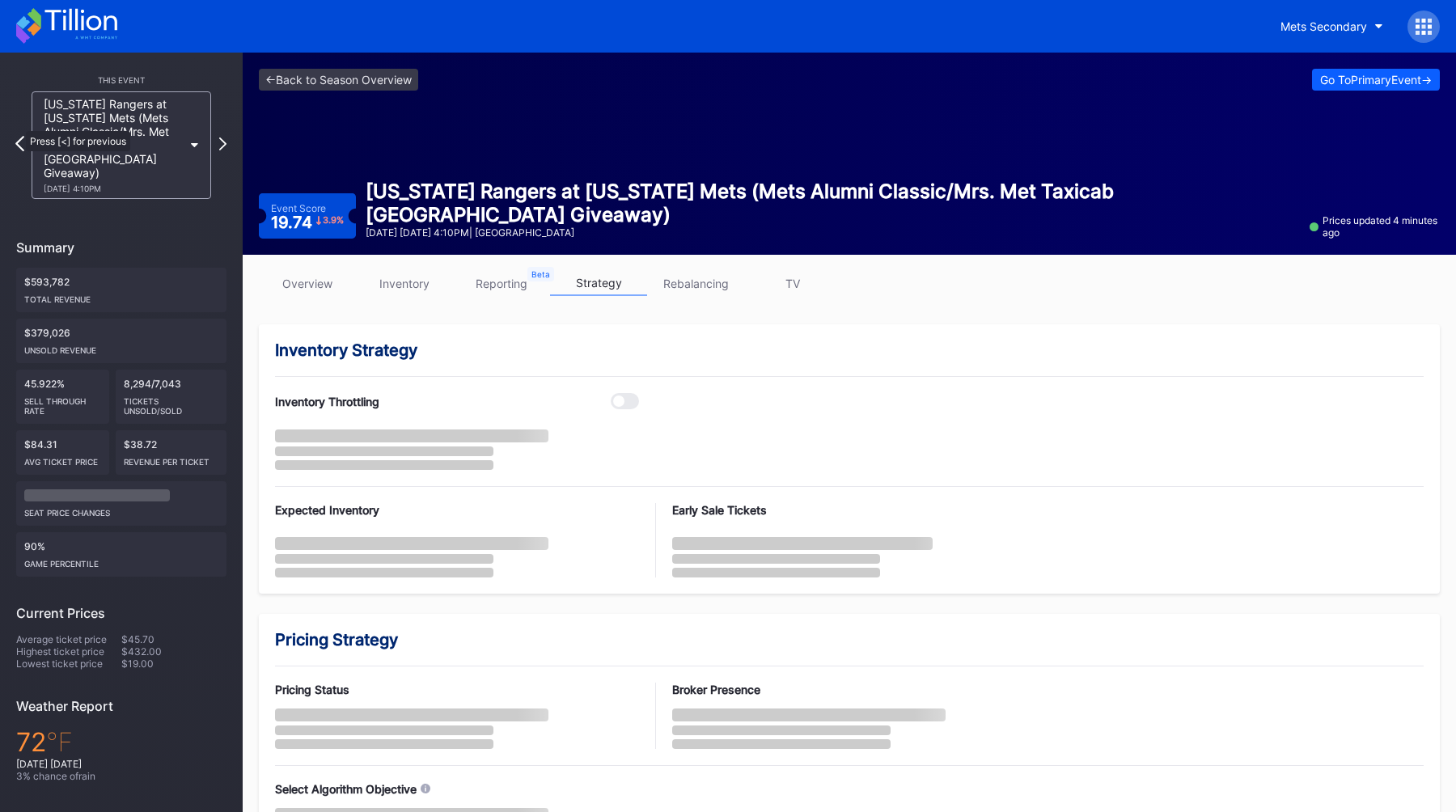
click at [18, 136] on icon at bounding box center [20, 143] width 9 height 15
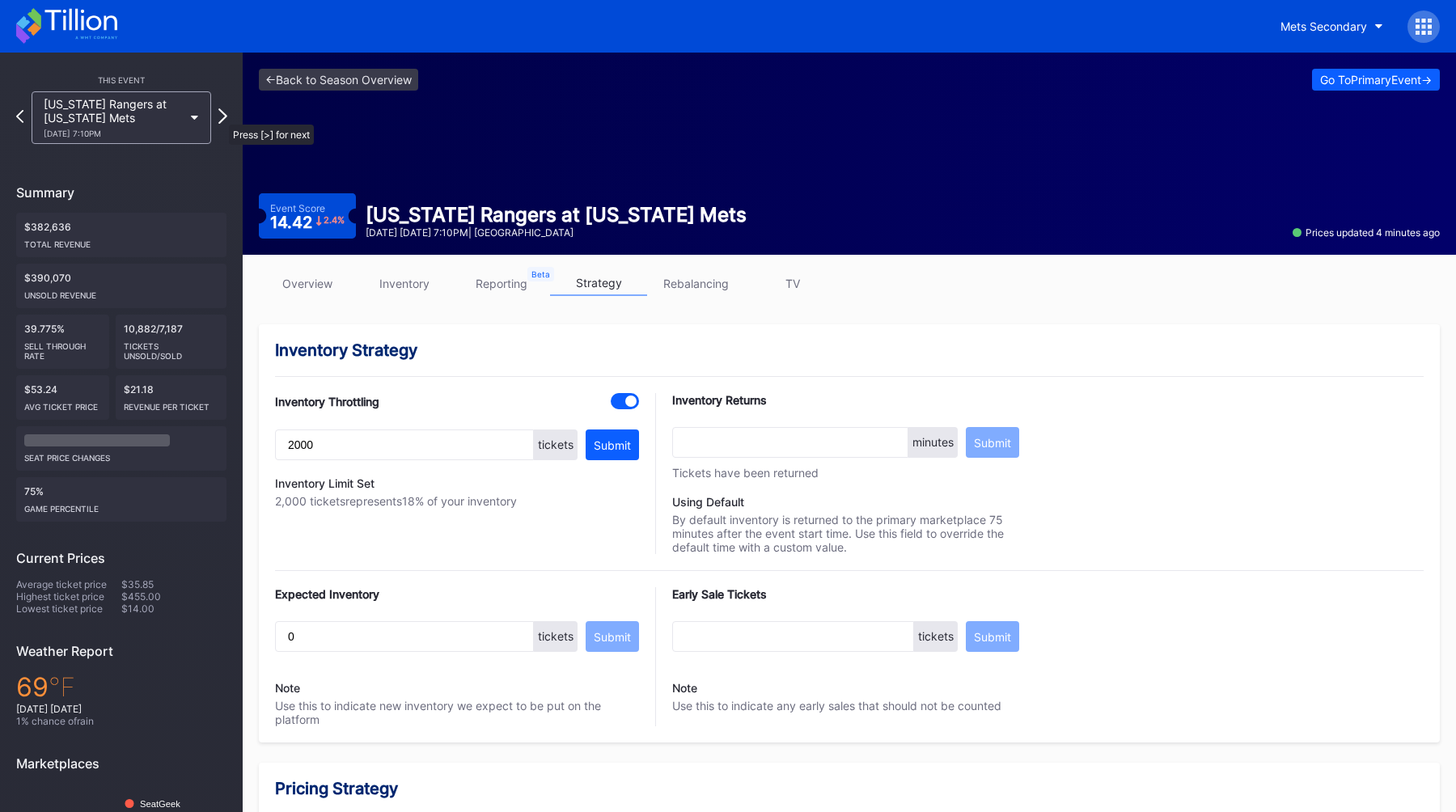
click at [221, 117] on icon at bounding box center [223, 116] width 9 height 15
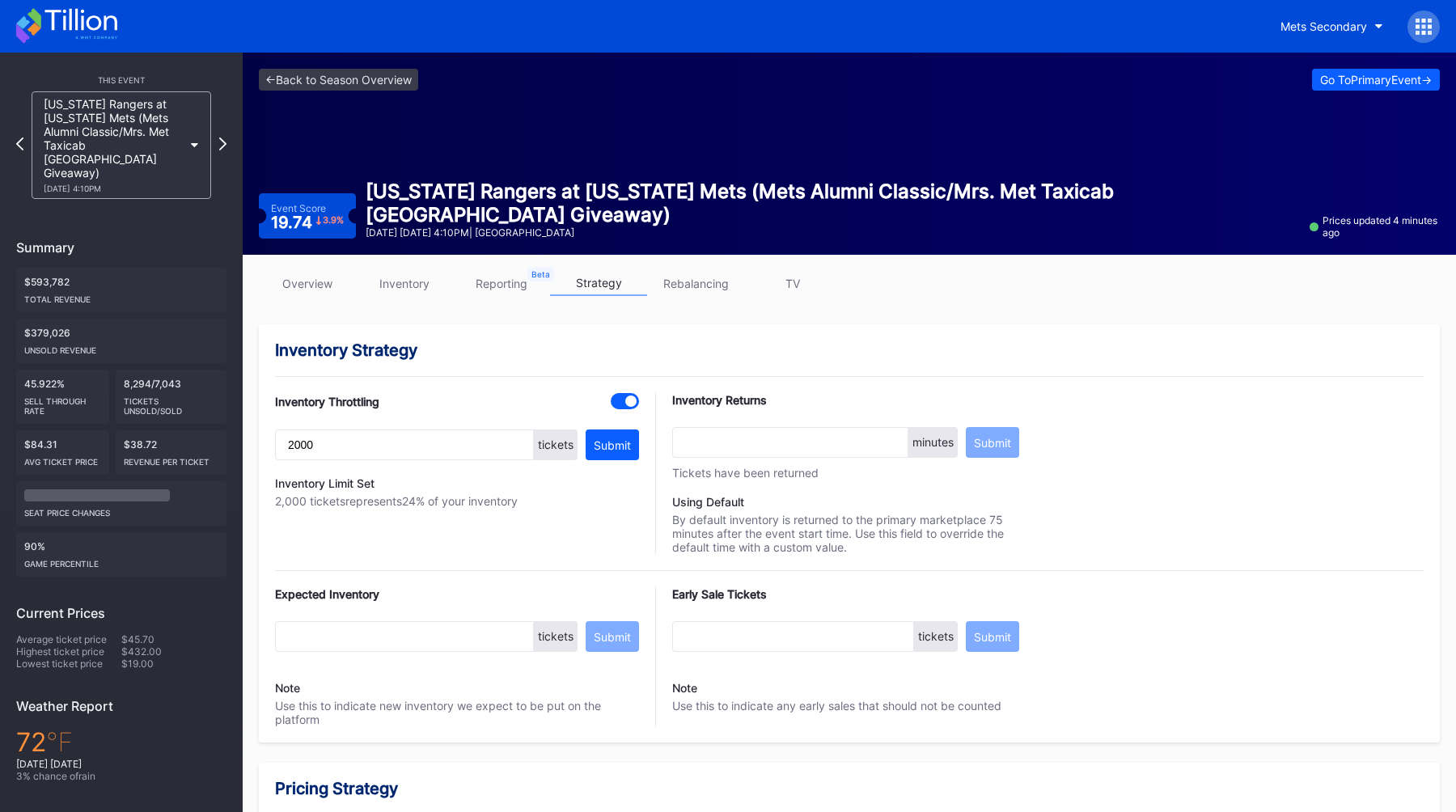
click at [368, 139] on div "<- Back to Season Overview Go To Primary Event -> Event Score 19.74 3.9 % [US_S…" at bounding box center [849, 154] width 1213 height 202
click at [221, 136] on icon at bounding box center [223, 143] width 9 height 15
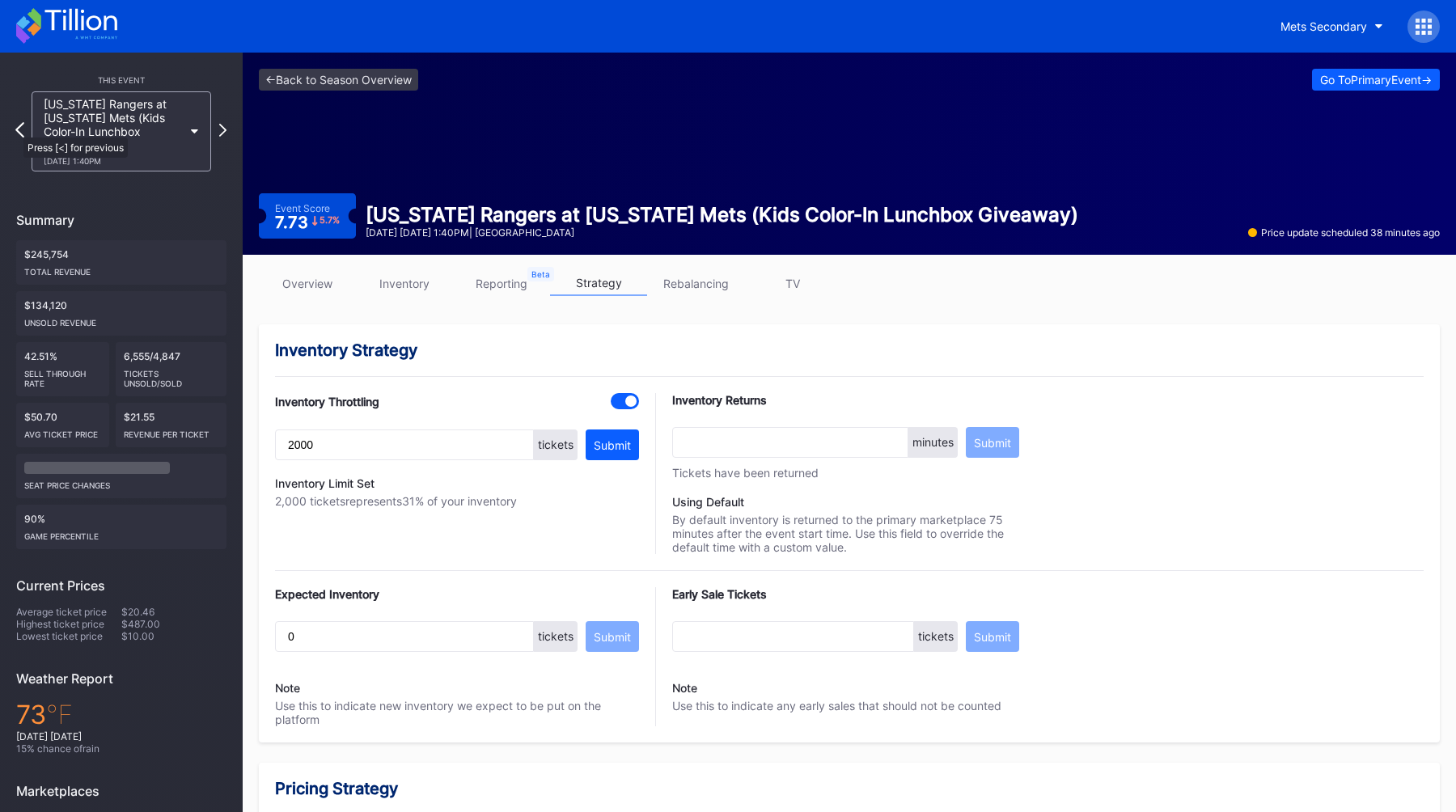
click at [15, 127] on icon at bounding box center [20, 129] width 9 height 15
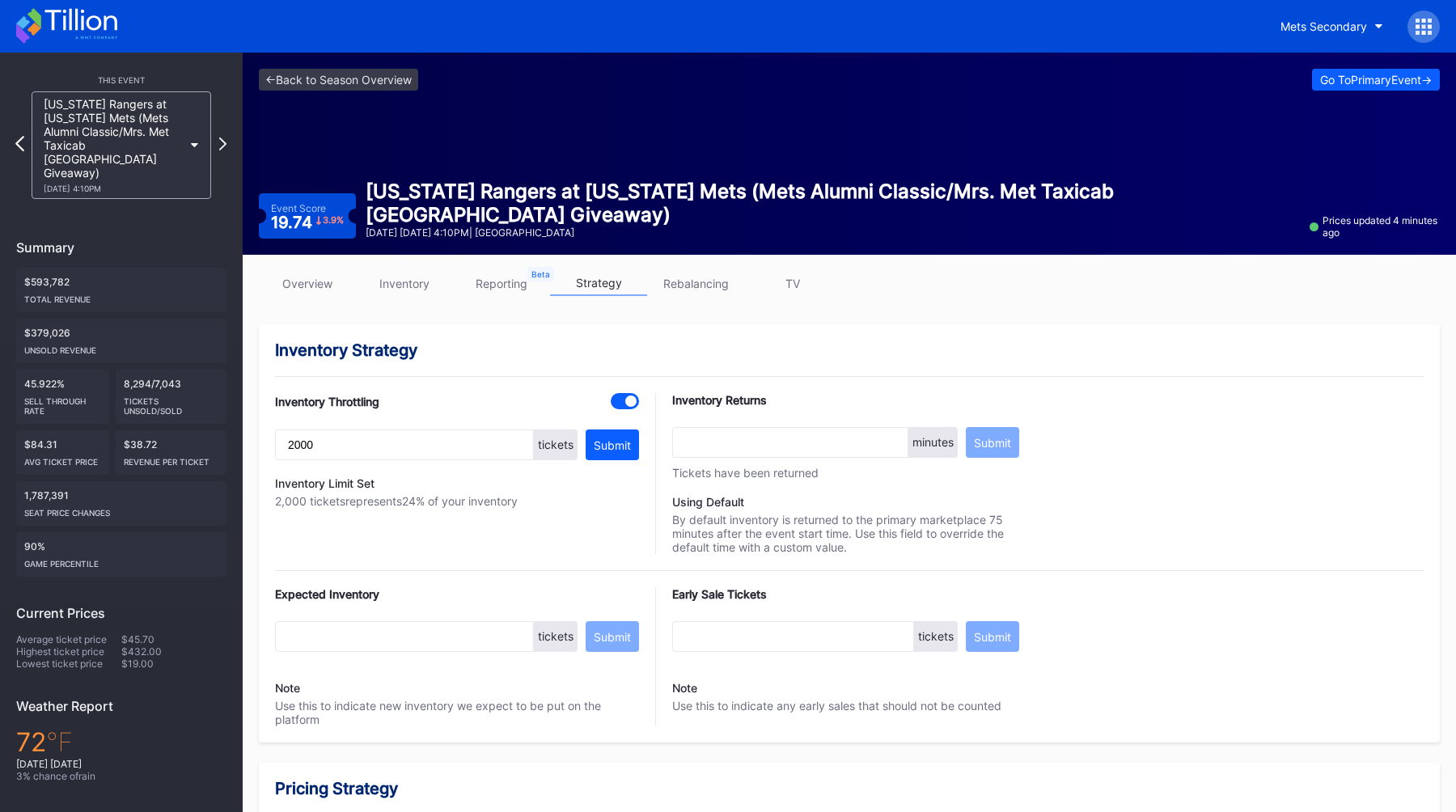
click at [15, 136] on icon at bounding box center [20, 143] width 9 height 15
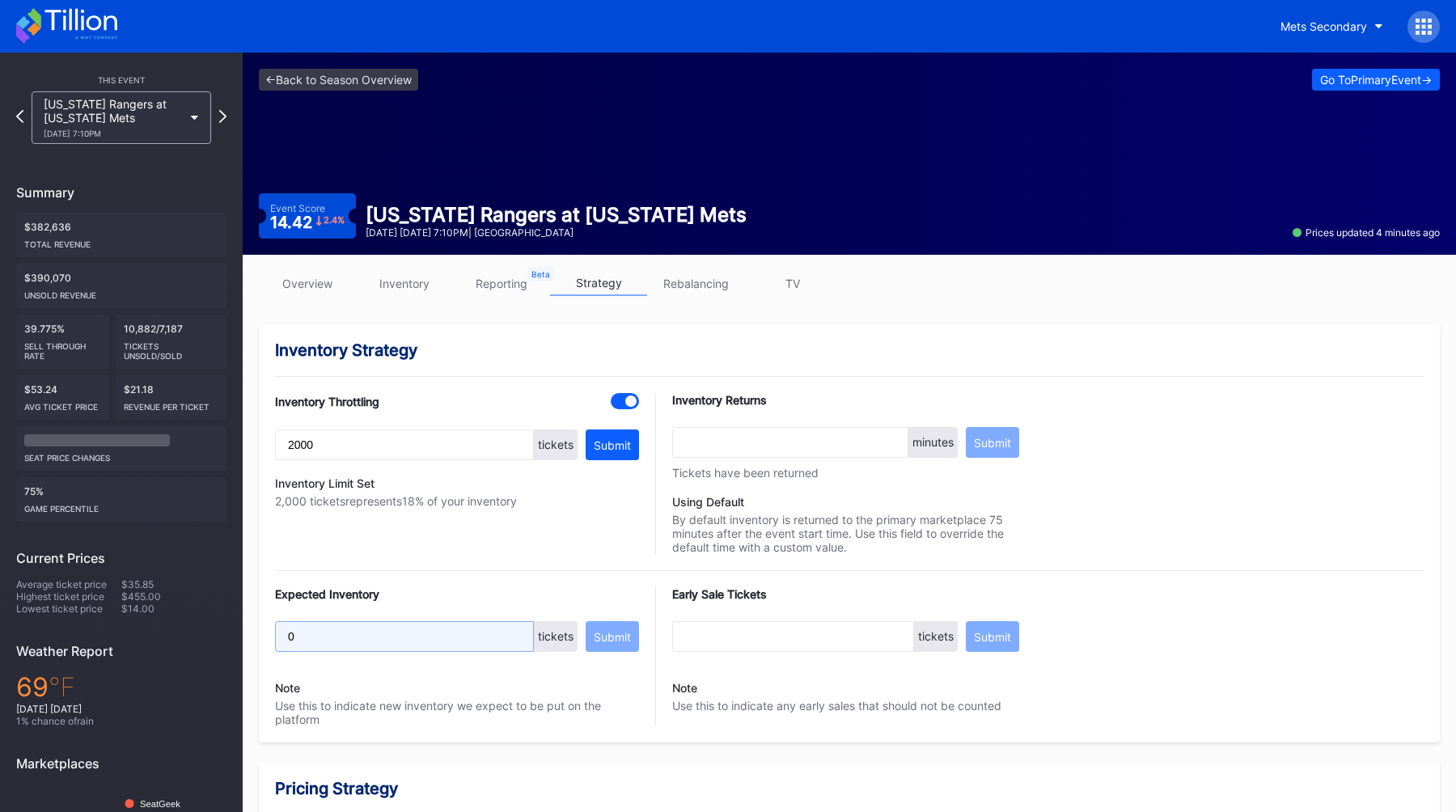
click at [335, 642] on input "0" at bounding box center [405, 636] width 259 height 31
click at [596, 629] on button "Submit" at bounding box center [612, 636] width 54 height 31
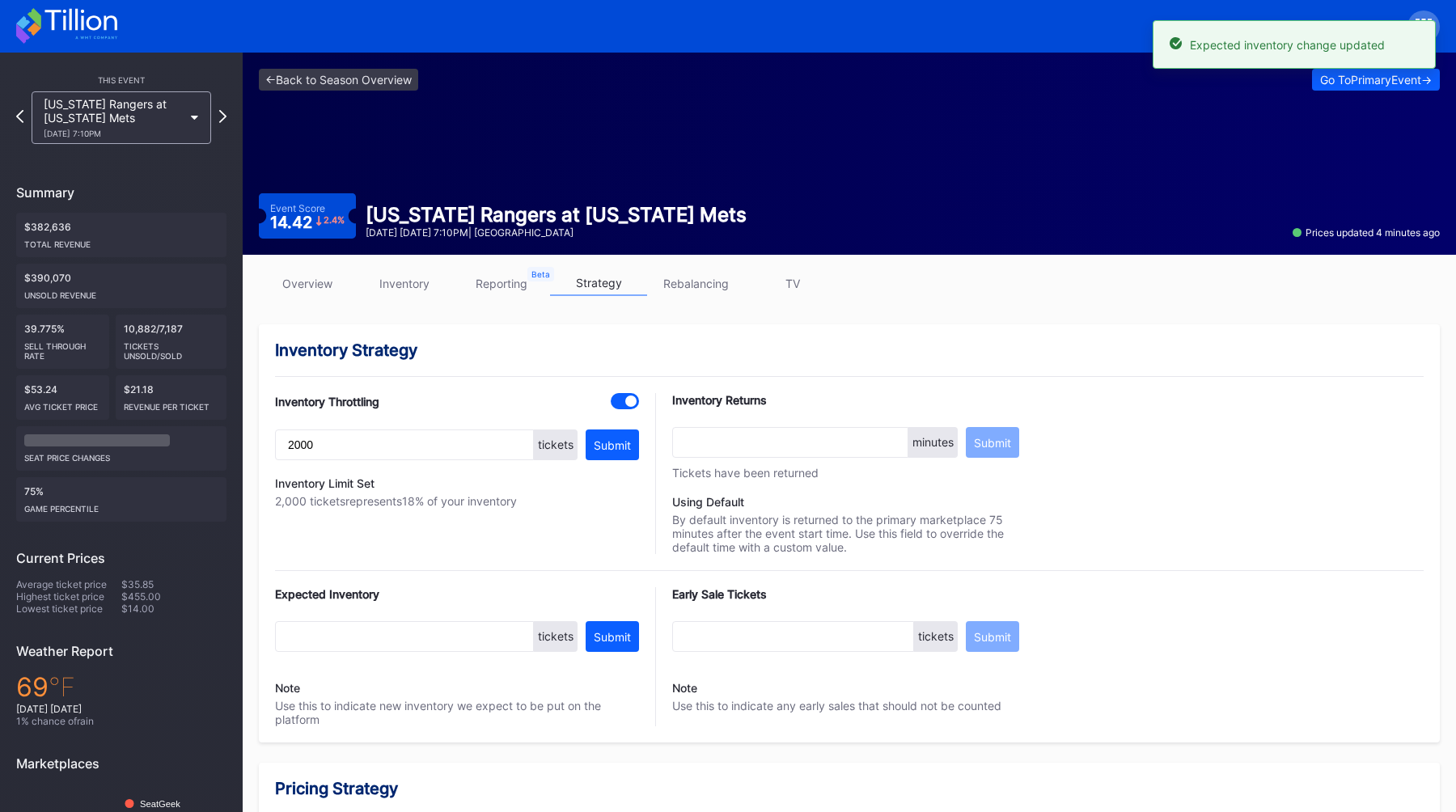
type input "6000"
click at [226, 114] on div "This Event [US_STATE] Rangers at [US_STATE] Mets [DATE] 7:10PM Summary $382,636…" at bounding box center [121, 497] width 243 height 889
click at [223, 117] on icon at bounding box center [223, 116] width 9 height 15
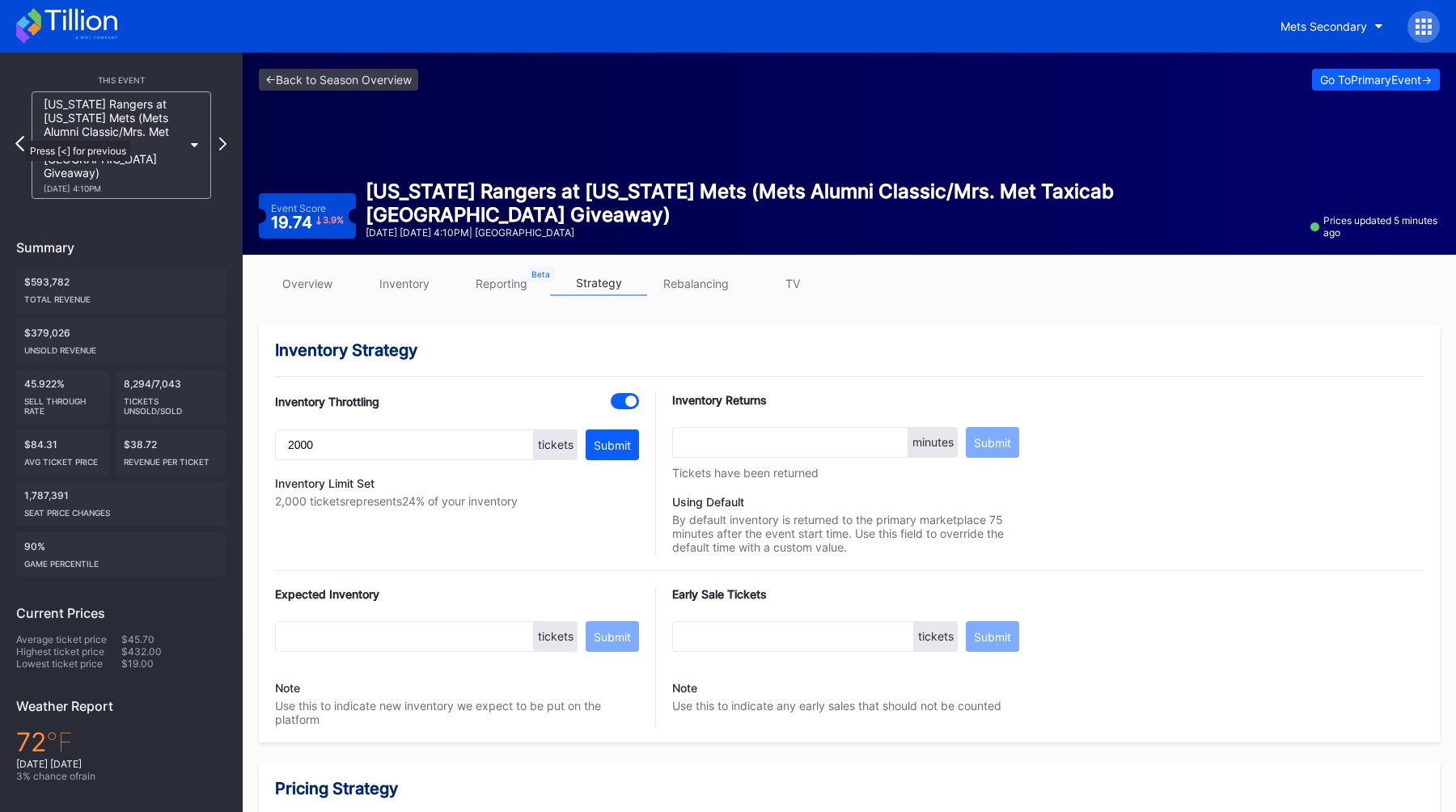
click at [18, 136] on icon at bounding box center [20, 143] width 9 height 15
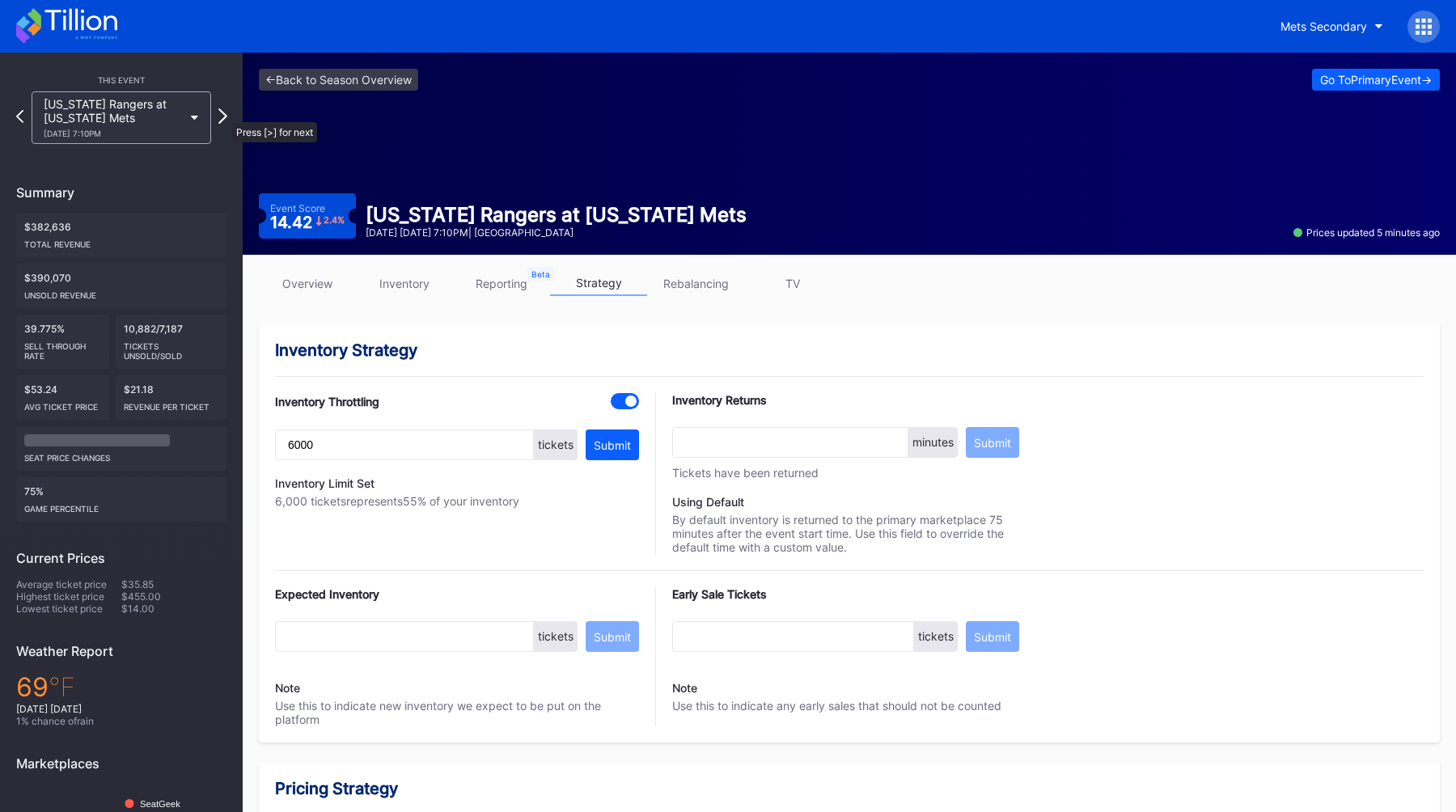
click at [224, 114] on icon at bounding box center [223, 116] width 9 height 15
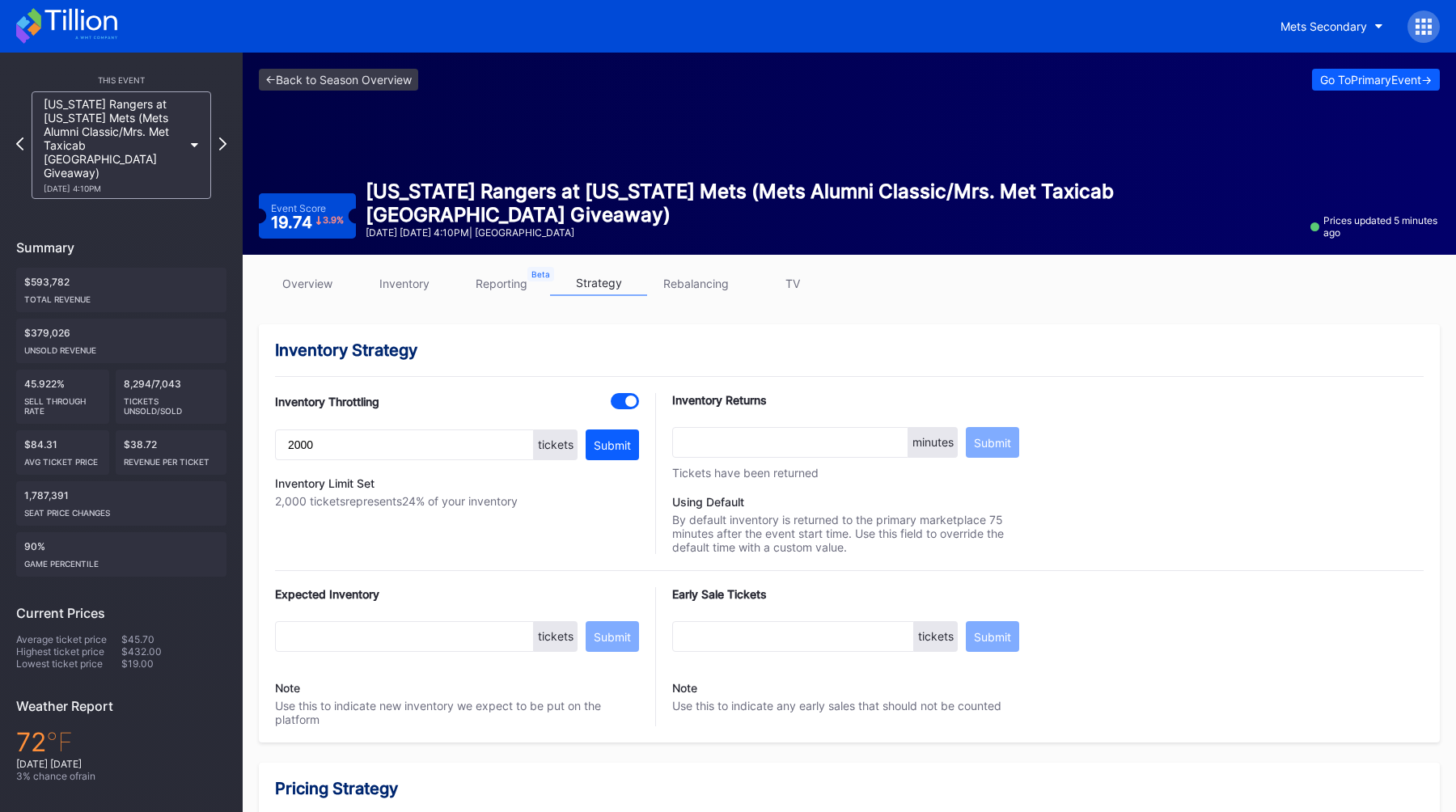
click at [224, 114] on div "[US_STATE] Rangers at [US_STATE] Mets (Mets Alumni Classic/Mrs. Met Taxicab [GE…" at bounding box center [121, 145] width 211 height 108
click at [222, 136] on icon at bounding box center [223, 143] width 9 height 15
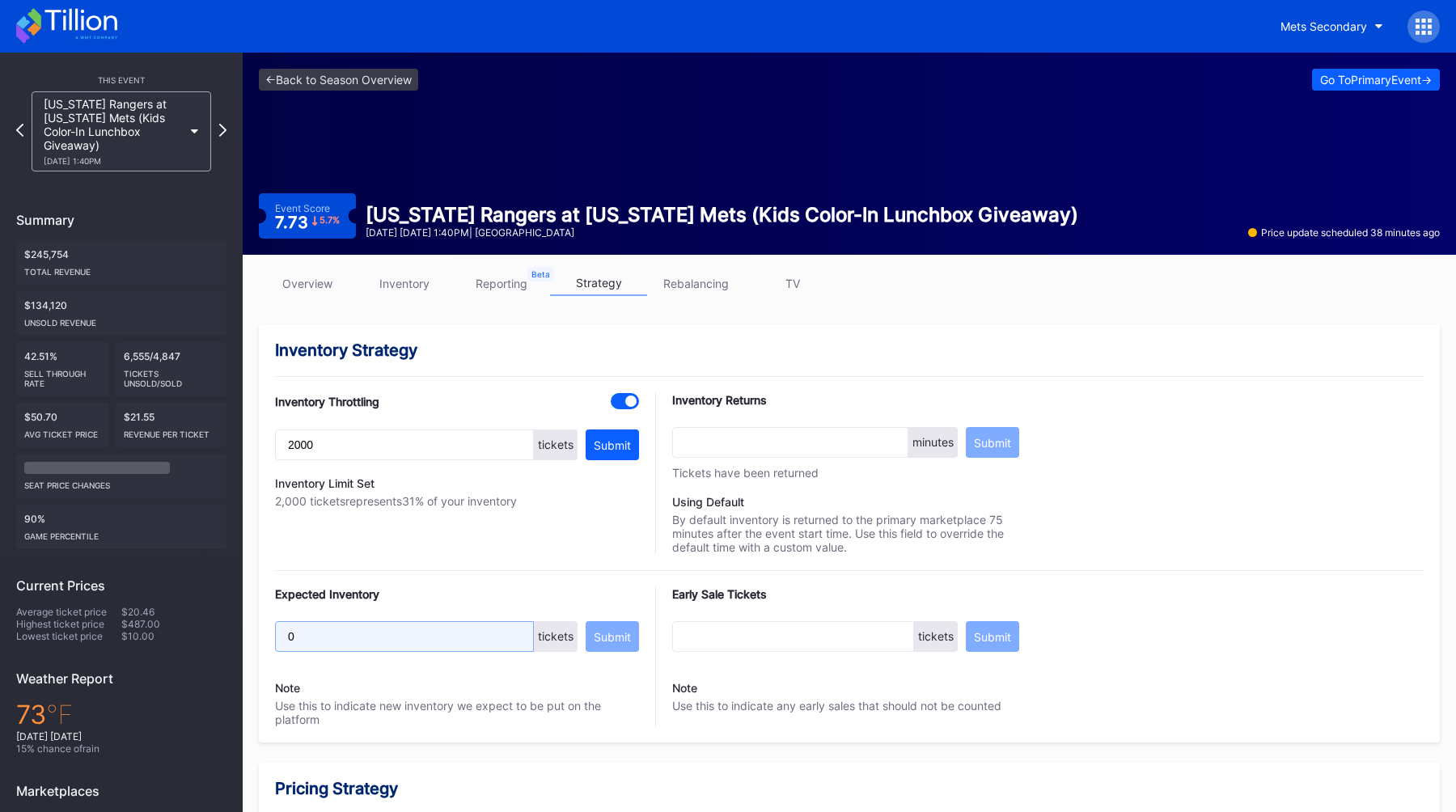
click at [382, 632] on input "0" at bounding box center [405, 636] width 259 height 31
click at [620, 641] on div "Submit" at bounding box center [612, 636] width 37 height 14
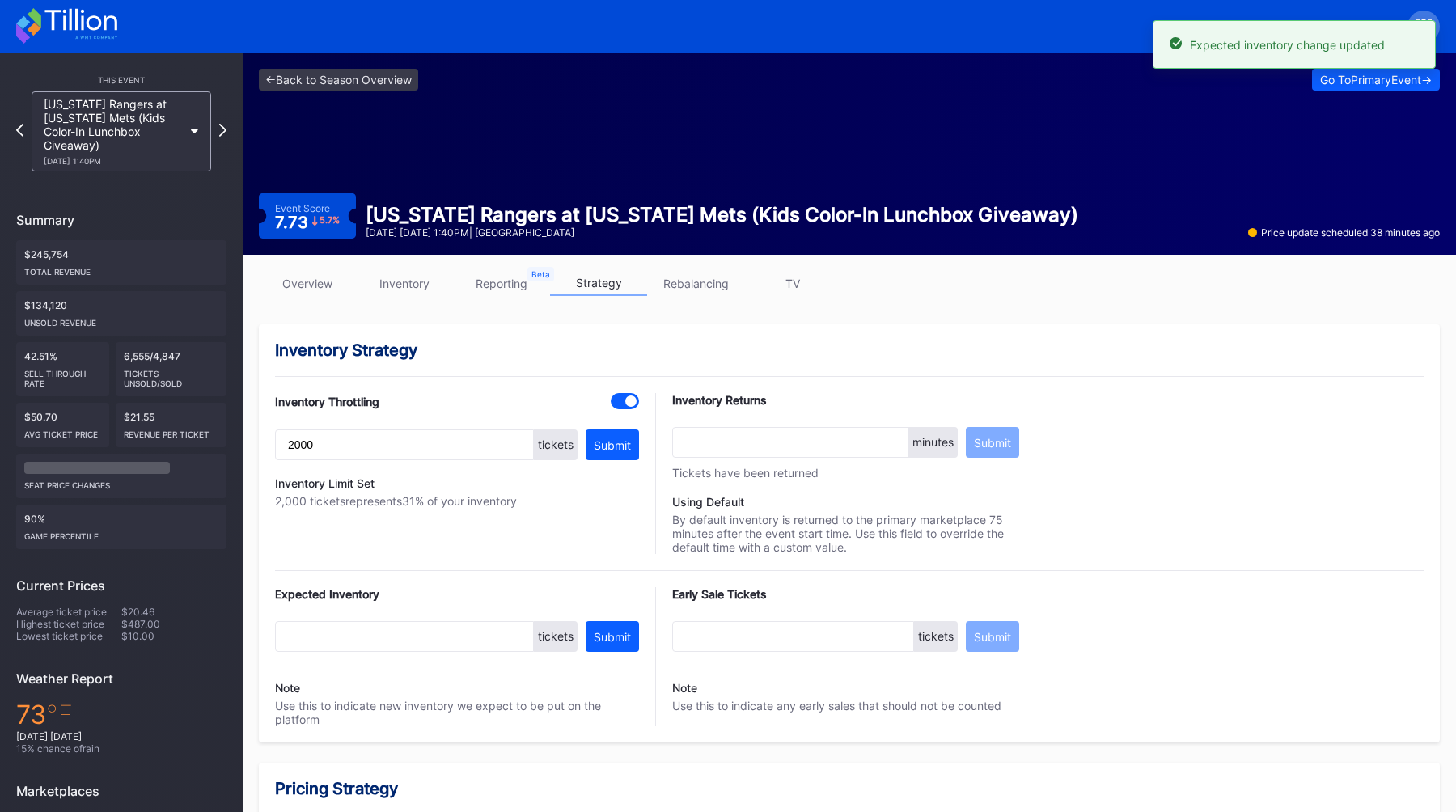
type input "6000"
click at [224, 126] on icon at bounding box center [223, 129] width 9 height 15
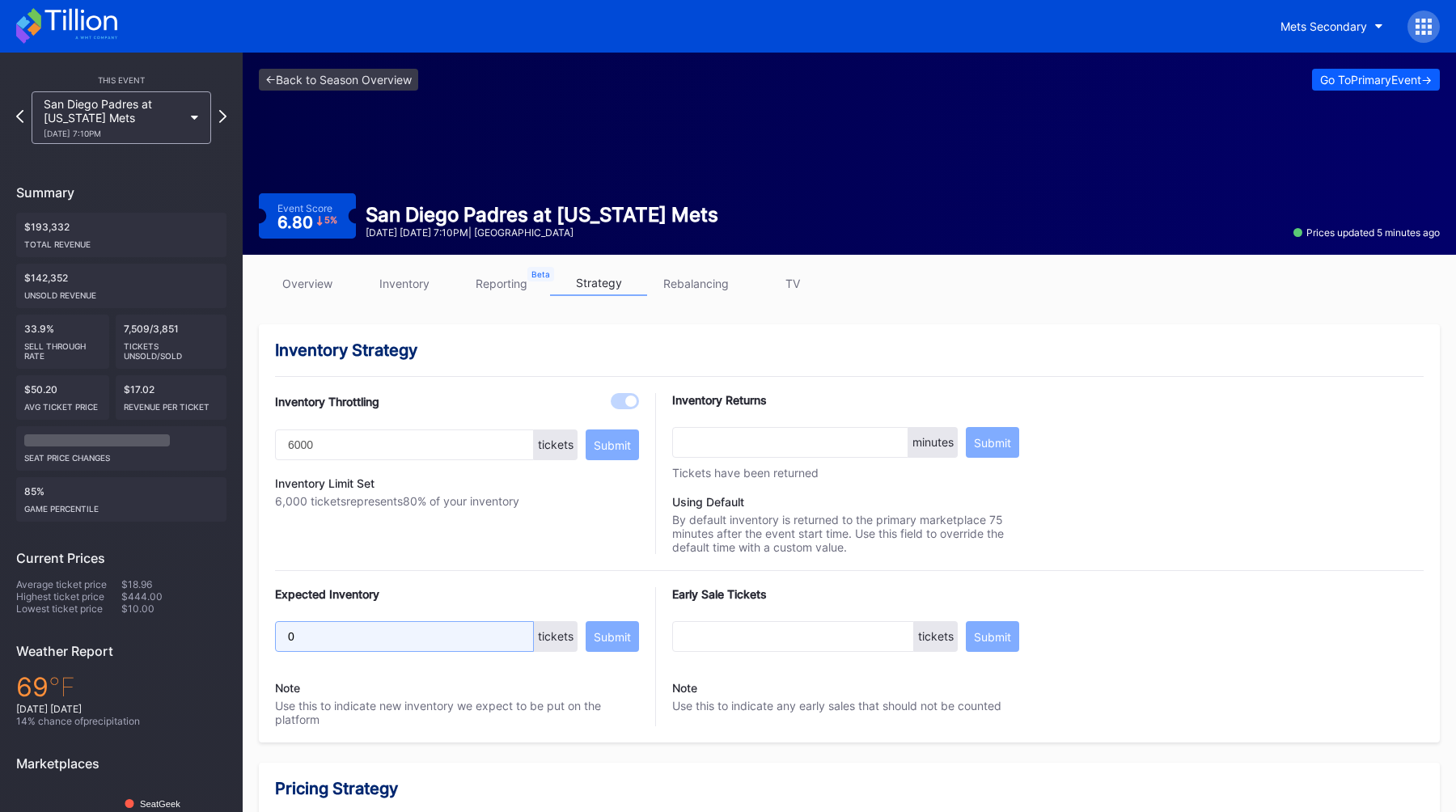
click at [326, 625] on input "0" at bounding box center [405, 636] width 259 height 31
click at [435, 641] on input "0" at bounding box center [405, 636] width 259 height 31
click at [614, 641] on div "Submit" at bounding box center [612, 636] width 37 height 14
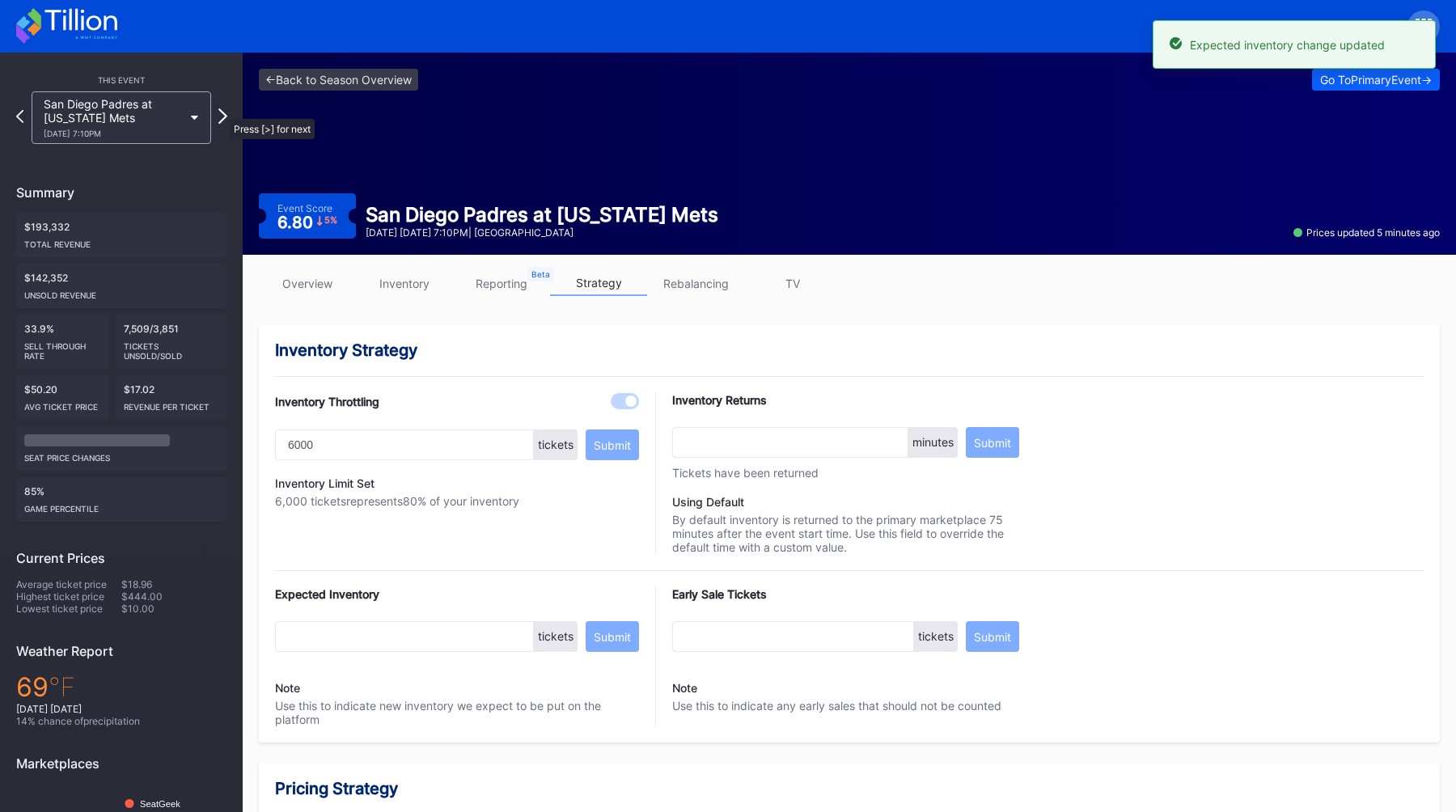
click at [222, 111] on icon at bounding box center [223, 116] width 9 height 15
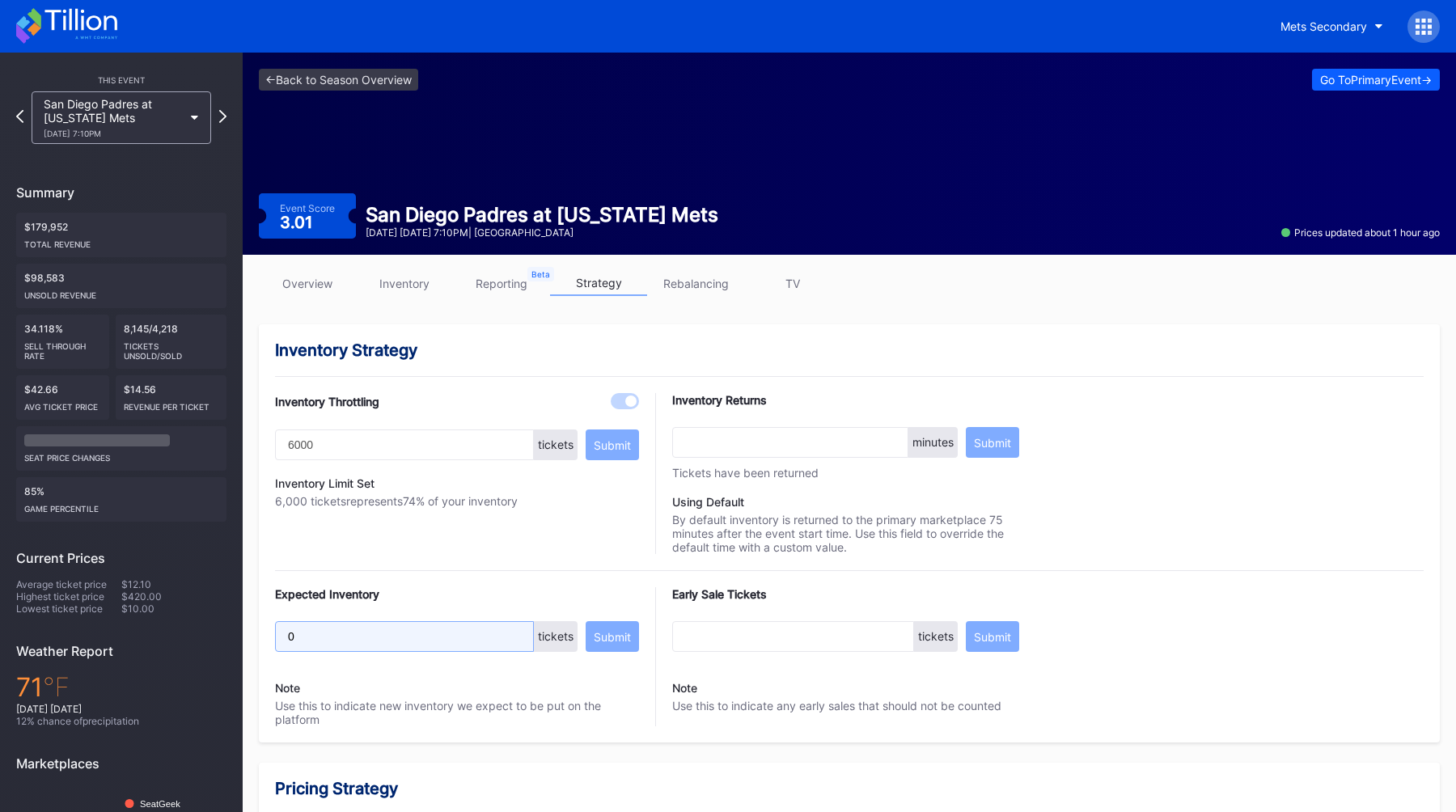
click at [313, 648] on input "0" at bounding box center [405, 636] width 259 height 31
click at [604, 632] on div "Submit" at bounding box center [612, 636] width 37 height 14
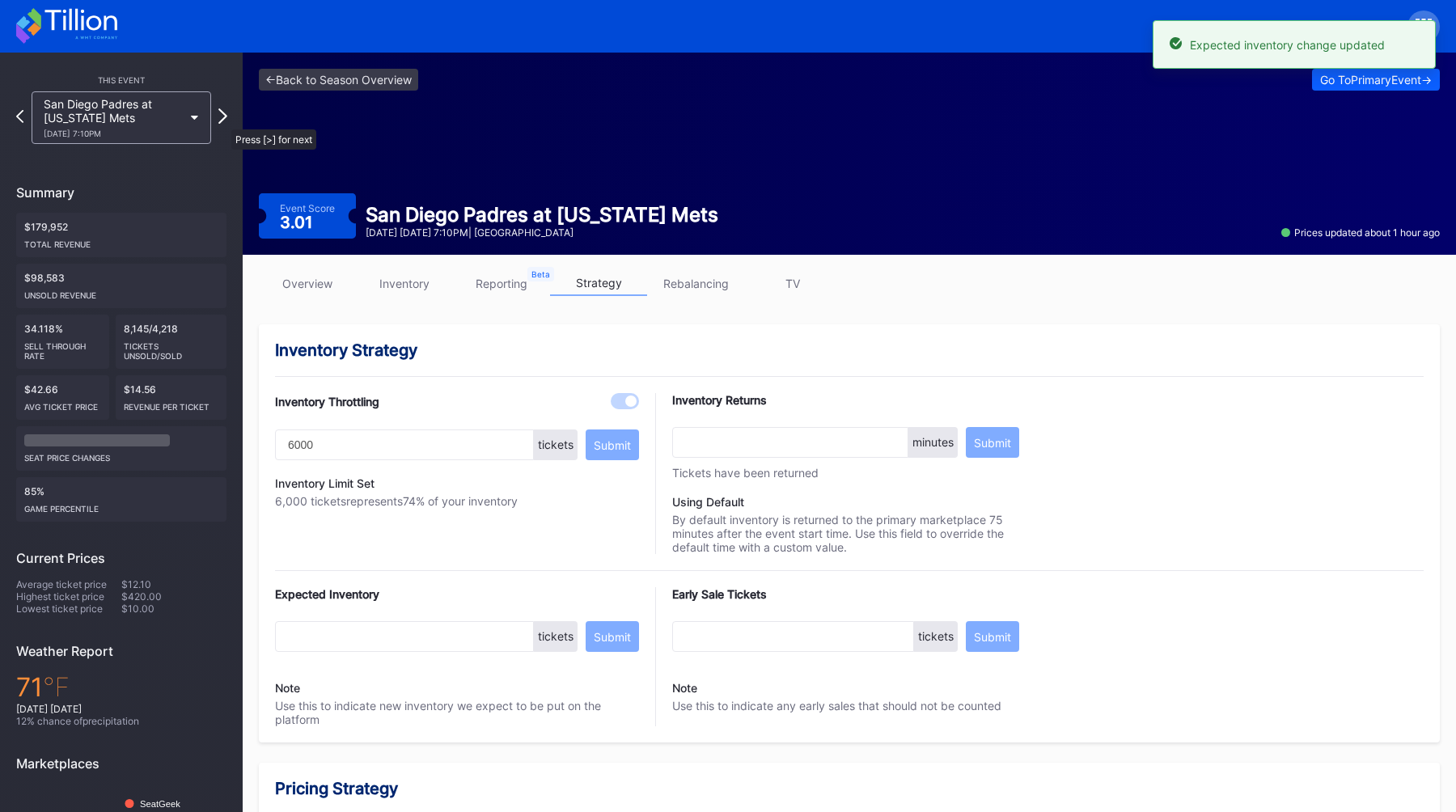
click at [223, 121] on icon at bounding box center [223, 116] width 9 height 15
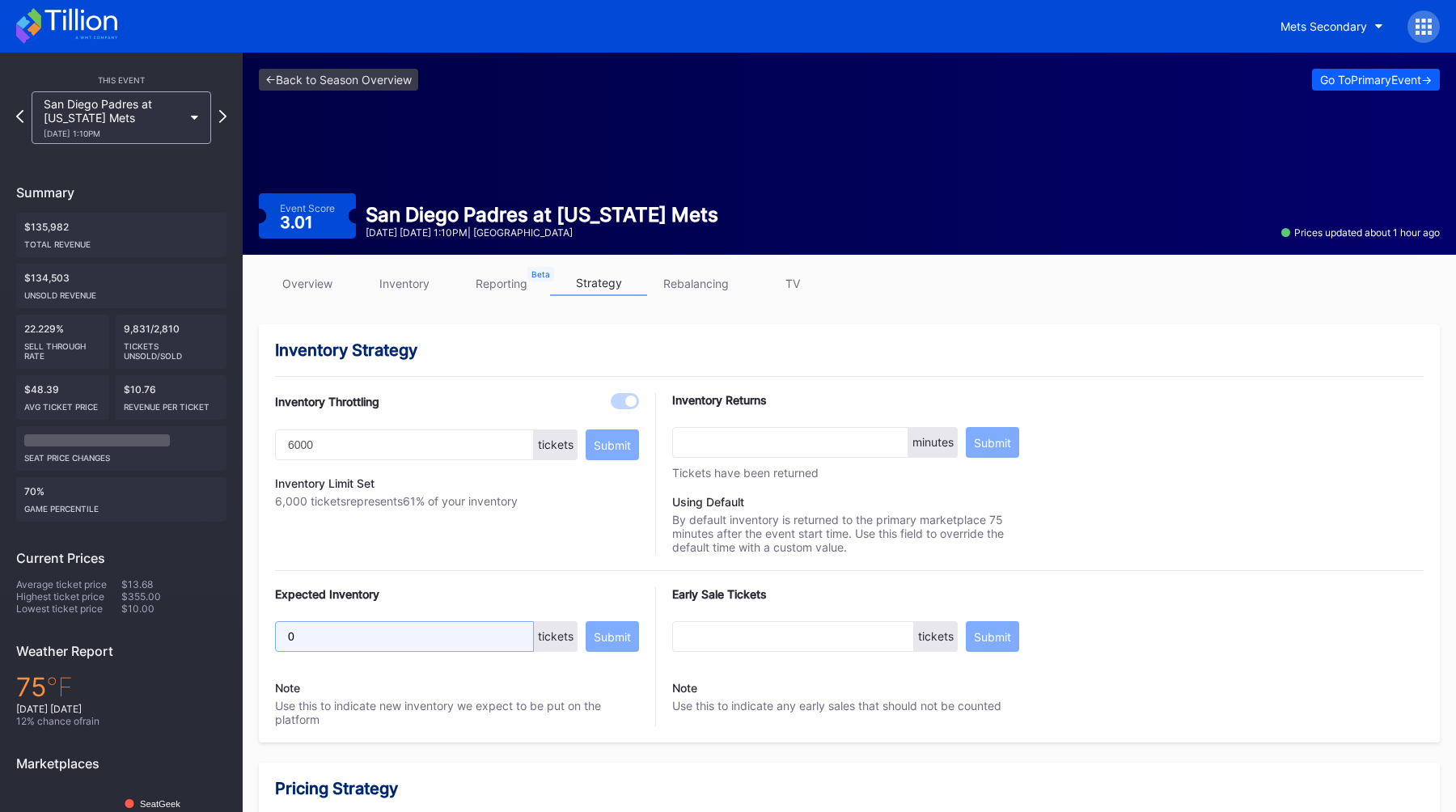
click at [321, 640] on input "0" at bounding box center [405, 636] width 259 height 31
click at [618, 645] on button "Submit" at bounding box center [612, 636] width 54 height 31
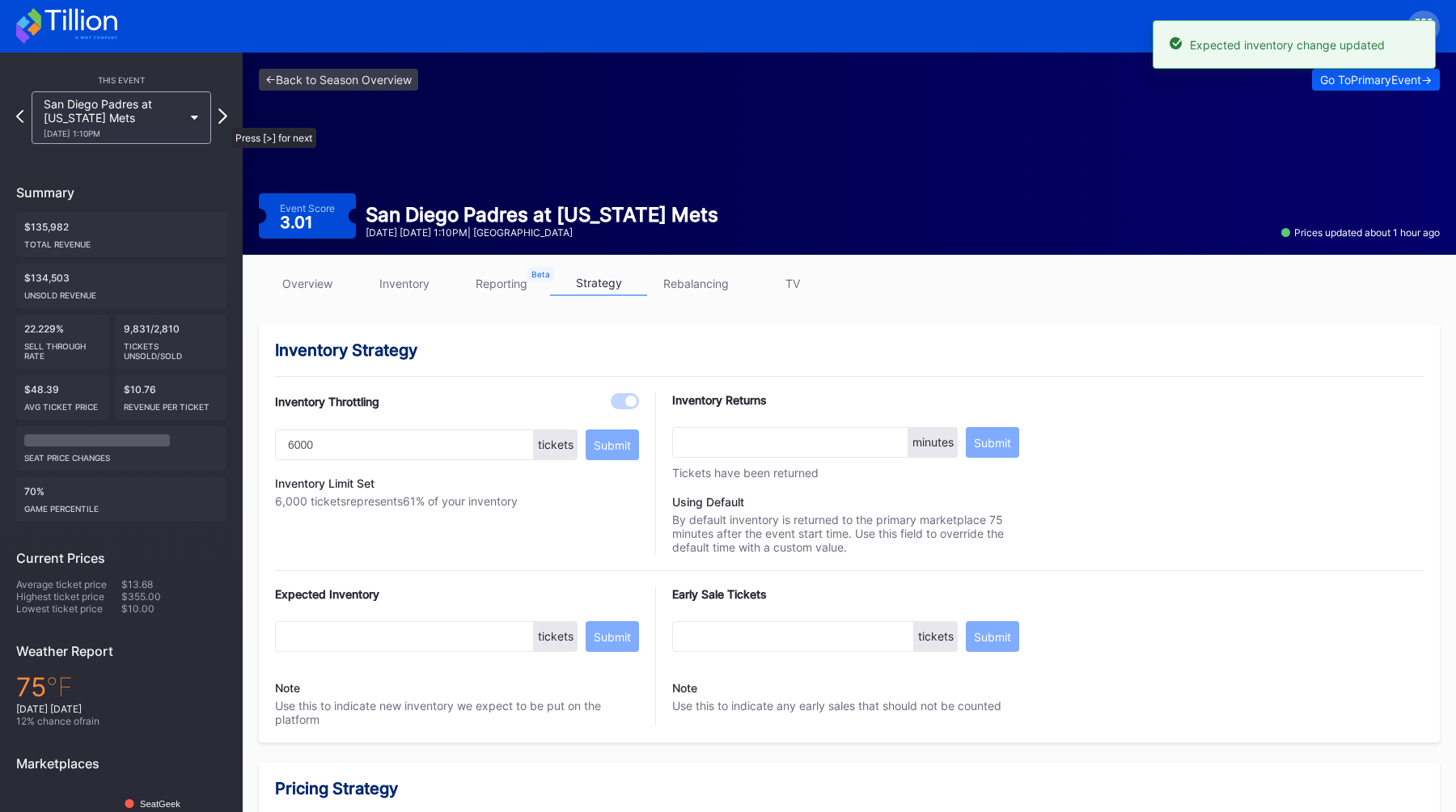
click at [223, 119] on icon at bounding box center [223, 116] width 9 height 15
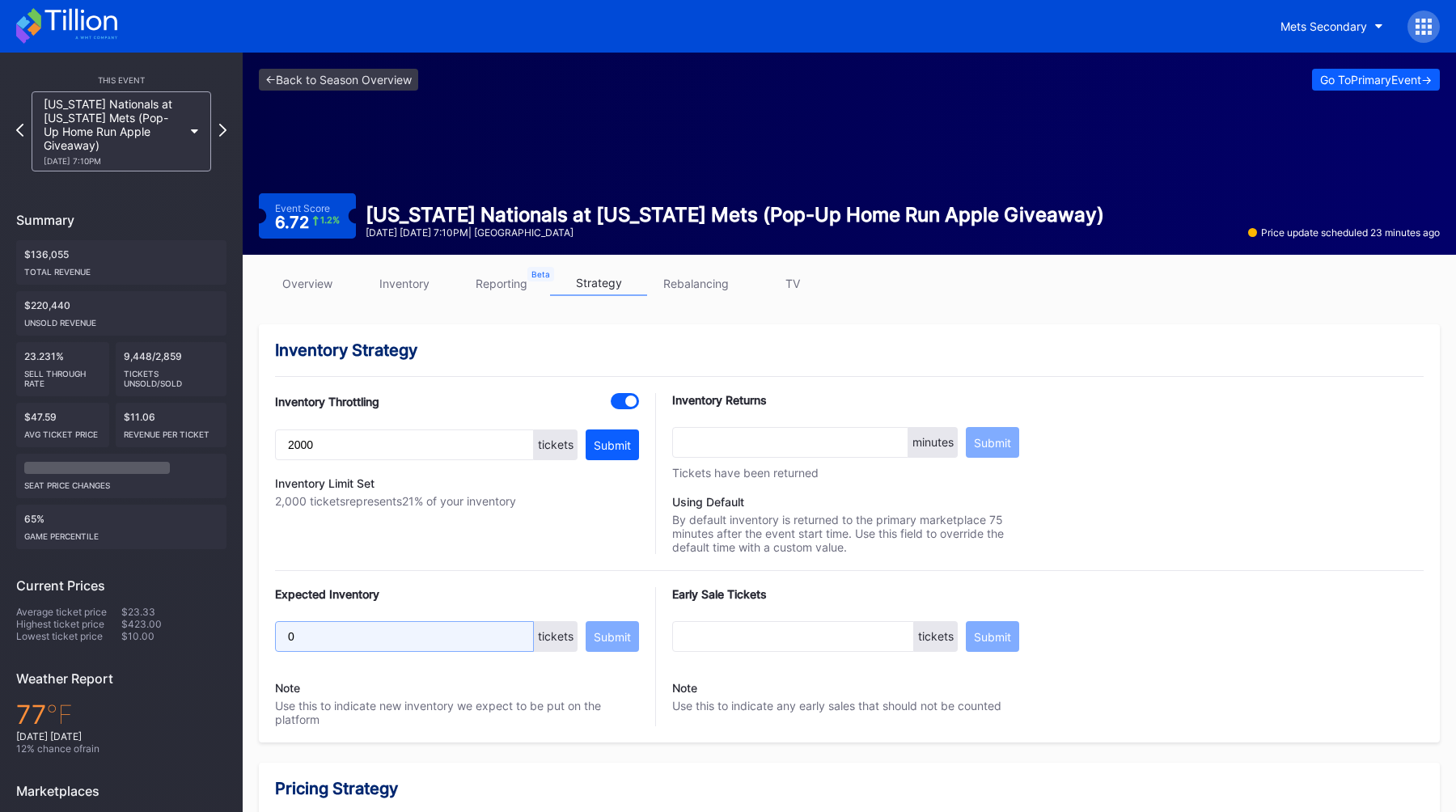
click at [333, 626] on input "0" at bounding box center [405, 636] width 259 height 31
click at [439, 650] on input "0" at bounding box center [405, 636] width 259 height 31
click at [626, 642] on div "Submit" at bounding box center [612, 636] width 37 height 14
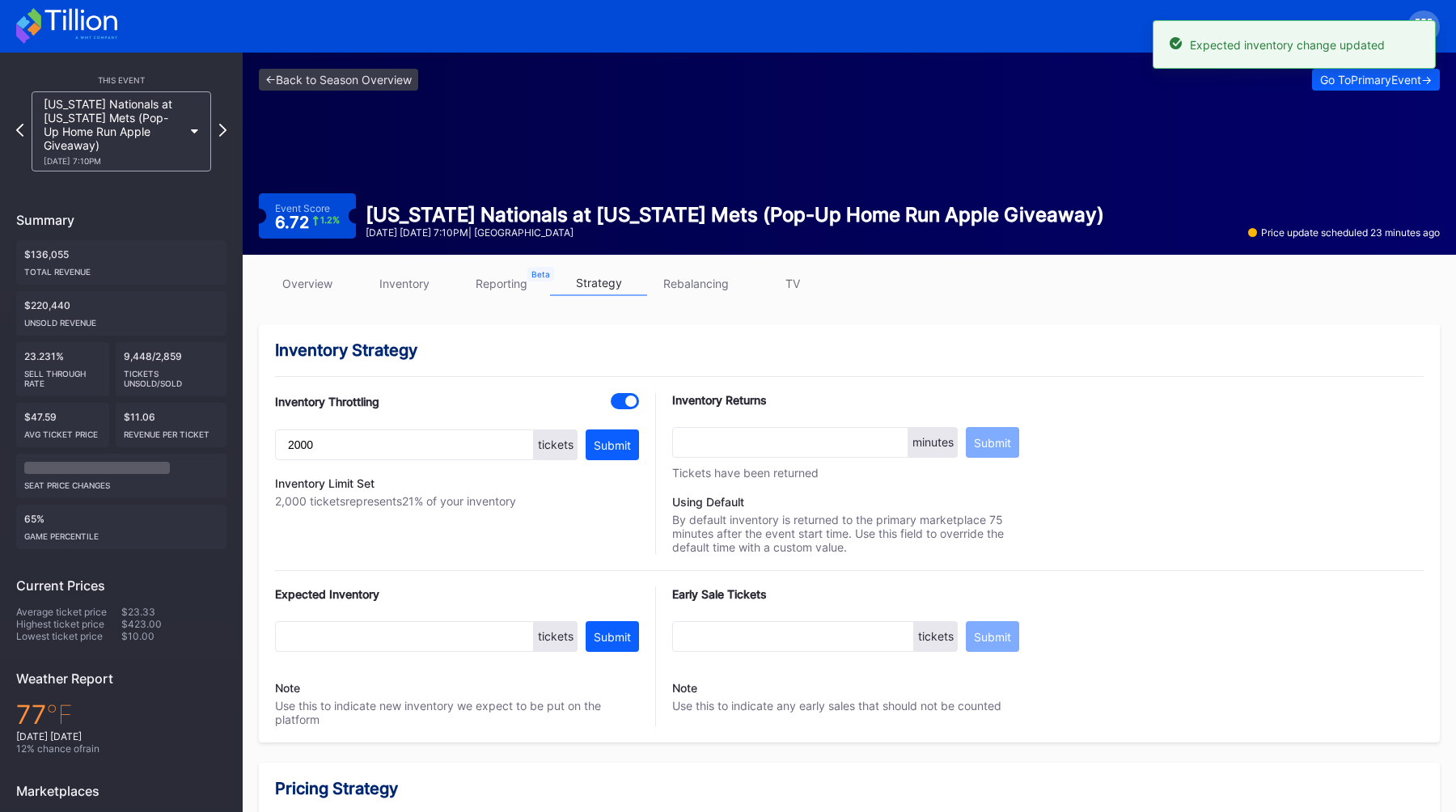
type input "6000"
click at [225, 131] on icon at bounding box center [223, 129] width 9 height 15
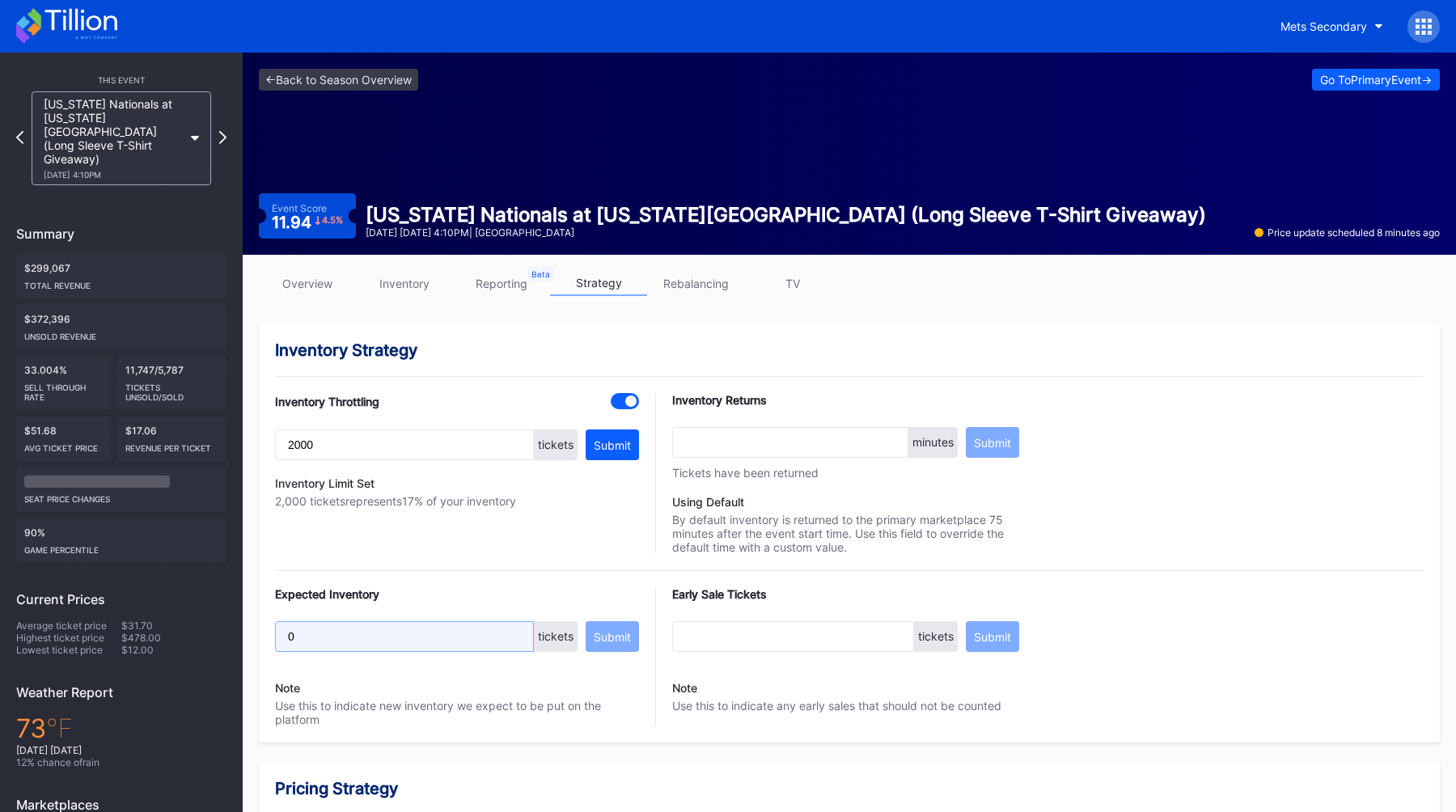
click at [323, 628] on input "0" at bounding box center [405, 636] width 259 height 31
click at [324, 641] on input "0" at bounding box center [405, 636] width 259 height 31
click at [605, 642] on div "Submit" at bounding box center [612, 636] width 37 height 14
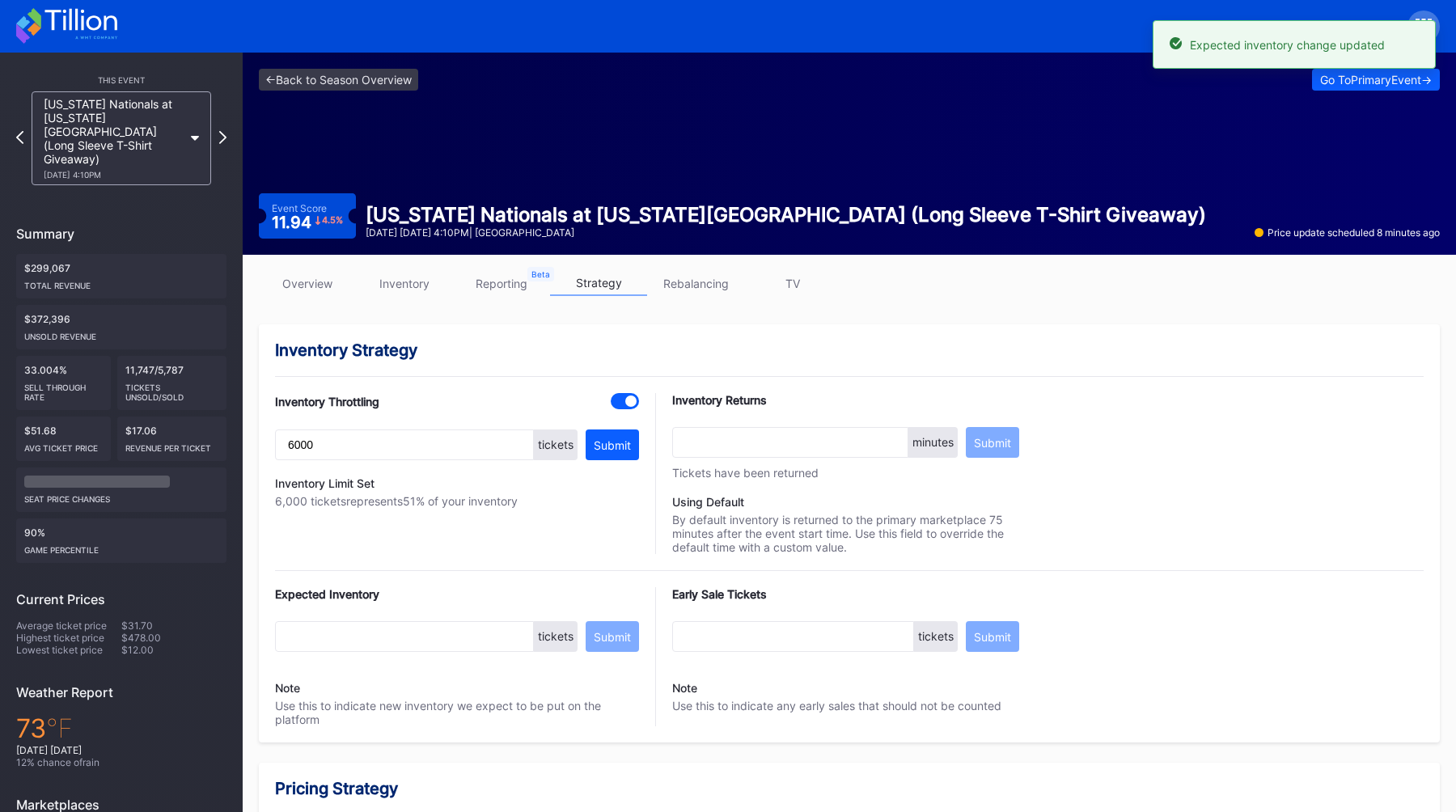
type input "6000"
click at [222, 129] on icon at bounding box center [223, 137] width 9 height 15
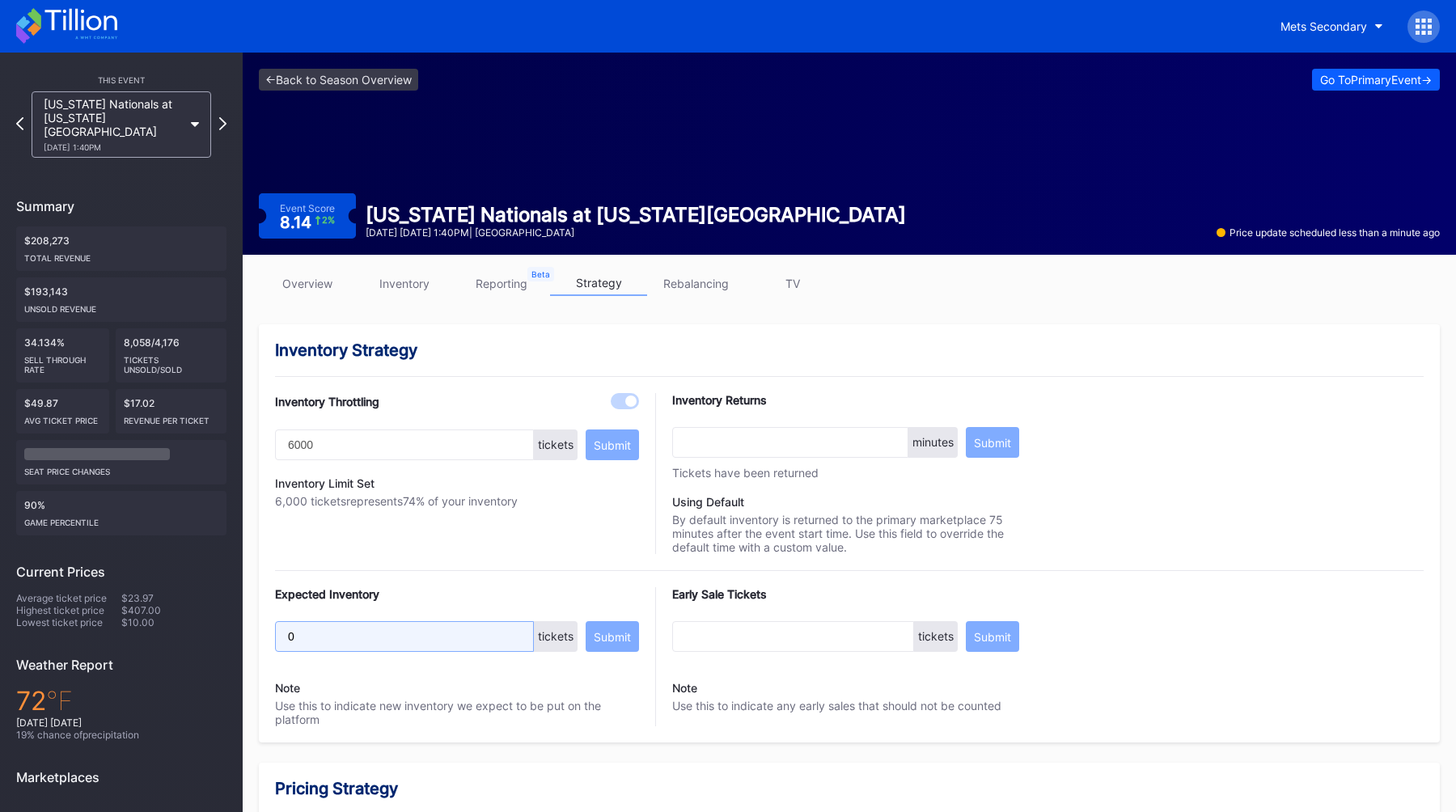
click at [340, 633] on input "0" at bounding box center [405, 636] width 259 height 31
click at [624, 639] on div "Submit" at bounding box center [612, 636] width 37 height 14
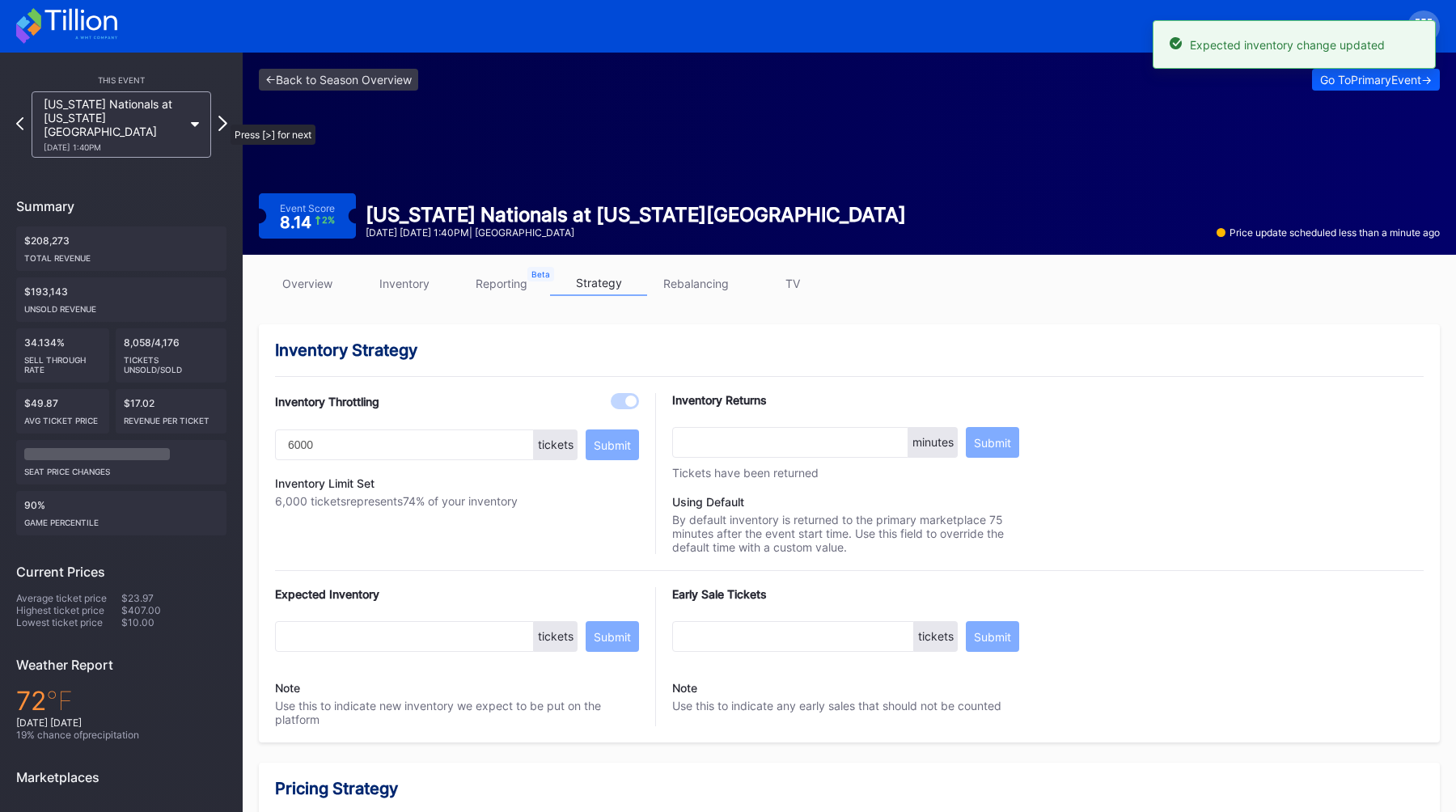
click at [222, 117] on icon at bounding box center [223, 123] width 9 height 15
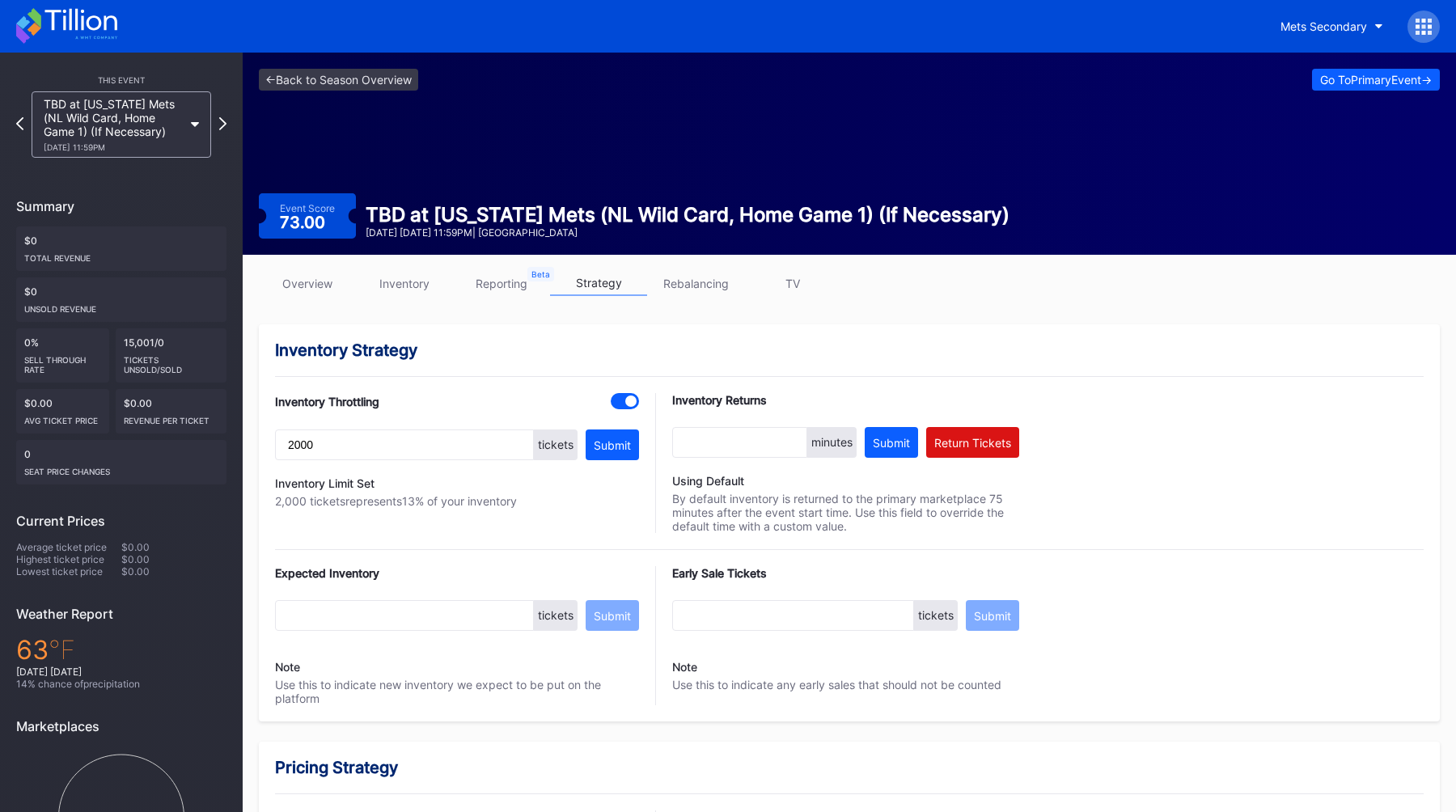
click at [309, 64] on div "<- Back to Season Overview Go To Primary Event -> Event Score 73.00 TBD at [US_…" at bounding box center [849, 154] width 1213 height 202
click at [308, 89] on link "<- Back to Season Overview" at bounding box center [338, 79] width 160 height 22
